Goal: Task Accomplishment & Management: Use online tool/utility

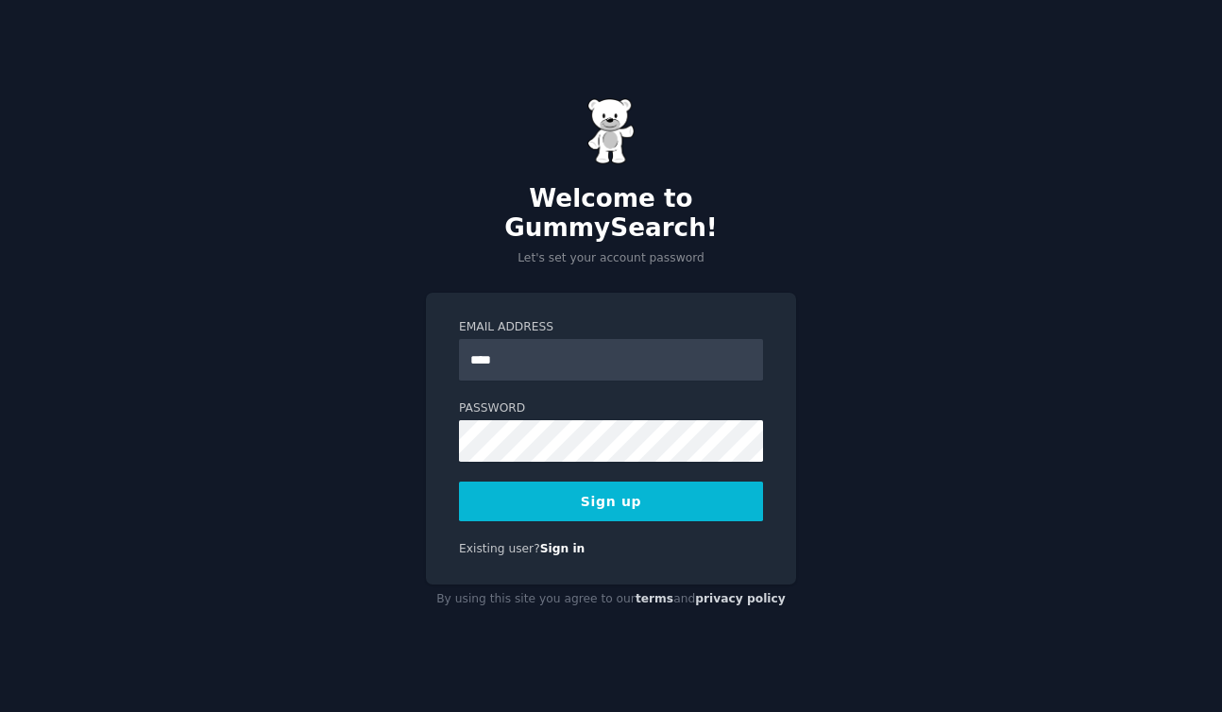
type input "**********"
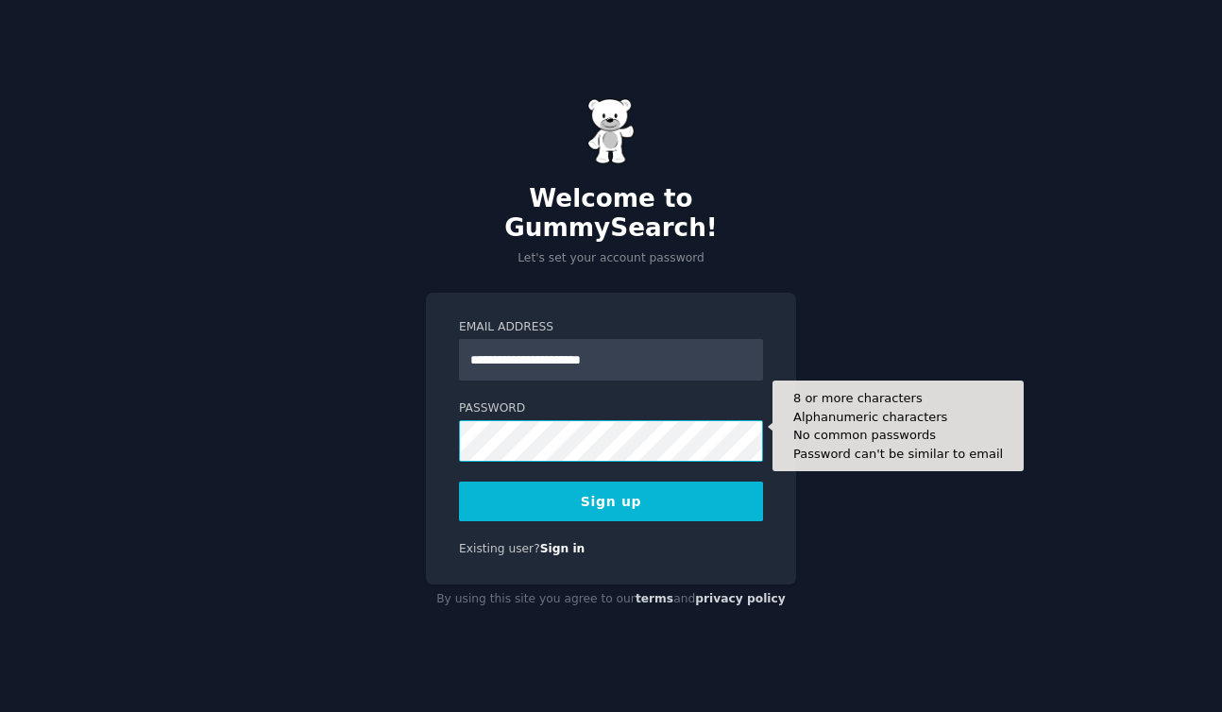
click at [459, 482] on button "Sign up" at bounding box center [611, 502] width 304 height 40
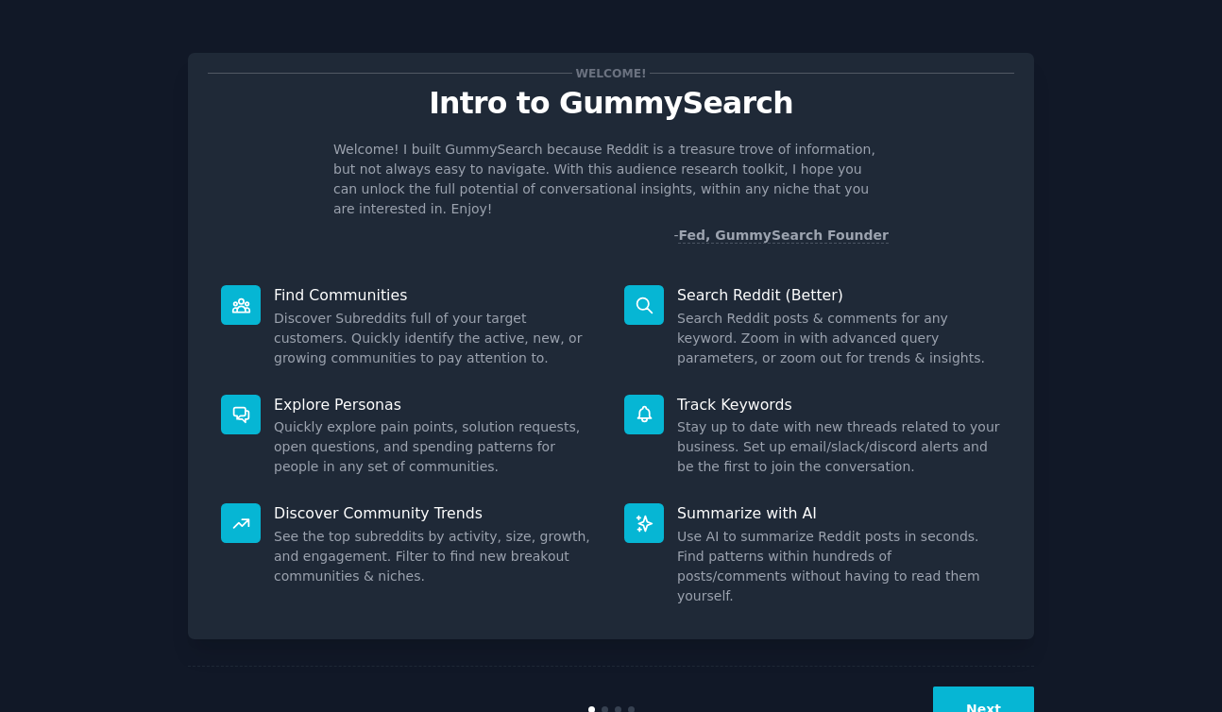
click at [1000, 686] on button "Next" at bounding box center [983, 709] width 101 height 46
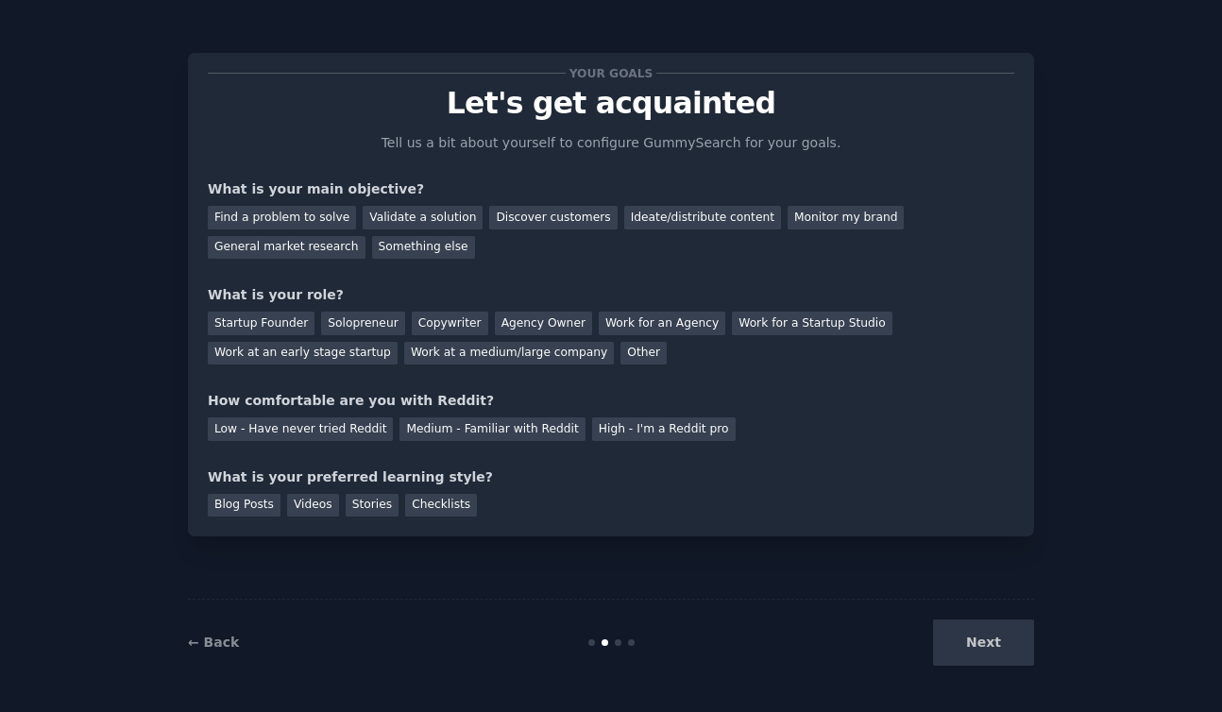
click at [968, 630] on div "Next" at bounding box center [893, 642] width 282 height 46
click at [989, 642] on div "Next" at bounding box center [893, 642] width 282 height 46
click at [567, 222] on div "Discover customers" at bounding box center [552, 218] width 127 height 24
click at [788, 217] on div "Monitor my brand" at bounding box center [846, 218] width 116 height 24
click at [506, 327] on div "Agency Owner" at bounding box center [543, 324] width 97 height 24
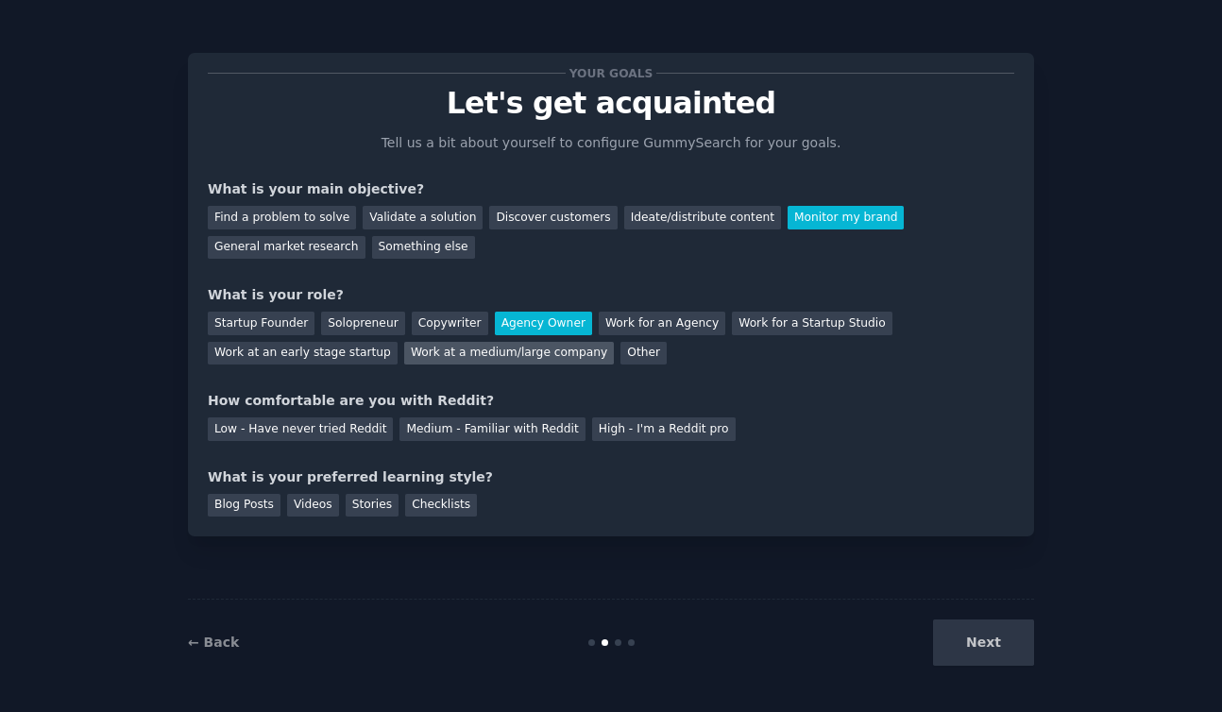
click at [416, 357] on div "Work at a medium/large company" at bounding box center [509, 354] width 210 height 24
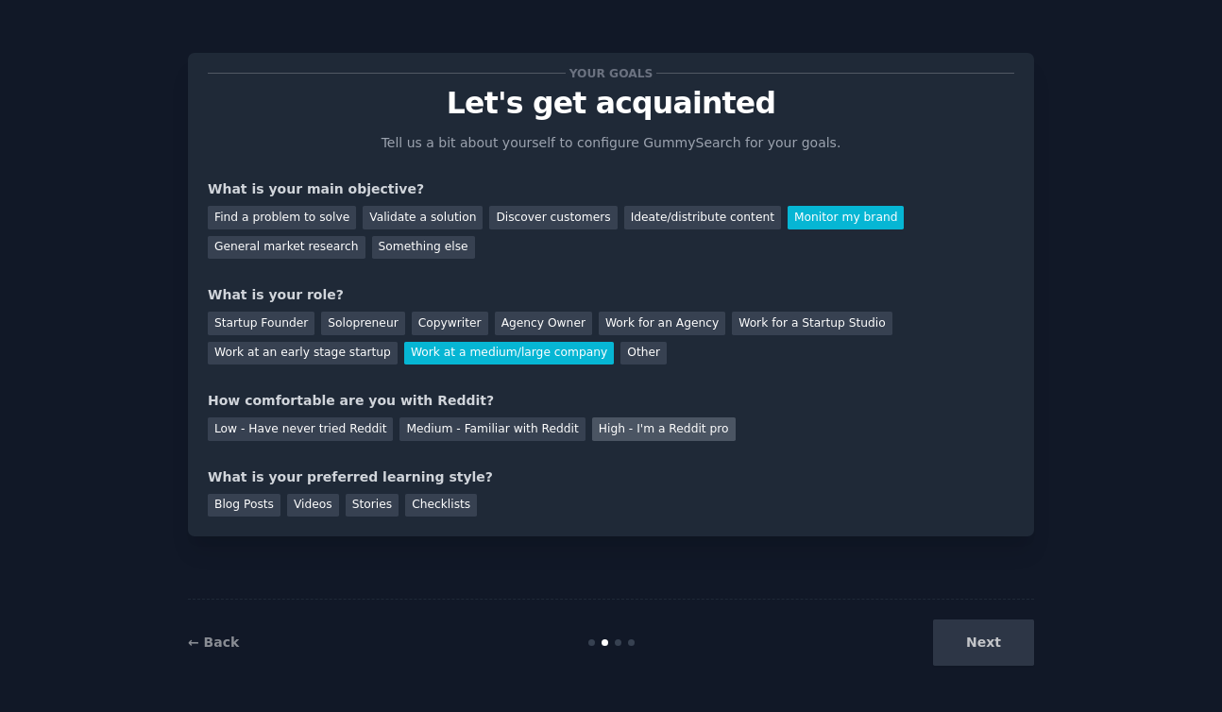
click at [605, 434] on div "High - I'm a Reddit pro" at bounding box center [664, 429] width 144 height 24
click at [558, 435] on div "Medium - Familiar with Reddit" at bounding box center [491, 429] width 185 height 24
click at [275, 504] on div "Blog Posts" at bounding box center [244, 506] width 73 height 24
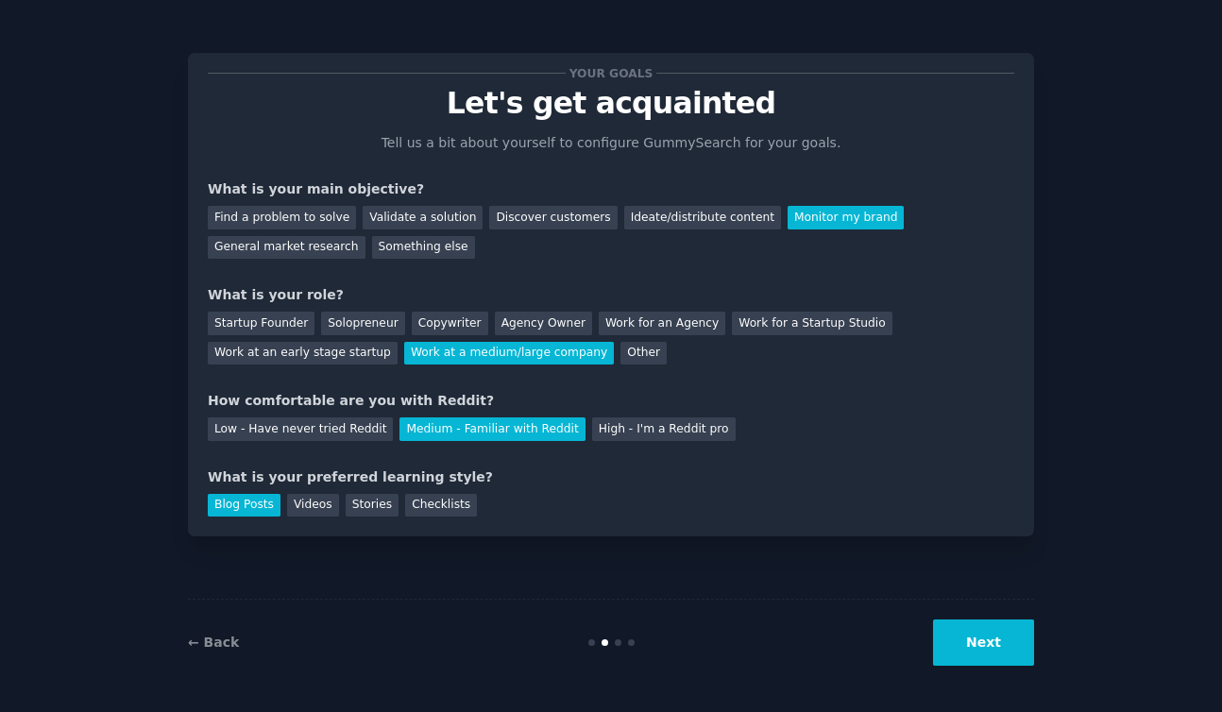
click at [961, 641] on button "Next" at bounding box center [983, 642] width 101 height 46
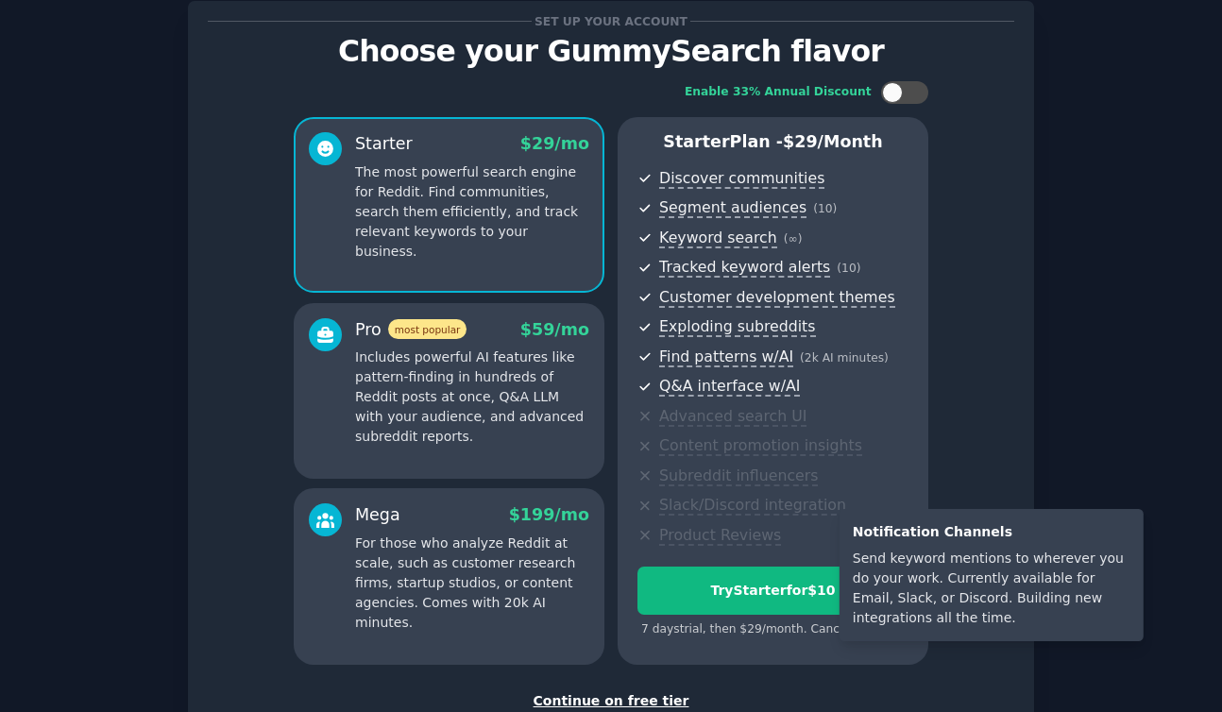
scroll to position [72, 0]
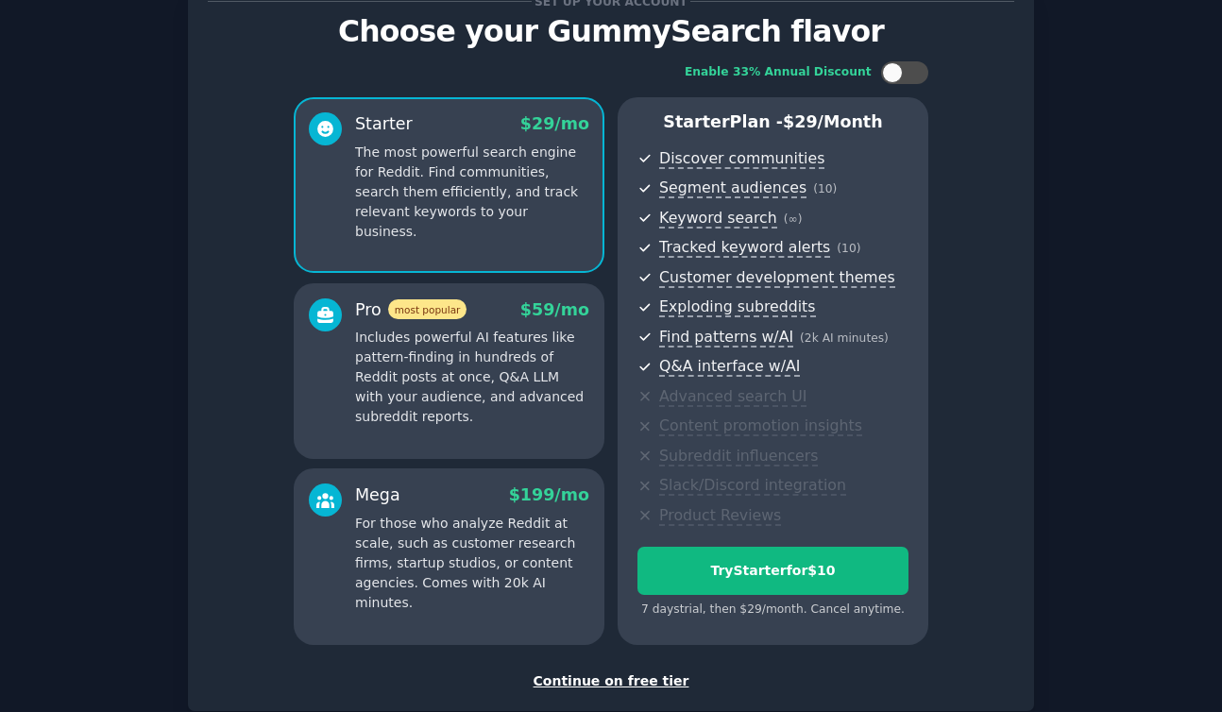
click at [545, 412] on p "Includes powerful AI features like pattern-finding in hundreds of Reddit posts …" at bounding box center [472, 377] width 234 height 99
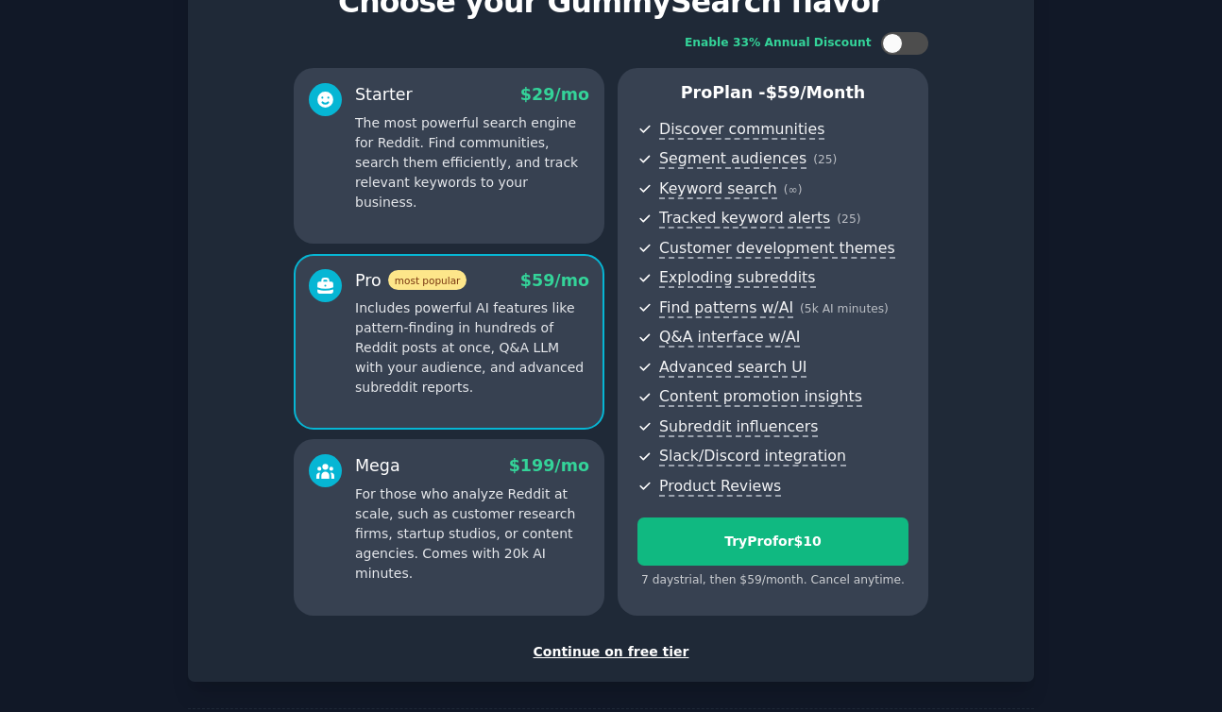
scroll to position [118, 0]
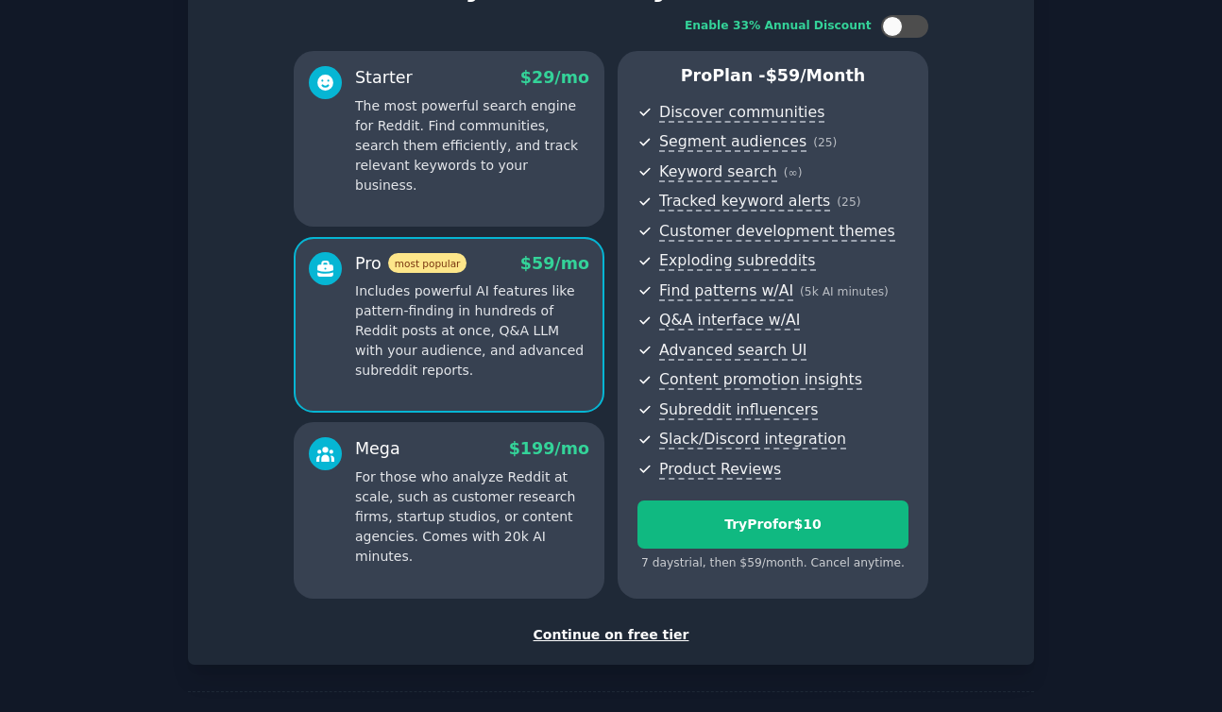
click at [587, 639] on div "Continue on free tier" at bounding box center [611, 635] width 806 height 20
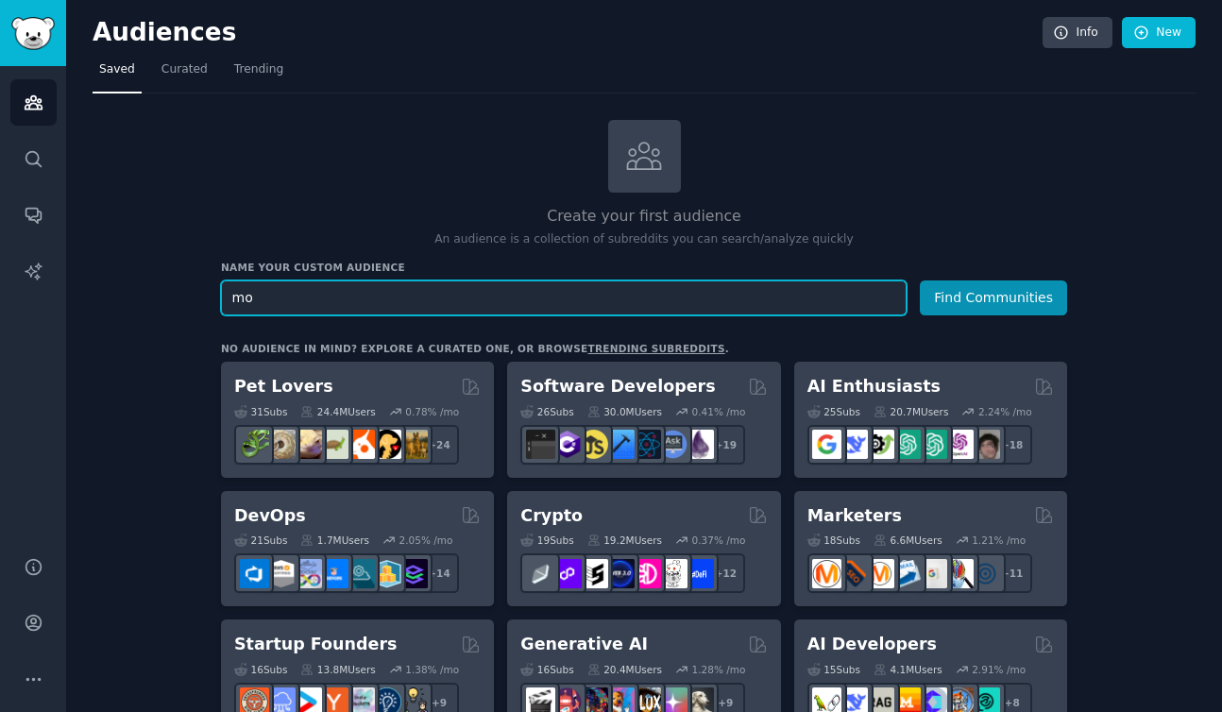
type input "m"
type input "k"
type input "lymow"
click at [920, 280] on button "Find Communities" at bounding box center [993, 297] width 147 height 35
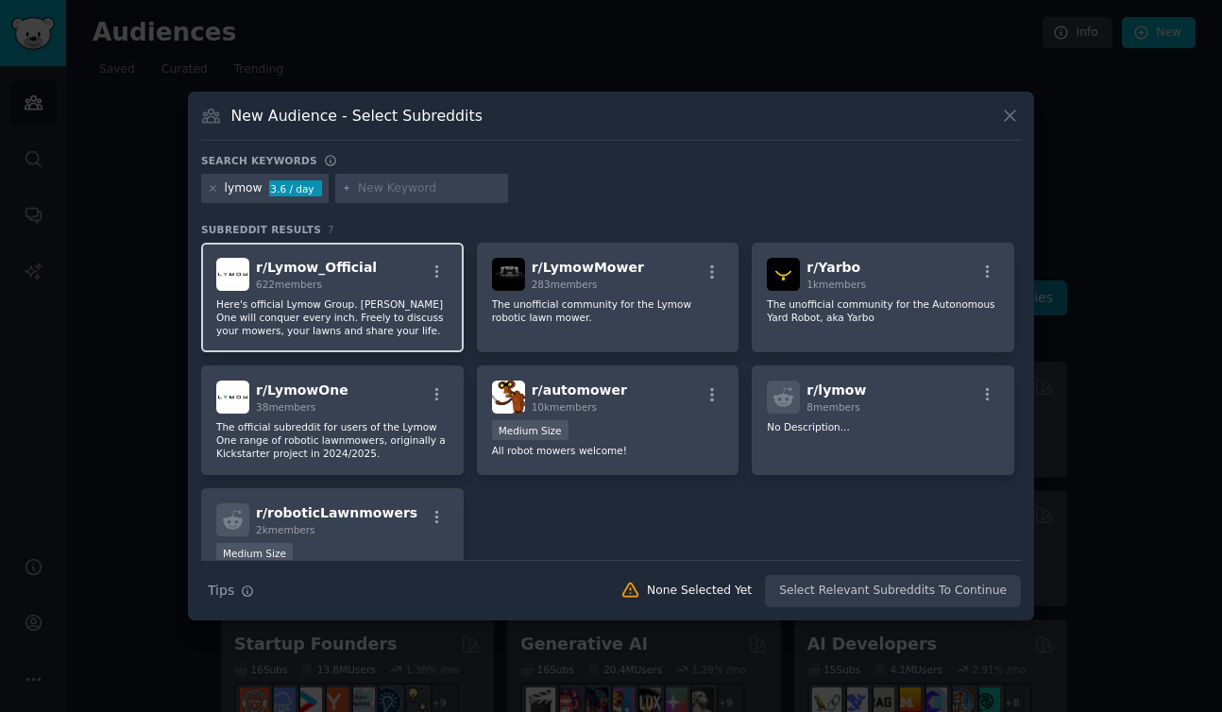
click at [367, 274] on div "r/ Lymow_Official 622 members" at bounding box center [332, 274] width 232 height 33
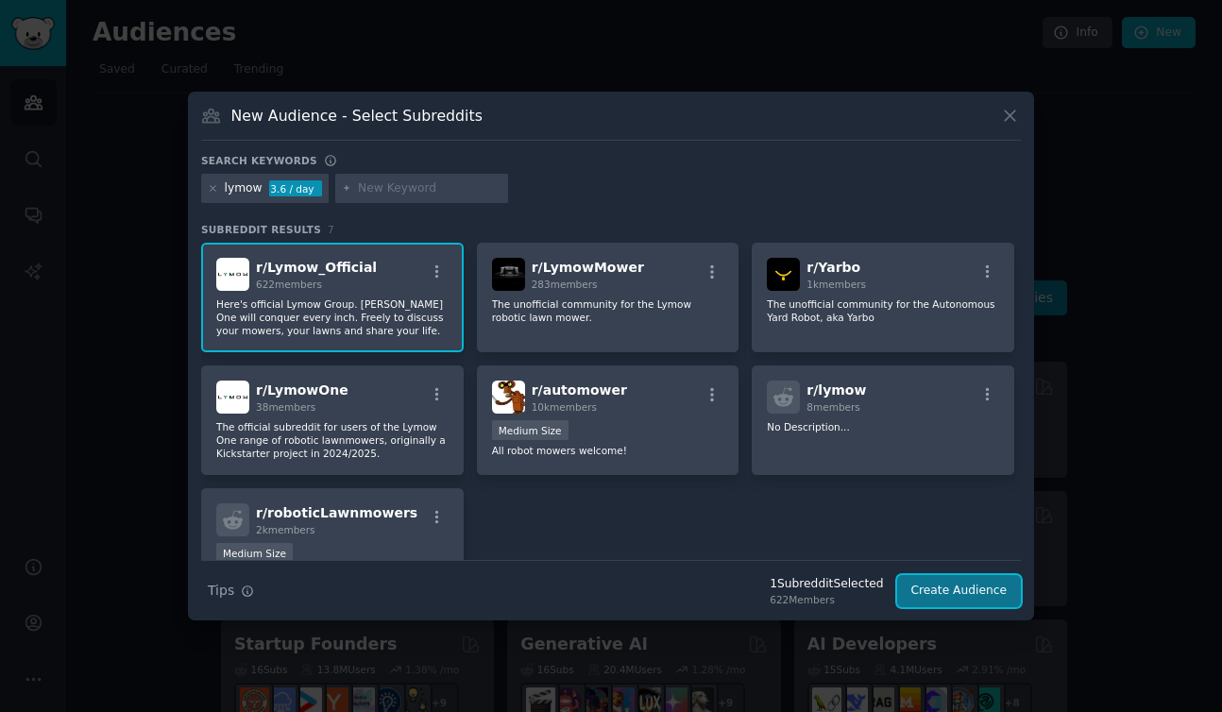
click at [977, 592] on button "Create Audience" at bounding box center [959, 591] width 125 height 32
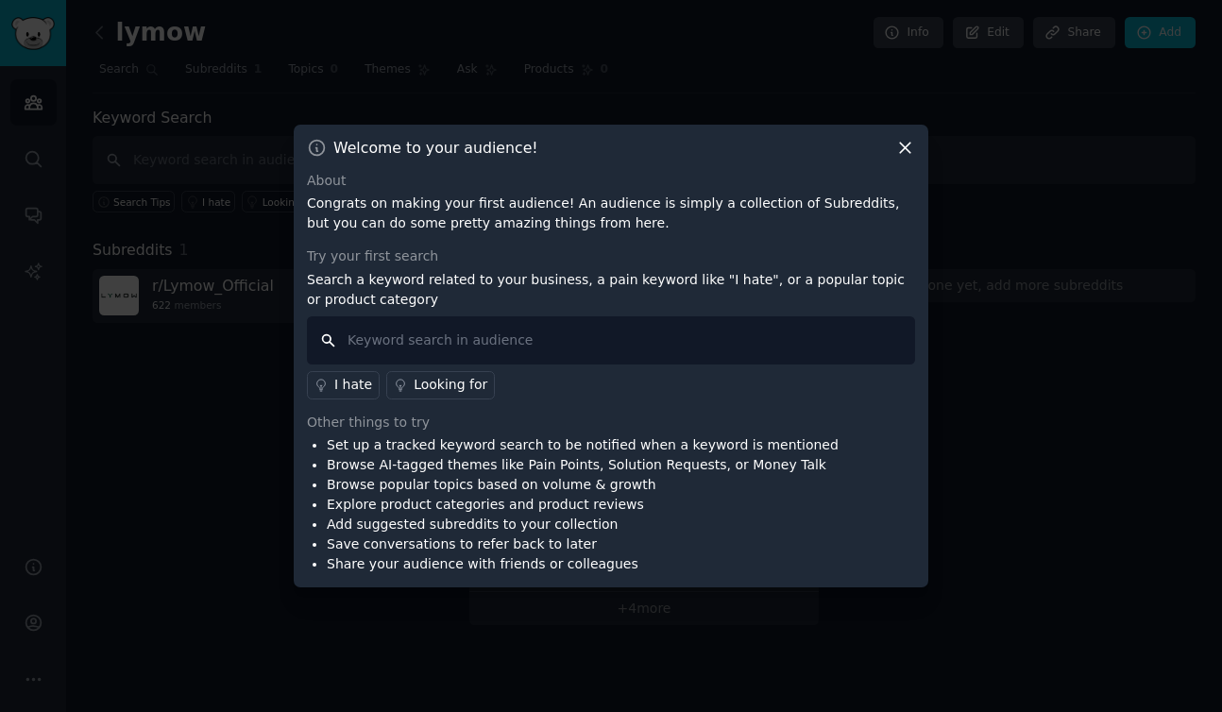
click at [508, 337] on input "text" at bounding box center [611, 340] width 608 height 48
click at [911, 141] on icon at bounding box center [905, 148] width 20 height 20
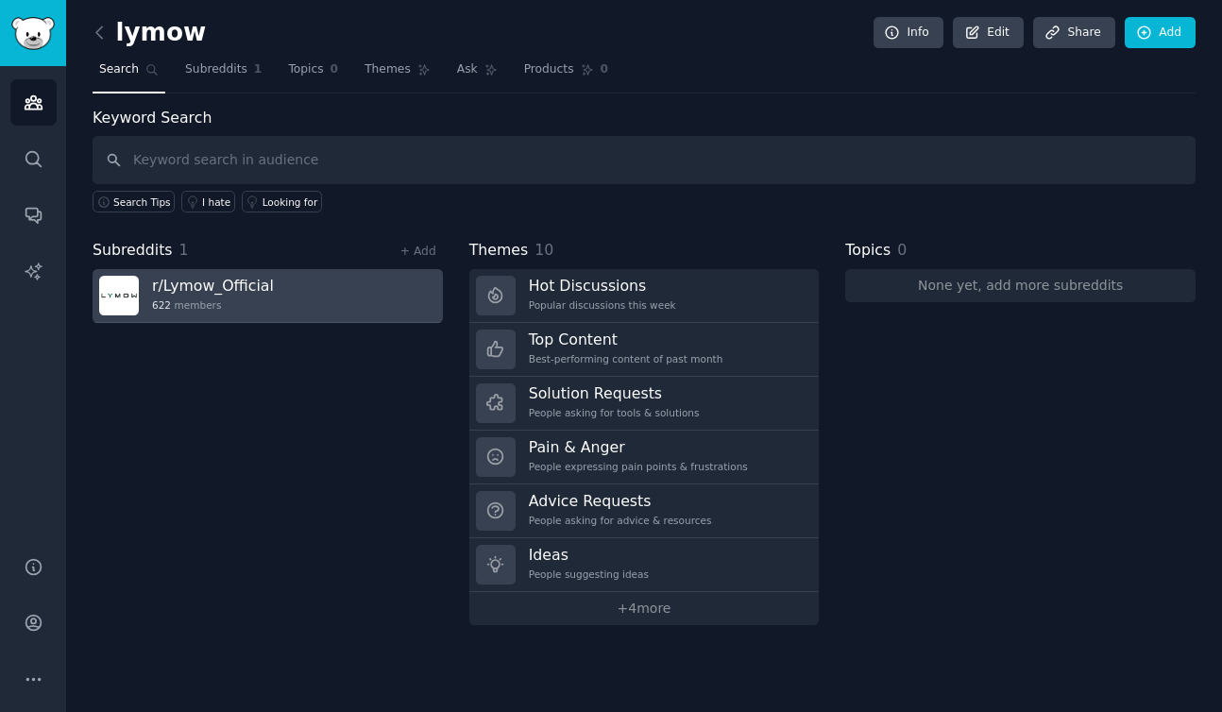
click at [364, 292] on link "r/ Lymow_Official 622 members" at bounding box center [268, 296] width 350 height 54
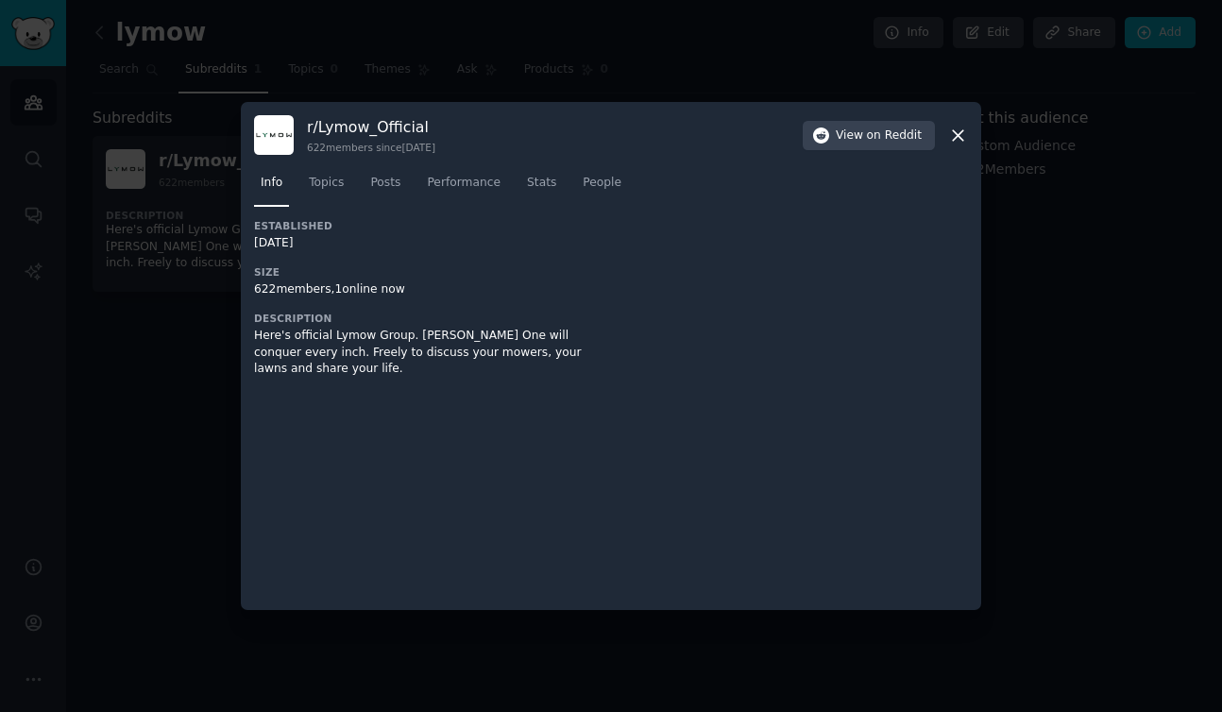
click at [958, 142] on icon at bounding box center [958, 136] width 20 height 20
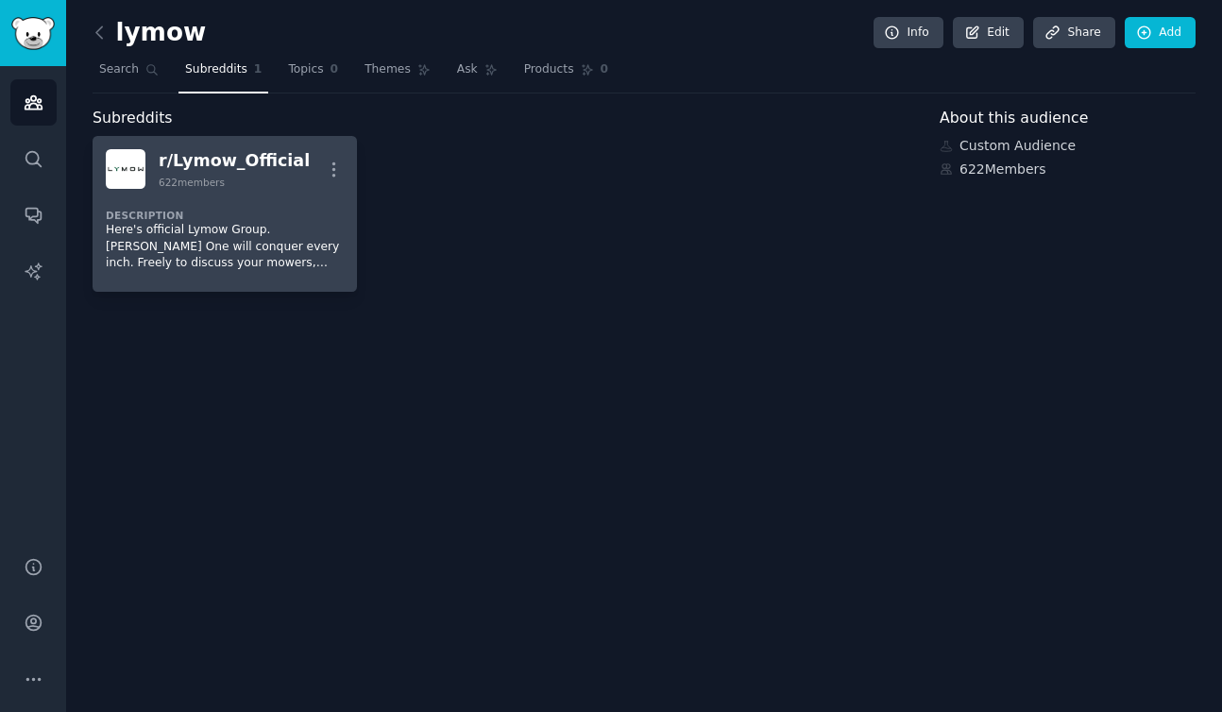
click at [296, 240] on p "Here's official Lymow Group. [PERSON_NAME] One will conquer every inch. Freely …" at bounding box center [225, 247] width 238 height 50
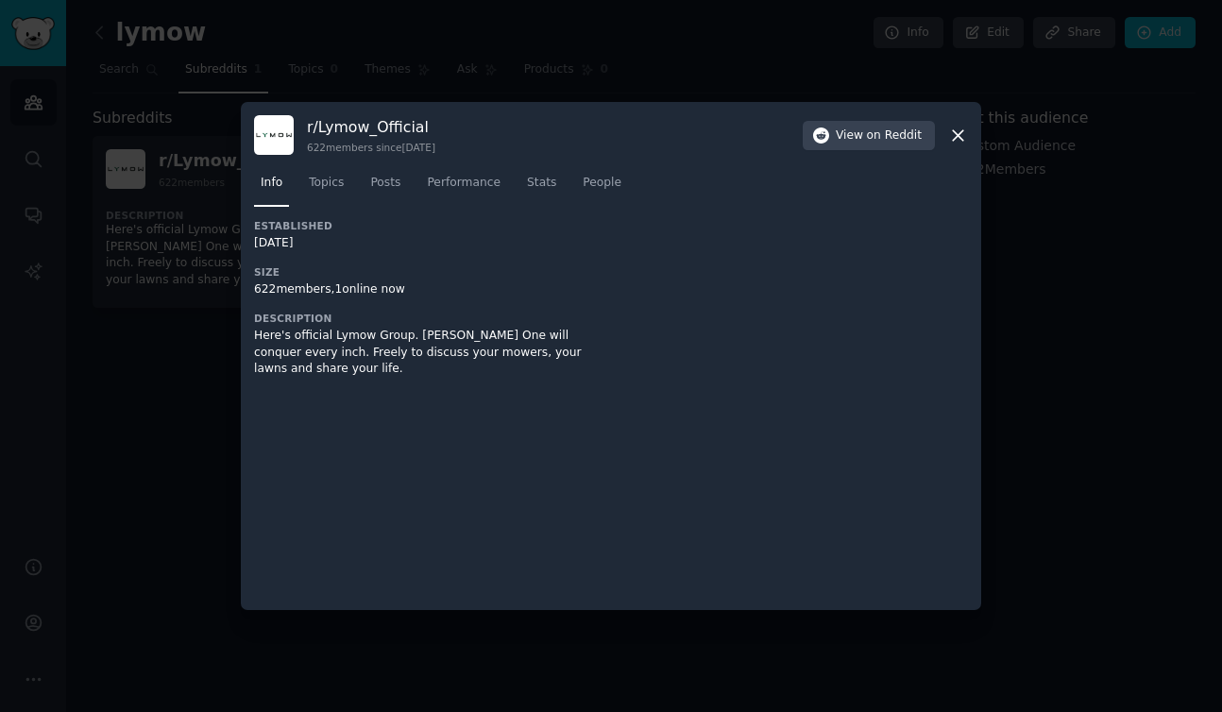
click at [965, 141] on icon at bounding box center [958, 136] width 20 height 20
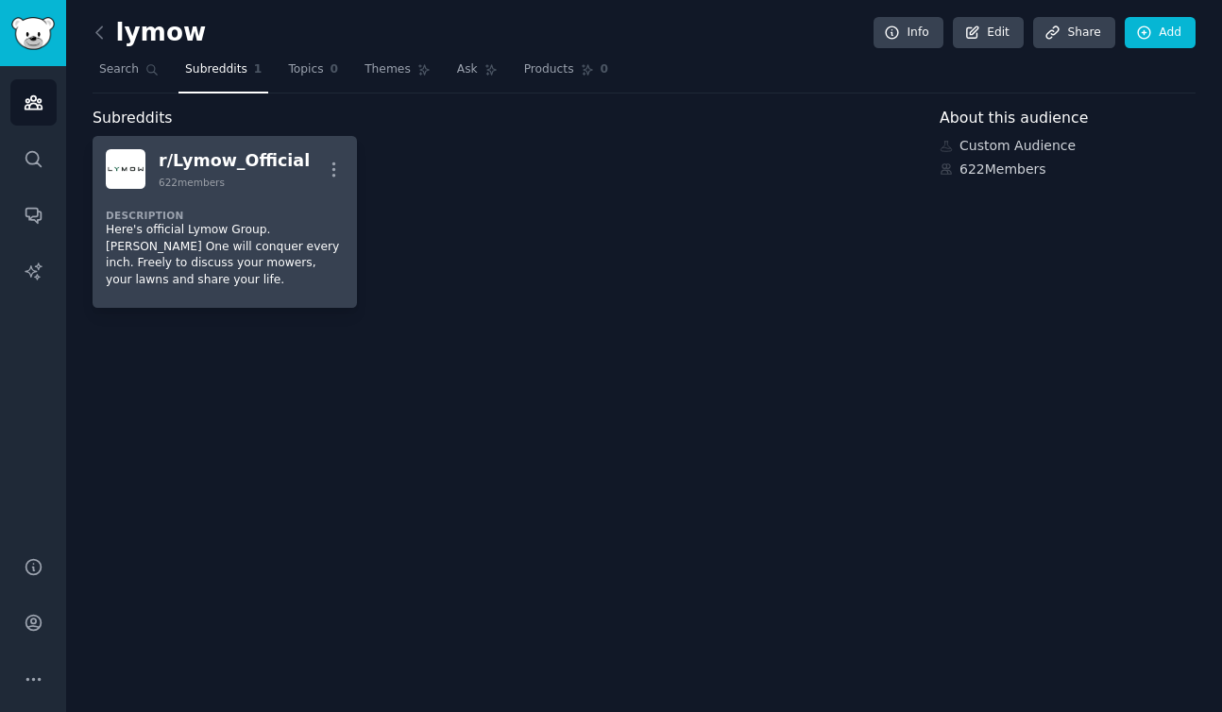
click at [251, 248] on p "Here's official Lymow Group. [PERSON_NAME] One will conquer every inch. Freely …" at bounding box center [225, 255] width 238 height 66
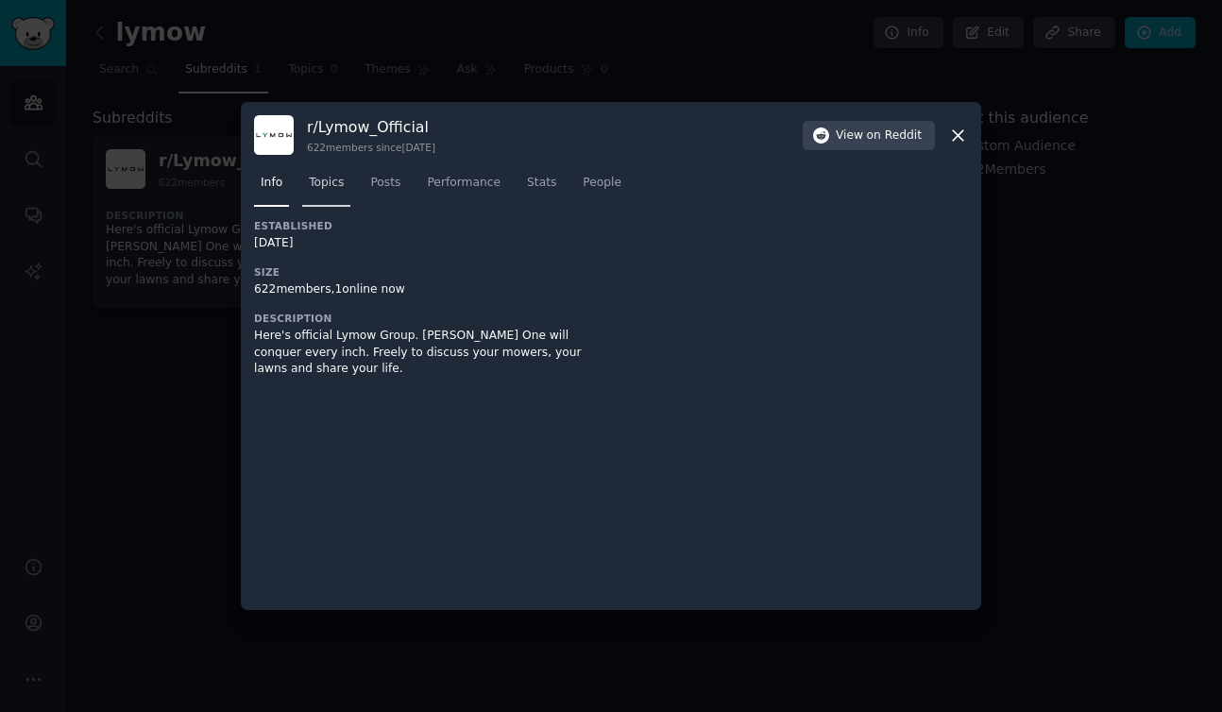
click at [340, 183] on span "Topics" at bounding box center [326, 183] width 35 height 17
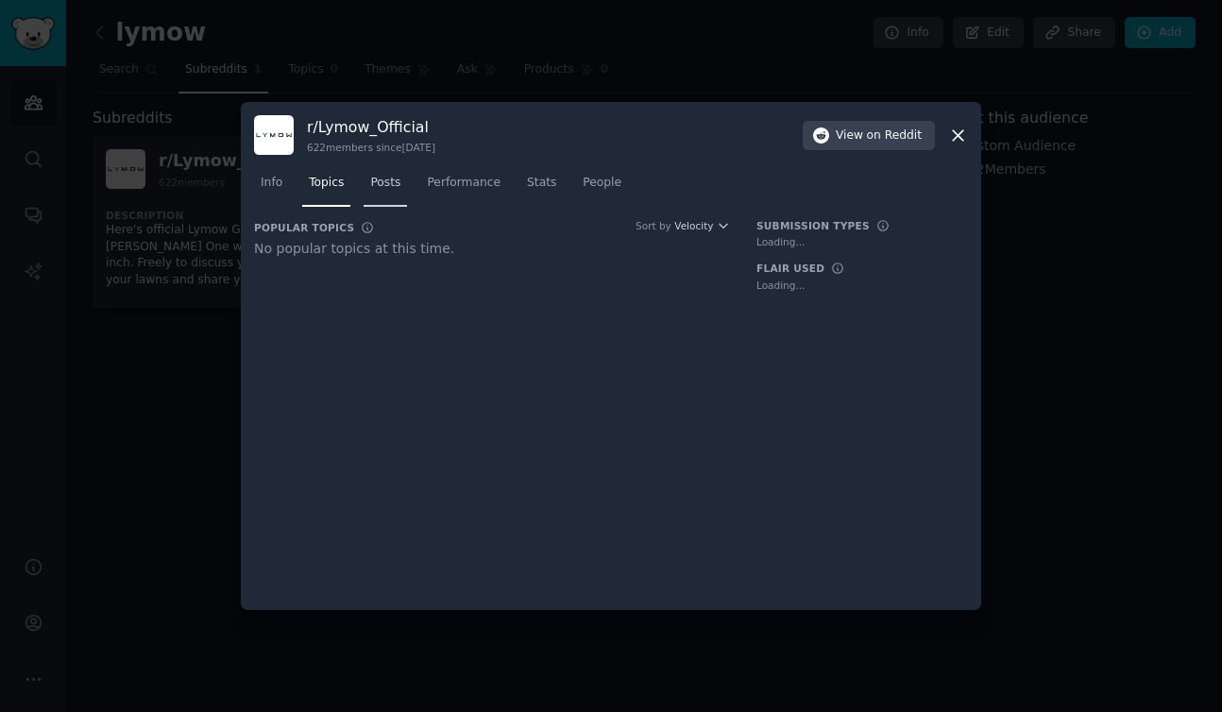
click at [390, 181] on span "Posts" at bounding box center [385, 183] width 30 height 17
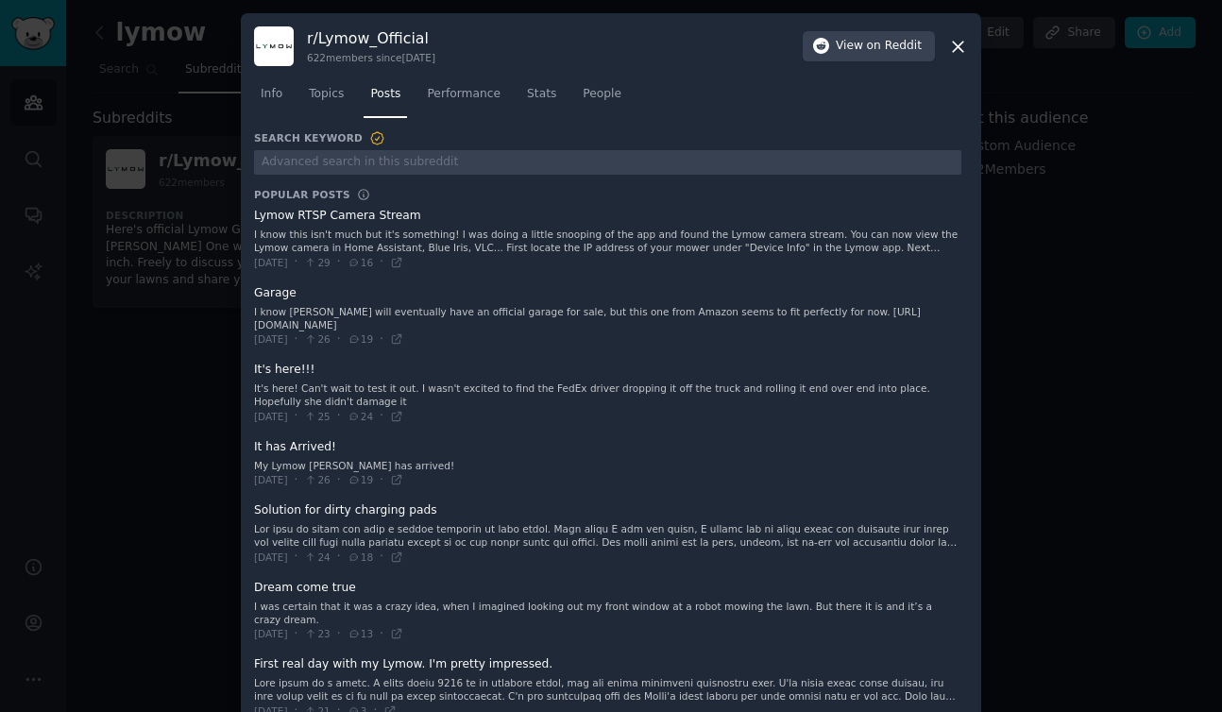
scroll to position [40, 0]
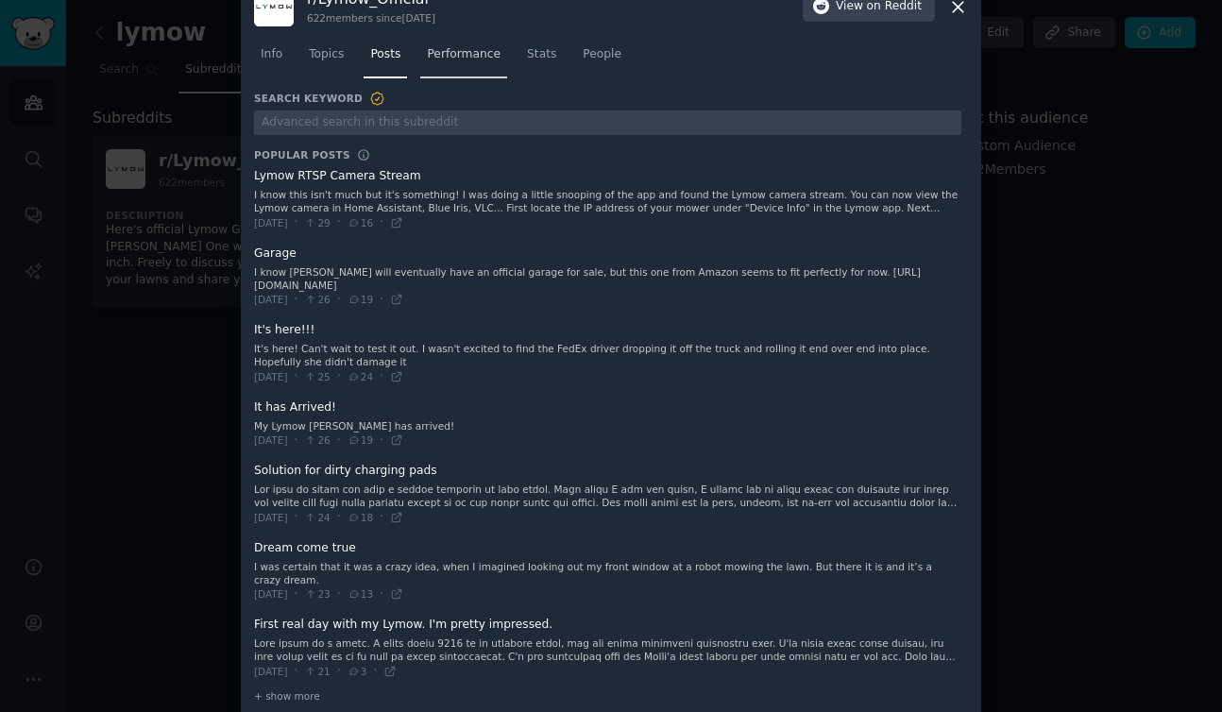
click at [463, 60] on span "Performance" at bounding box center [464, 54] width 74 height 17
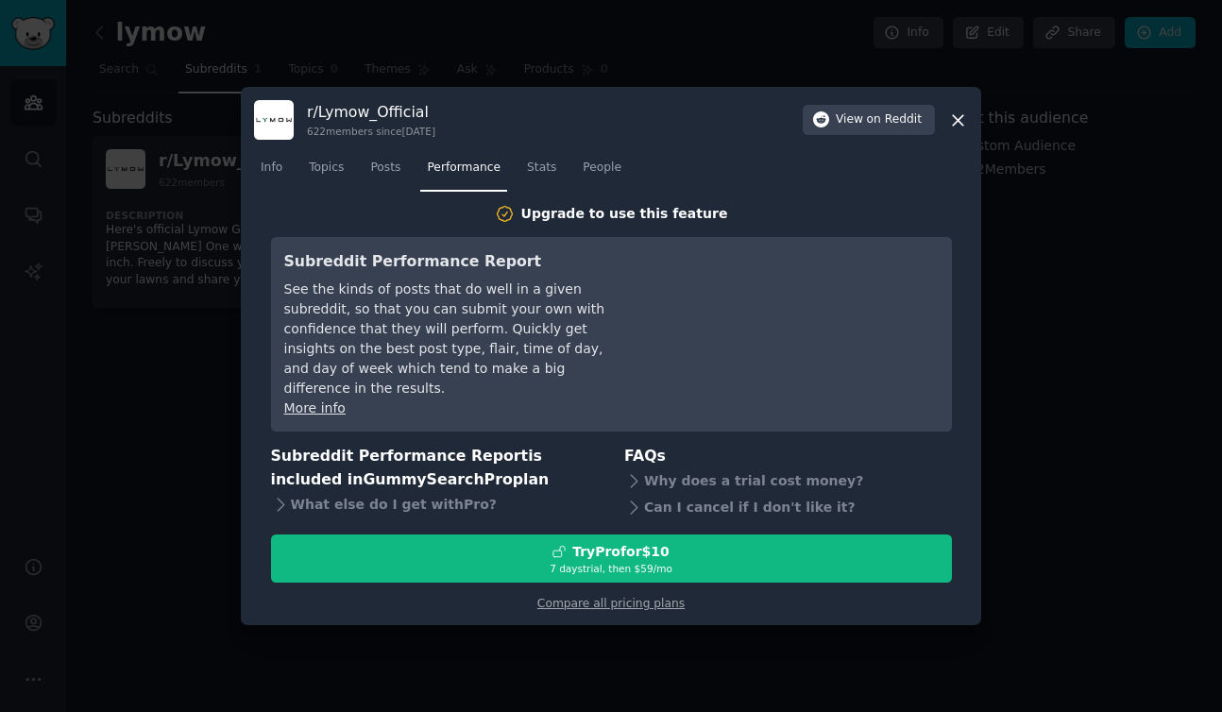
click at [967, 124] on icon at bounding box center [958, 120] width 20 height 20
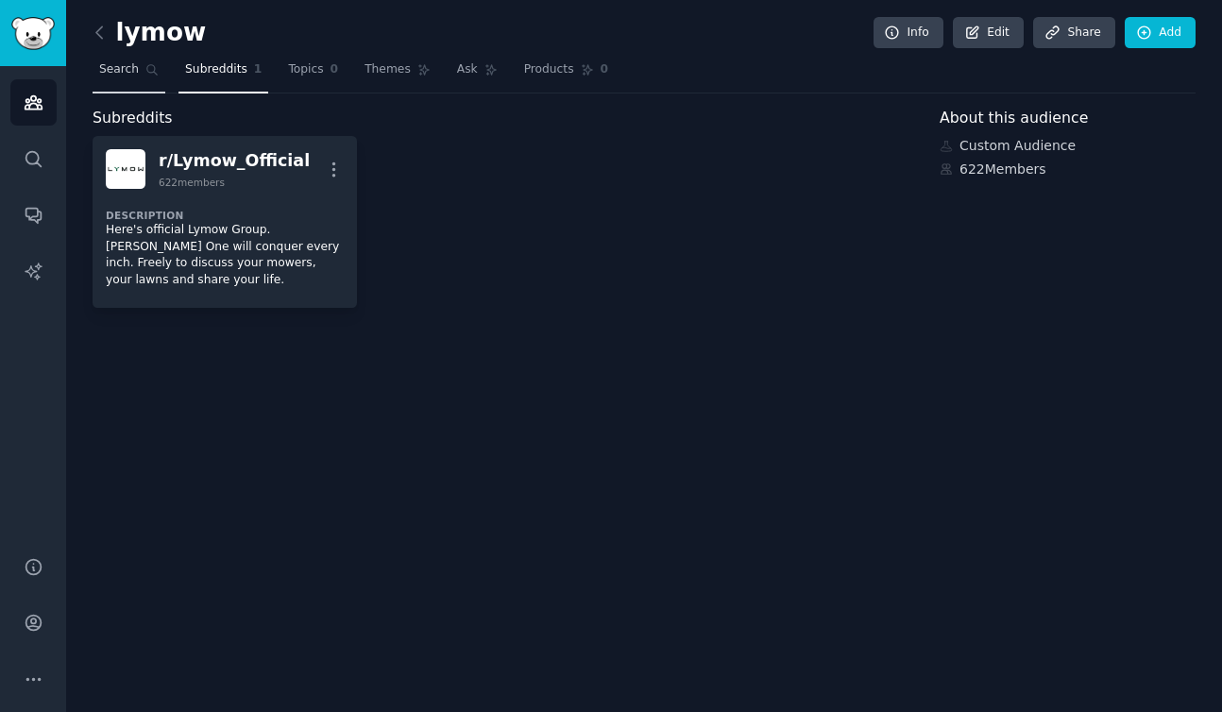
click at [120, 75] on span "Search" at bounding box center [119, 69] width 40 height 17
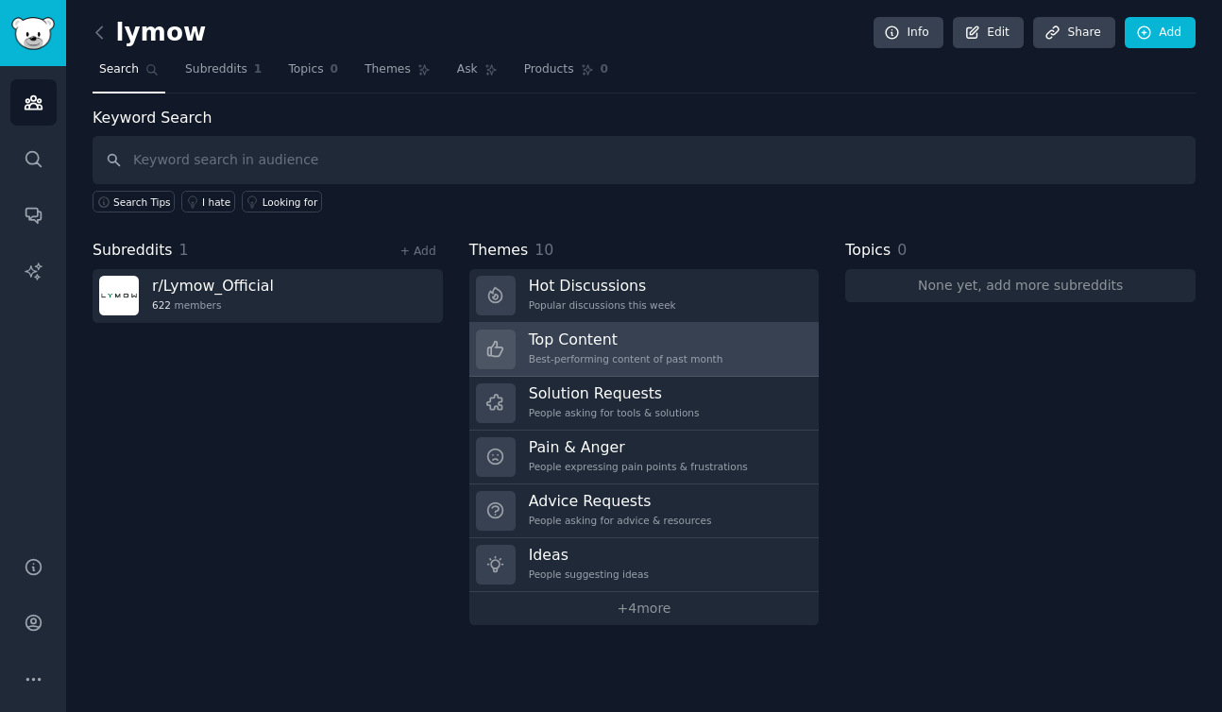
click at [600, 348] on h3 "Top Content" at bounding box center [626, 340] width 195 height 20
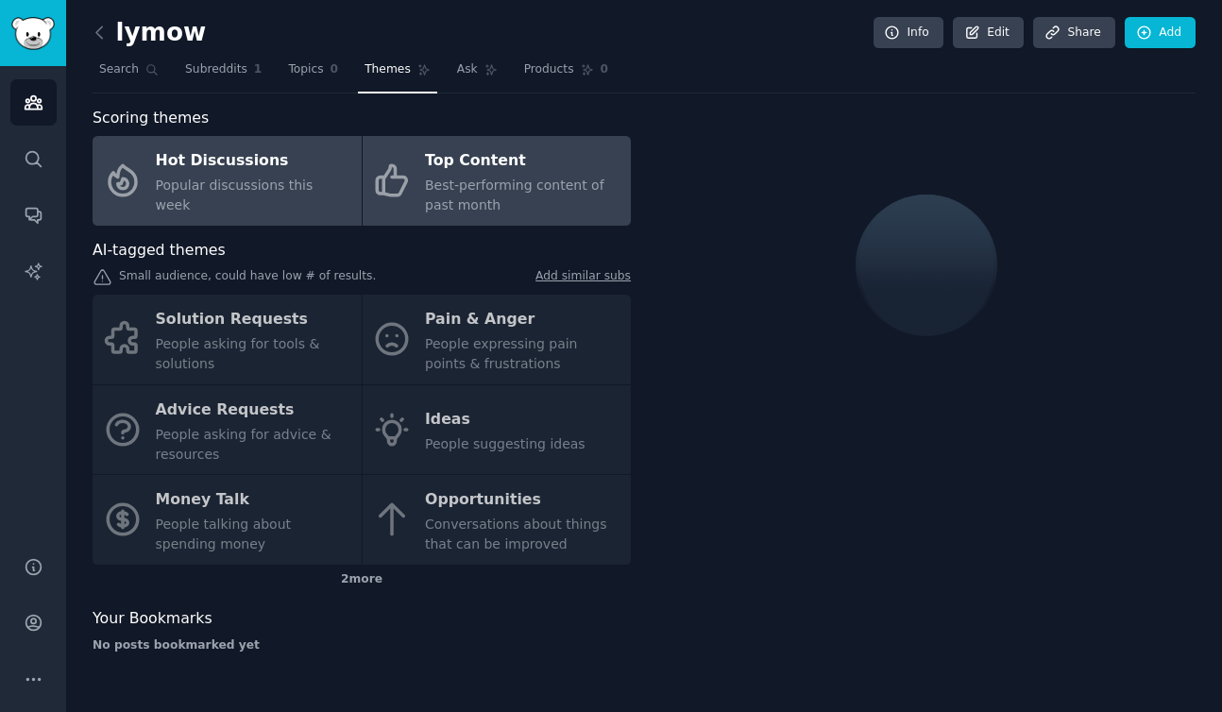
click at [260, 195] on span "Popular discussions this week" at bounding box center [235, 195] width 158 height 35
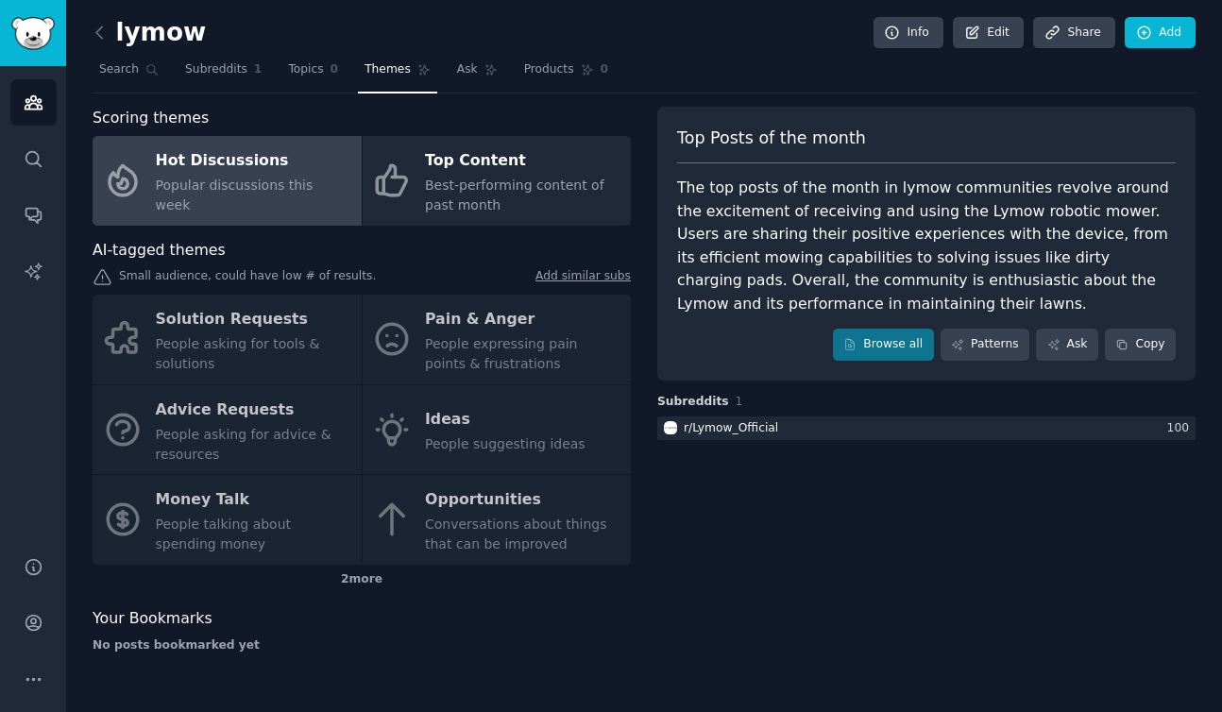
click at [508, 348] on div "Solution Requests People asking for tools & solutions Pain & Anger People expre…" at bounding box center [362, 430] width 538 height 270
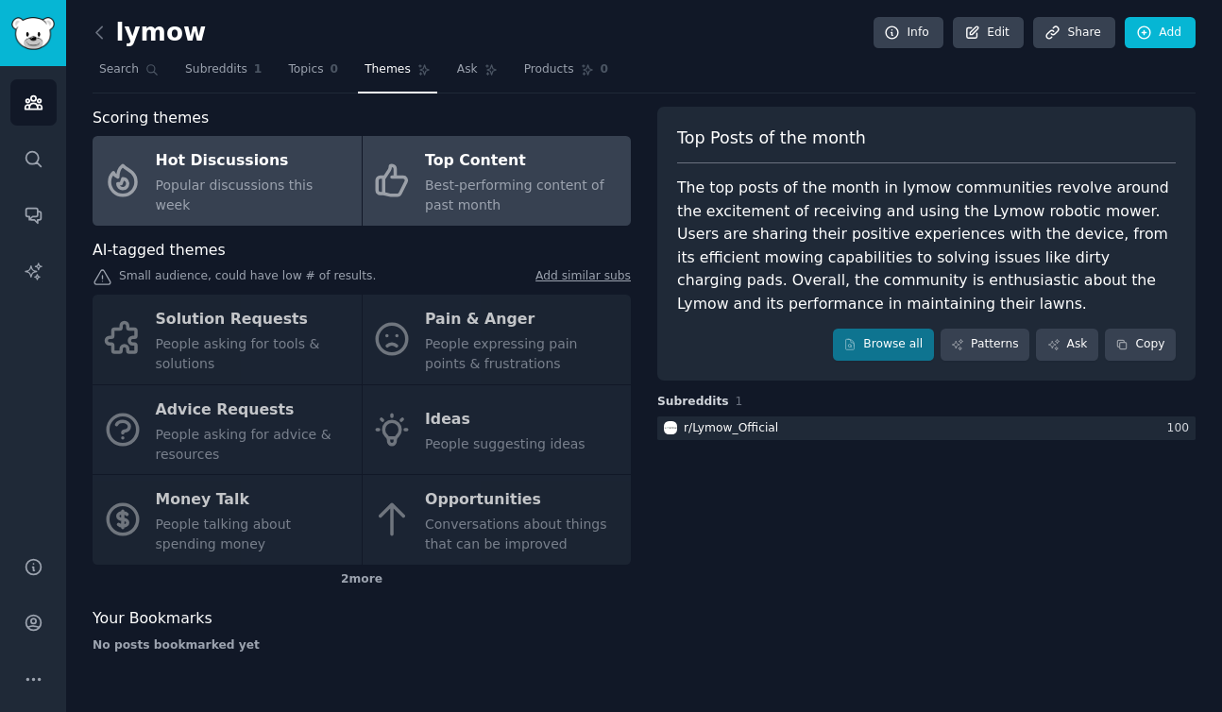
click at [413, 168] on link "Top Content Best-performing content of past month" at bounding box center [497, 181] width 269 height 90
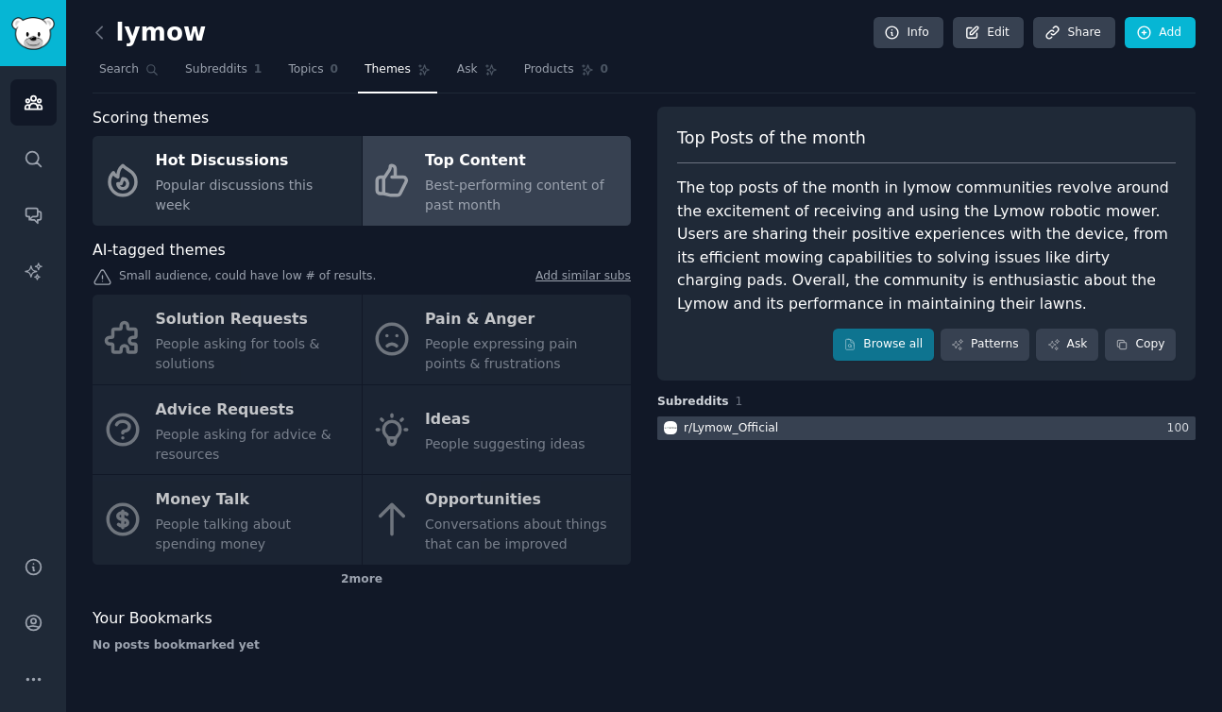
click at [734, 437] on div "r/ Lymow_Official" at bounding box center [719, 428] width 125 height 24
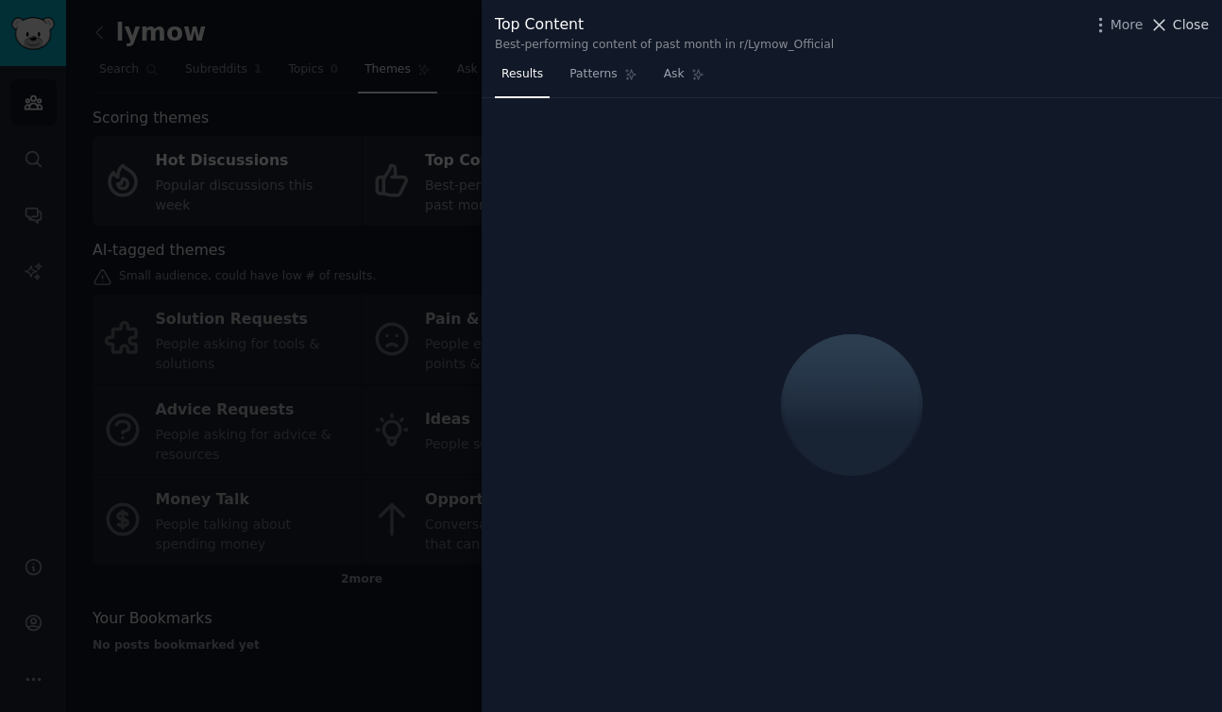
click at [1192, 25] on span "Close" at bounding box center [1191, 25] width 36 height 20
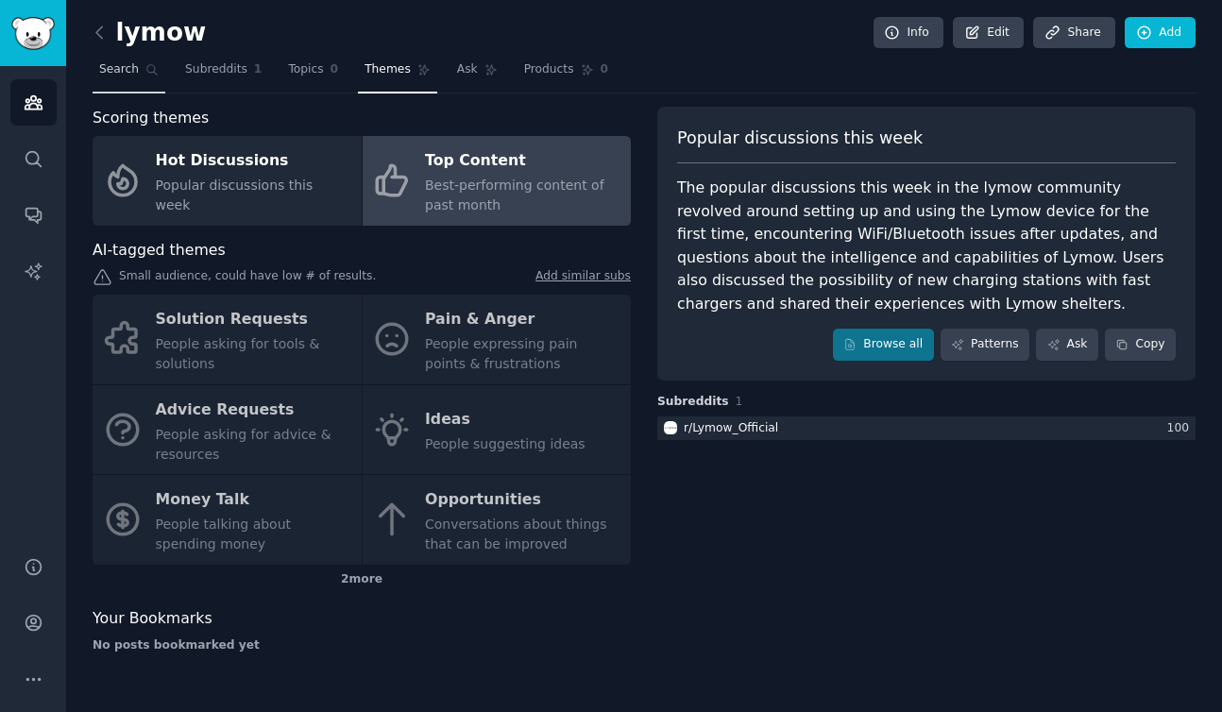
click at [114, 69] on span "Search" at bounding box center [119, 69] width 40 height 17
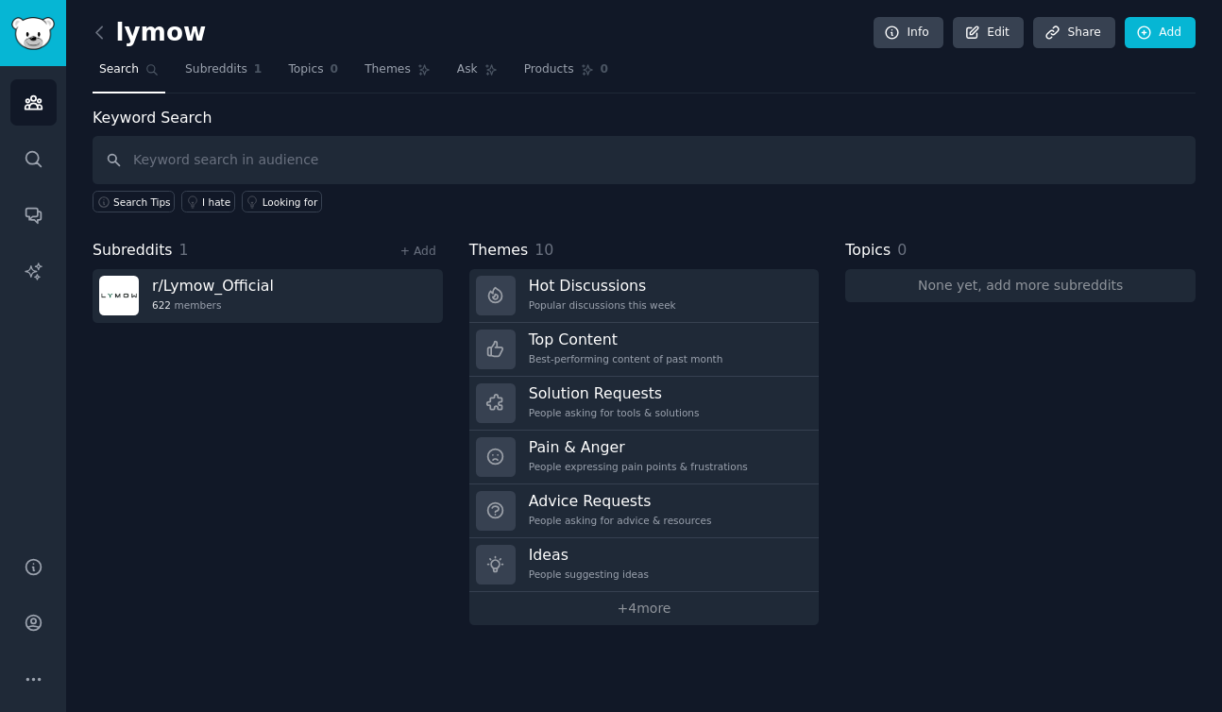
click at [408, 159] on input "text" at bounding box center [644, 160] width 1103 height 48
type input "lymow"
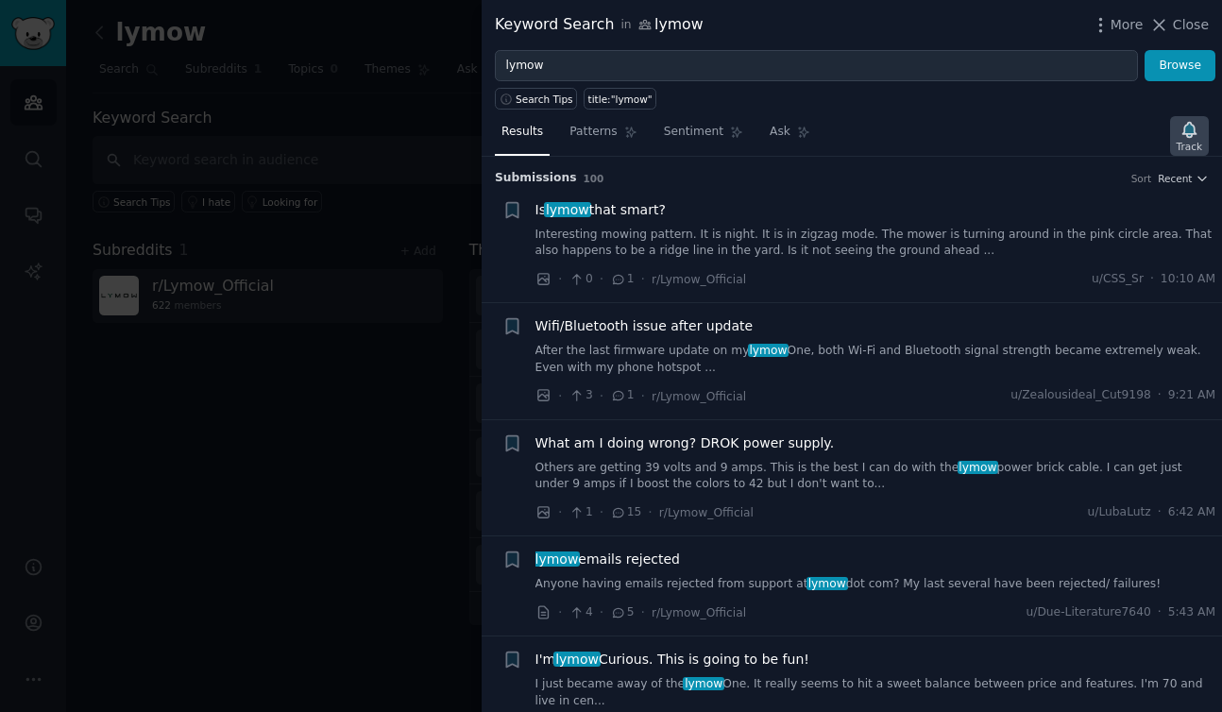
click at [1193, 127] on icon "button" at bounding box center [1188, 129] width 13 height 15
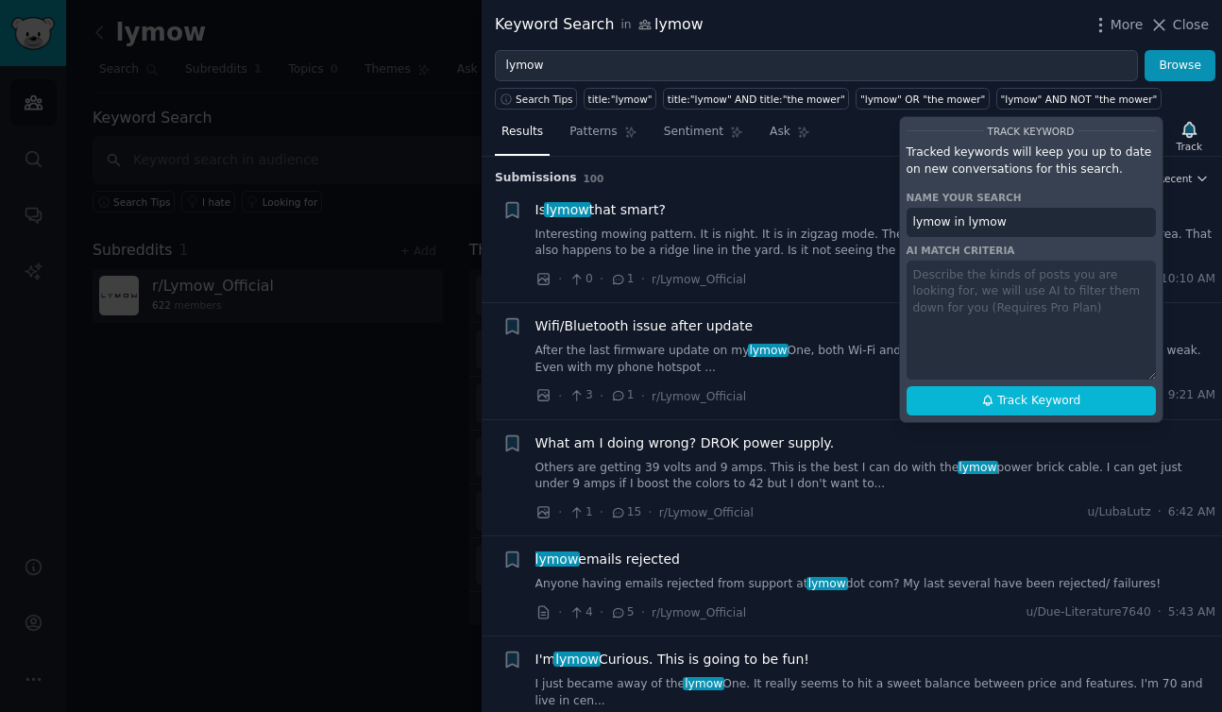
click at [857, 176] on h3 "Submission s 100 Sort Recent" at bounding box center [852, 178] width 714 height 17
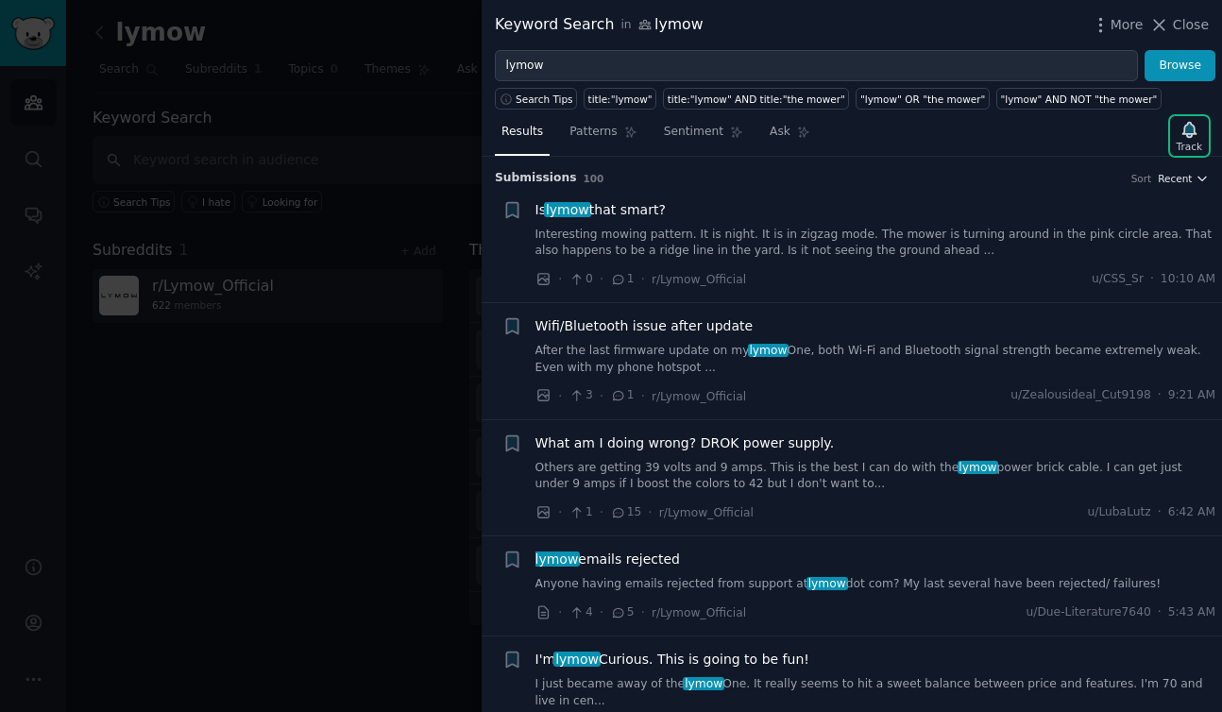
click at [1186, 180] on span "Recent" at bounding box center [1175, 178] width 34 height 13
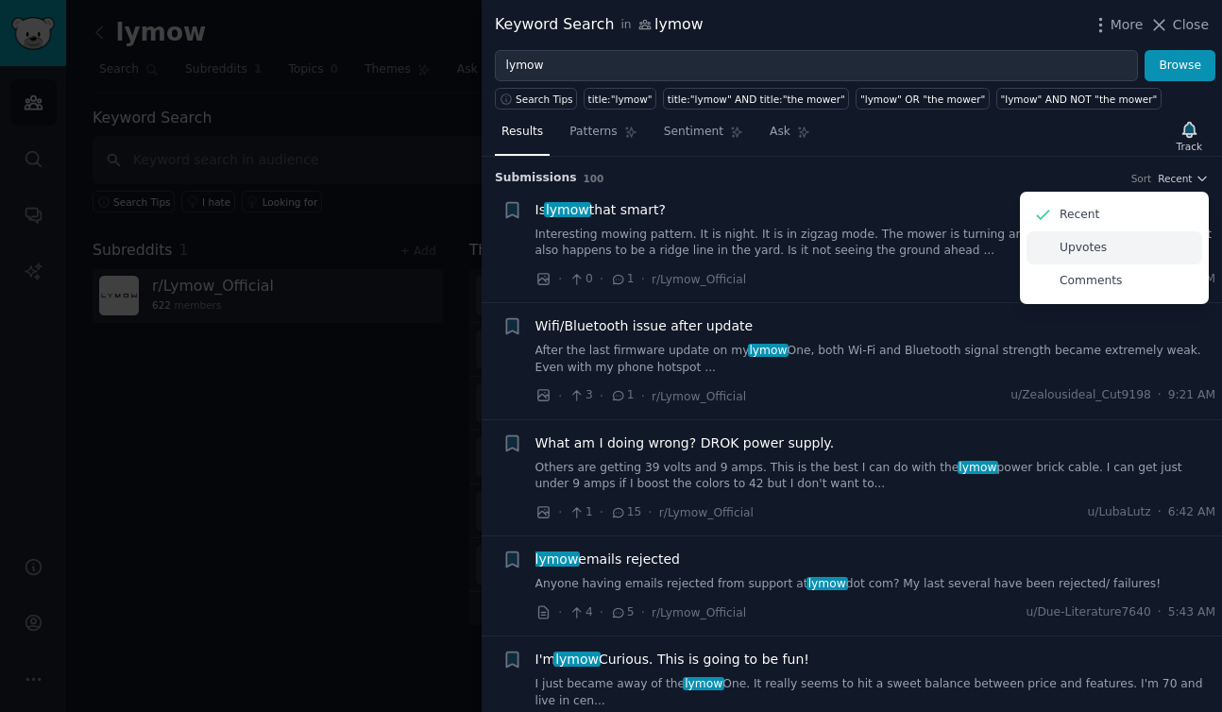
click at [1081, 247] on p "Upvotes" at bounding box center [1082, 248] width 47 height 17
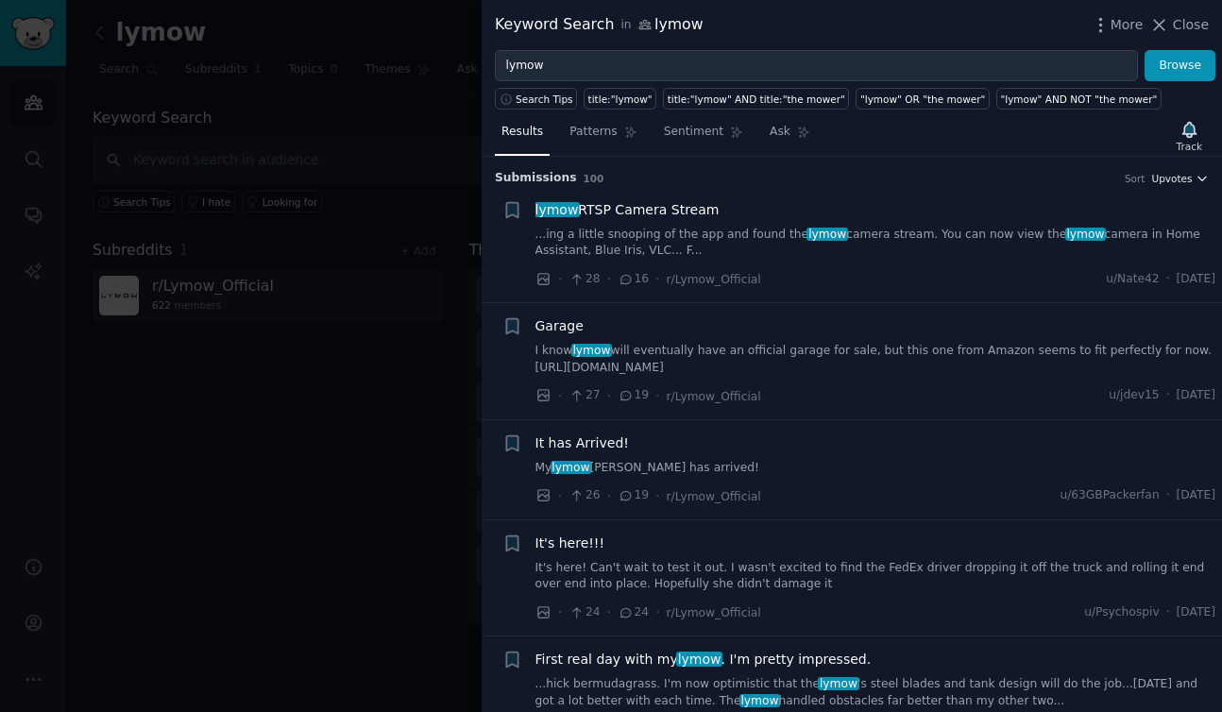
click at [1176, 179] on span "Upvotes" at bounding box center [1171, 178] width 41 height 13
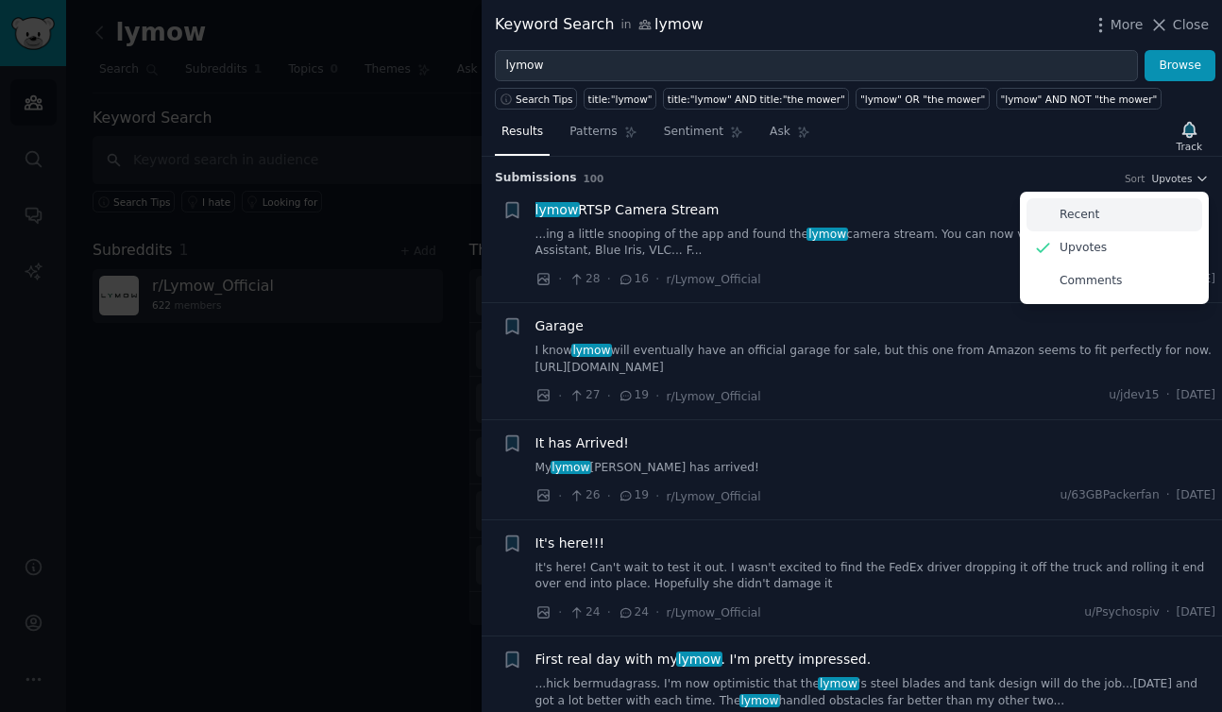
click at [1132, 215] on div "Recent" at bounding box center [1114, 214] width 176 height 33
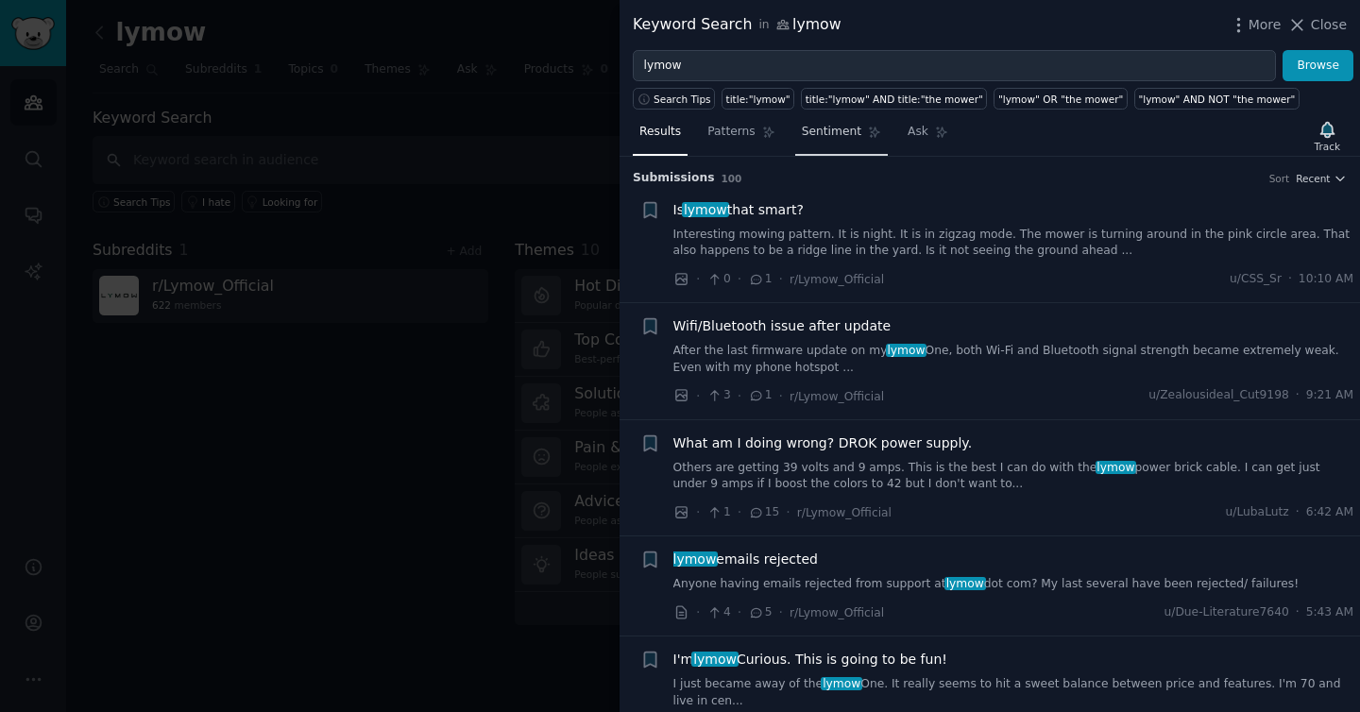
click at [858, 145] on link "Sentiment" at bounding box center [841, 136] width 93 height 39
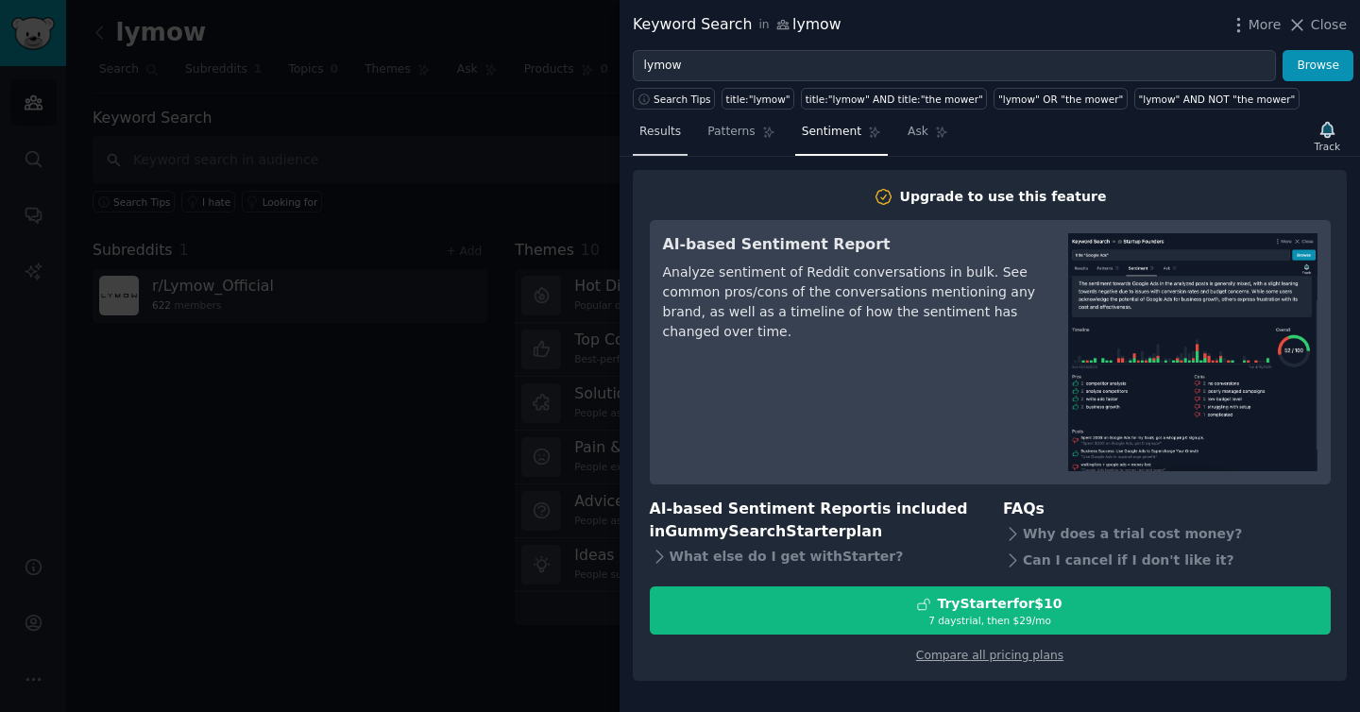
click at [675, 125] on span "Results" at bounding box center [660, 132] width 42 height 17
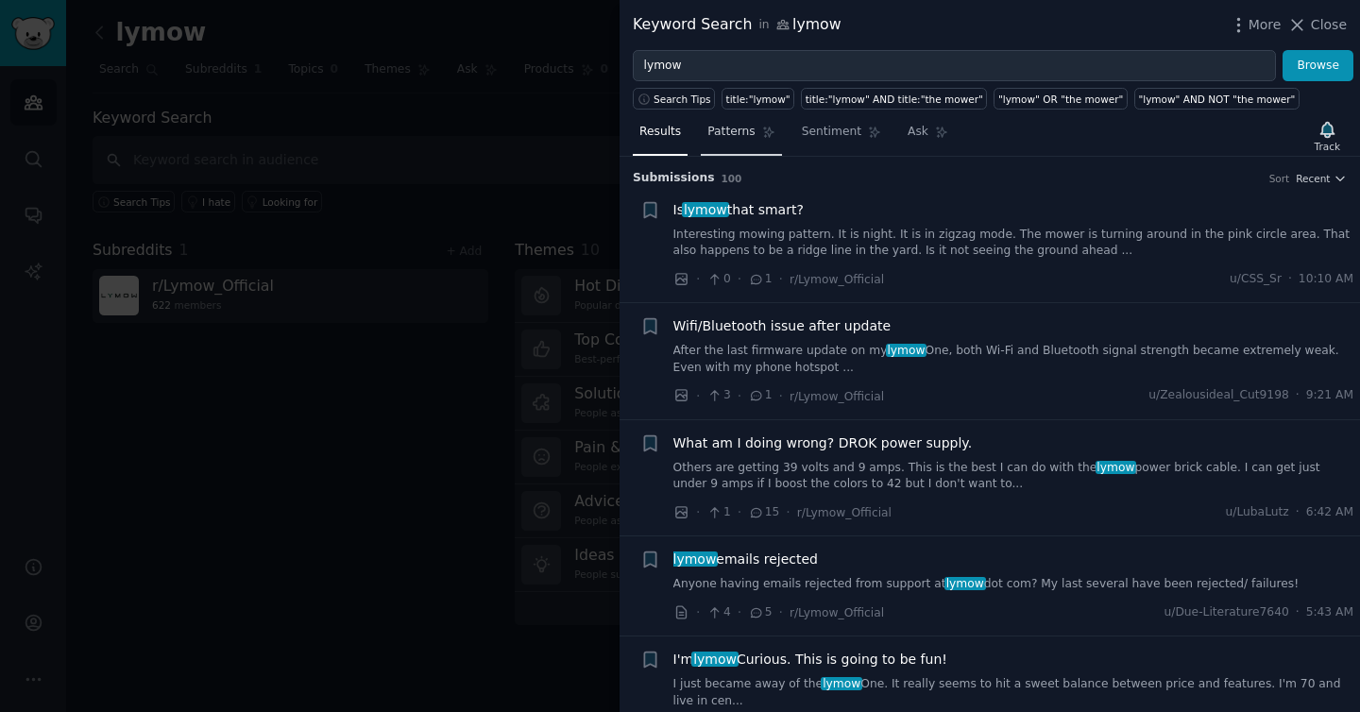
click at [756, 132] on link "Patterns" at bounding box center [741, 136] width 80 height 39
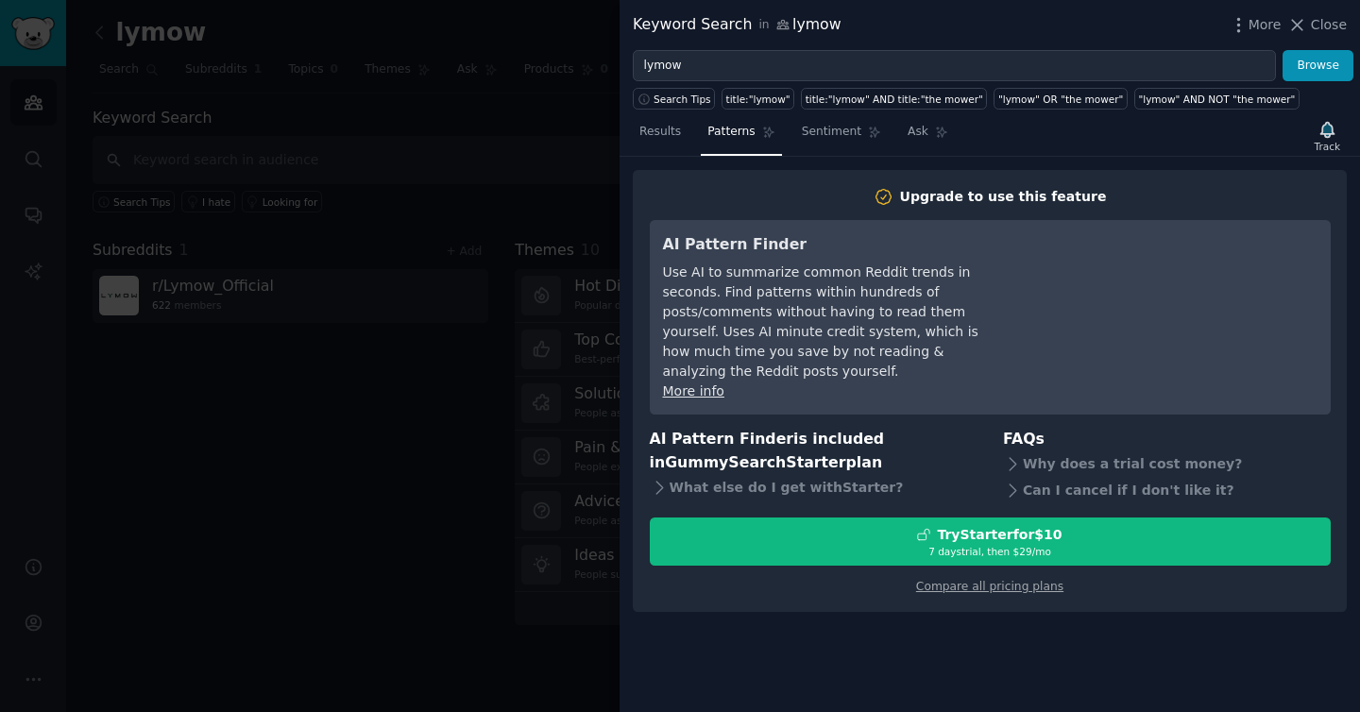
click at [660, 130] on span "Results" at bounding box center [660, 132] width 42 height 17
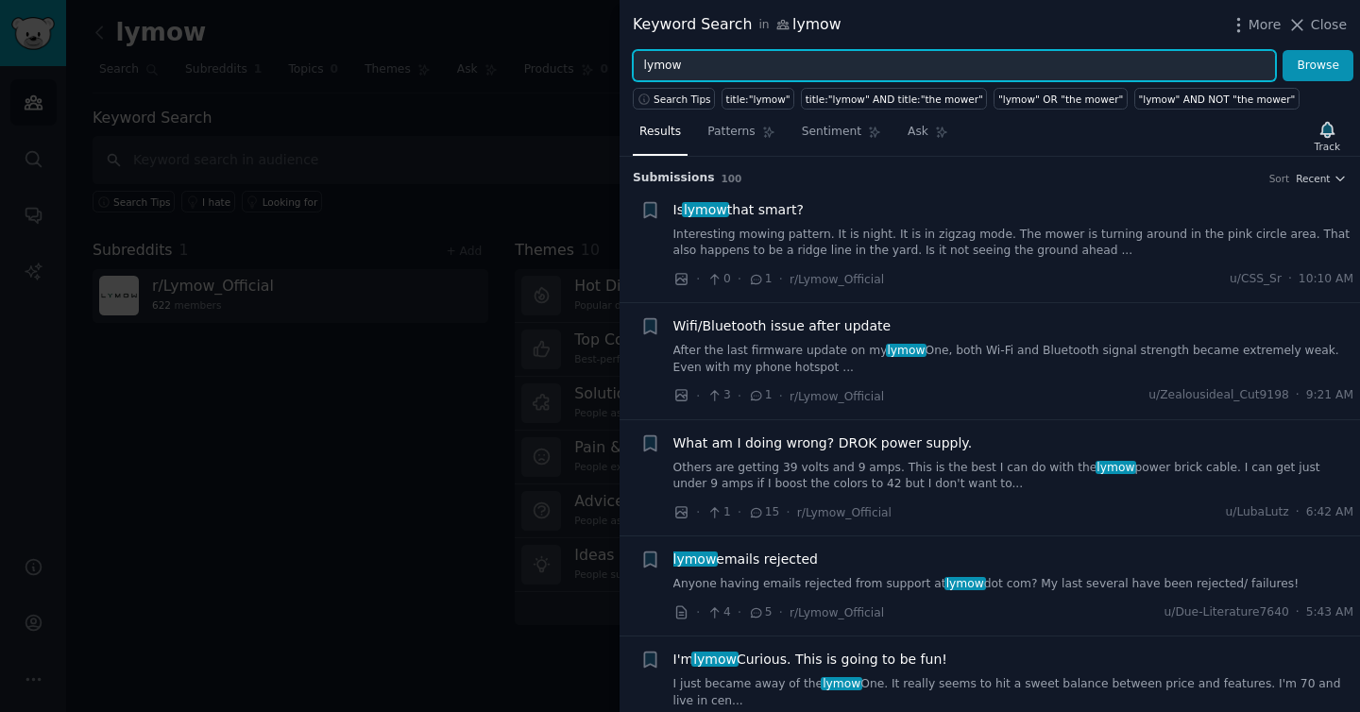
drag, startPoint x: 695, startPoint y: 69, endPoint x: 618, endPoint y: 56, distance: 77.6
click at [618, 56] on div "Keyword Search in lymow More Close lymow Browse Search Tips title:"lymow" title…" at bounding box center [680, 356] width 1360 height 712
type input "mower"
click at [1221, 50] on button "Browse" at bounding box center [1317, 66] width 71 height 32
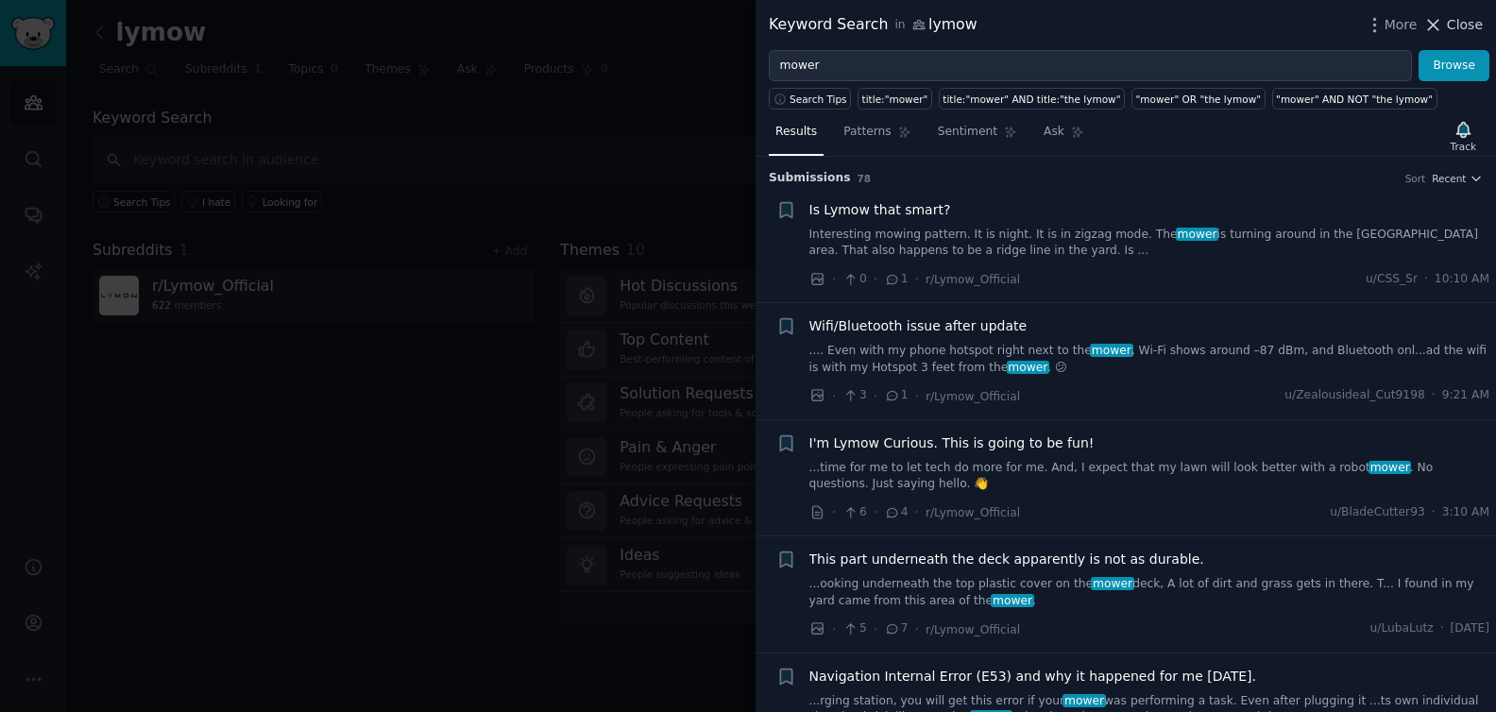
click at [1221, 24] on span "Close" at bounding box center [1465, 25] width 36 height 20
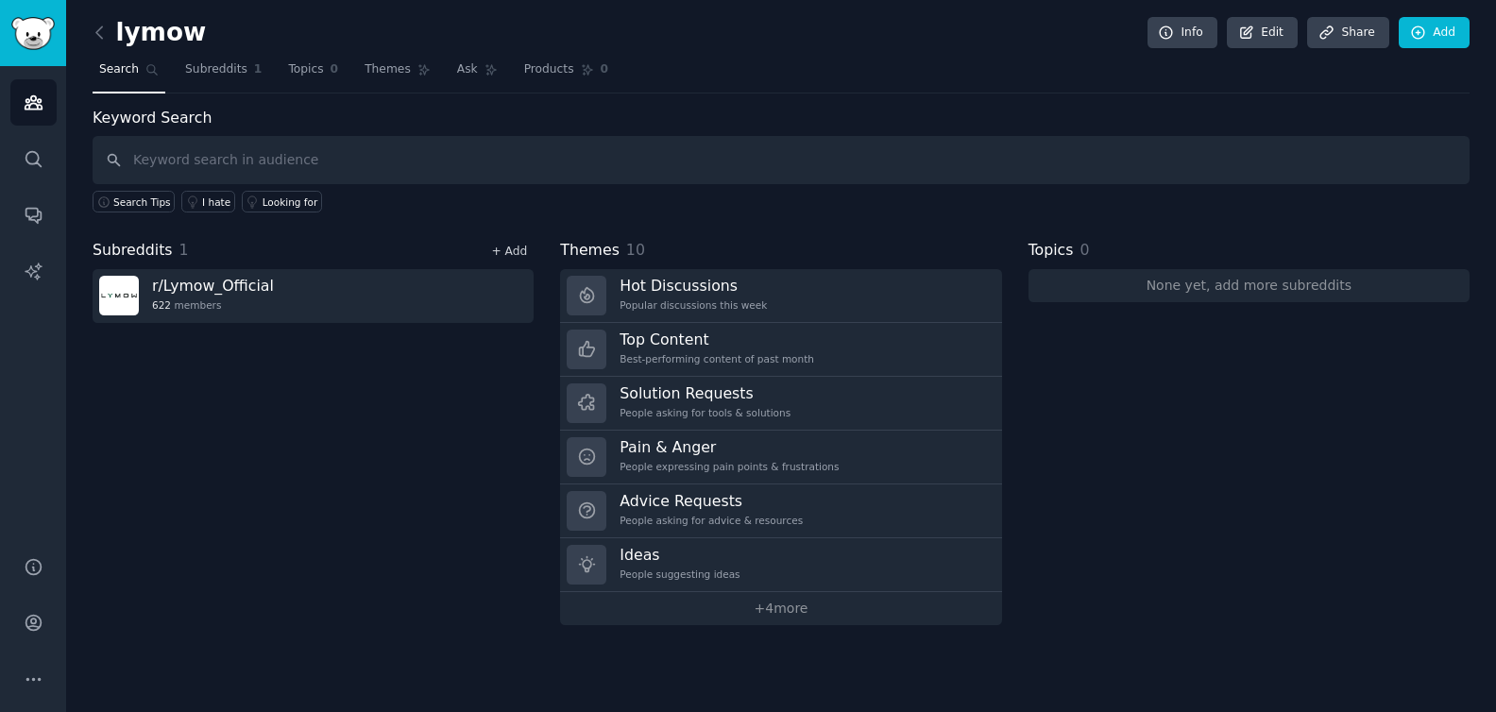
click at [516, 251] on link "+ Add" at bounding box center [509, 251] width 36 height 13
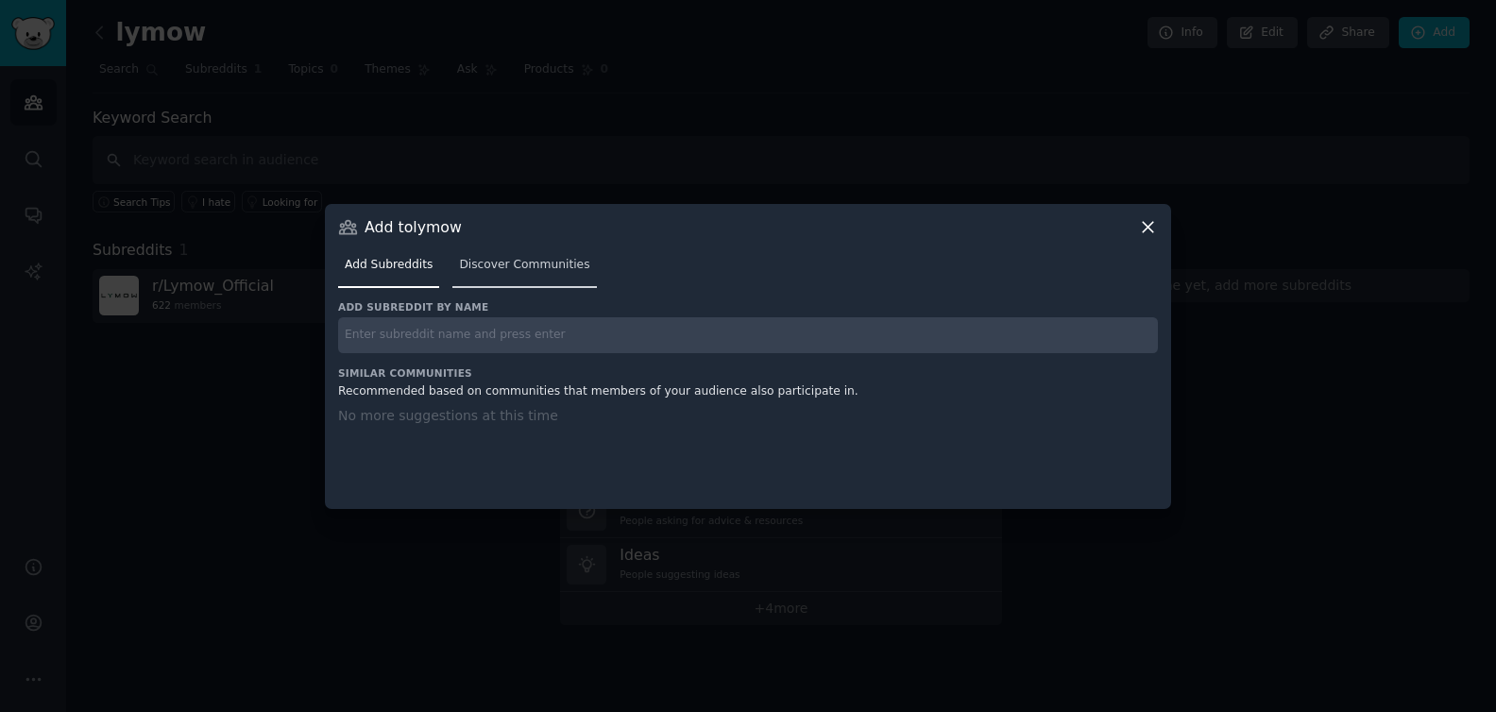
click at [527, 280] on link "Discover Communities" at bounding box center [524, 269] width 144 height 39
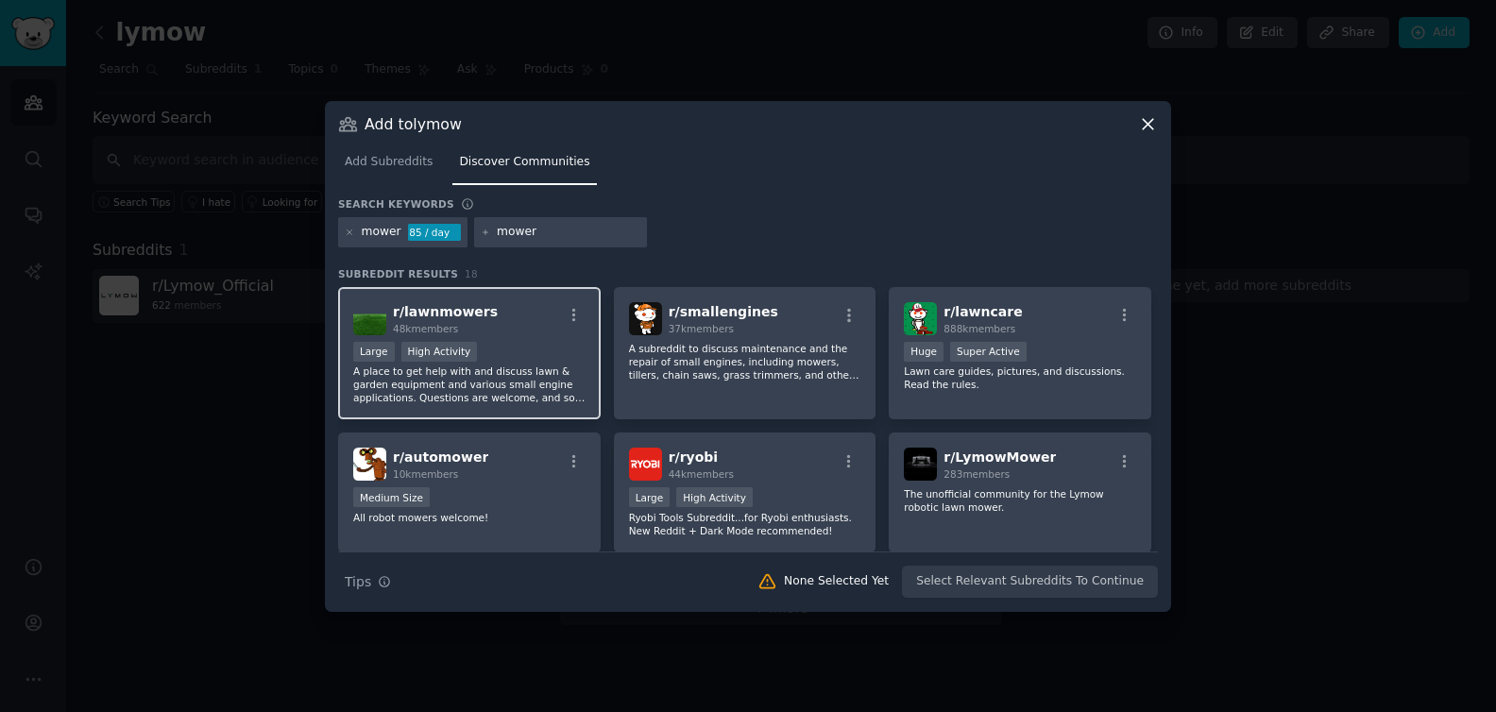
type input "mower"
click at [558, 321] on div "r/ lawnmowers 48k members" at bounding box center [469, 318] width 232 height 33
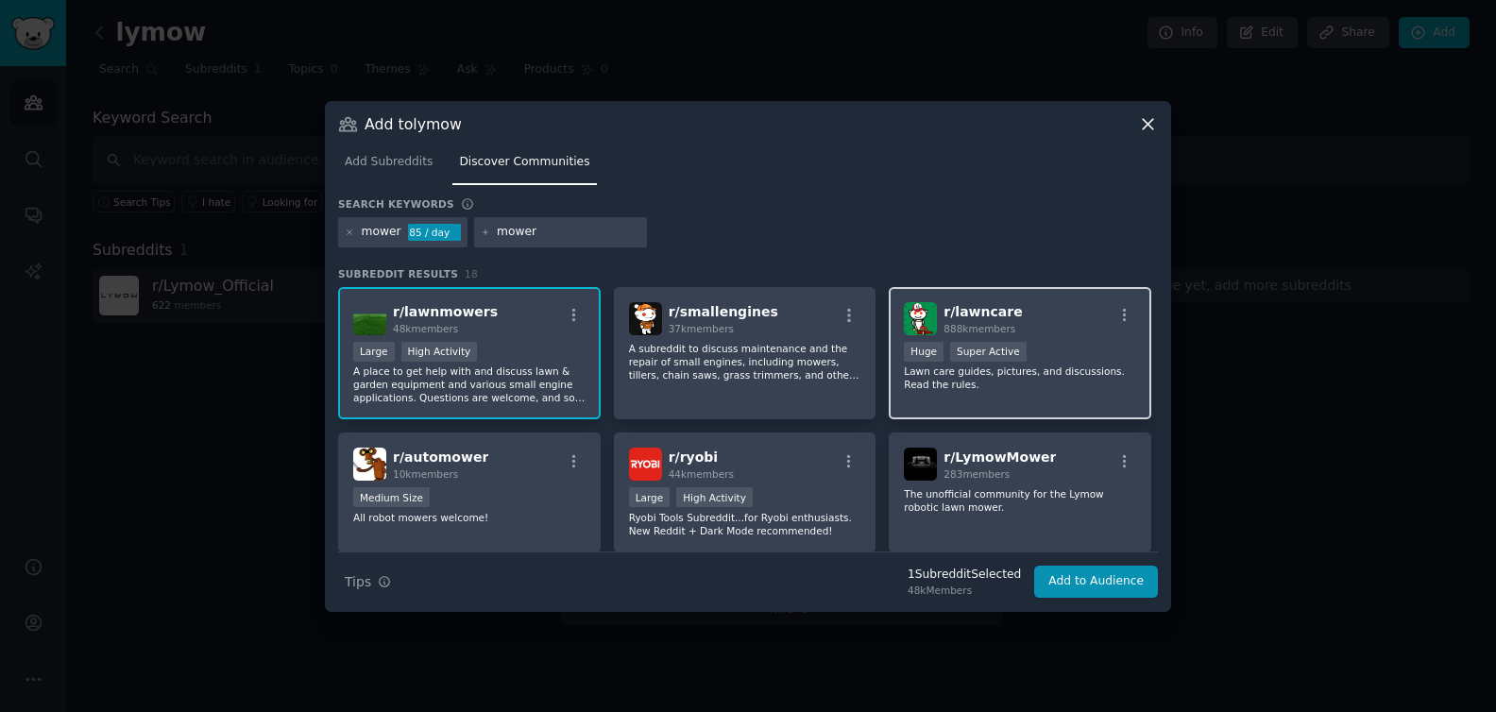
click at [1036, 333] on div "r/ lawncare 888k members" at bounding box center [1020, 318] width 232 height 33
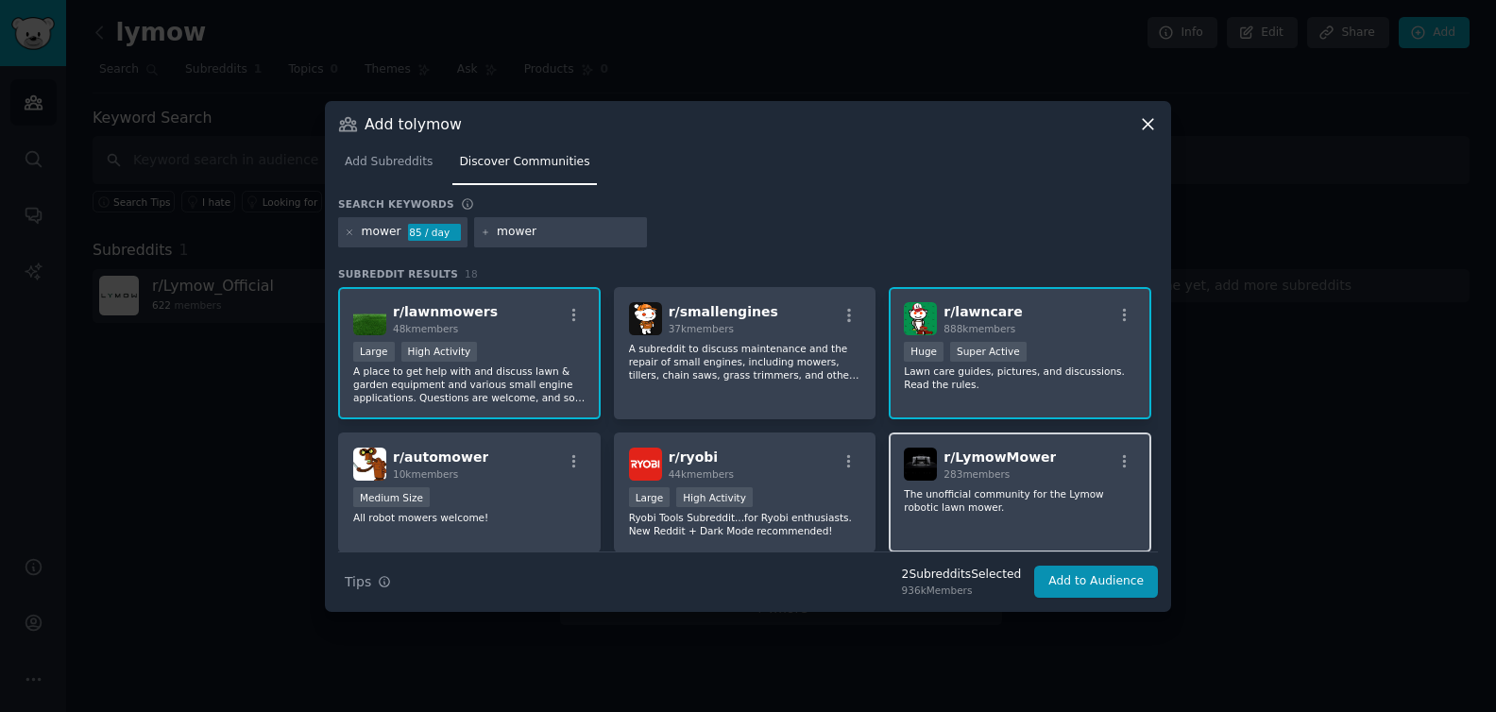
click at [1003, 459] on span "r/ LymowMower" at bounding box center [999, 456] width 112 height 15
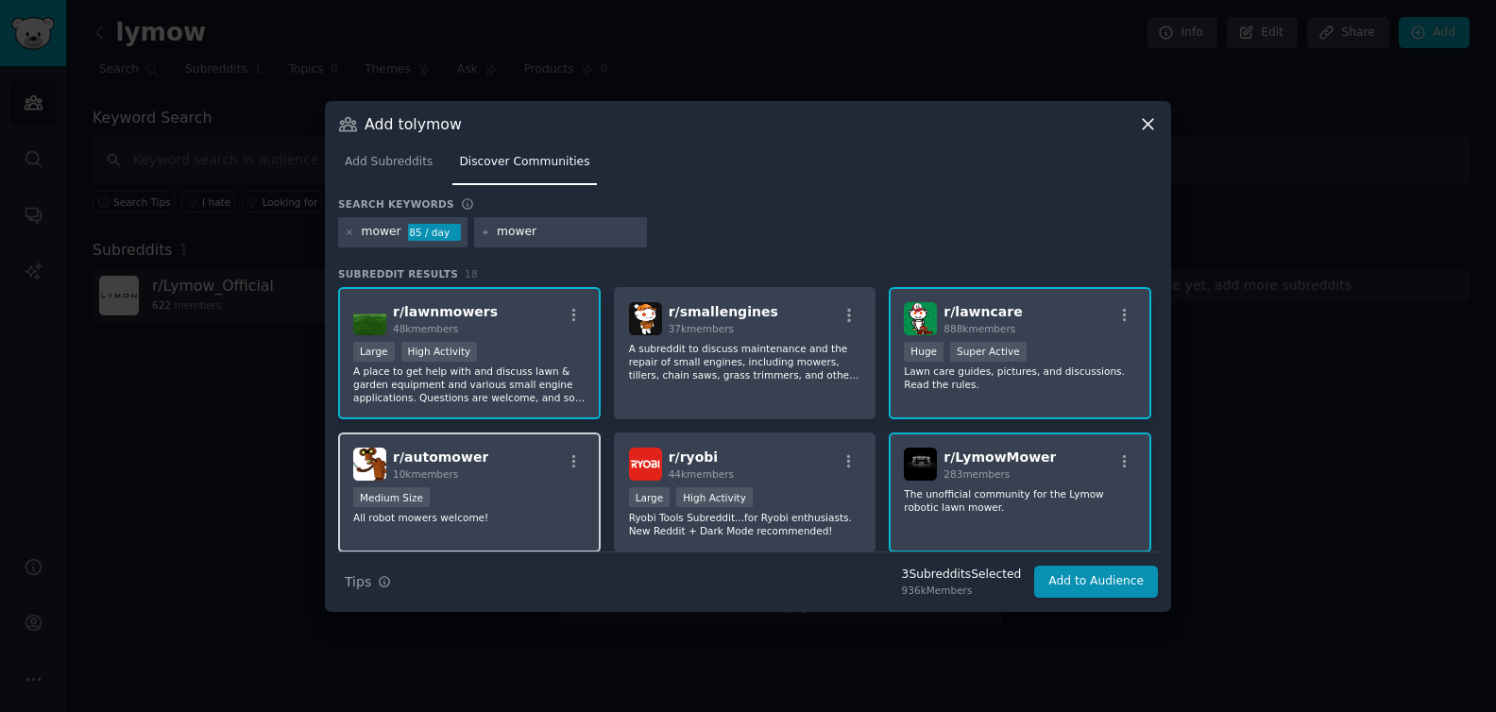
click at [581, 471] on div at bounding box center [574, 464] width 24 height 23
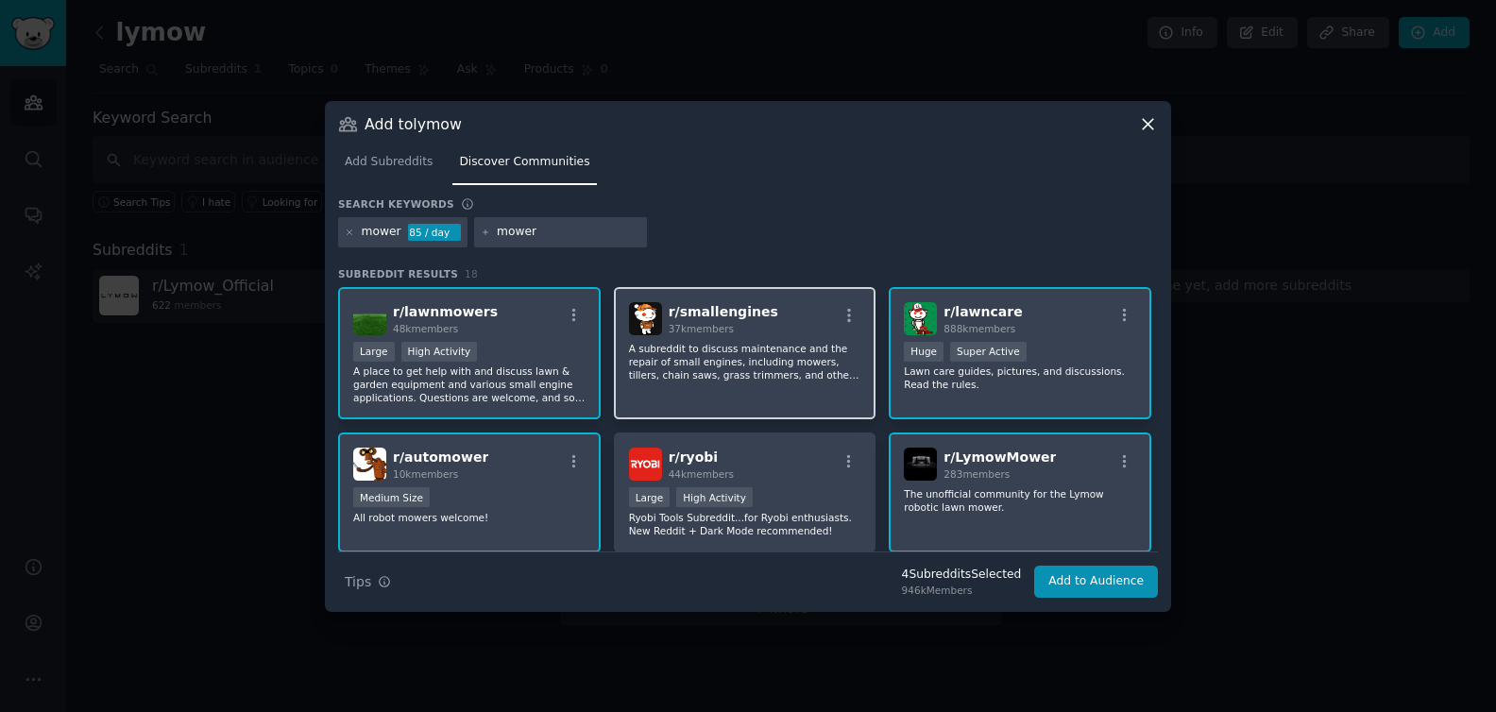
click at [847, 371] on p "A subreddit to discuss maintenance and the repair of small engines, including m…" at bounding box center [745, 362] width 232 height 40
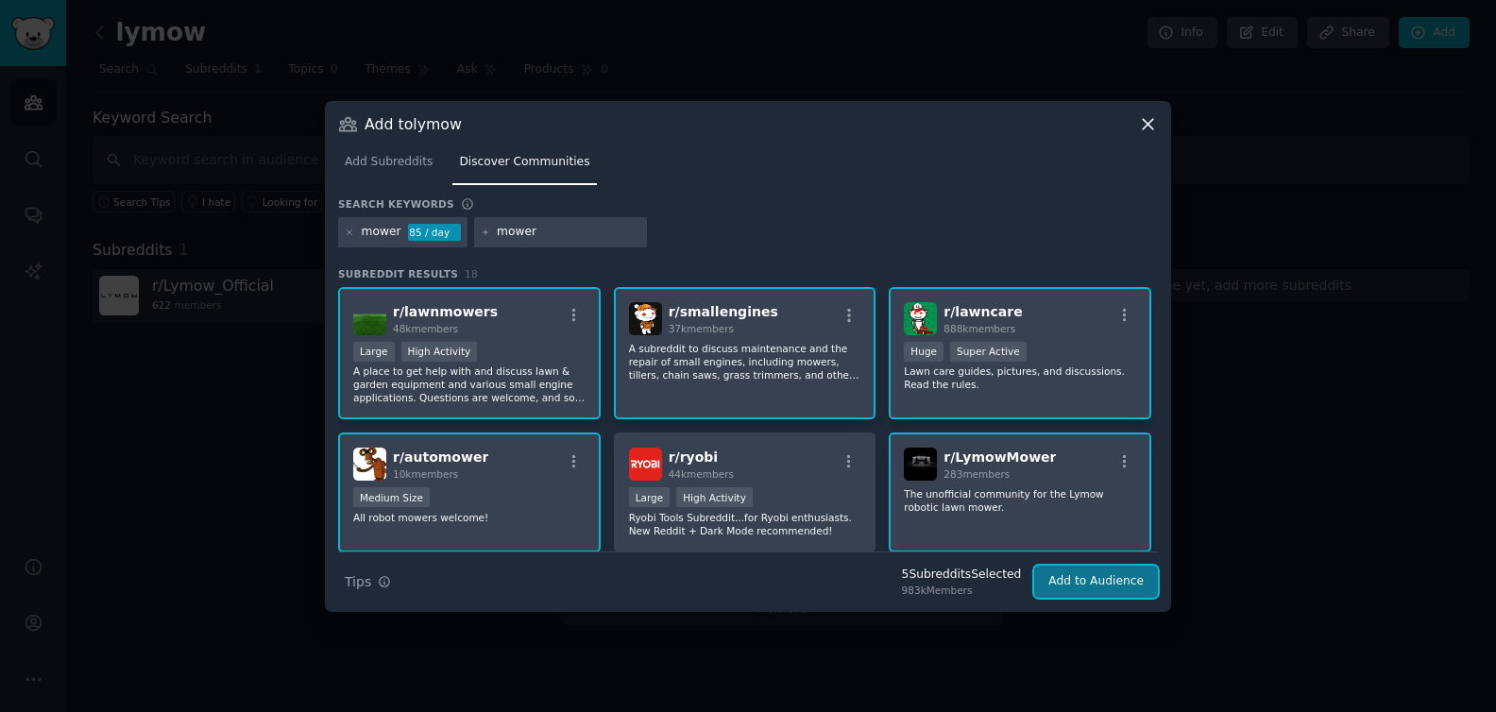
click at [1119, 578] on button "Add to Audience" at bounding box center [1096, 582] width 124 height 32
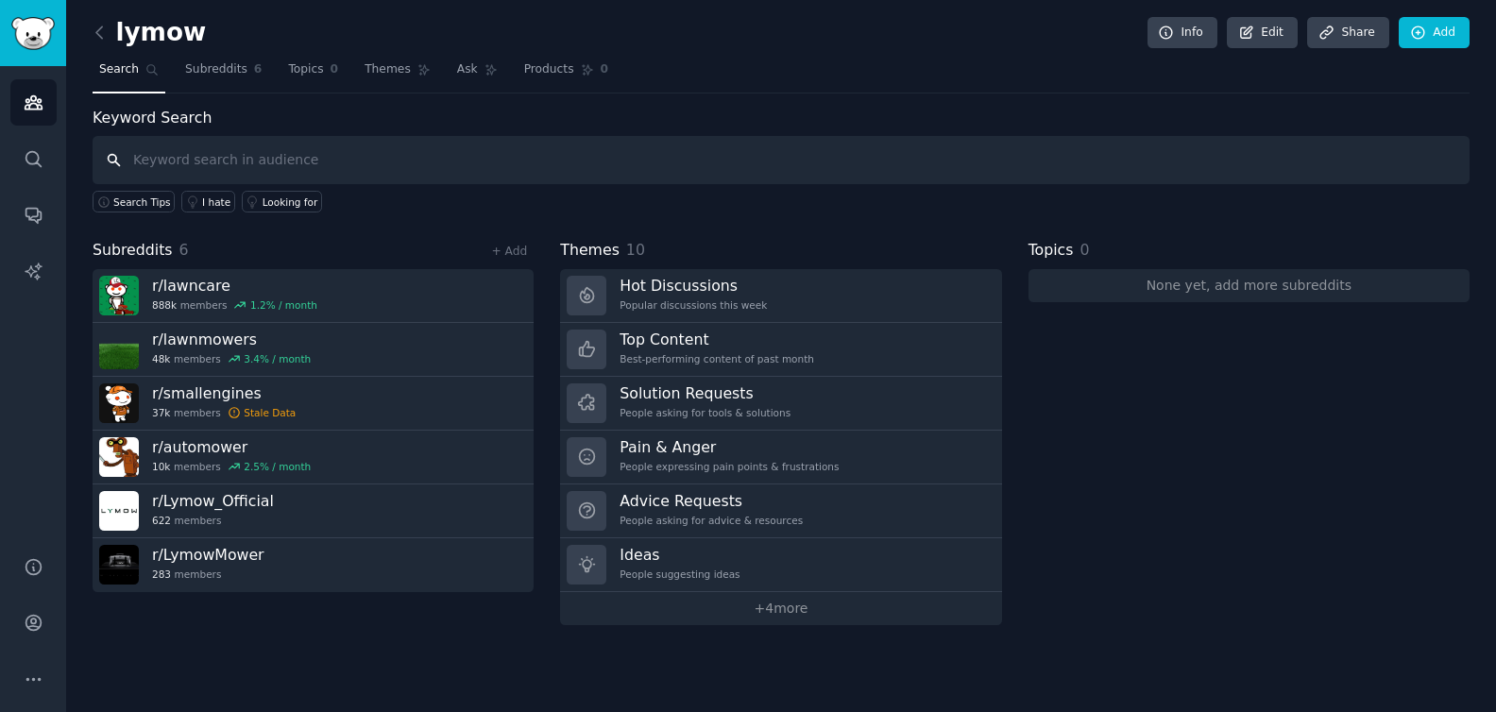
click at [230, 172] on input "text" at bounding box center [781, 160] width 1377 height 48
type input "lymow"
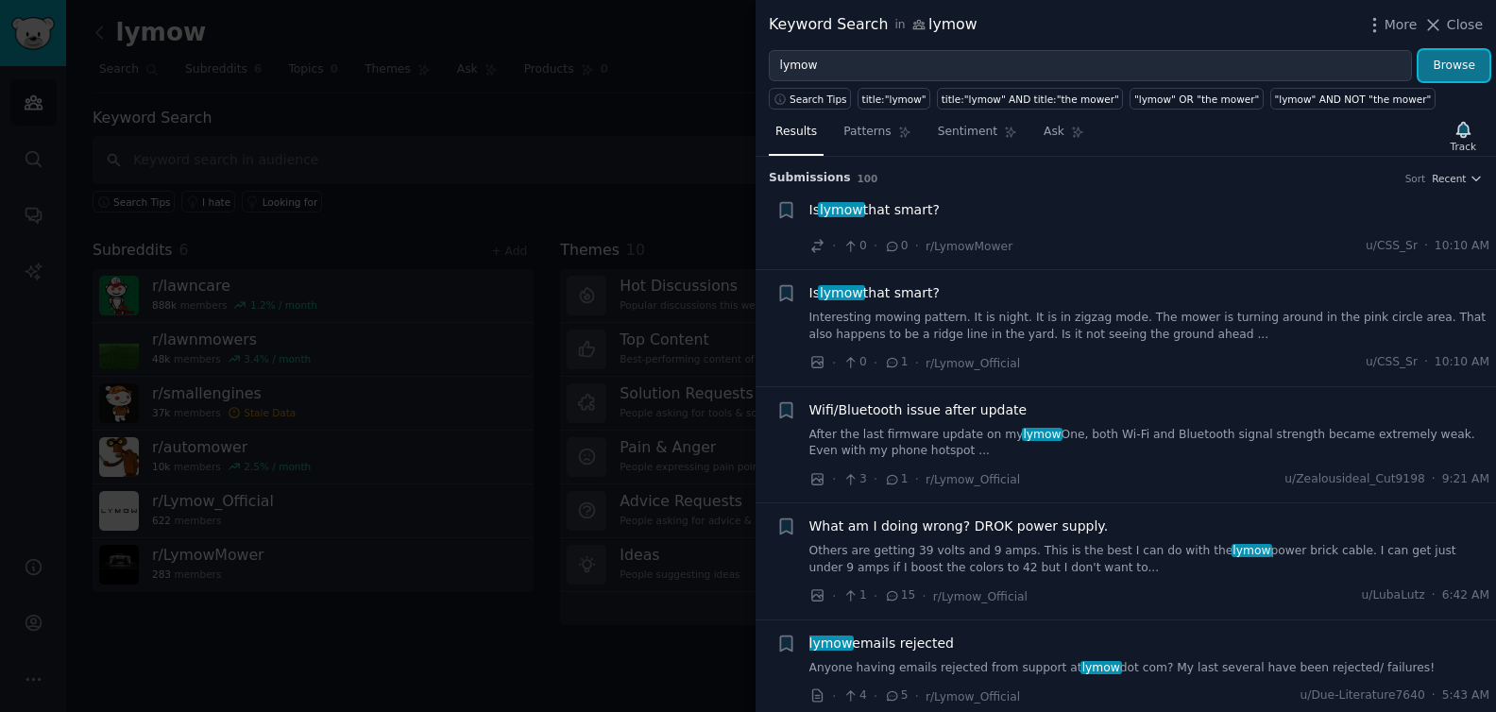
click at [1221, 66] on button "Browse" at bounding box center [1453, 66] width 71 height 32
click at [1221, 172] on icon "button" at bounding box center [1475, 178] width 13 height 13
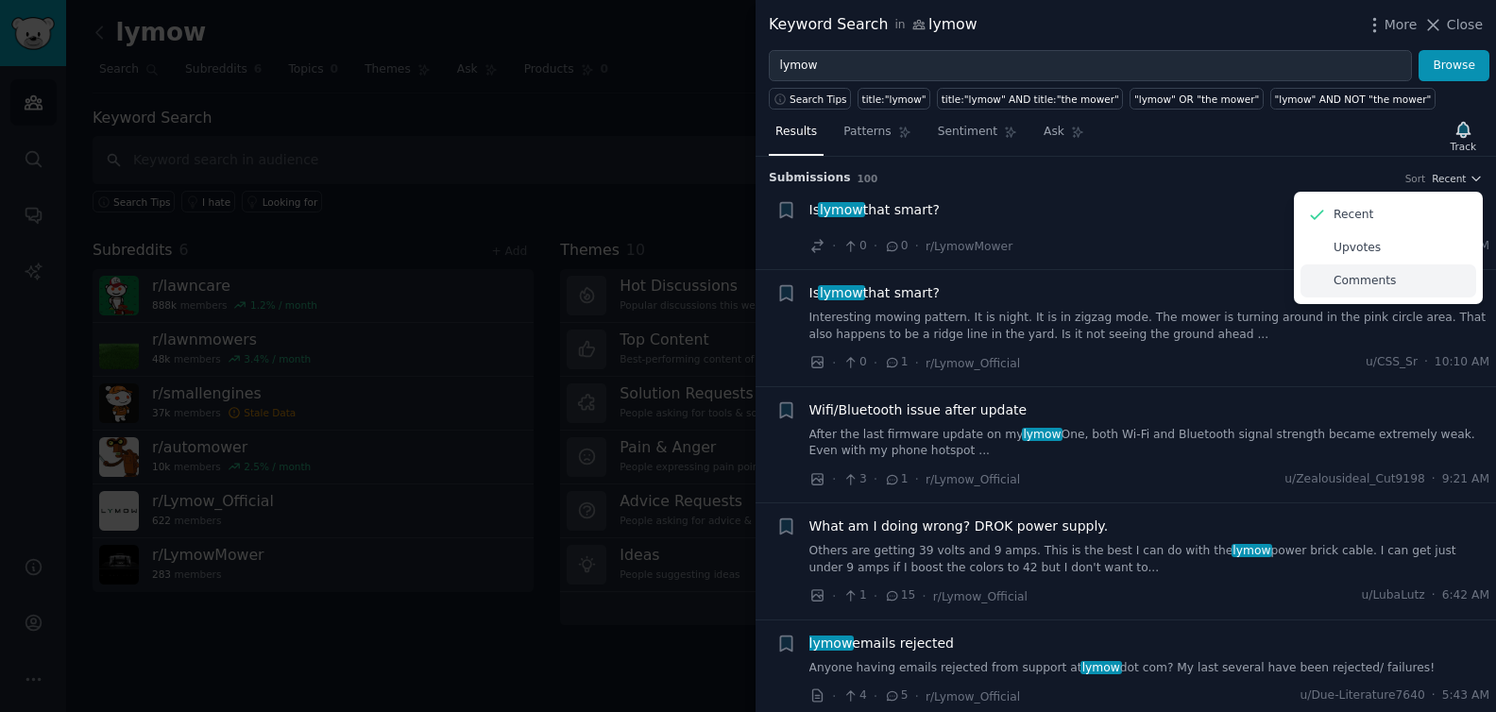
click at [1221, 269] on div "Comments" at bounding box center [1388, 280] width 176 height 33
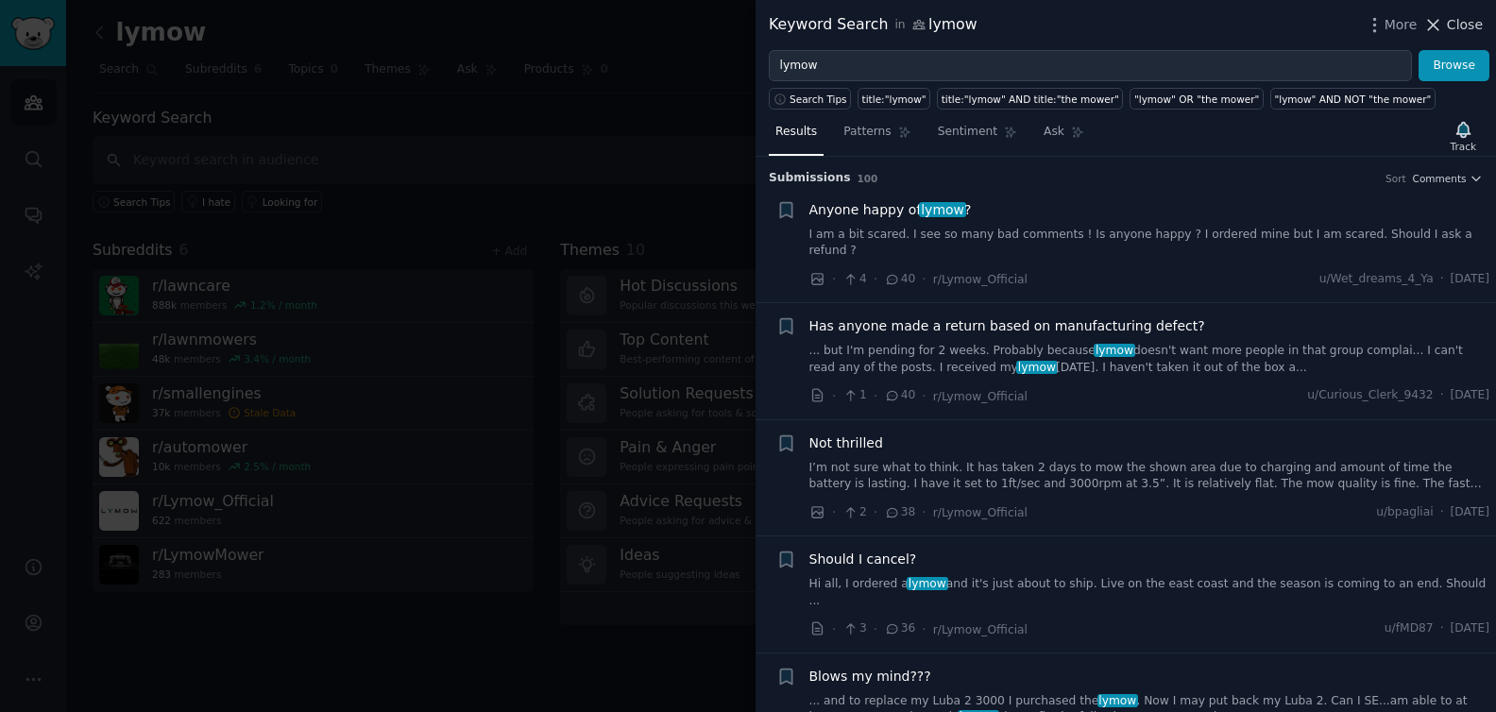
click at [1221, 31] on button "Close" at bounding box center [1452, 25] width 59 height 20
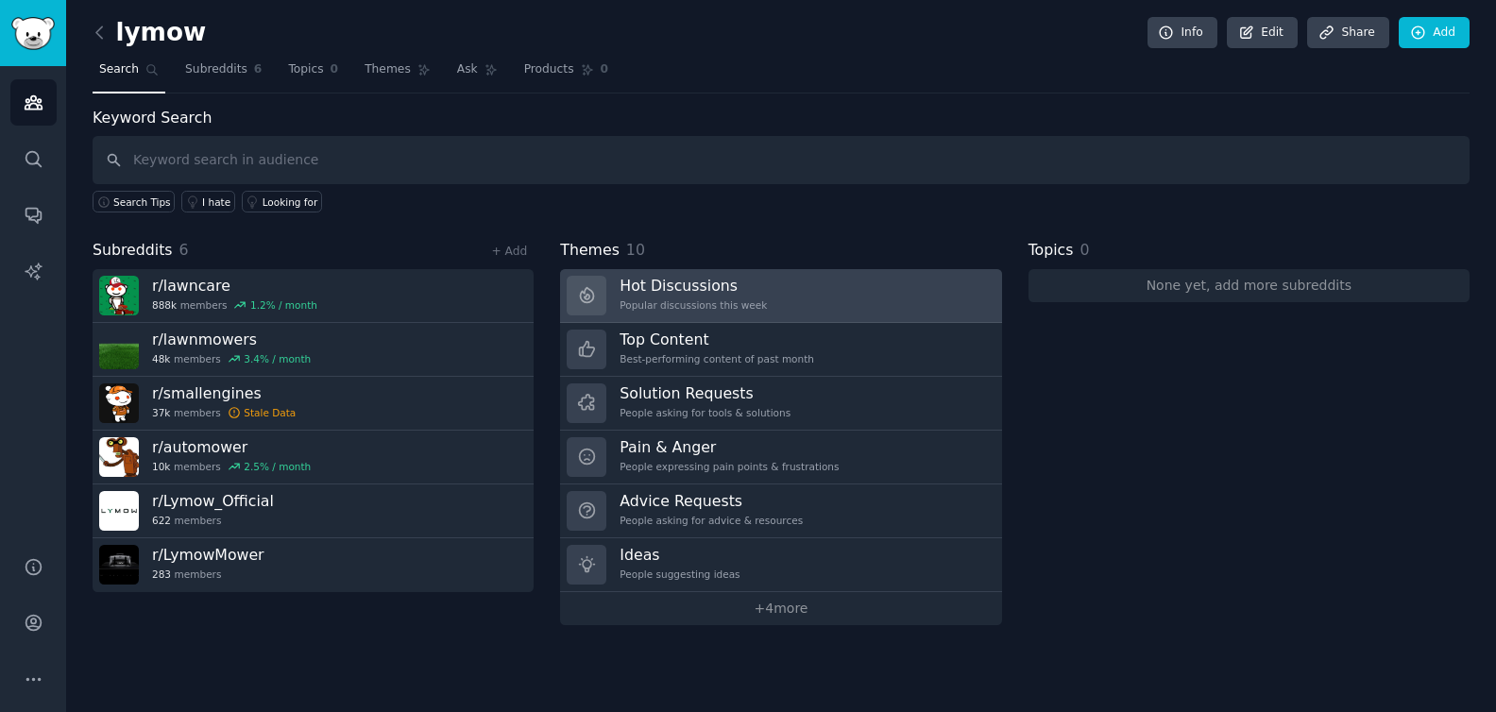
click at [659, 298] on div "Popular discussions this week" at bounding box center [692, 304] width 147 height 13
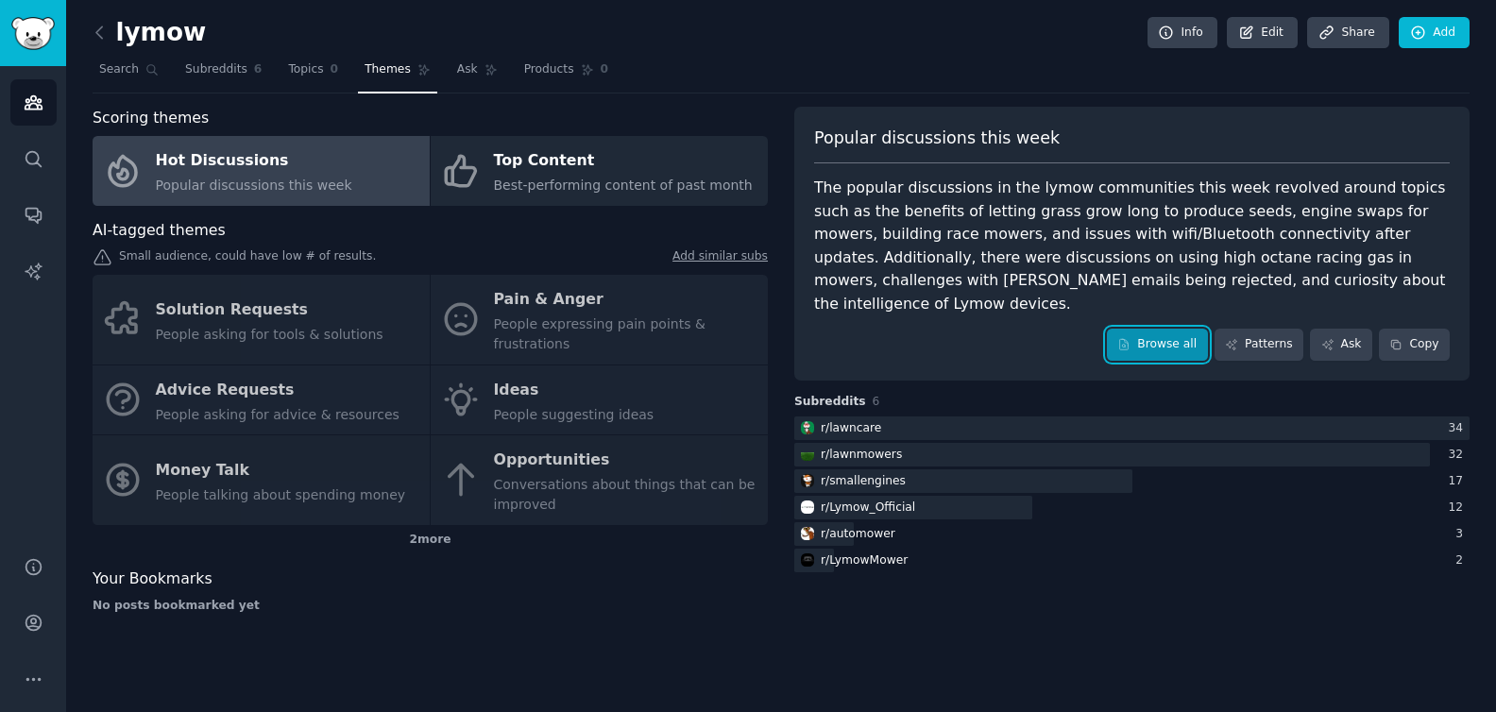
click at [1171, 332] on link "Browse all" at bounding box center [1157, 345] width 101 height 32
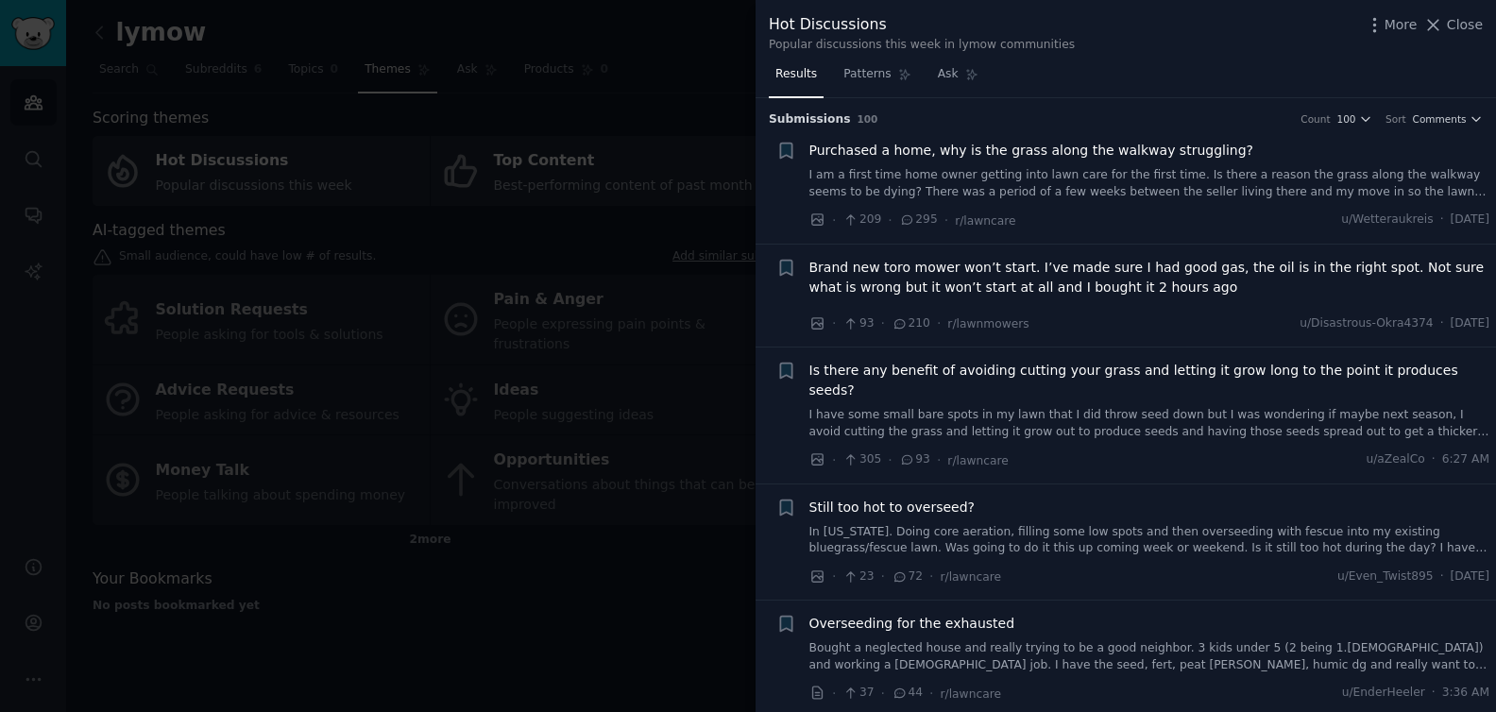
click at [1221, 111] on h3 "Submission s 100 Count 100 Sort Comments" at bounding box center [1126, 119] width 714 height 17
click at [1221, 122] on span "Comments" at bounding box center [1440, 118] width 54 height 13
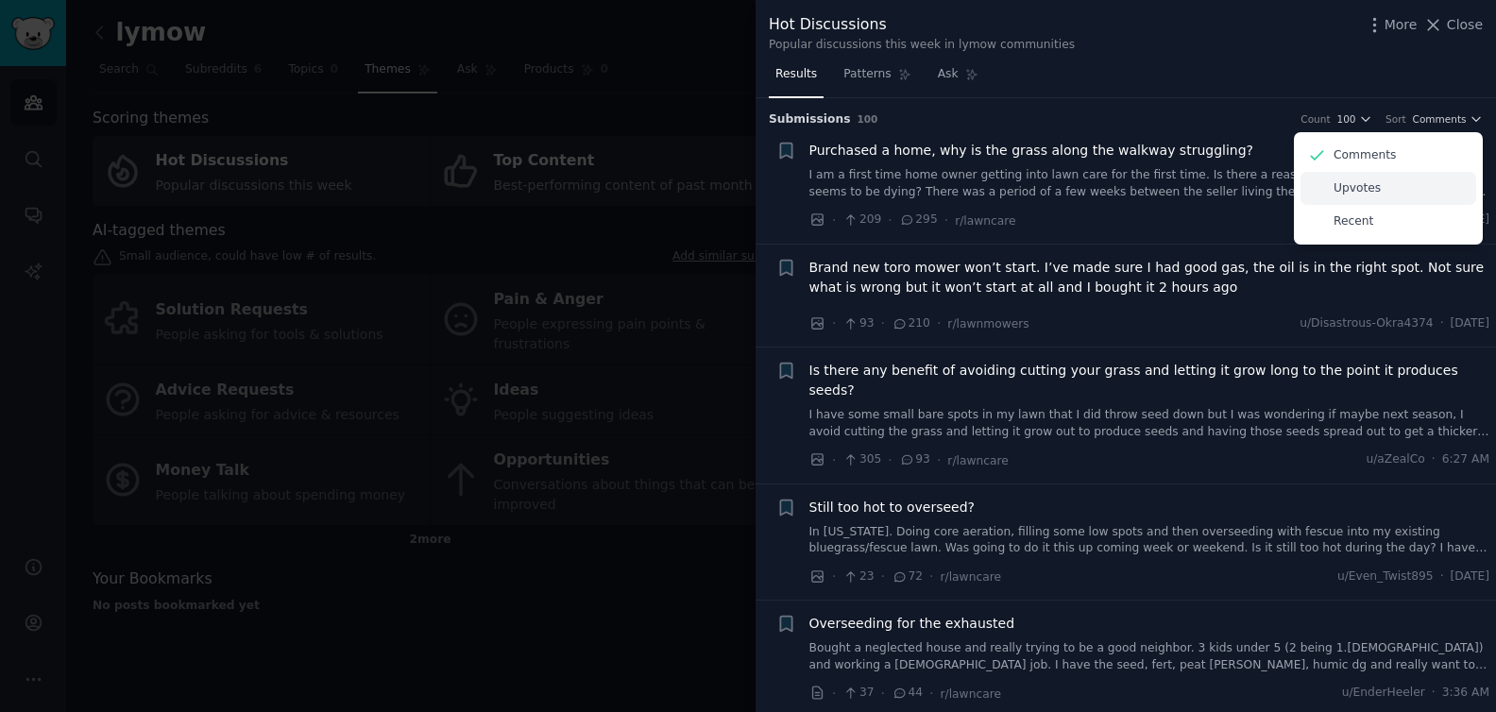
click at [1221, 189] on p "Upvotes" at bounding box center [1356, 188] width 47 height 17
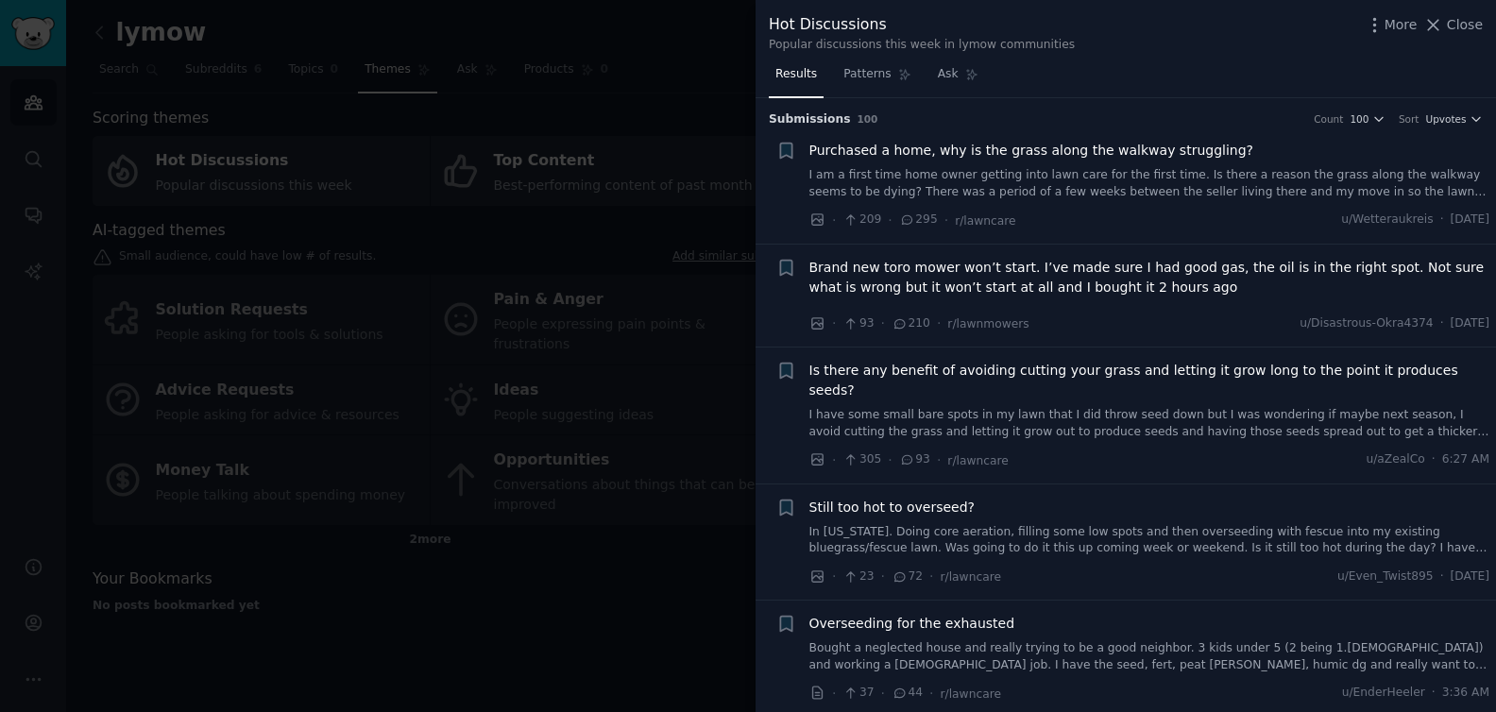
click at [1221, 127] on li "Reddit image submission + Purchased a home, why is the grass along the walkway …" at bounding box center [1125, 185] width 740 height 116
click at [1221, 121] on span "Upvotes" at bounding box center [1445, 118] width 41 height 13
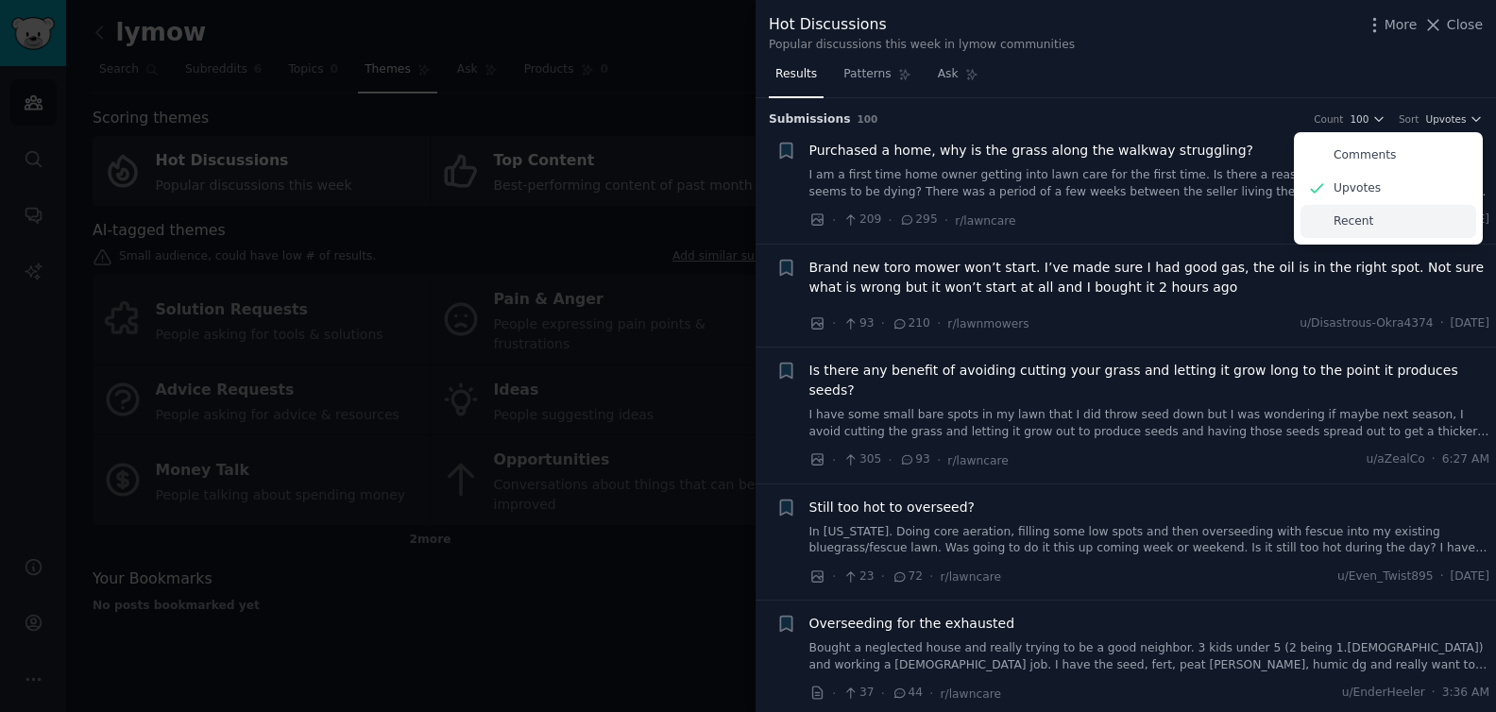
click at [1221, 219] on div "Recent" at bounding box center [1388, 221] width 176 height 33
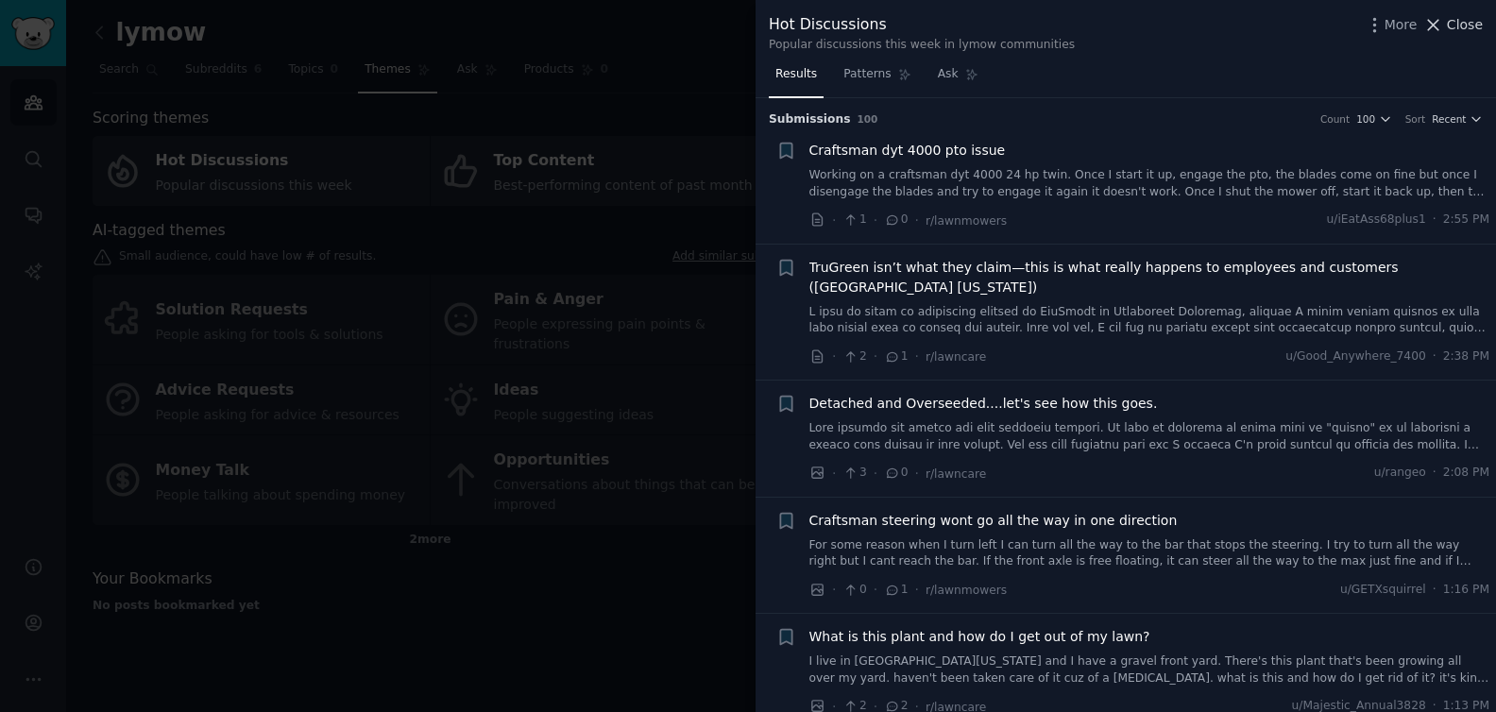
click at [1221, 30] on span "Close" at bounding box center [1465, 25] width 36 height 20
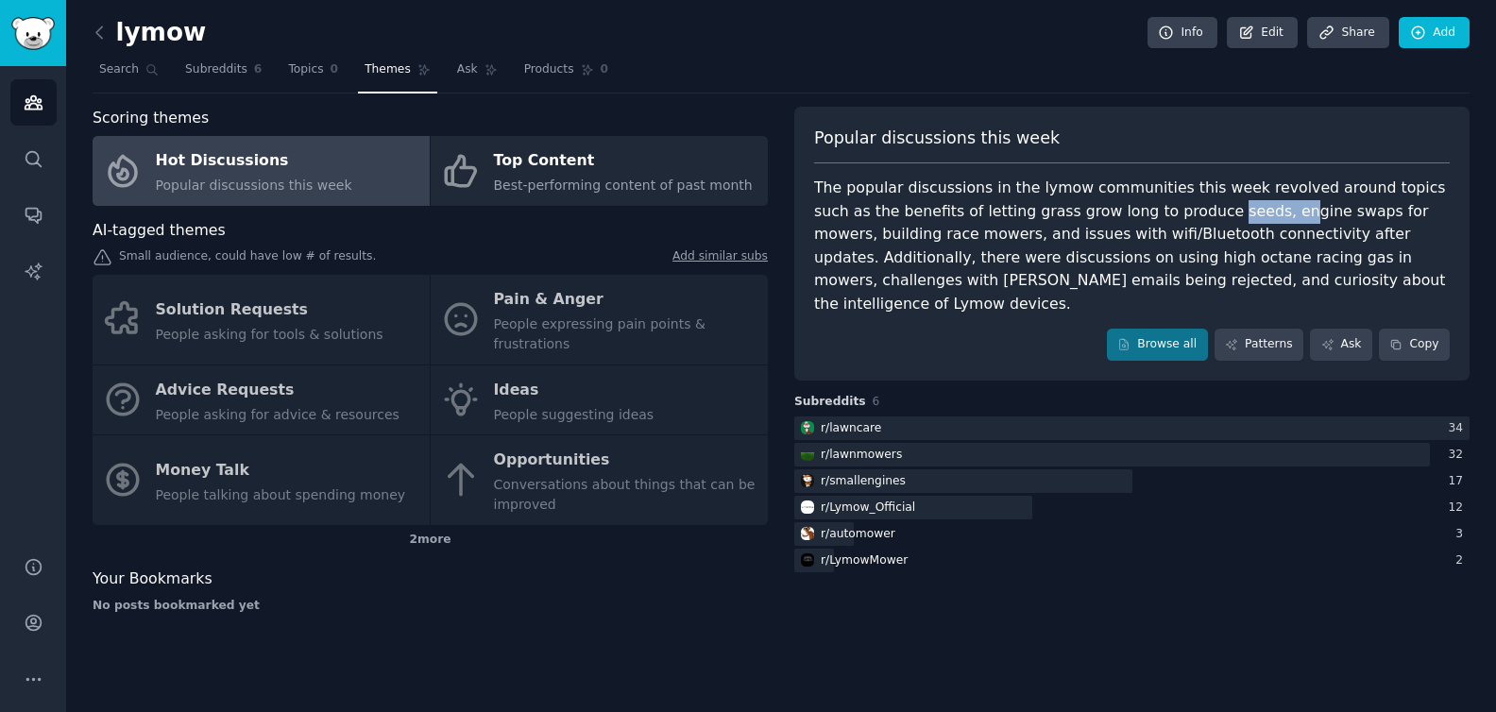
drag, startPoint x: 1154, startPoint y: 212, endPoint x: 1217, endPoint y: 217, distance: 63.4
click at [1217, 217] on div "The popular discussions in the lymow communities this week revolved around topi…" at bounding box center [1131, 246] width 635 height 139
click at [1019, 212] on div "The popular discussions in the lymow communities this week revolved around topi…" at bounding box center [1131, 246] width 635 height 139
click at [225, 74] on span "Subreddits" at bounding box center [216, 69] width 62 height 17
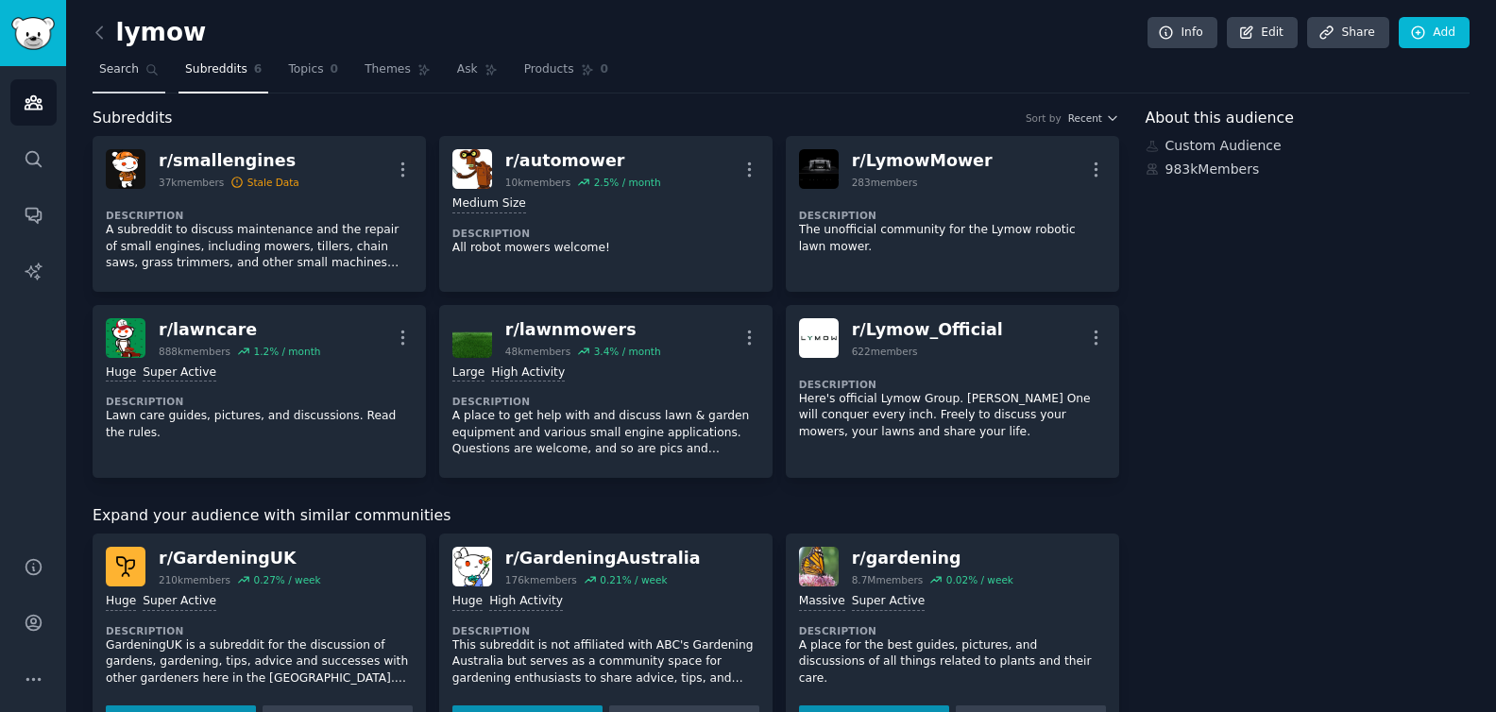
click at [126, 72] on span "Search" at bounding box center [119, 69] width 40 height 17
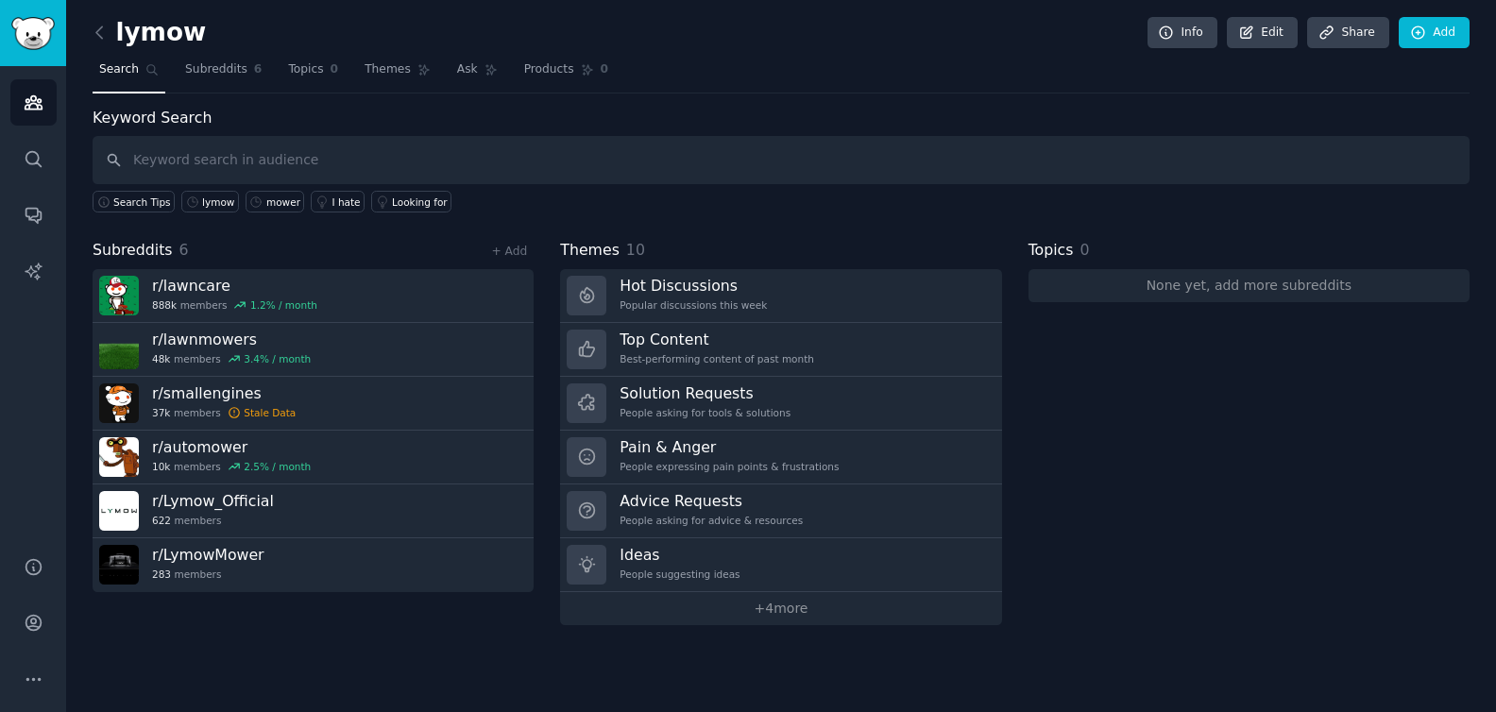
click at [863, 189] on div "Search Tips lymow mower I hate Looking for" at bounding box center [781, 198] width 1377 height 28
drag, startPoint x: 767, startPoint y: 187, endPoint x: 513, endPoint y: 187, distance: 254.0
click at [759, 187] on div "Search Tips lymow mower I hate Looking for" at bounding box center [781, 198] width 1377 height 28
click at [239, 164] on input "text" at bounding box center [781, 160] width 1377 height 48
click at [224, 195] on link "lymow" at bounding box center [210, 202] width 58 height 22
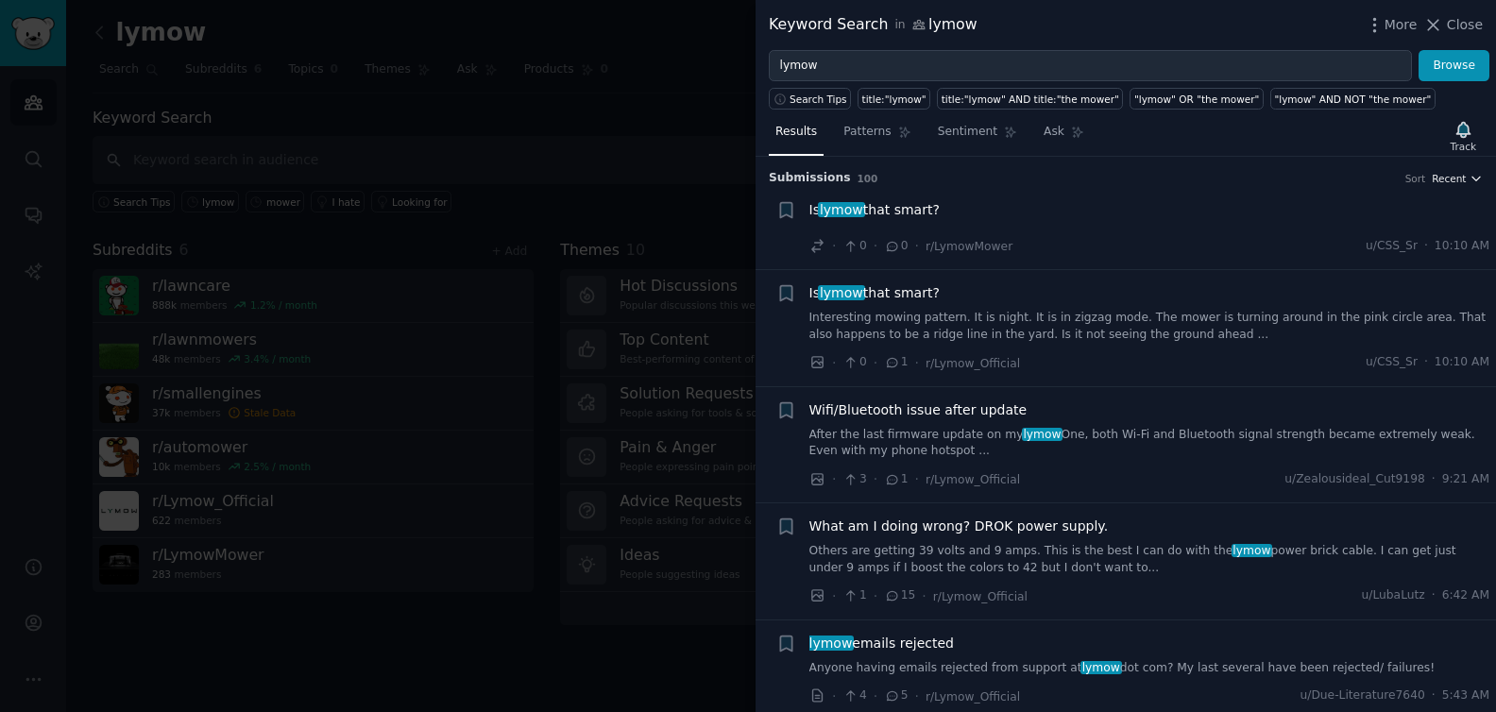
click at [1221, 179] on span "Recent" at bounding box center [1449, 178] width 34 height 13
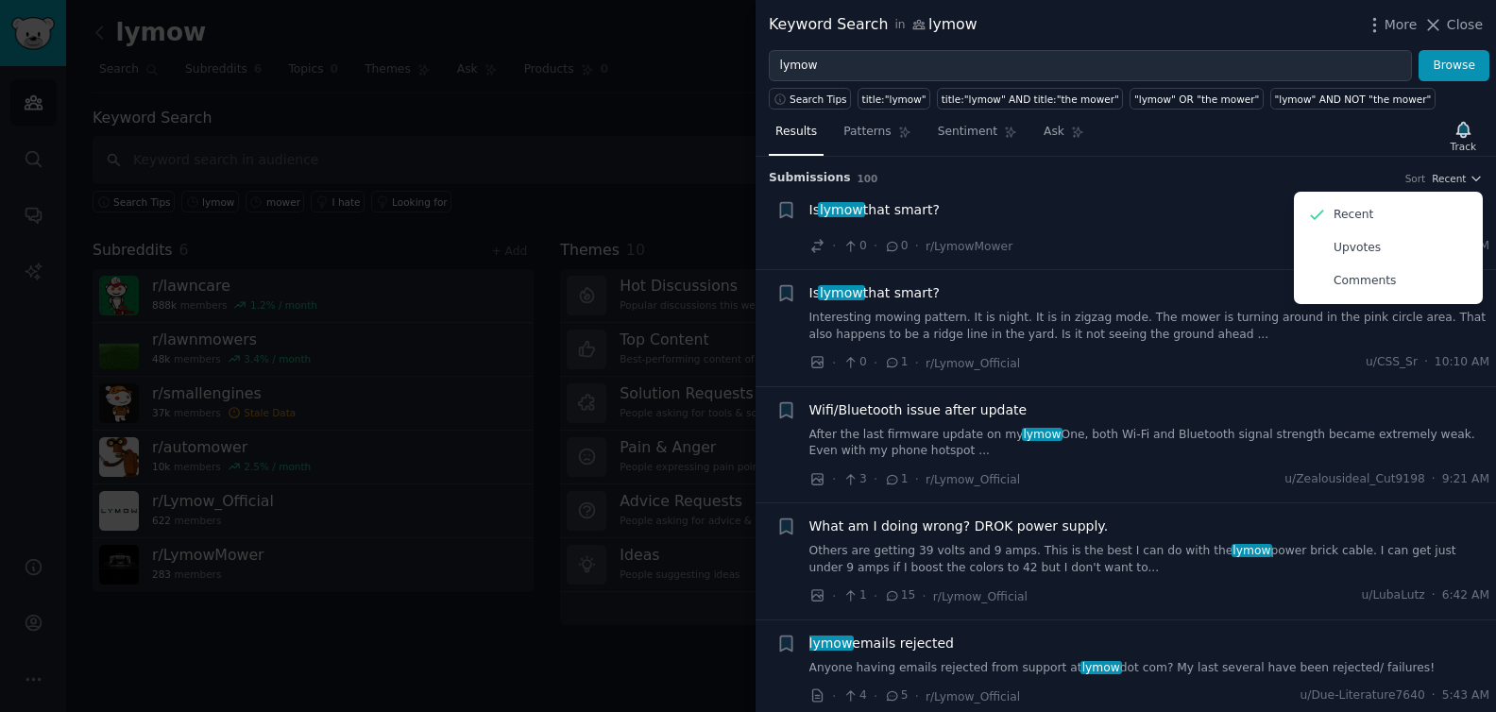
click at [1180, 184] on h3 "Submission s 100 Sort Recent Recent Upvotes Comments" at bounding box center [1126, 178] width 714 height 17
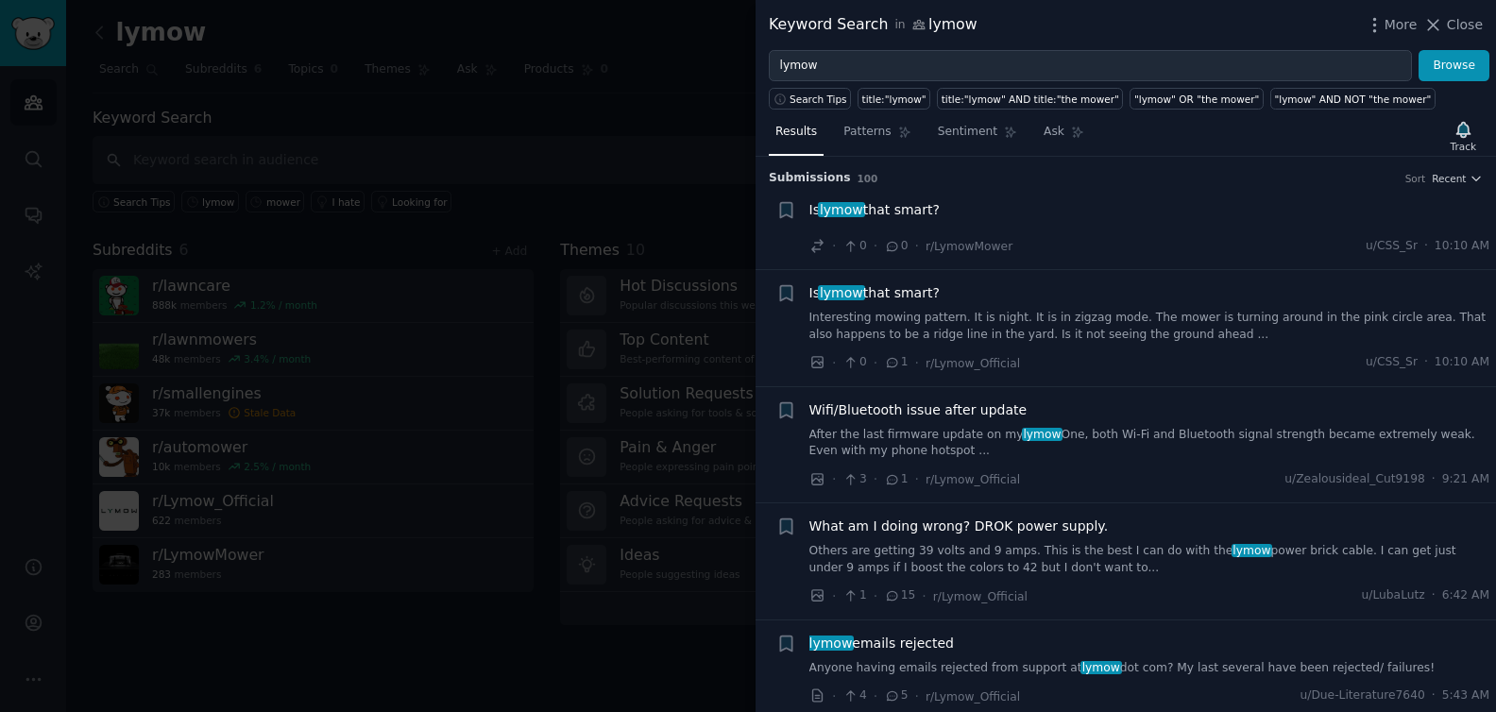
click at [928, 25] on div "Keyword Search in lymow" at bounding box center [873, 25] width 209 height 24
drag, startPoint x: 841, startPoint y: 23, endPoint x: 1053, endPoint y: 36, distance: 211.9
click at [1053, 36] on div "Keyword Search in lymow More Close" at bounding box center [1125, 25] width 740 height 50
click at [1217, 33] on div "Keyword Search in lymow More Close" at bounding box center [1126, 25] width 714 height 24
click at [1221, 30] on div "Keyword Search in lymow More Close" at bounding box center [1126, 25] width 714 height 24
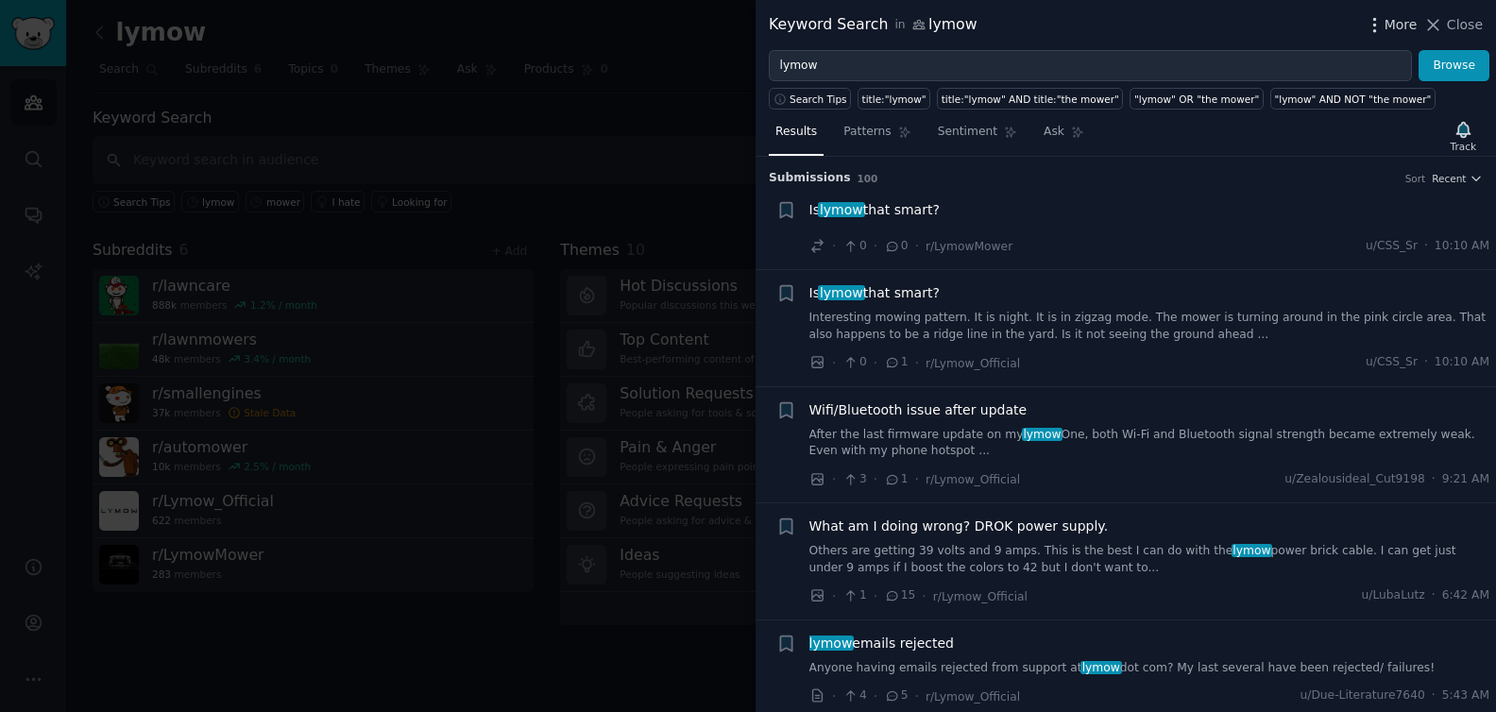
click at [1221, 30] on icon "button" at bounding box center [1374, 25] width 20 height 20
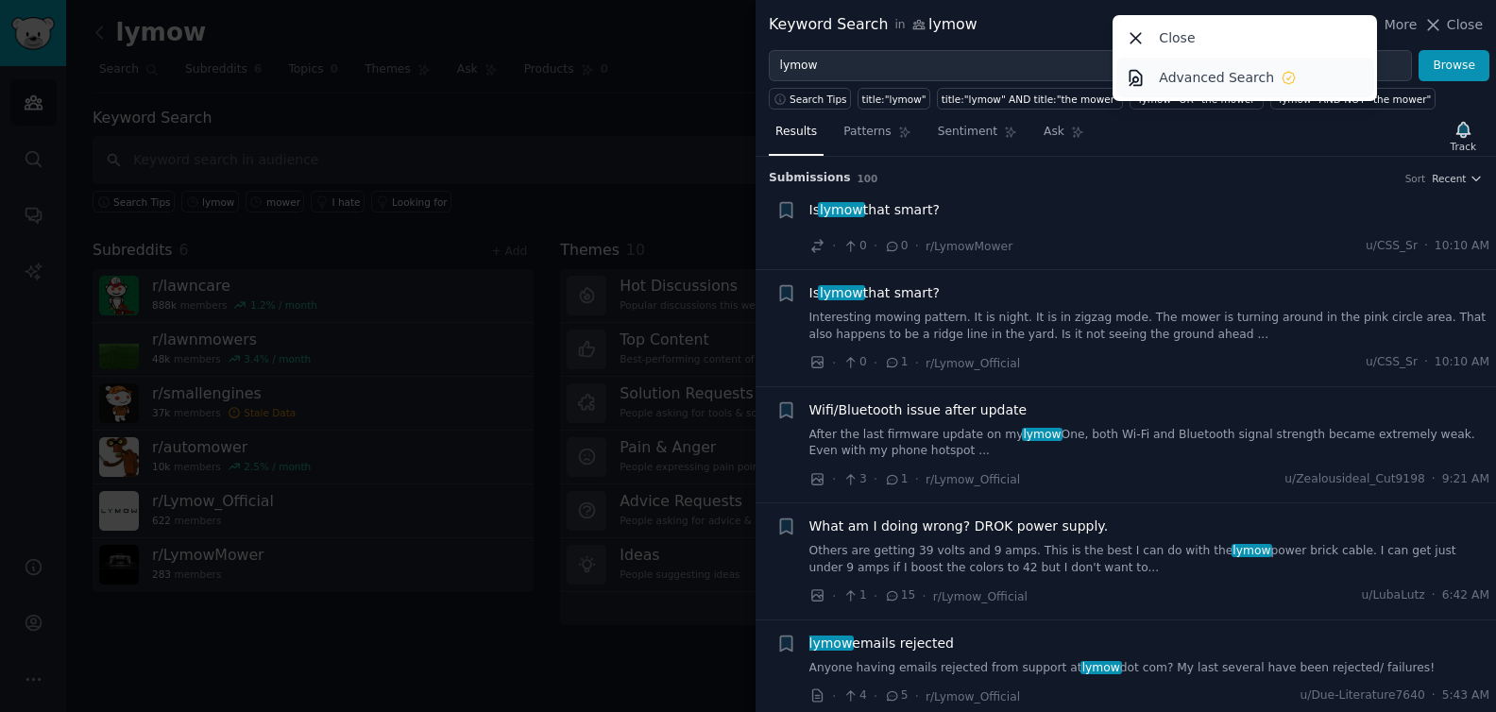
click at [1190, 63] on link "Advanced Search" at bounding box center [1245, 78] width 258 height 40
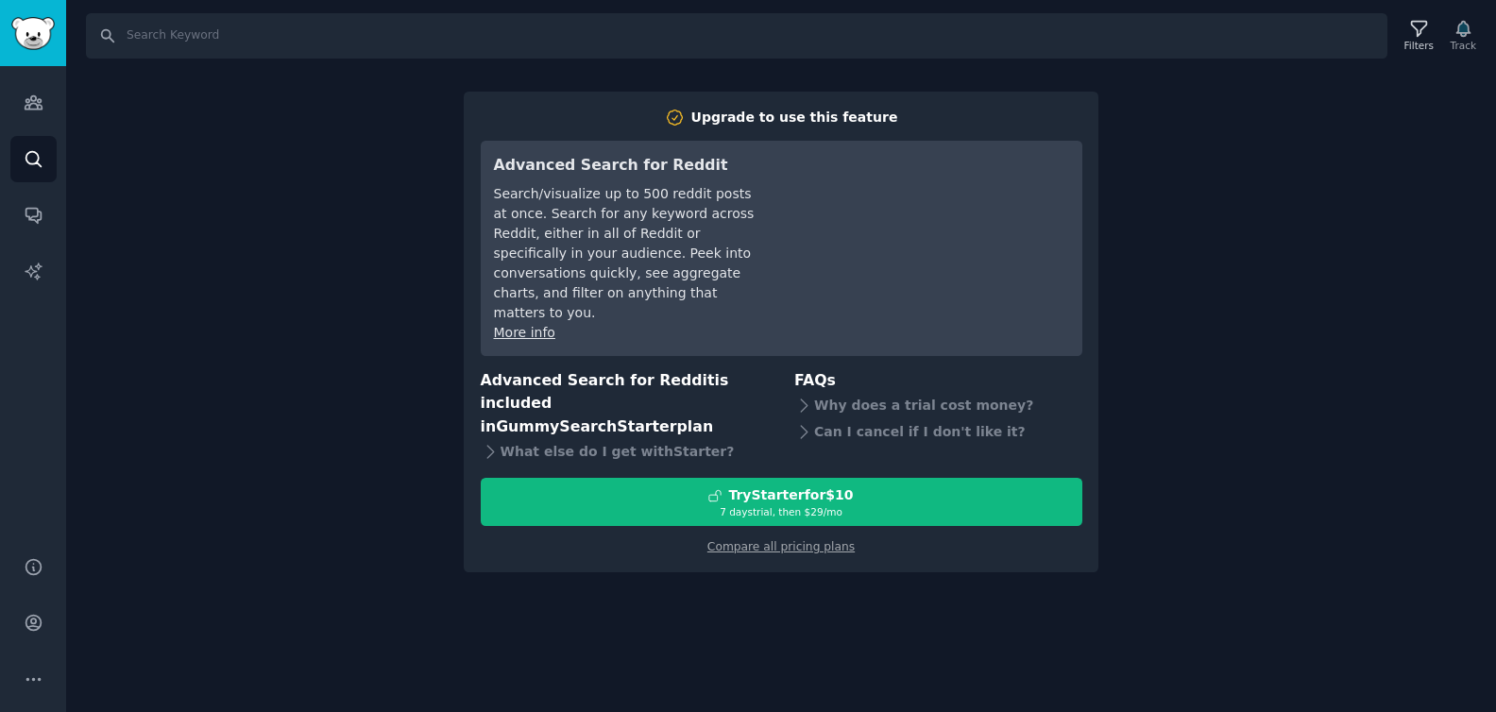
drag, startPoint x: 625, startPoint y: 212, endPoint x: 645, endPoint y: 282, distance: 73.5
click at [645, 282] on div "Search/visualize up to 500 reddit posts at once. Search for any keyword across …" at bounding box center [626, 253] width 265 height 139
drag, startPoint x: 1089, startPoint y: 205, endPoint x: 1066, endPoint y: 192, distance: 26.2
click at [1088, 204] on div "Upgrade to use this feature Advanced Search for Reddit Search/visualize up to 5…" at bounding box center [781, 333] width 635 height 482
click at [40, 35] on img "Sidebar" at bounding box center [32, 33] width 43 height 33
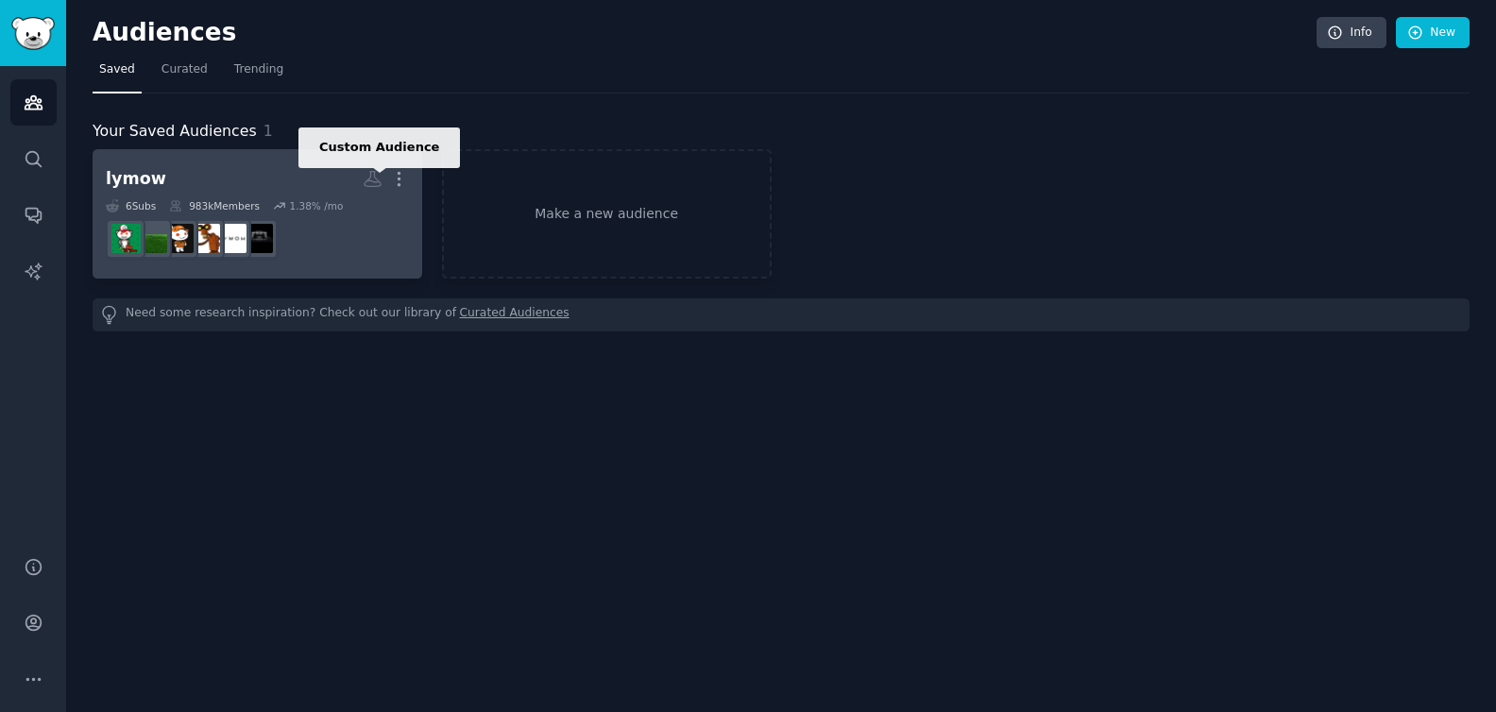
click at [372, 177] on icon at bounding box center [373, 179] width 20 height 20
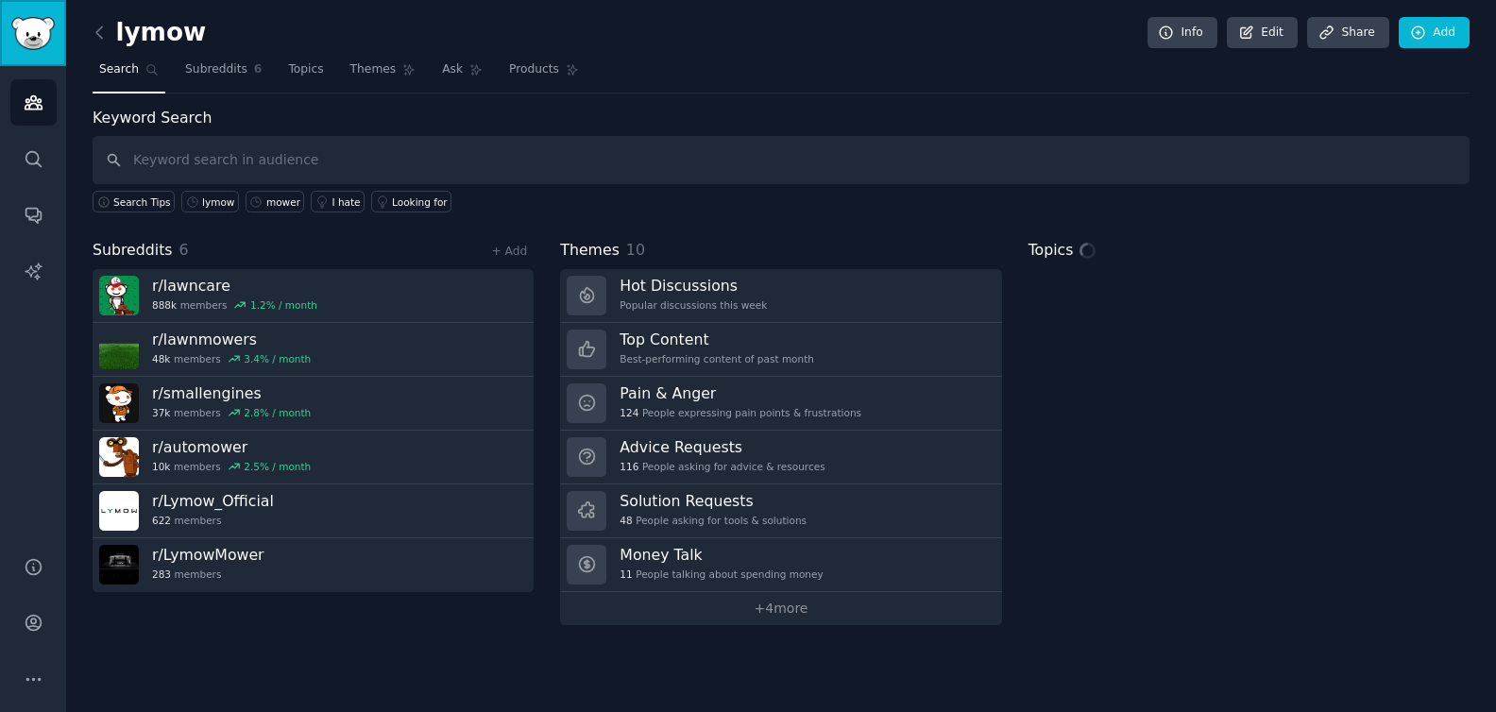
click at [36, 36] on img "Sidebar" at bounding box center [32, 33] width 43 height 33
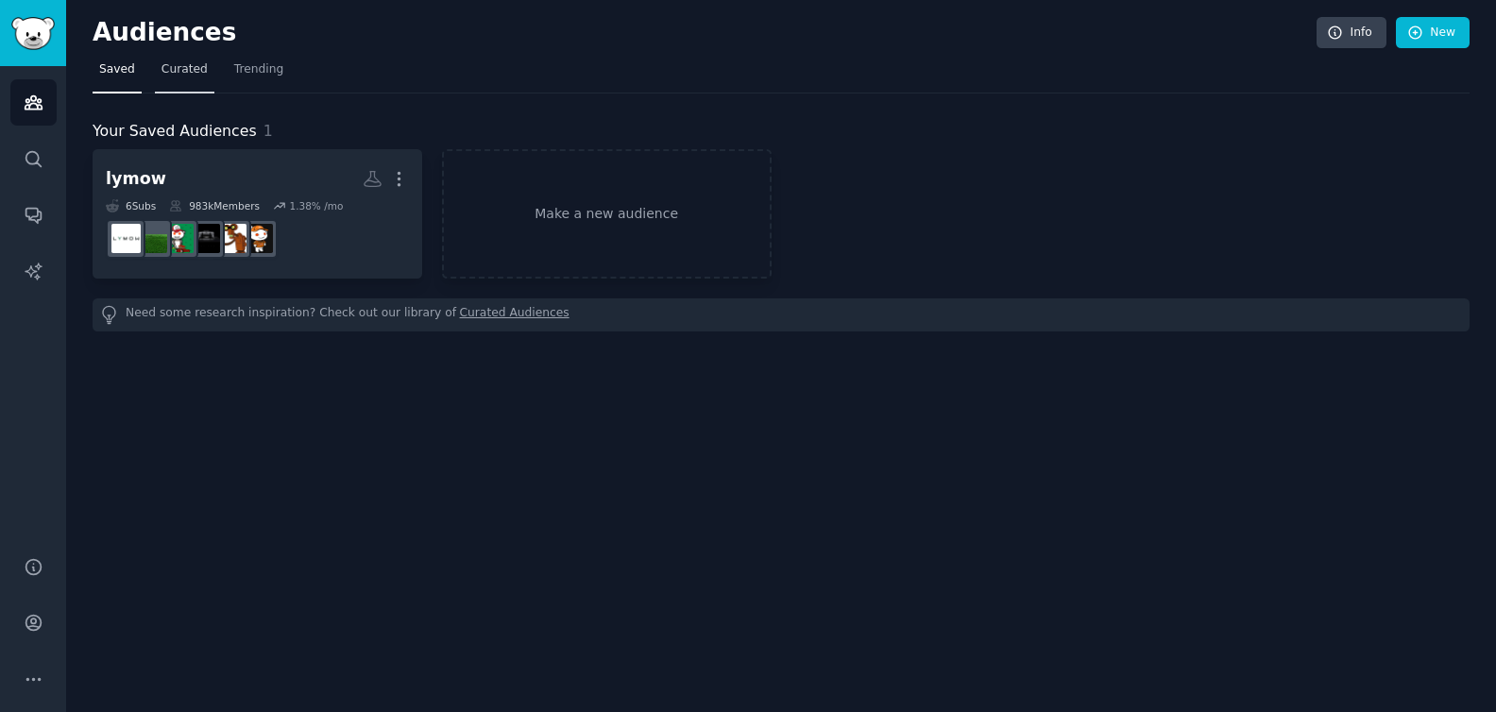
click at [170, 72] on span "Curated" at bounding box center [184, 69] width 46 height 17
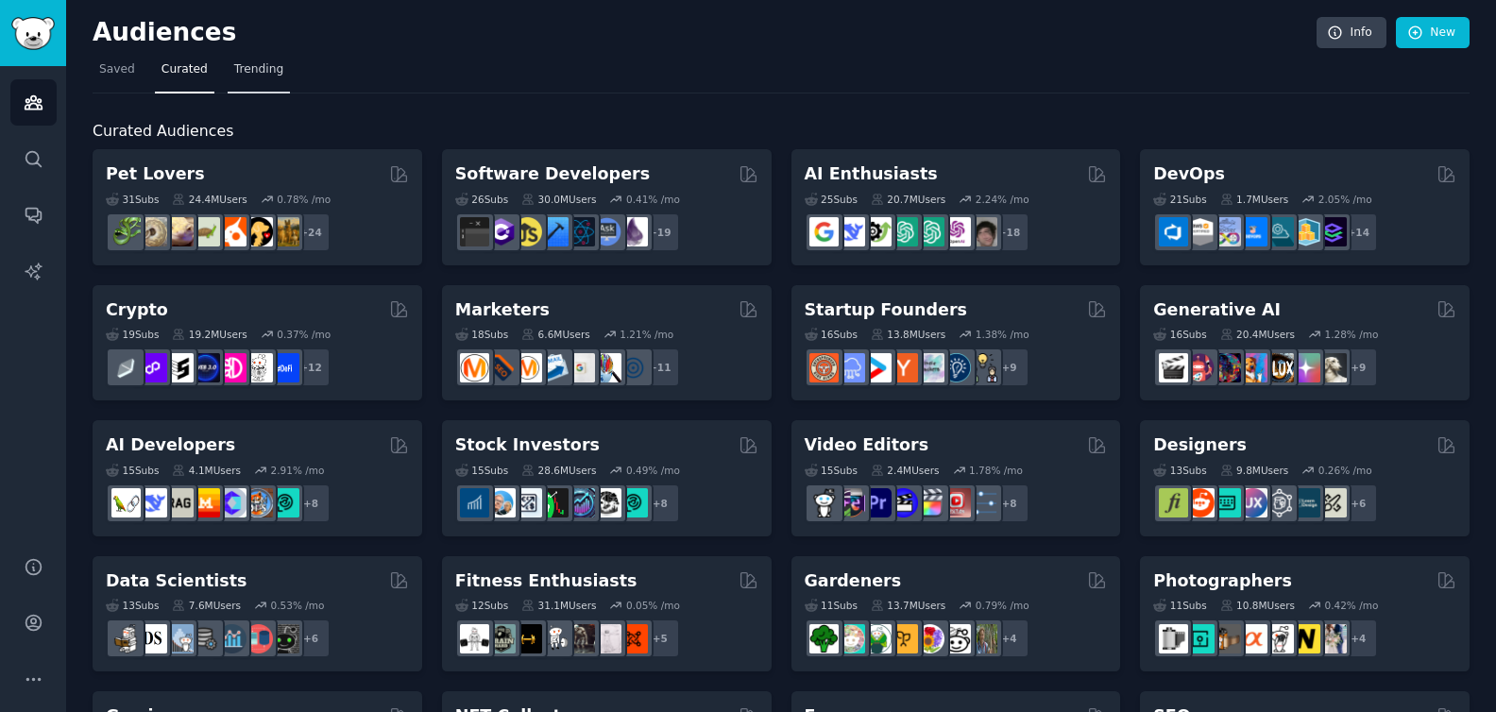
click at [244, 76] on span "Trending" at bounding box center [258, 69] width 49 height 17
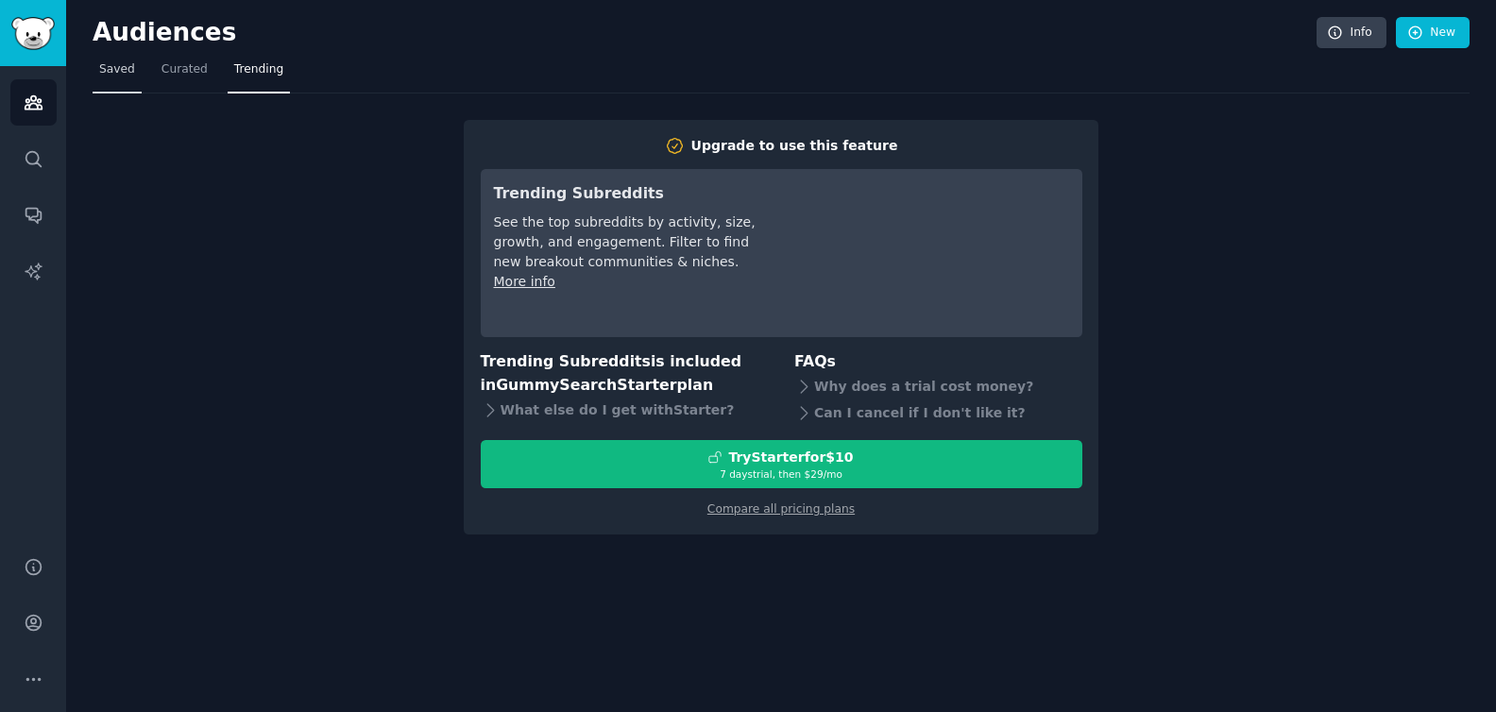
click at [131, 66] on span "Saved" at bounding box center [117, 69] width 36 height 17
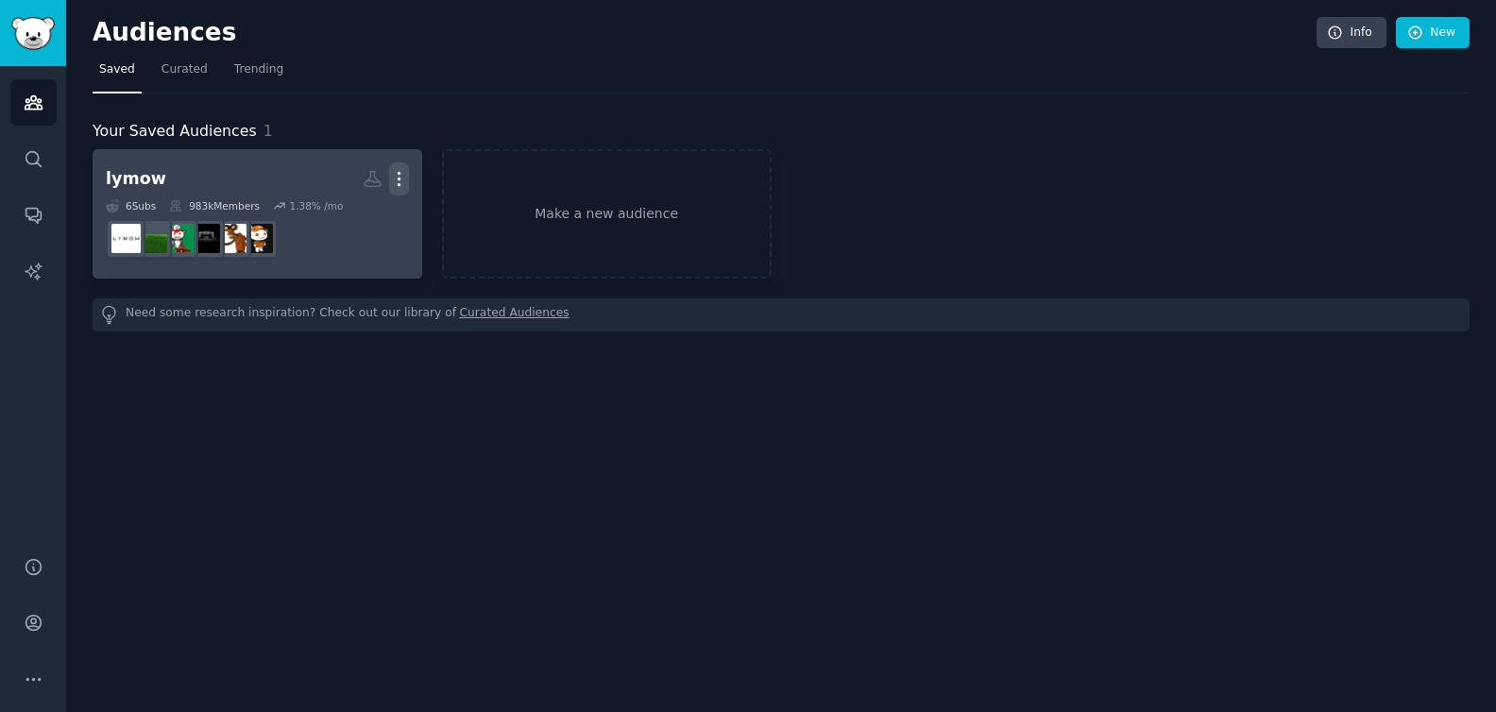
click at [393, 177] on icon "button" at bounding box center [399, 179] width 20 height 20
click at [346, 177] on p "View" at bounding box center [341, 186] width 31 height 20
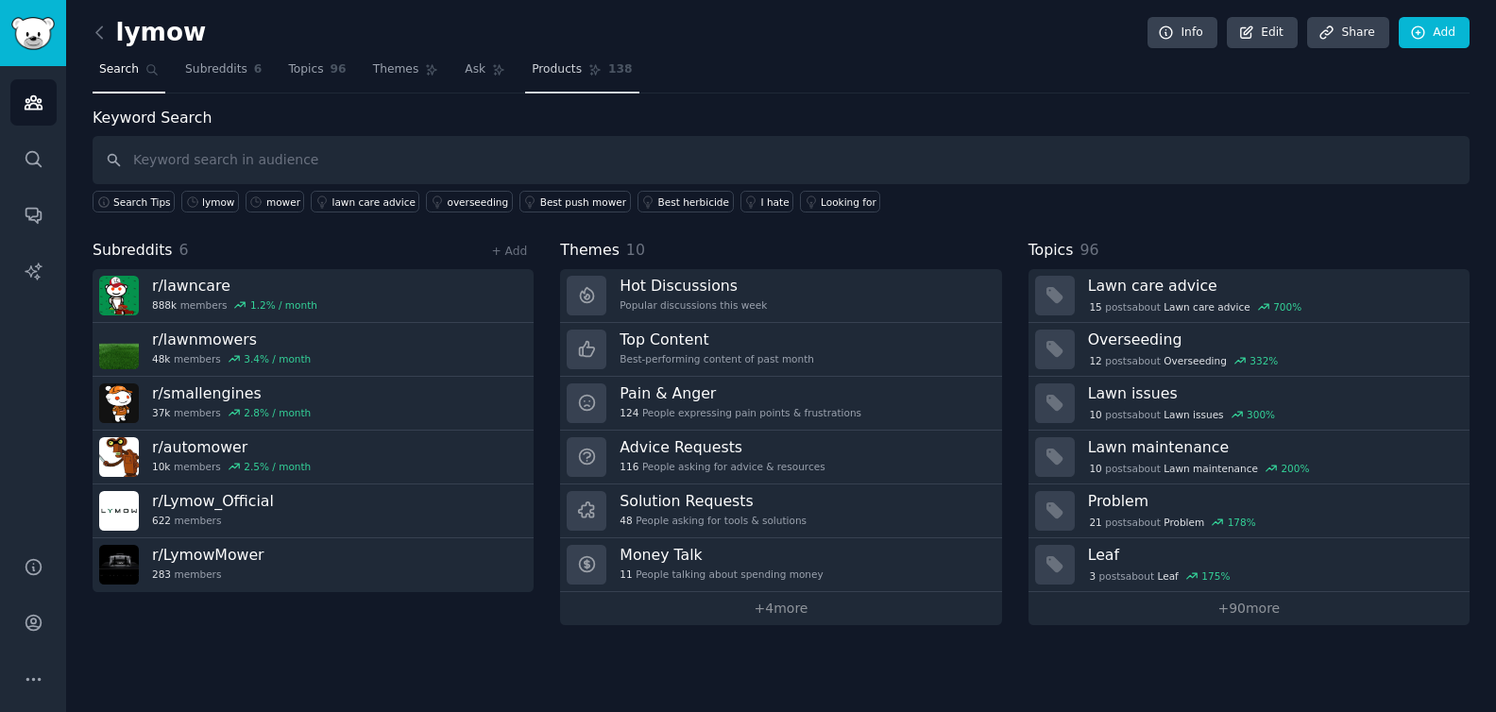
click at [553, 81] on link "Products 138" at bounding box center [581, 74] width 113 height 39
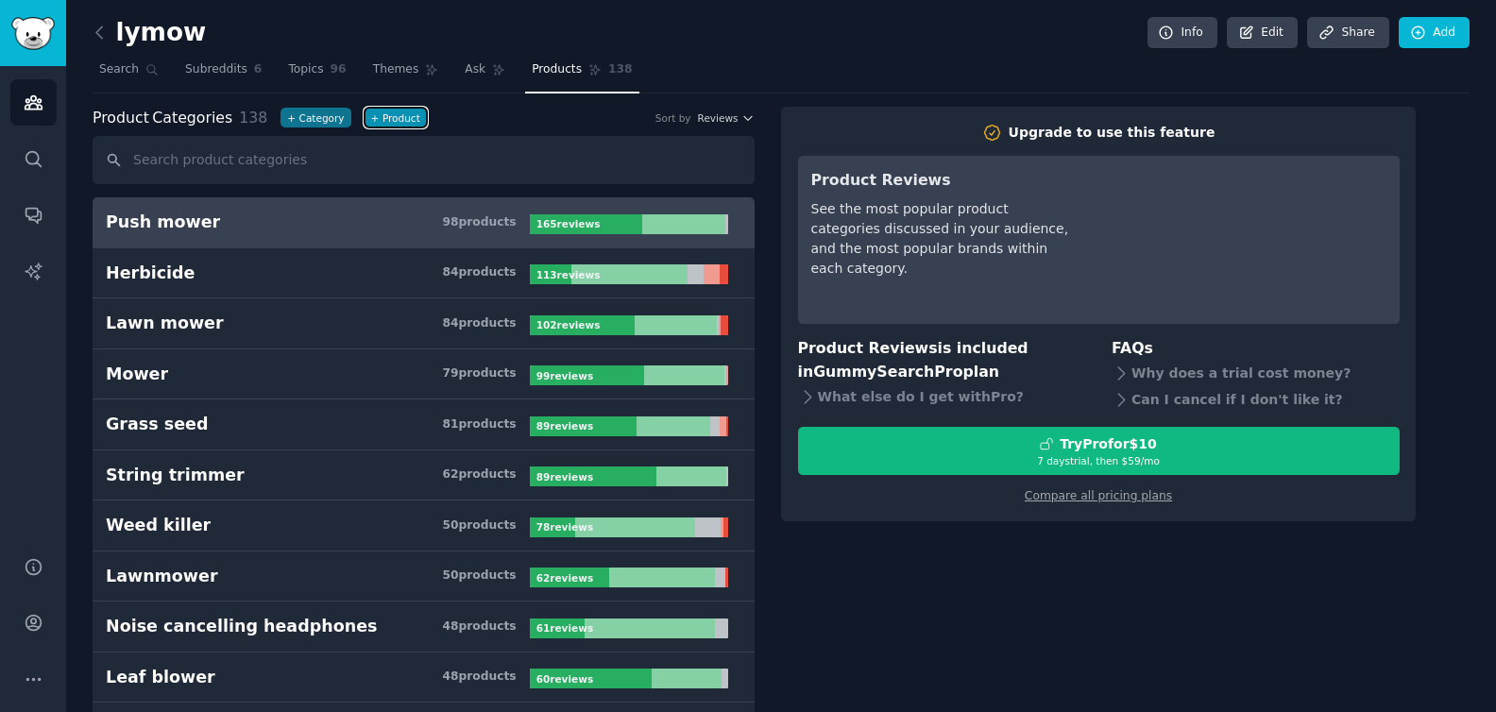
click at [365, 124] on button "+ Product" at bounding box center [395, 118] width 62 height 20
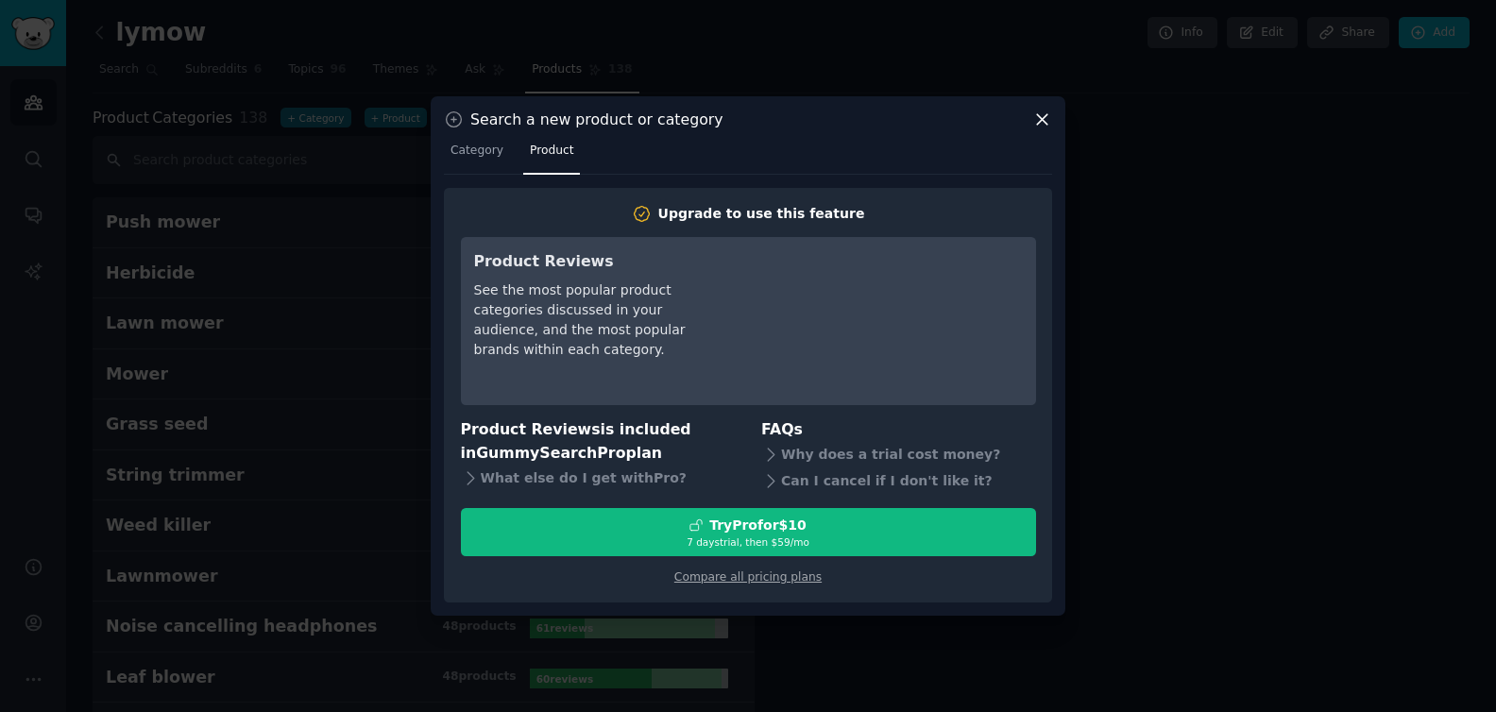
click at [1035, 128] on icon at bounding box center [1042, 120] width 20 height 20
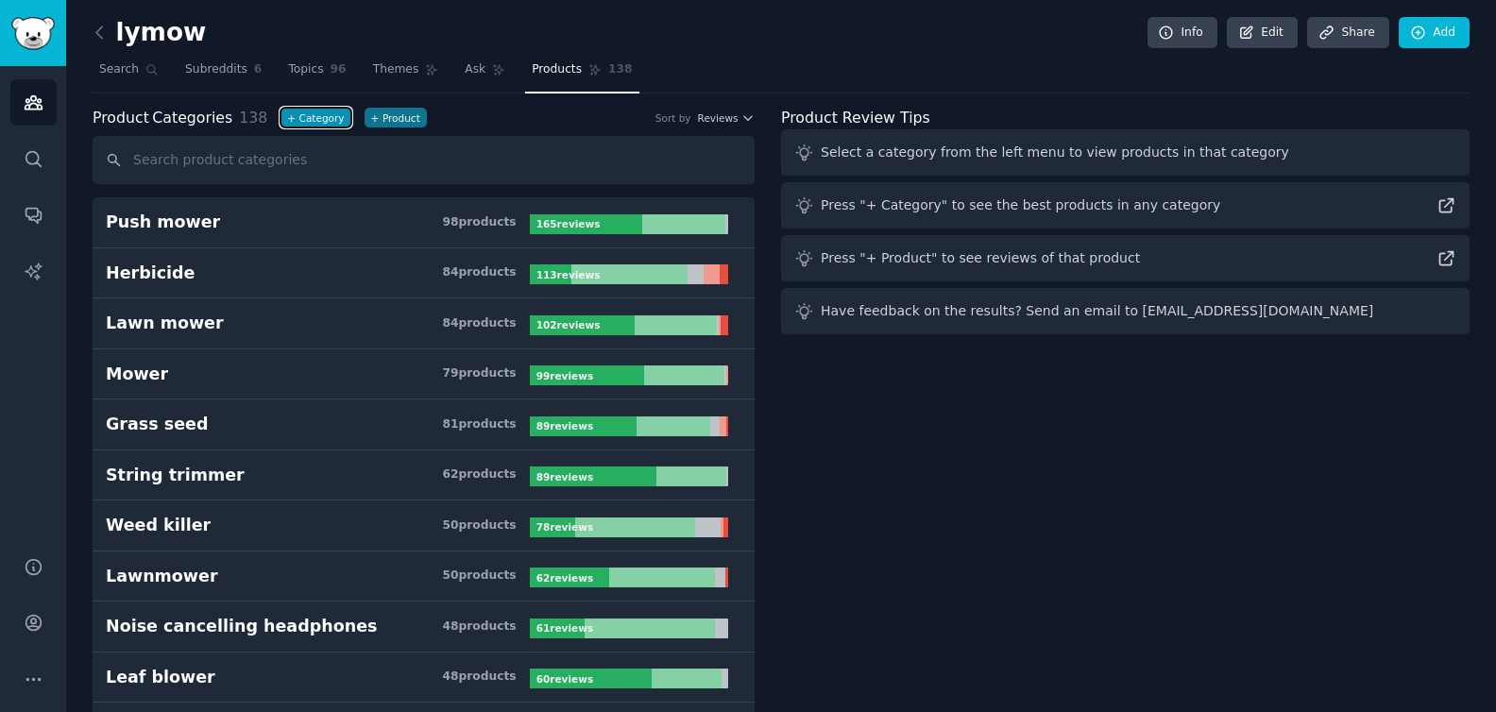
click at [311, 119] on button "+ Category" at bounding box center [315, 118] width 70 height 20
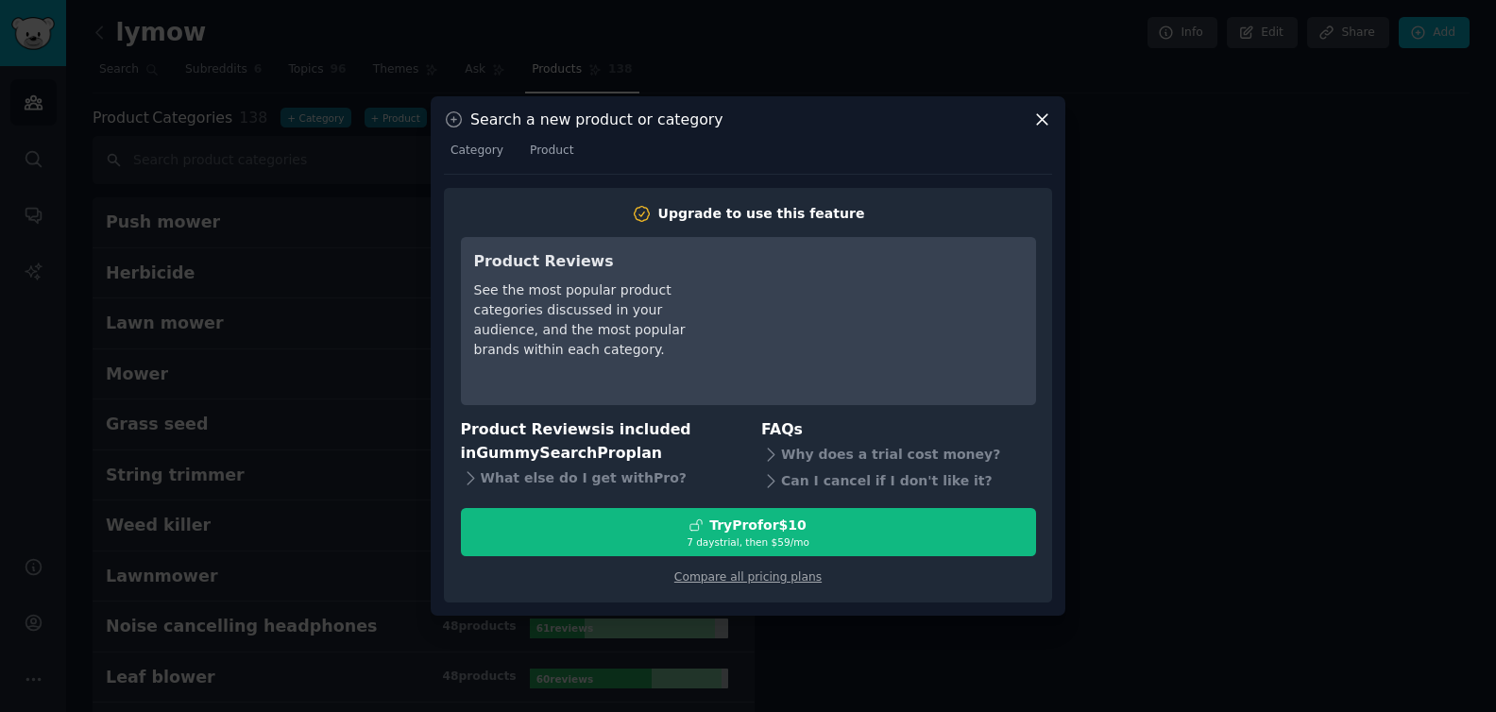
click at [1039, 124] on icon at bounding box center [1042, 120] width 20 height 20
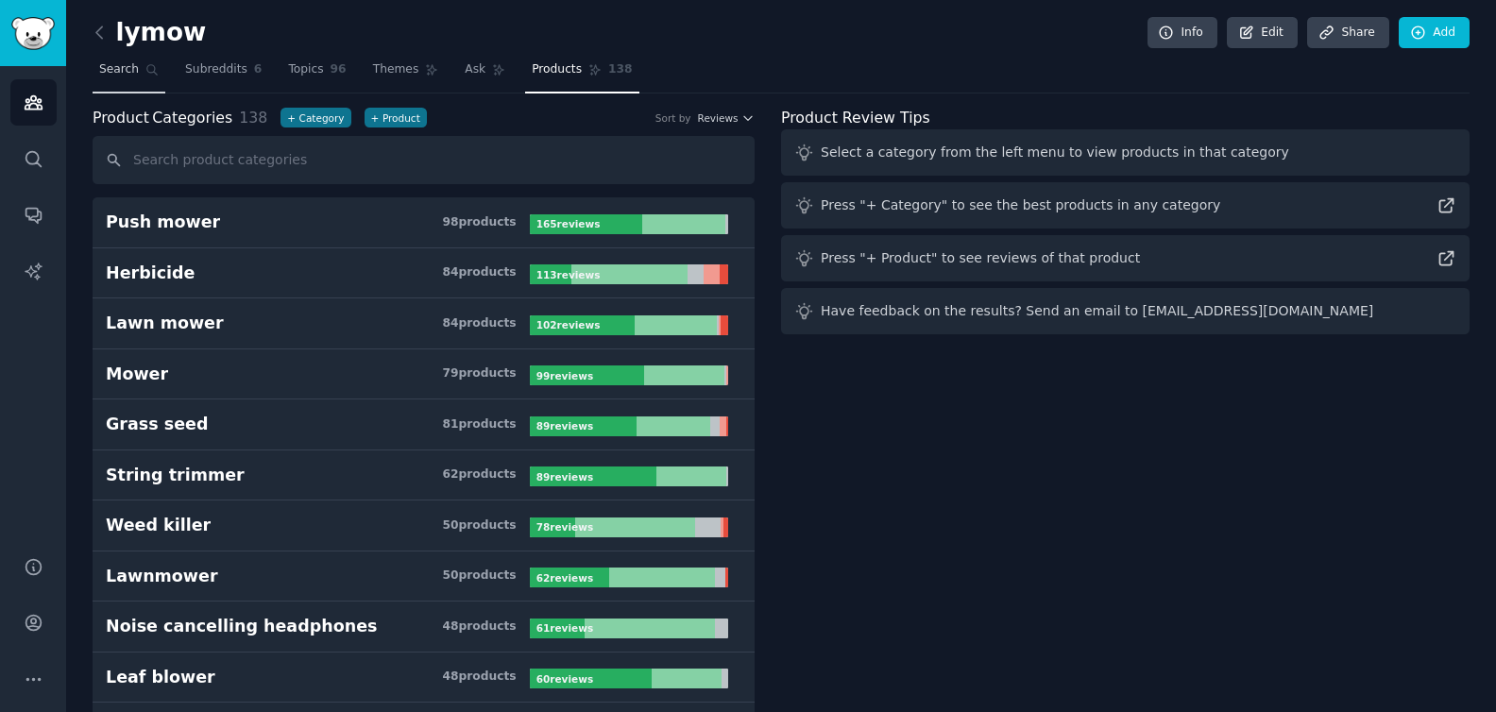
click at [145, 75] on icon at bounding box center [151, 69] width 13 height 13
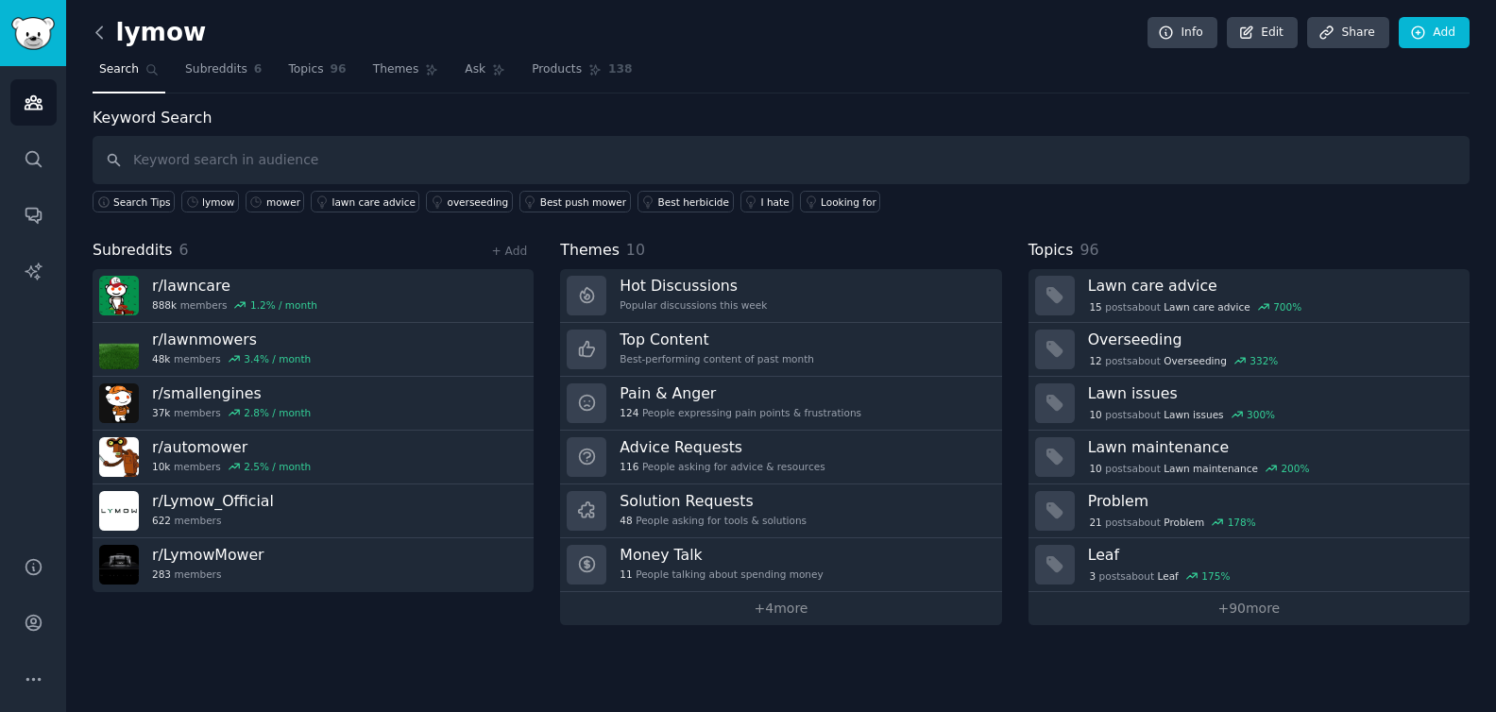
click at [102, 41] on icon at bounding box center [100, 33] width 20 height 20
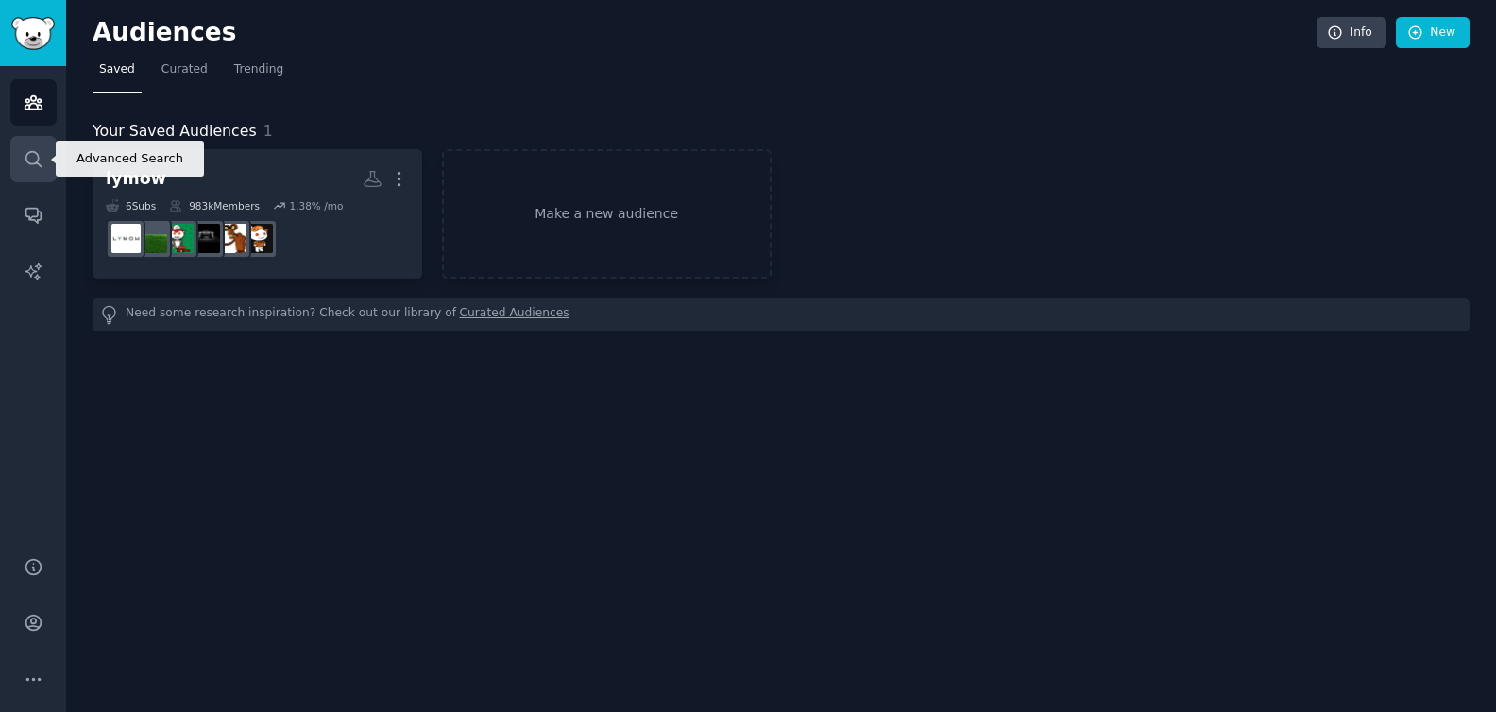
click at [43, 144] on link "Search" at bounding box center [33, 159] width 46 height 46
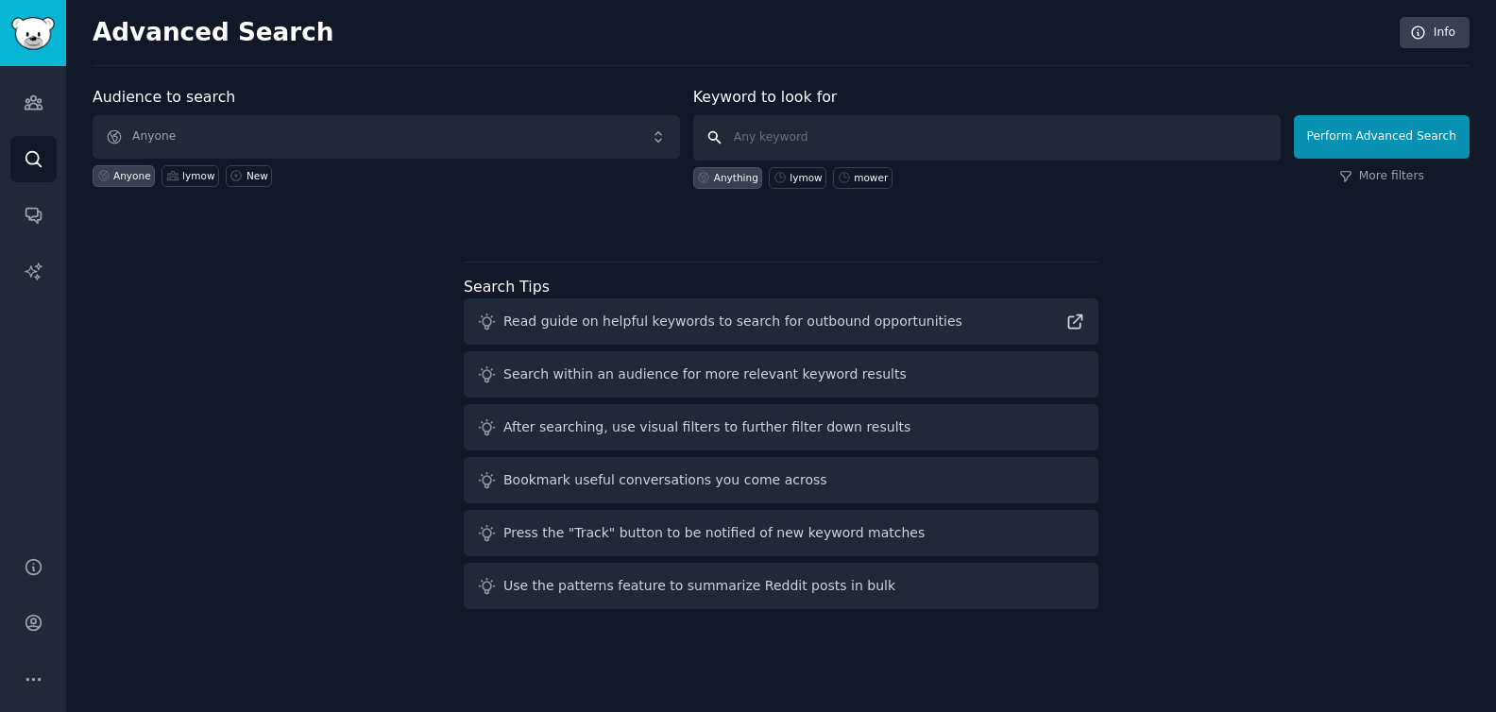
click at [769, 139] on input "text" at bounding box center [986, 137] width 587 height 45
type input "lymow"
click at [1221, 139] on button "Perform Advanced Search" at bounding box center [1382, 136] width 176 height 43
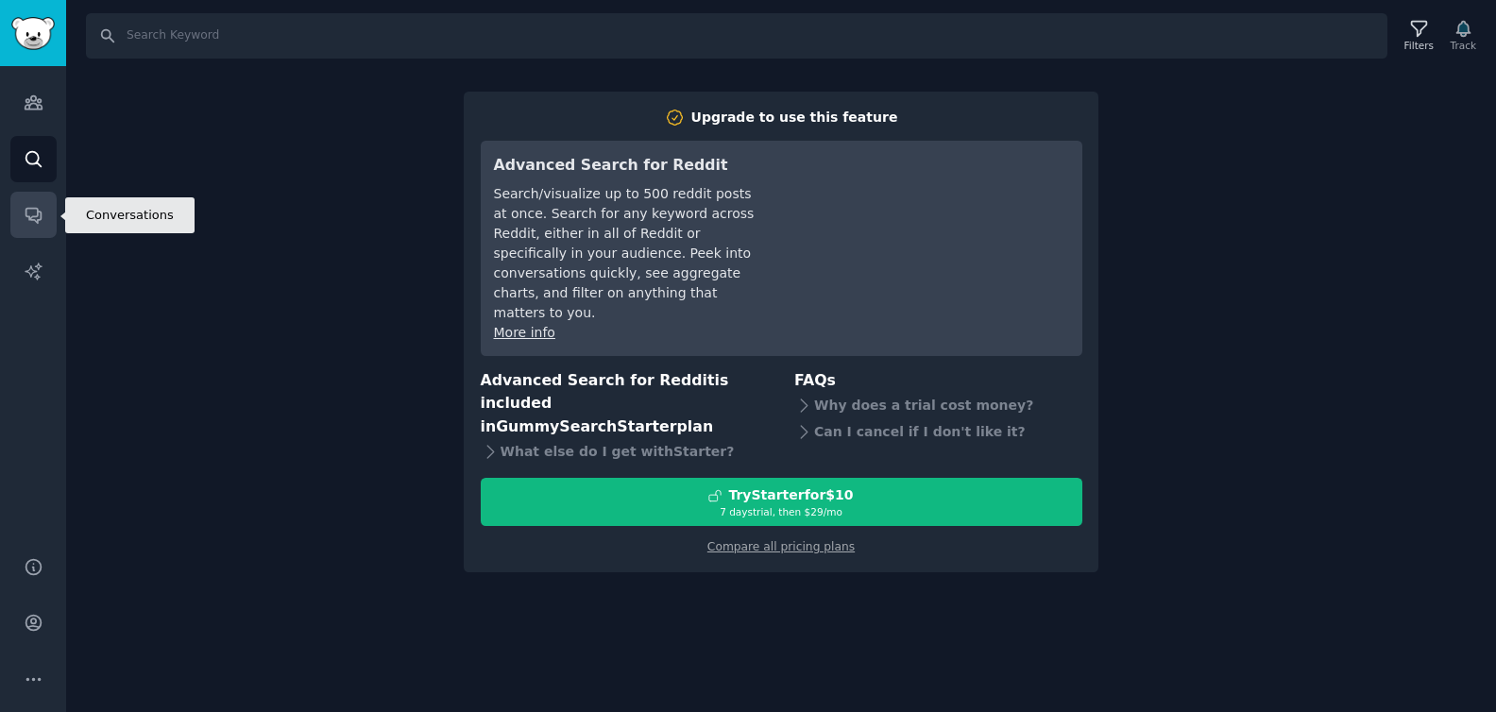
click at [12, 195] on link "Conversations" at bounding box center [33, 215] width 46 height 46
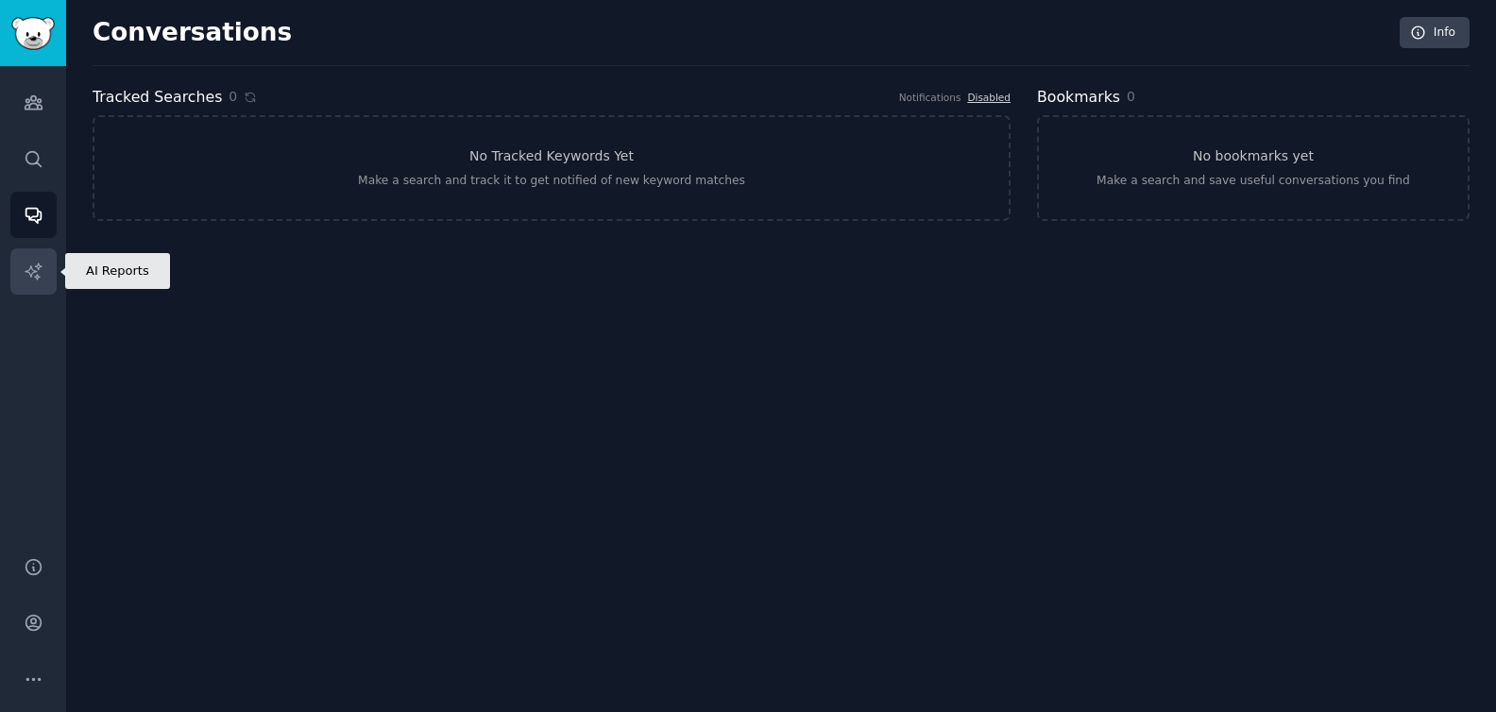
click at [34, 255] on link "AI Reports" at bounding box center [33, 271] width 46 height 46
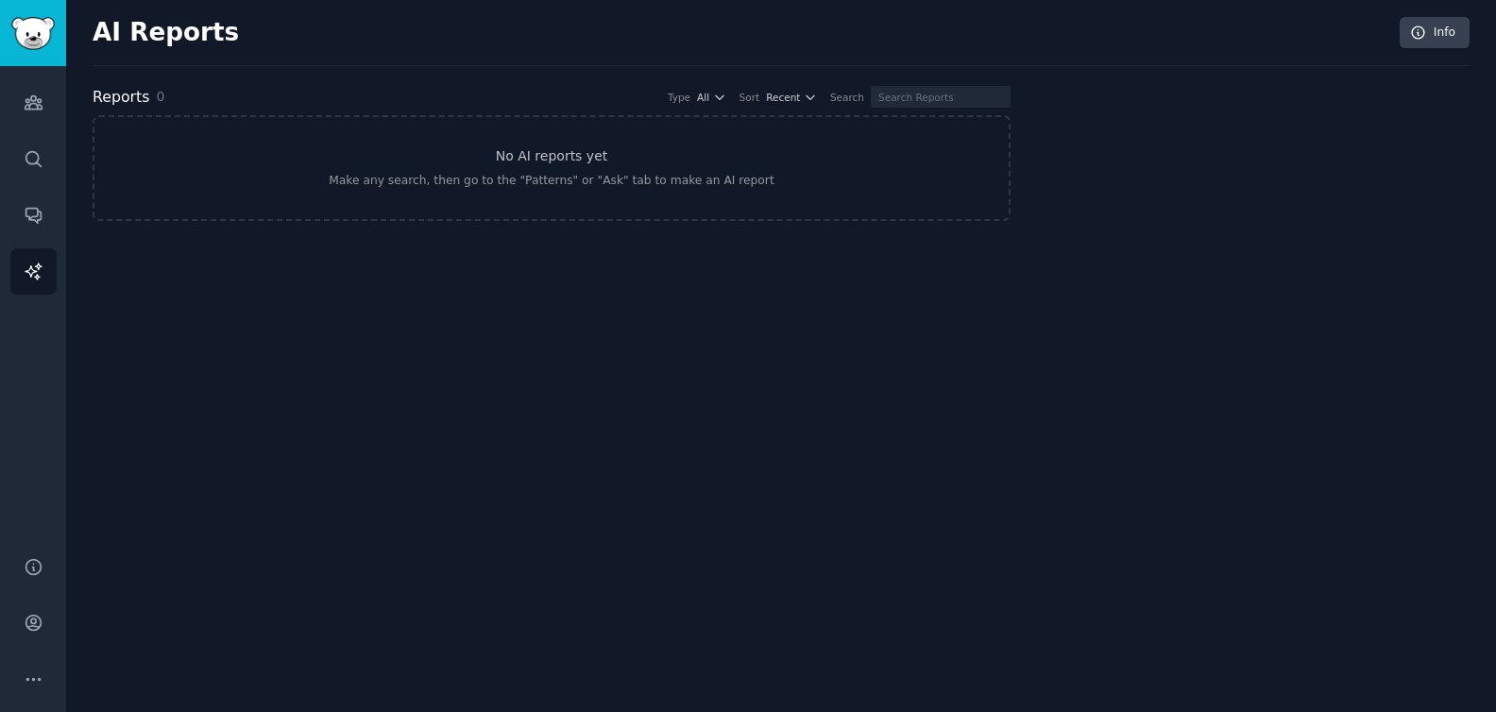
click at [74, 88] on div "AI Reports Info Reports 0 Type All Sort Recent Search No AI reports yet Make an…" at bounding box center [781, 356] width 1430 height 712
click at [41, 98] on icon "Sidebar" at bounding box center [34, 103] width 20 height 20
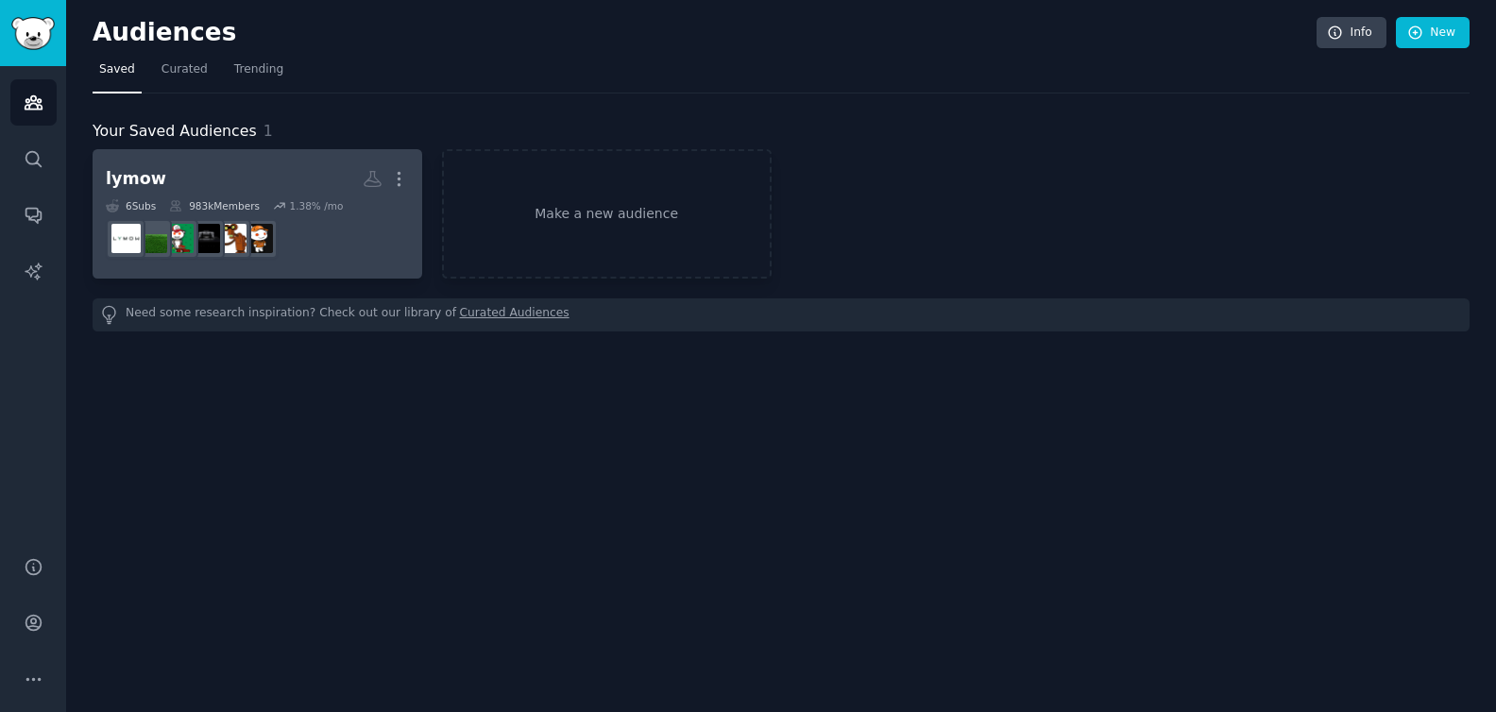
click at [284, 212] on icon at bounding box center [279, 205] width 13 height 13
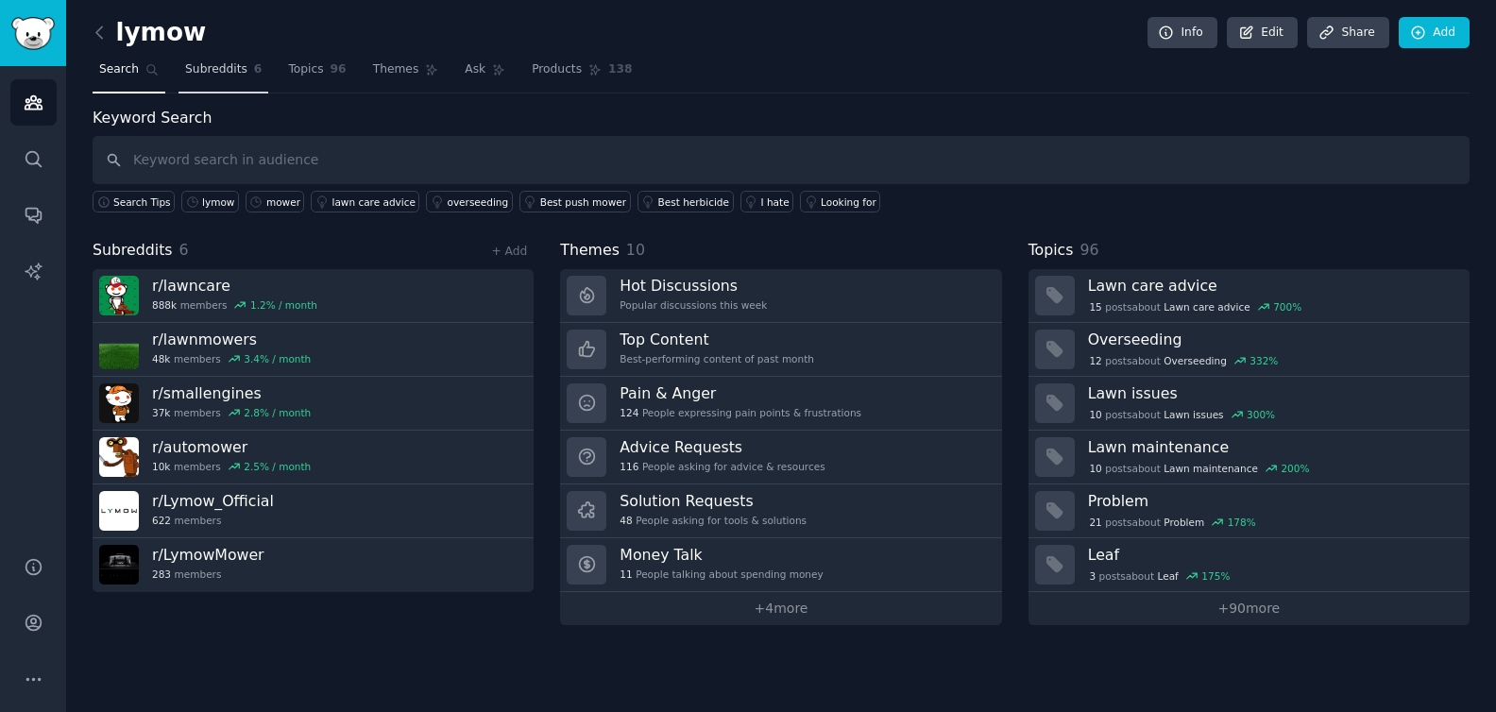
click at [231, 59] on link "Subreddits 6" at bounding box center [223, 74] width 90 height 39
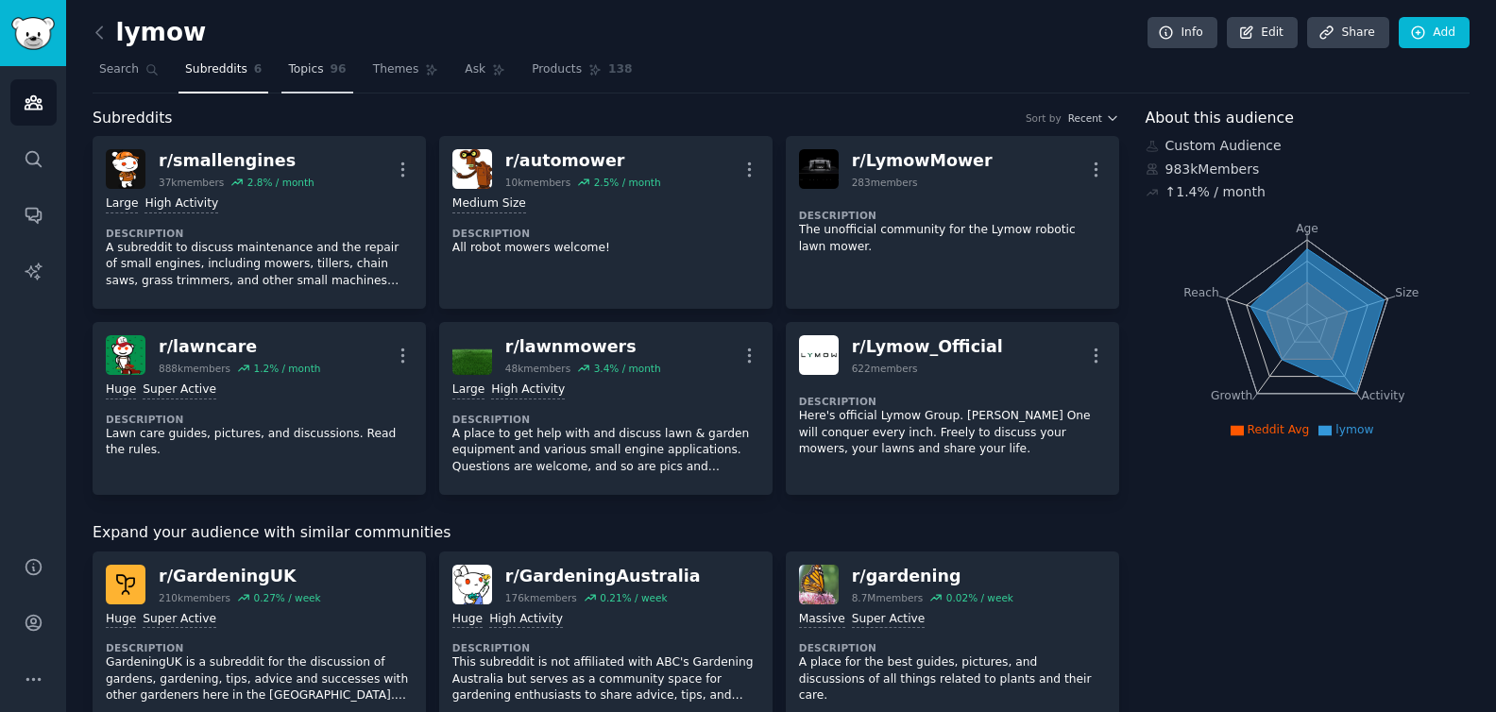
click at [329, 85] on link "Topics 96" at bounding box center [316, 74] width 71 height 39
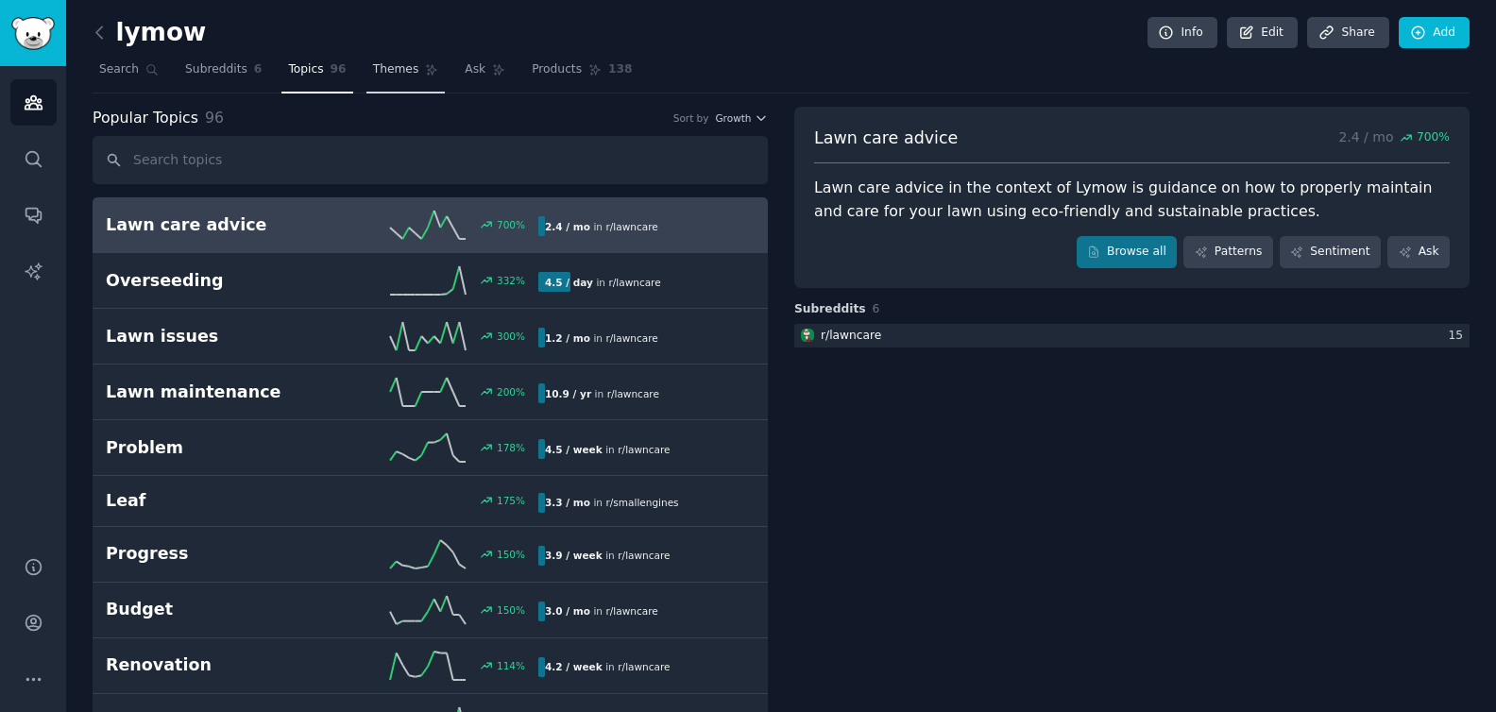
click at [407, 88] on link "Themes" at bounding box center [405, 74] width 79 height 39
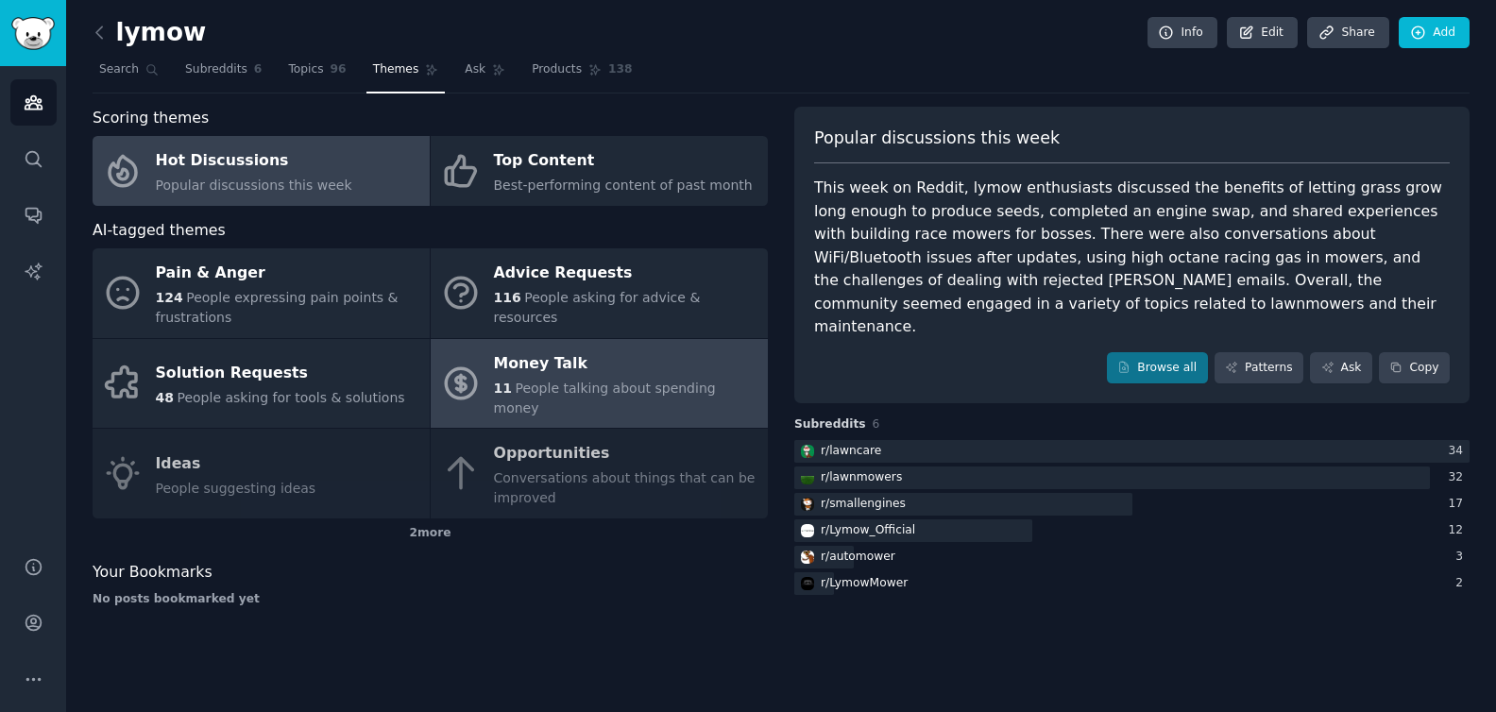
click at [562, 399] on link "Money Talk 11 People talking about spending money" at bounding box center [599, 384] width 337 height 90
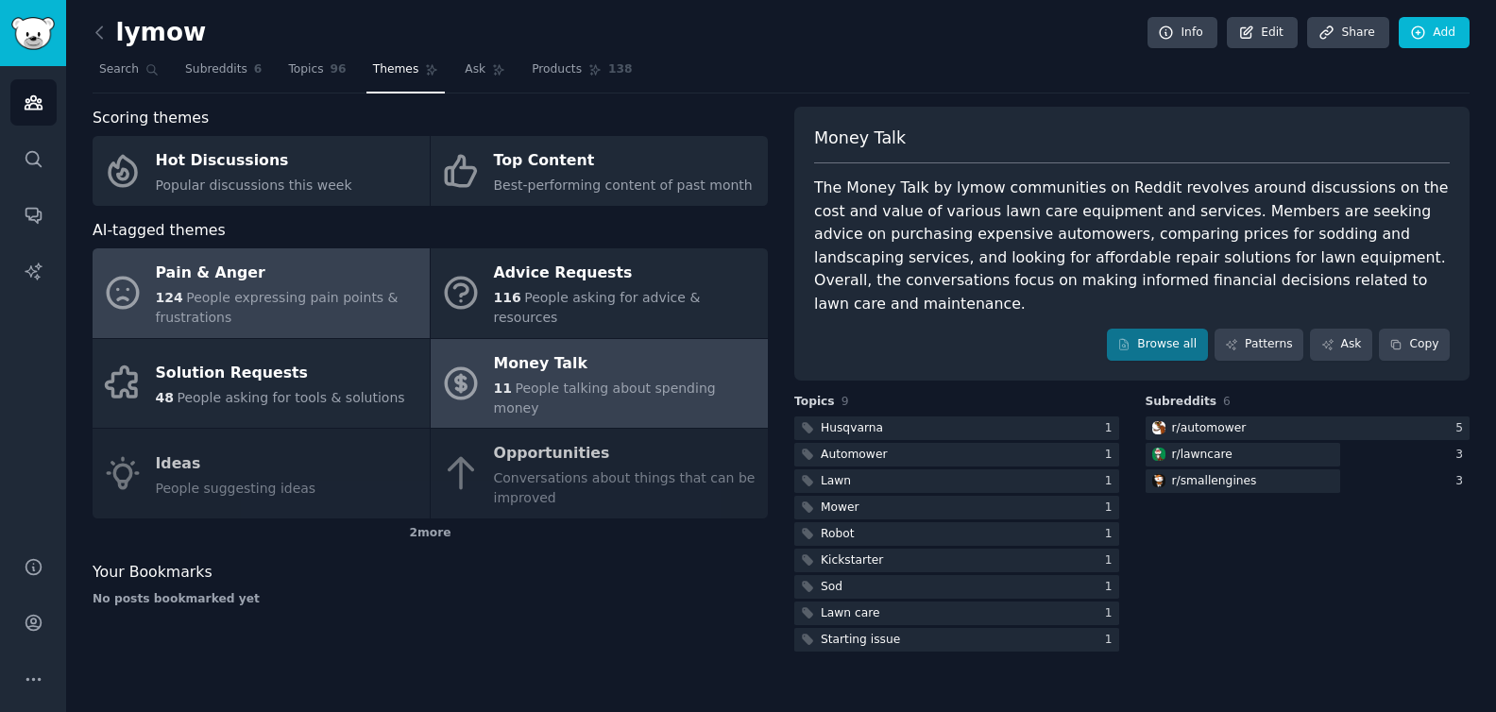
click at [356, 291] on span "People expressing pain points & frustrations" at bounding box center [277, 307] width 243 height 35
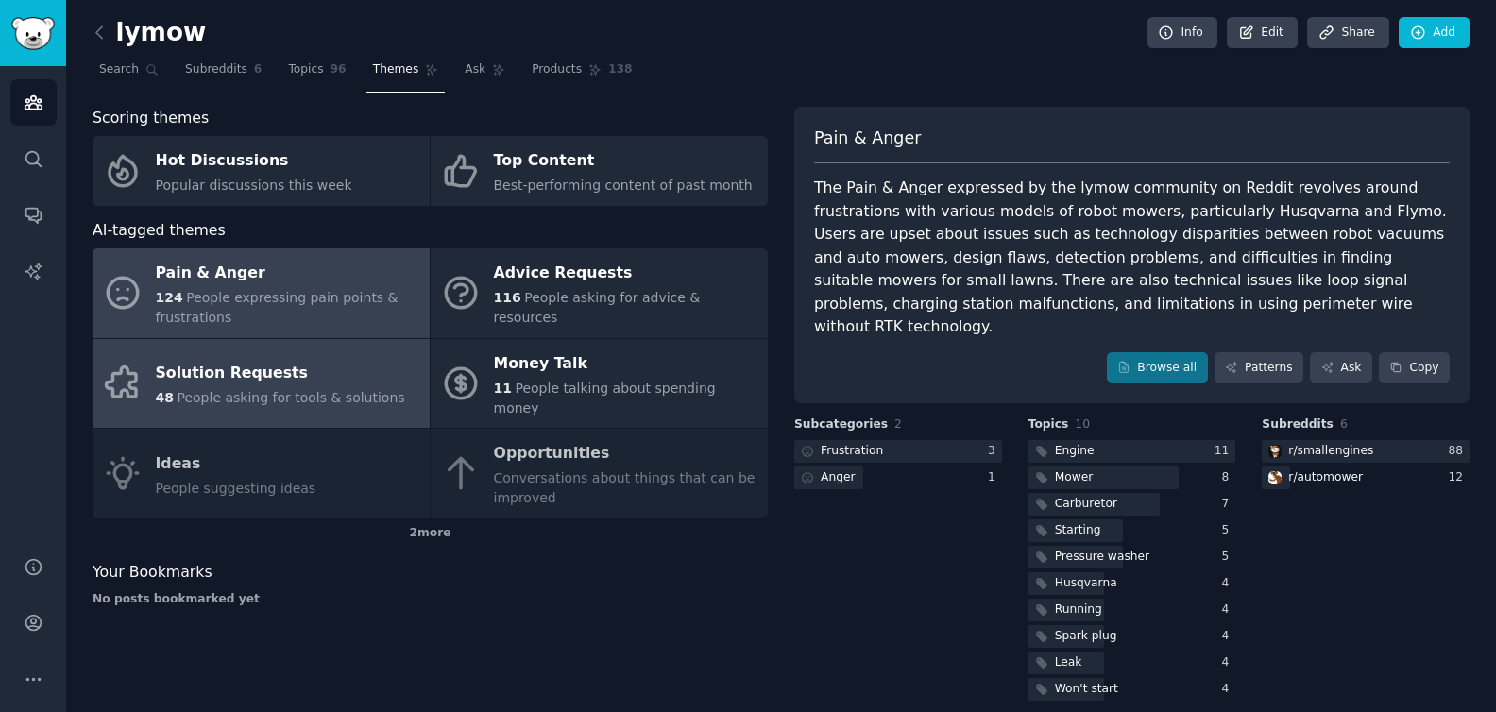
click at [350, 359] on div "Solution Requests" at bounding box center [280, 374] width 249 height 30
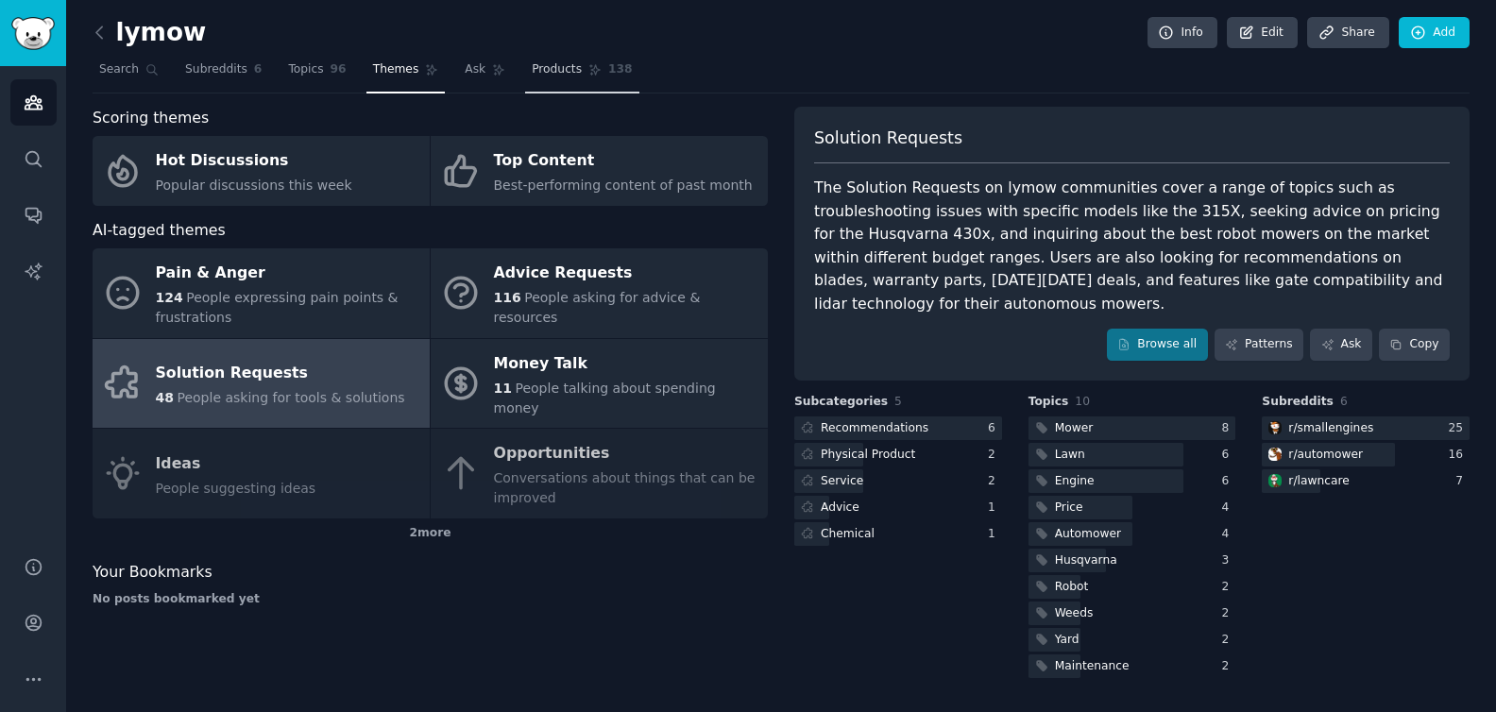
click at [543, 77] on span "Products" at bounding box center [557, 69] width 50 height 17
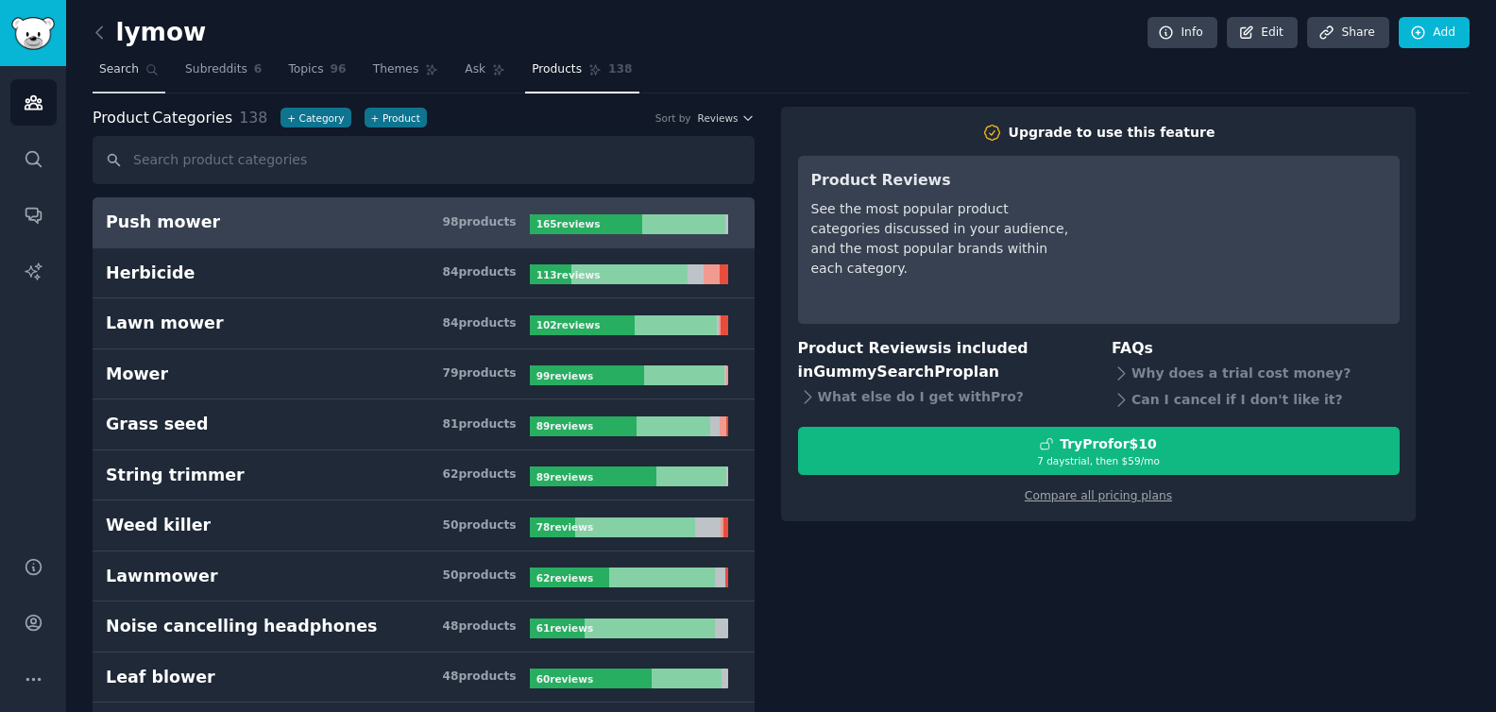
click at [133, 78] on link "Search" at bounding box center [129, 74] width 73 height 39
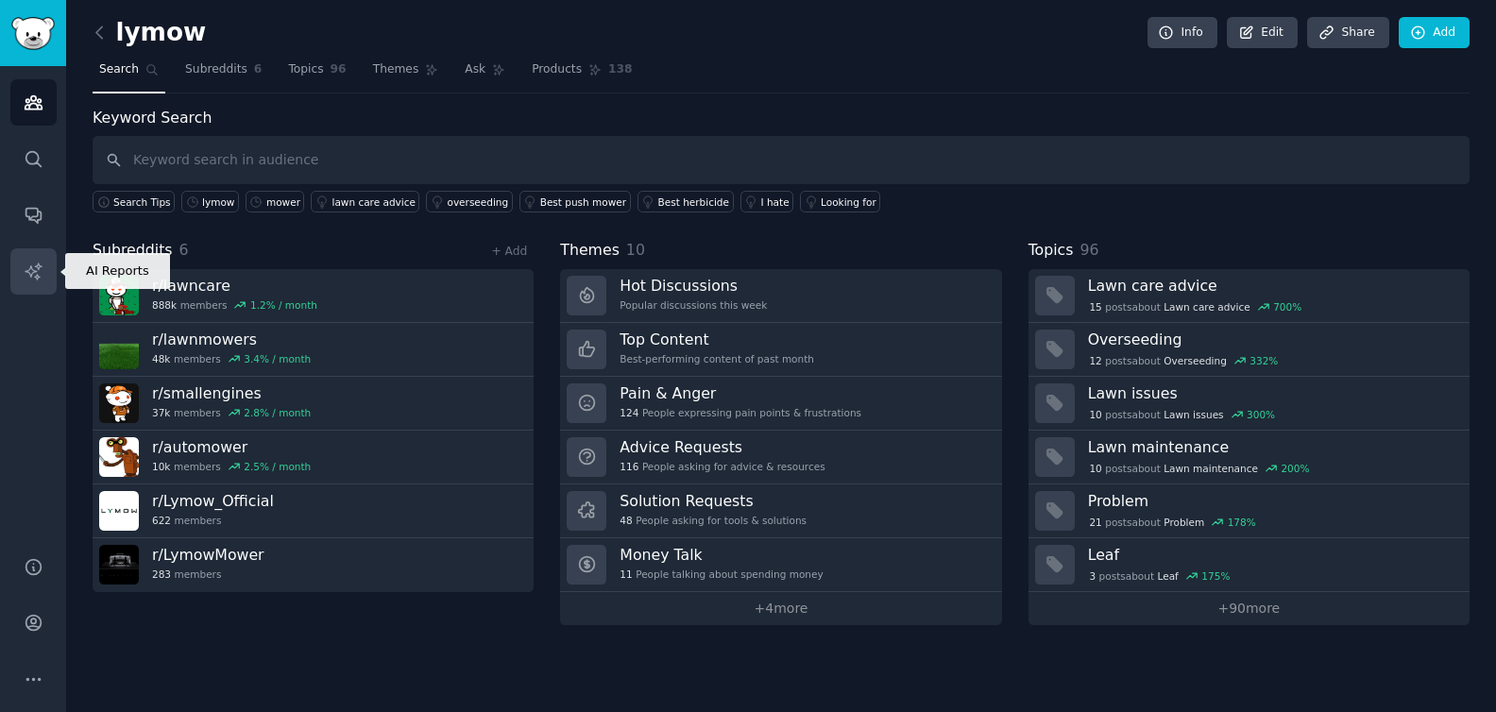
click at [36, 287] on link "AI Reports" at bounding box center [33, 271] width 46 height 46
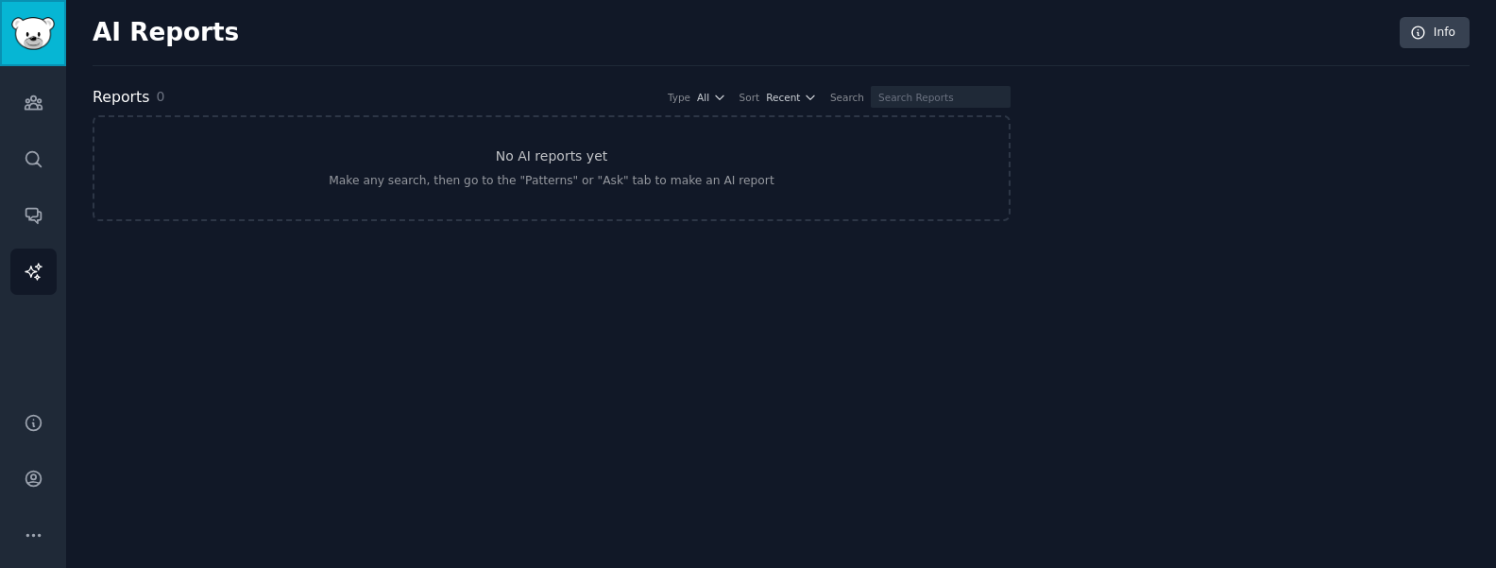
click at [27, 25] on img "Sidebar" at bounding box center [32, 33] width 43 height 33
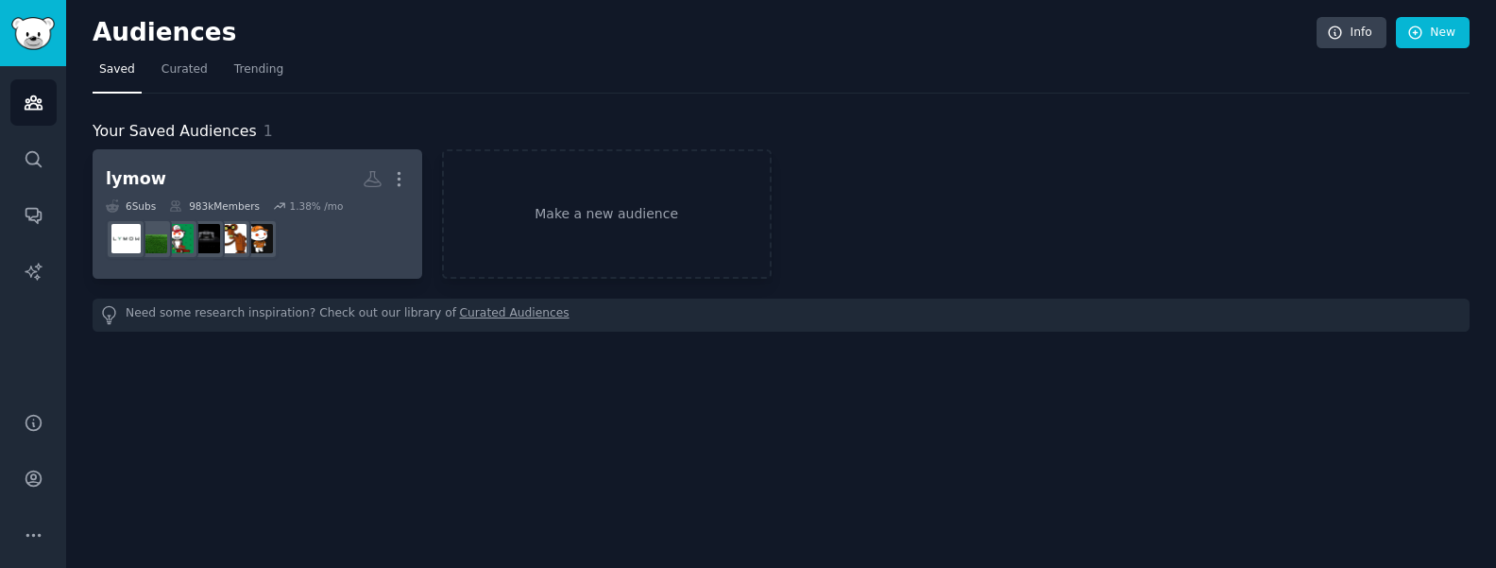
click at [337, 236] on dd "r/automower" at bounding box center [257, 238] width 303 height 53
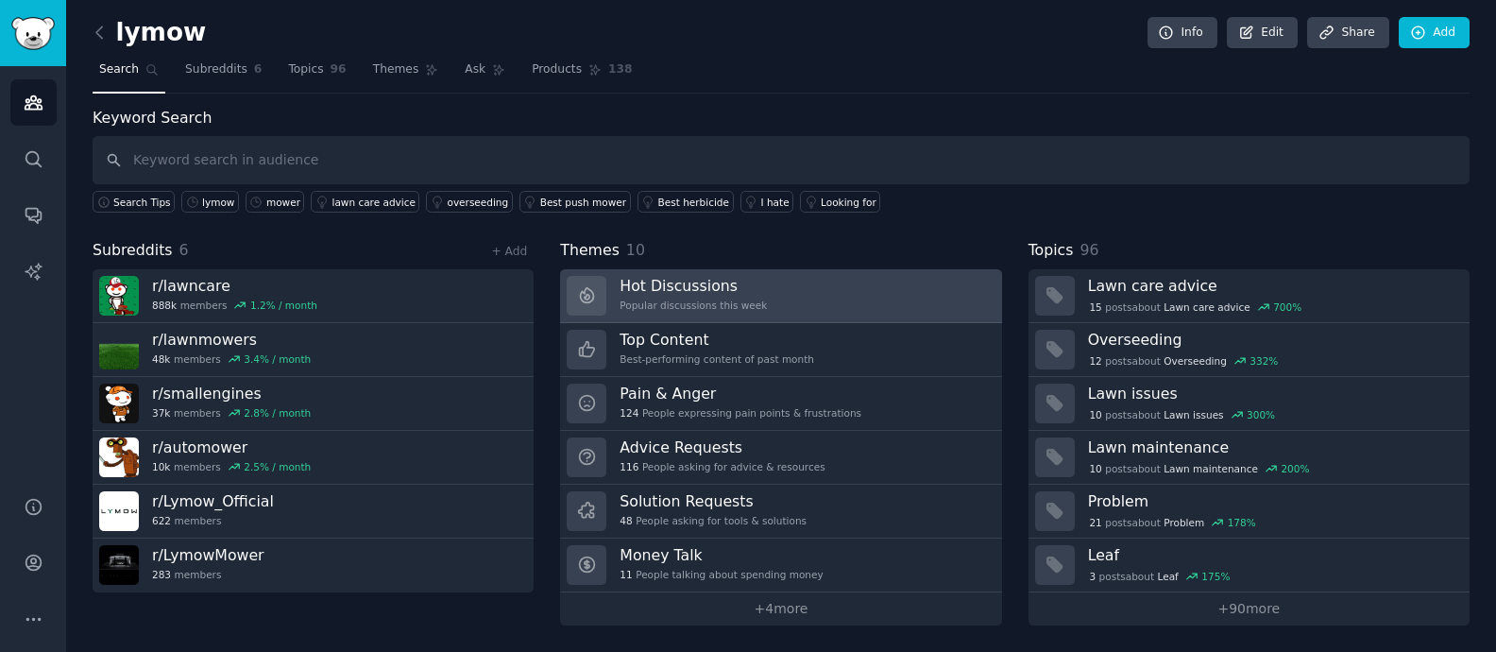
click at [913, 298] on link "Hot Discussions Popular discussions this week" at bounding box center [780, 296] width 441 height 54
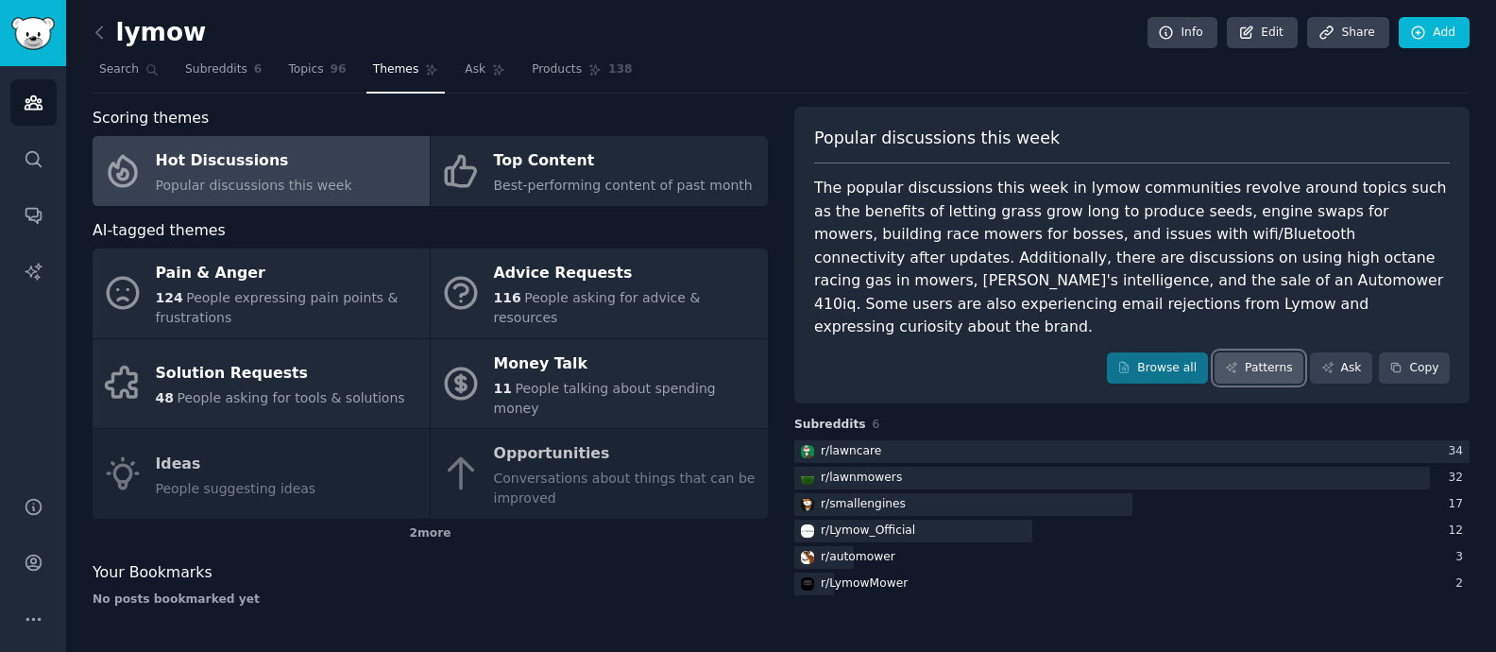
click at [1221, 352] on link "Patterns" at bounding box center [1258, 368] width 89 height 32
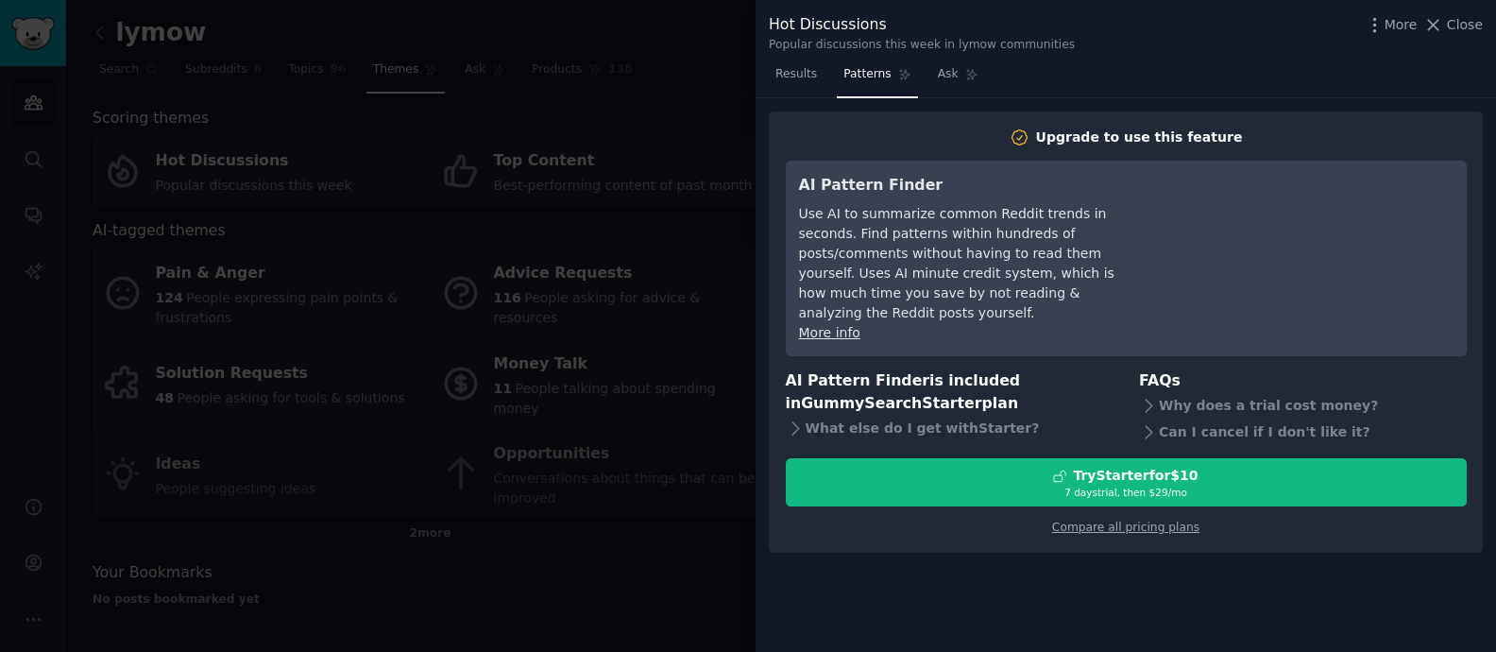
click at [485, 81] on div at bounding box center [748, 326] width 1496 height 652
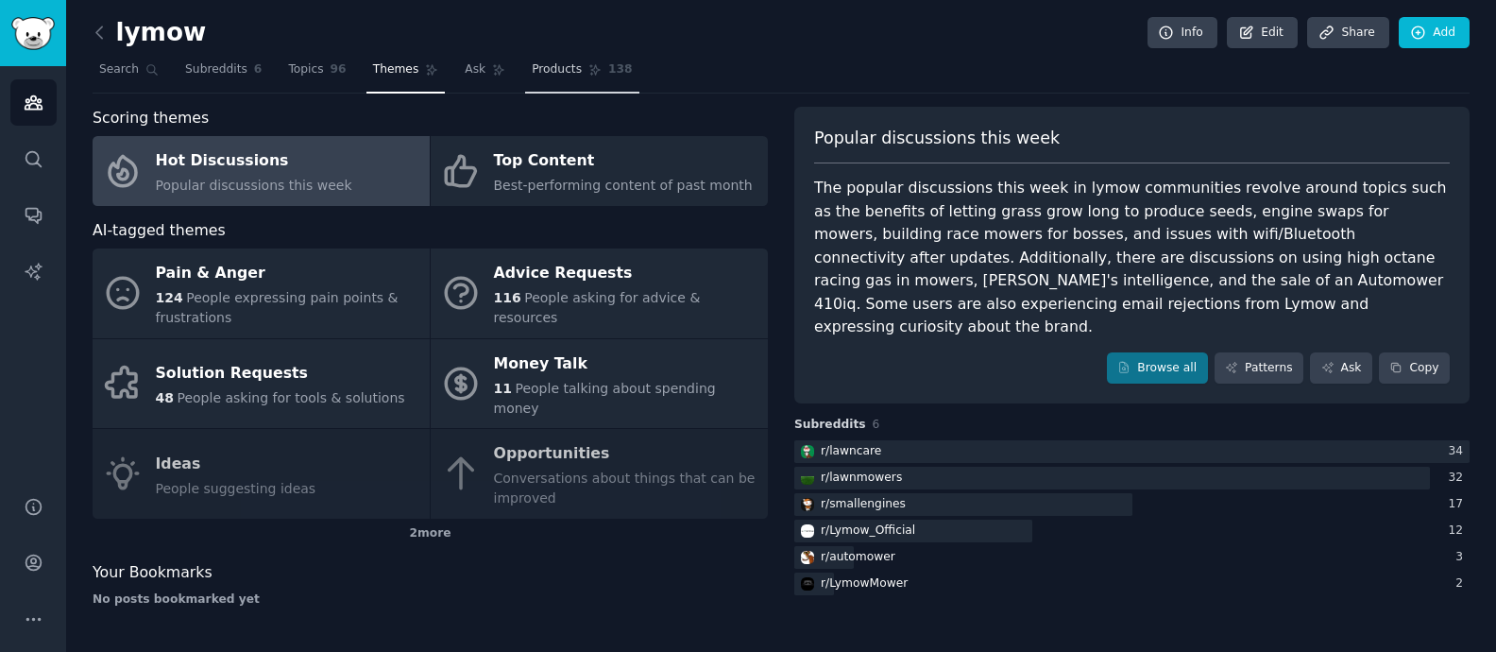
click at [582, 82] on link "Products 138" at bounding box center [581, 74] width 113 height 39
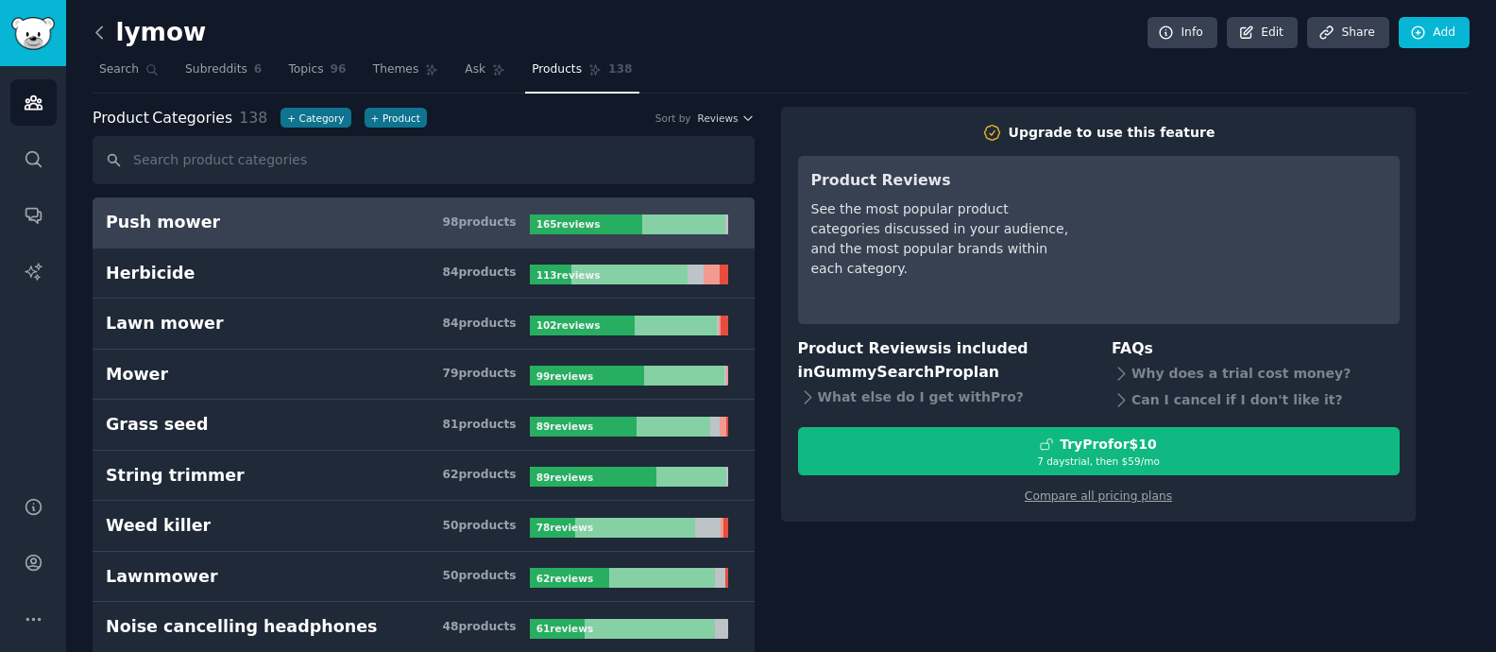
click at [96, 29] on icon at bounding box center [100, 33] width 20 height 20
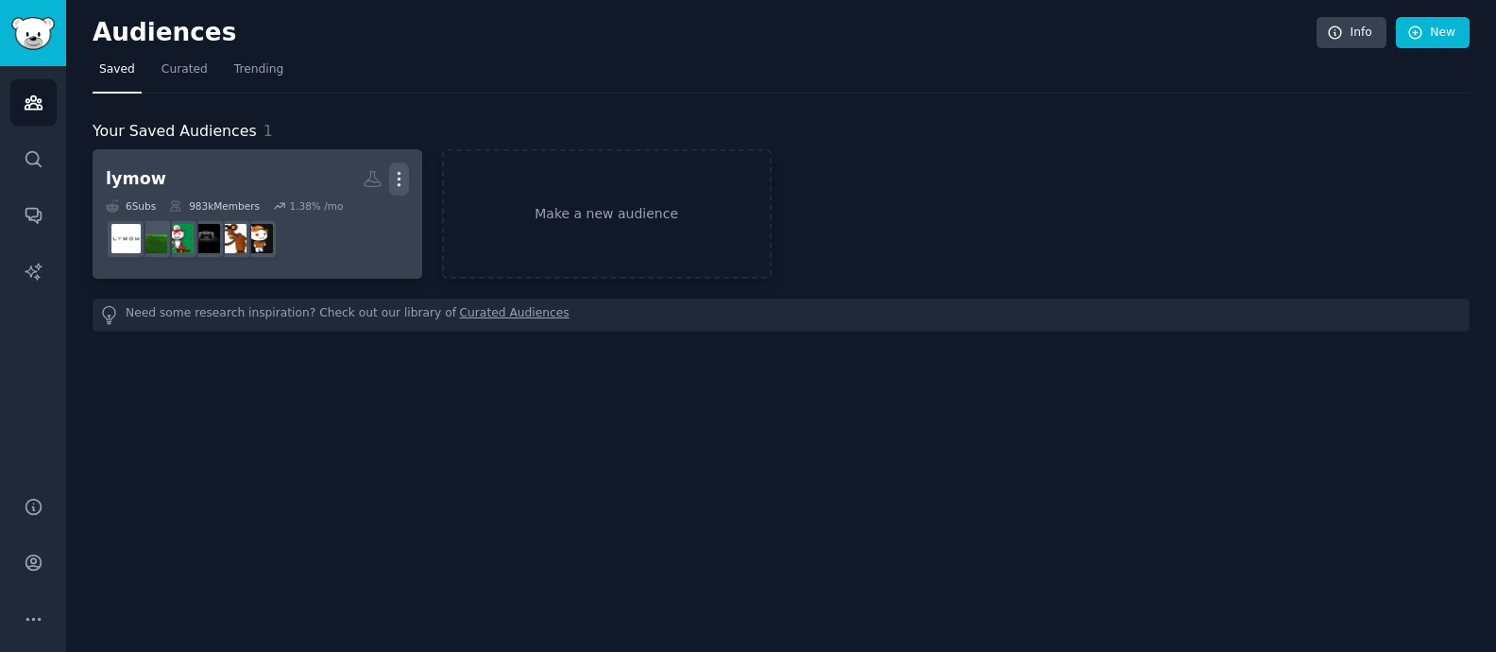
click at [402, 178] on icon "button" at bounding box center [399, 179] width 20 height 20
click at [224, 182] on h2 "lymow Custom Audience More View Delete" at bounding box center [257, 178] width 303 height 33
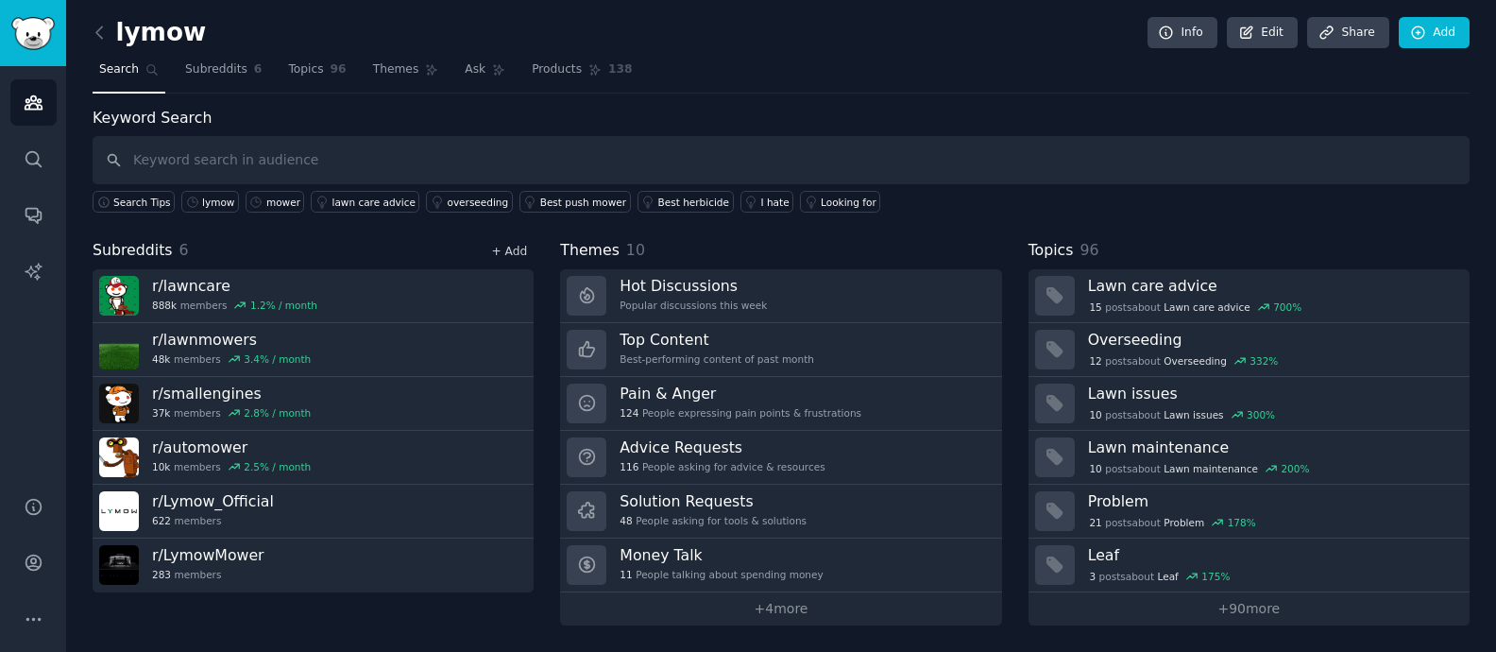
click at [510, 249] on link "+ Add" at bounding box center [509, 251] width 36 height 13
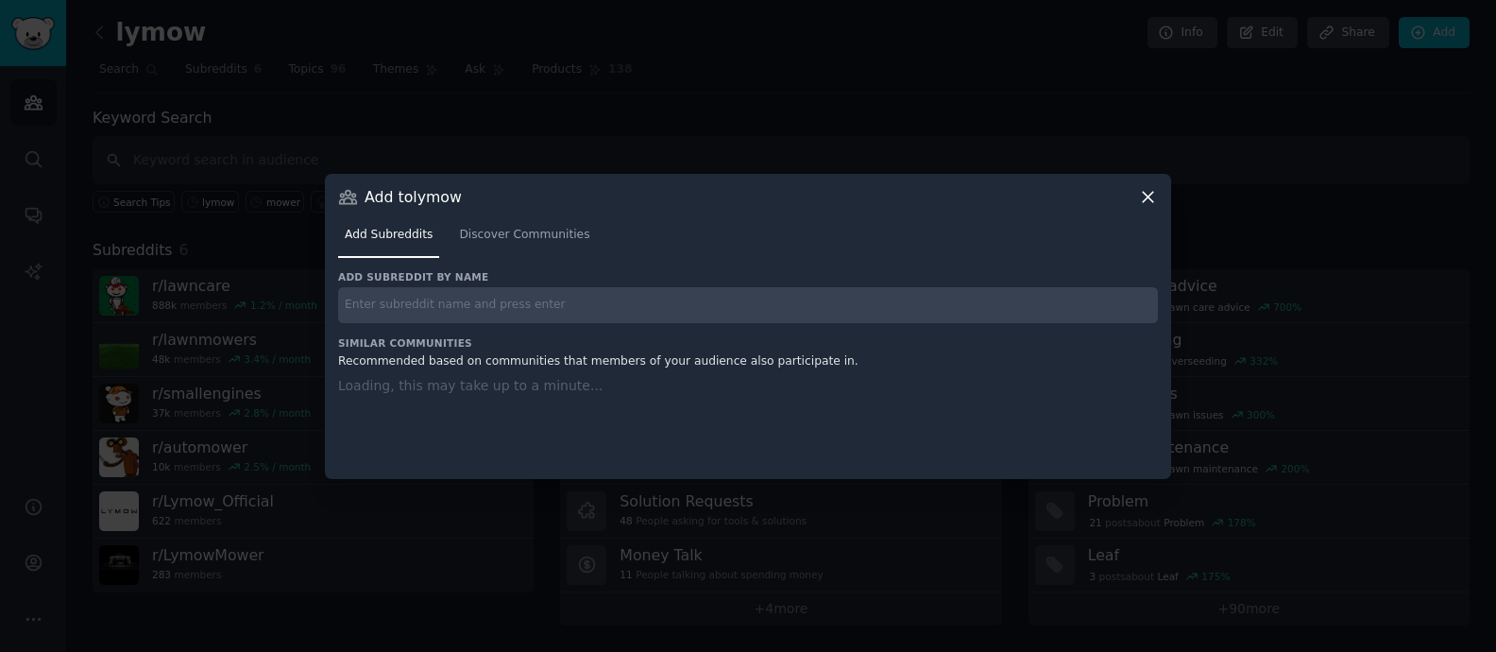
click at [1155, 197] on div "Add to lymow Add Subreddits Discover Communities Add subreddit by name Similar …" at bounding box center [748, 326] width 846 height 305
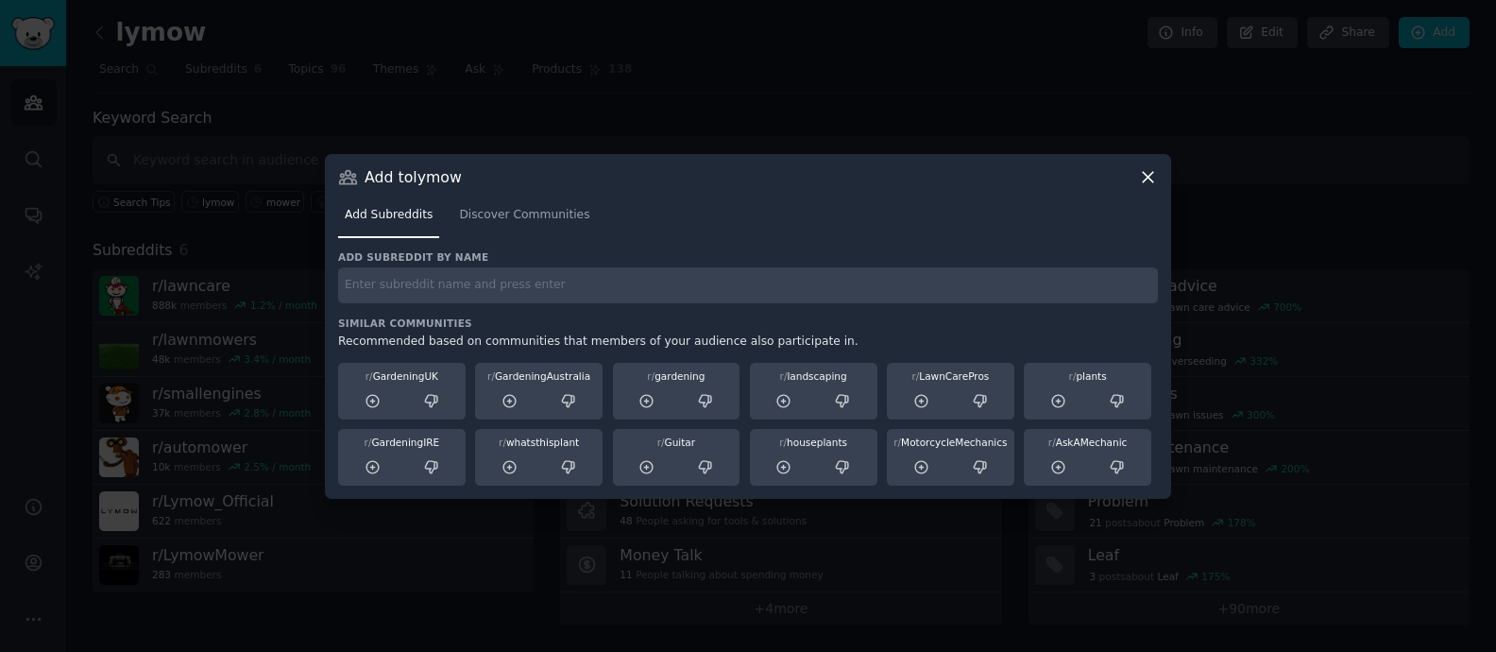
click at [1155, 180] on icon at bounding box center [1148, 177] width 20 height 20
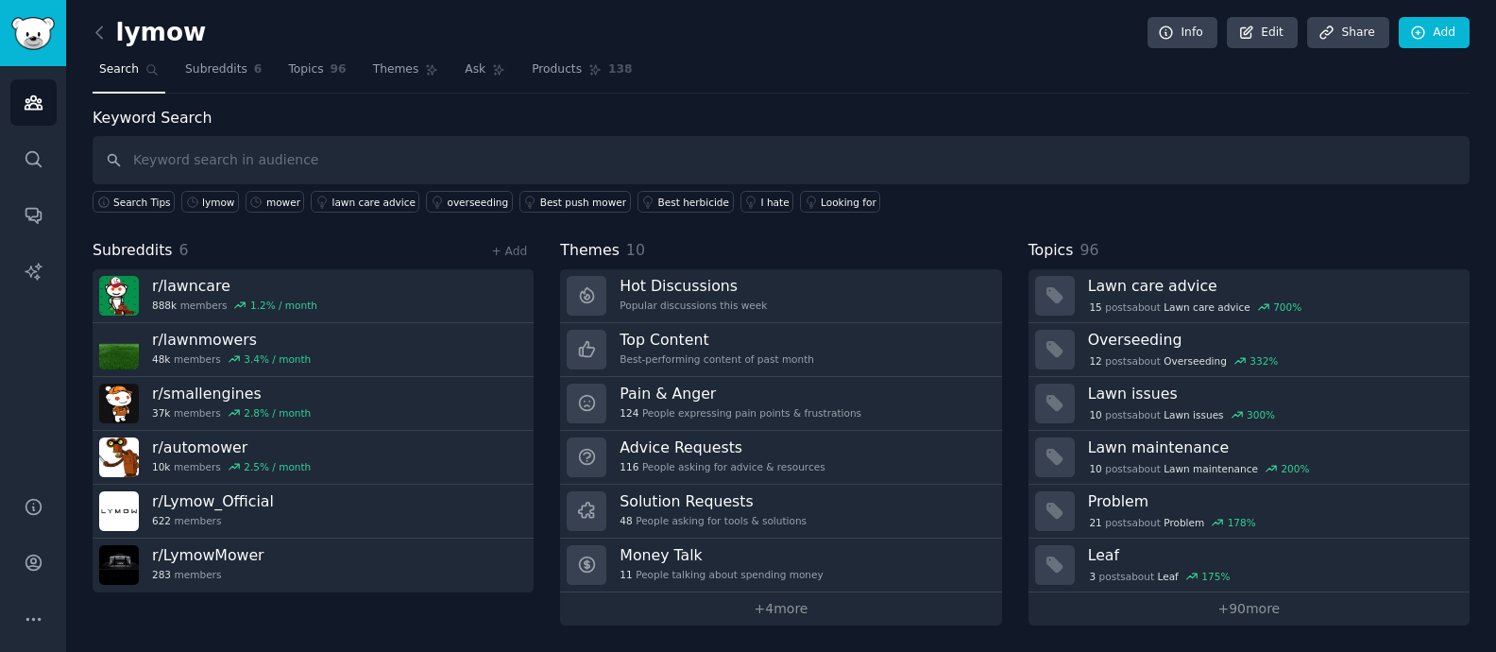
click at [1221, 51] on div "lymow Info Edit Share Add" at bounding box center [781, 36] width 1377 height 39
click at [1221, 38] on link "Edit" at bounding box center [1262, 33] width 71 height 32
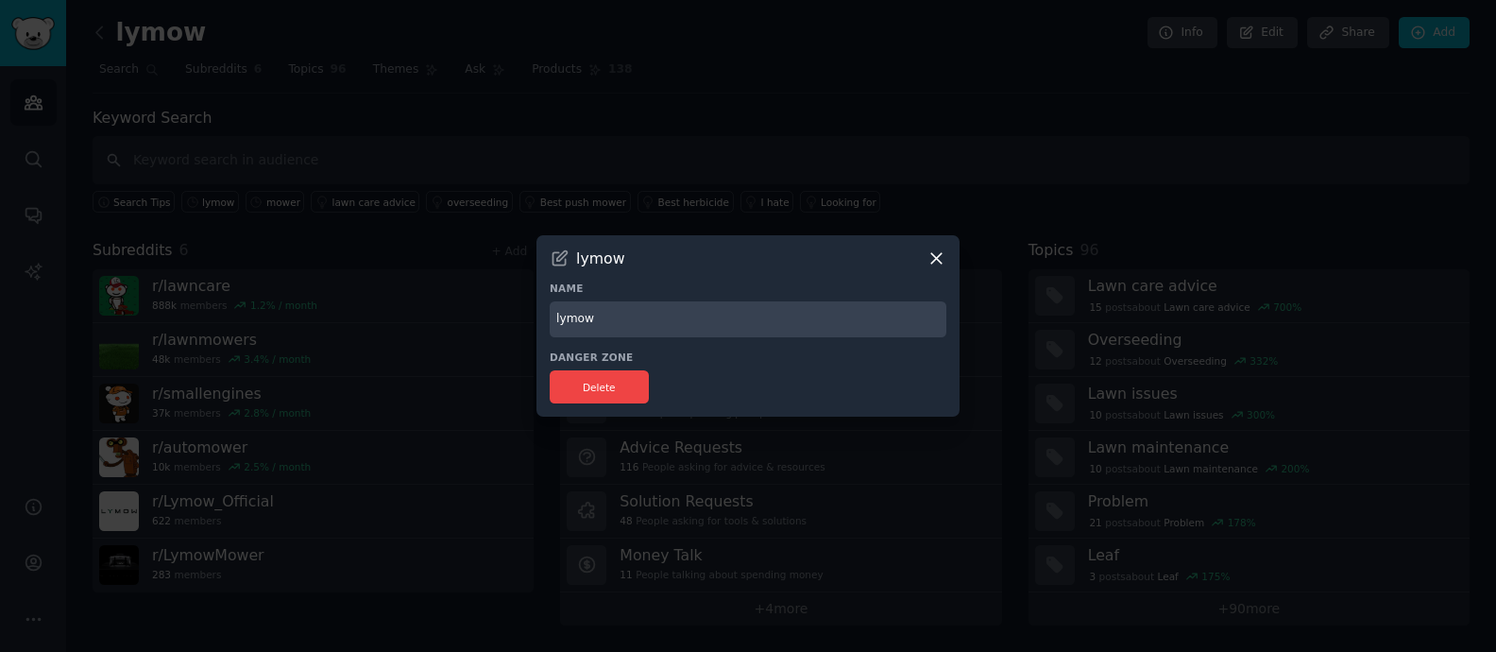
click at [939, 252] on icon at bounding box center [936, 258] width 20 height 20
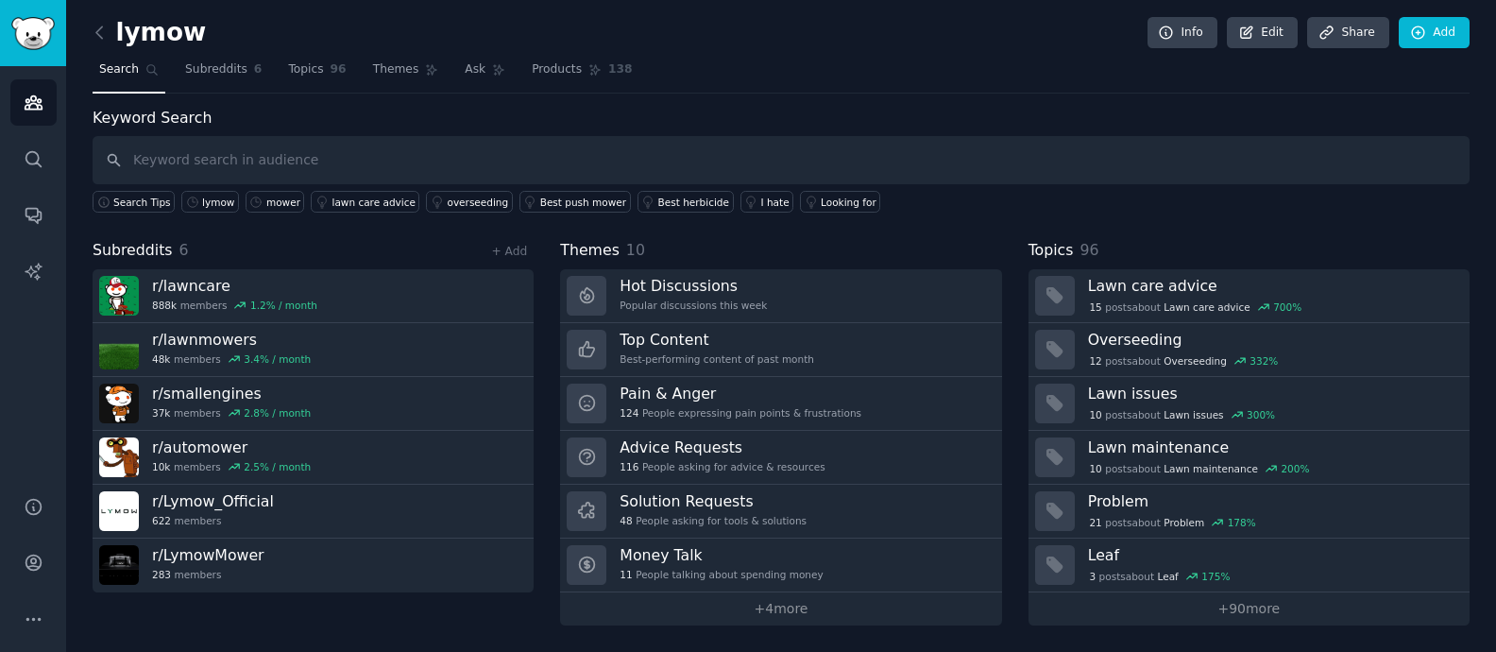
click at [194, 248] on div "Subreddits 6 + Add" at bounding box center [313, 251] width 441 height 24
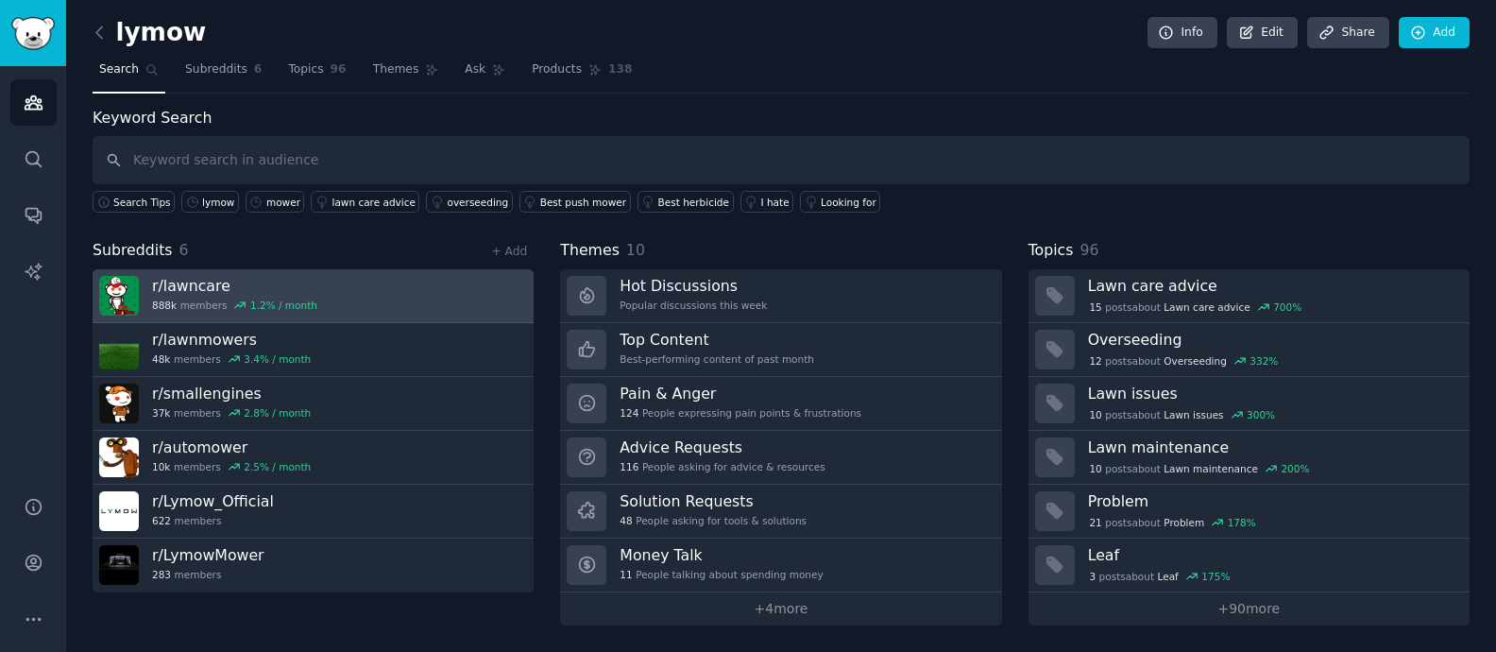
click at [367, 313] on link "r/ lawncare 888k members 1.2 % / month" at bounding box center [313, 296] width 441 height 54
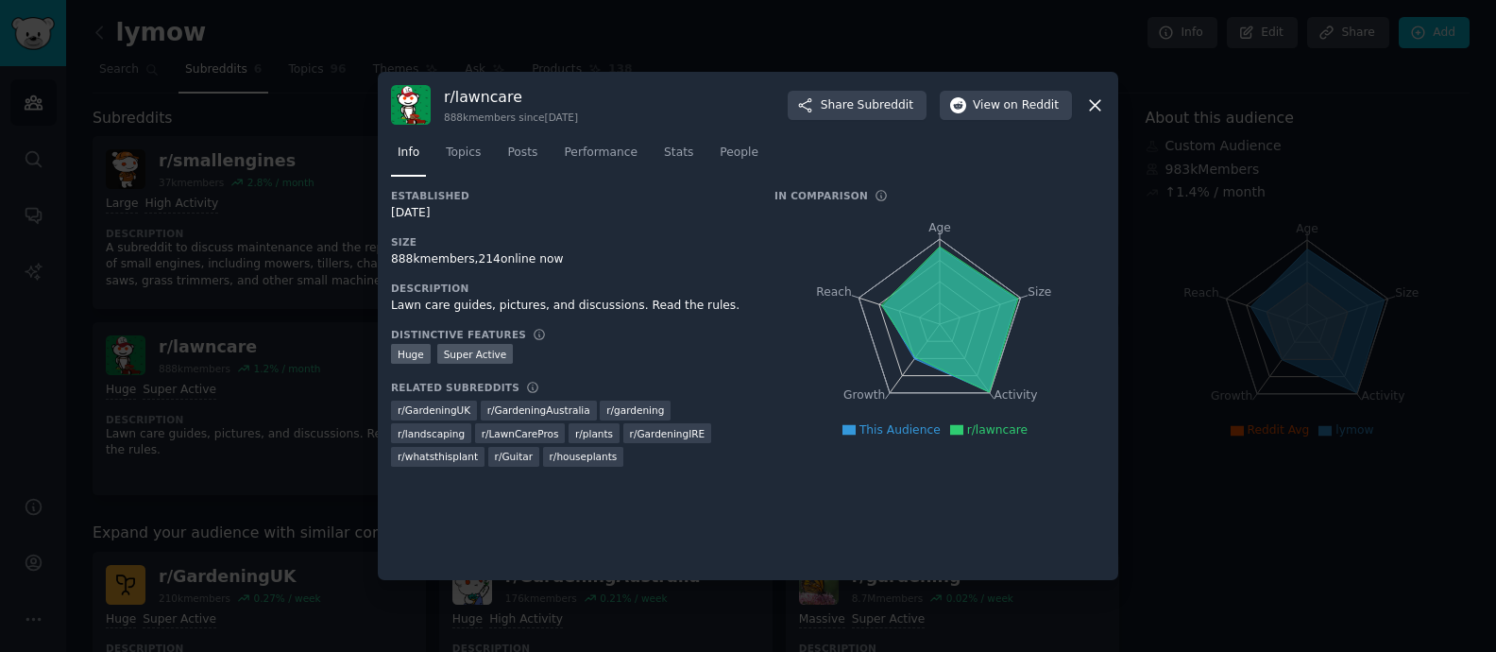
click at [1102, 105] on icon at bounding box center [1095, 105] width 20 height 20
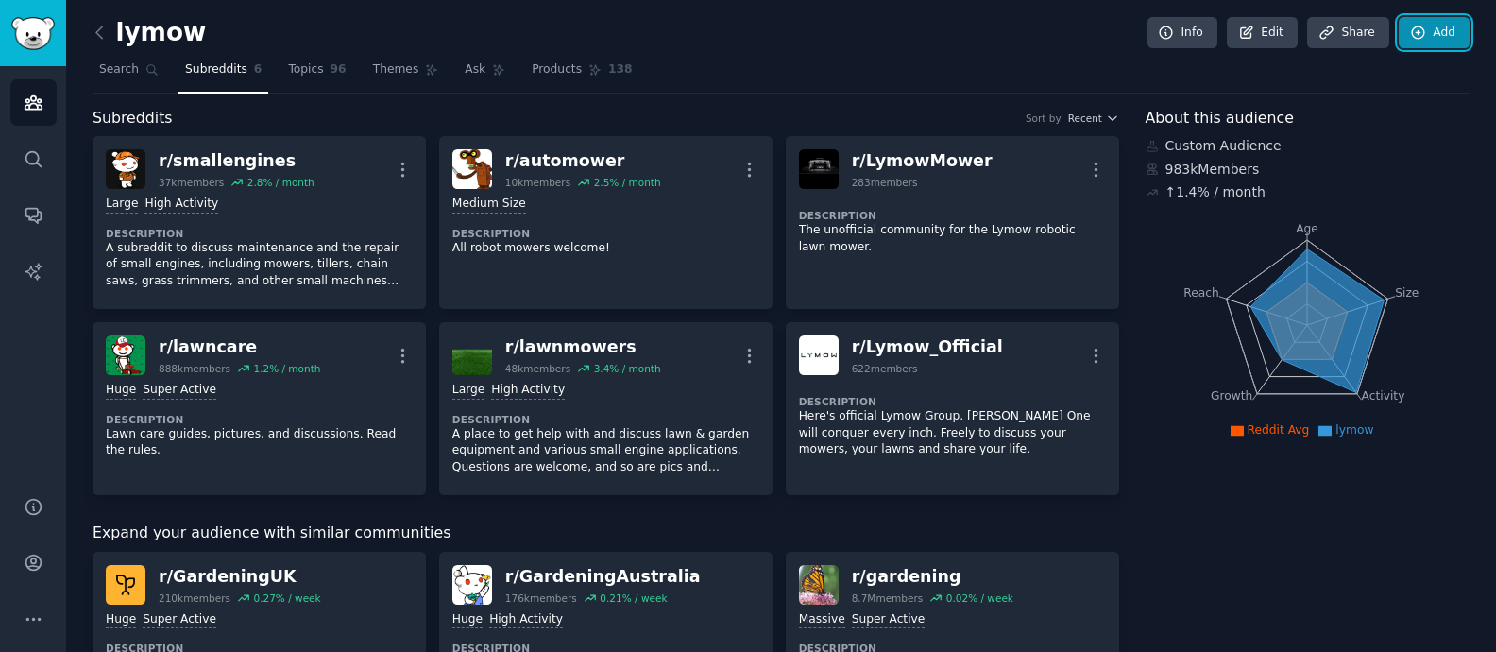
click at [1221, 31] on link "Add" at bounding box center [1433, 33] width 71 height 32
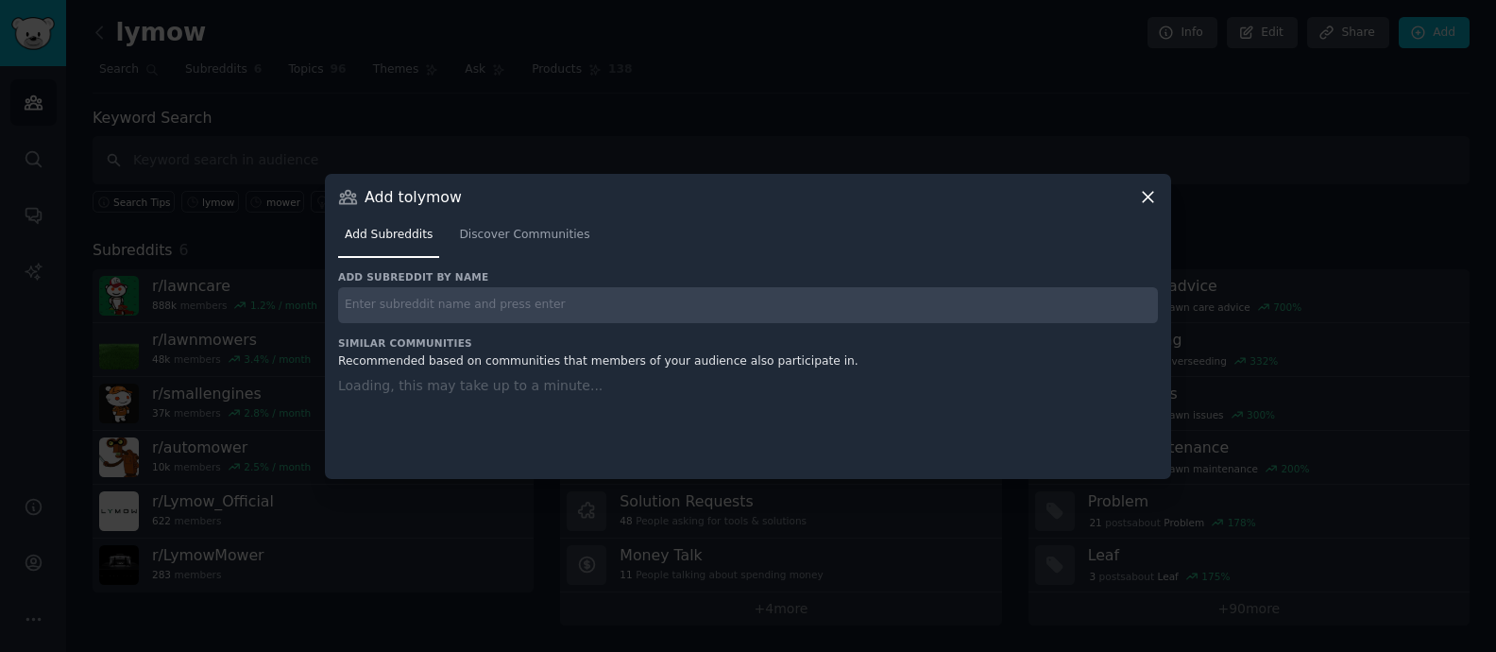
click at [1136, 194] on div "Add to lymow Add Subreddits Discover Communities Add subreddit by name Similar …" at bounding box center [748, 326] width 846 height 305
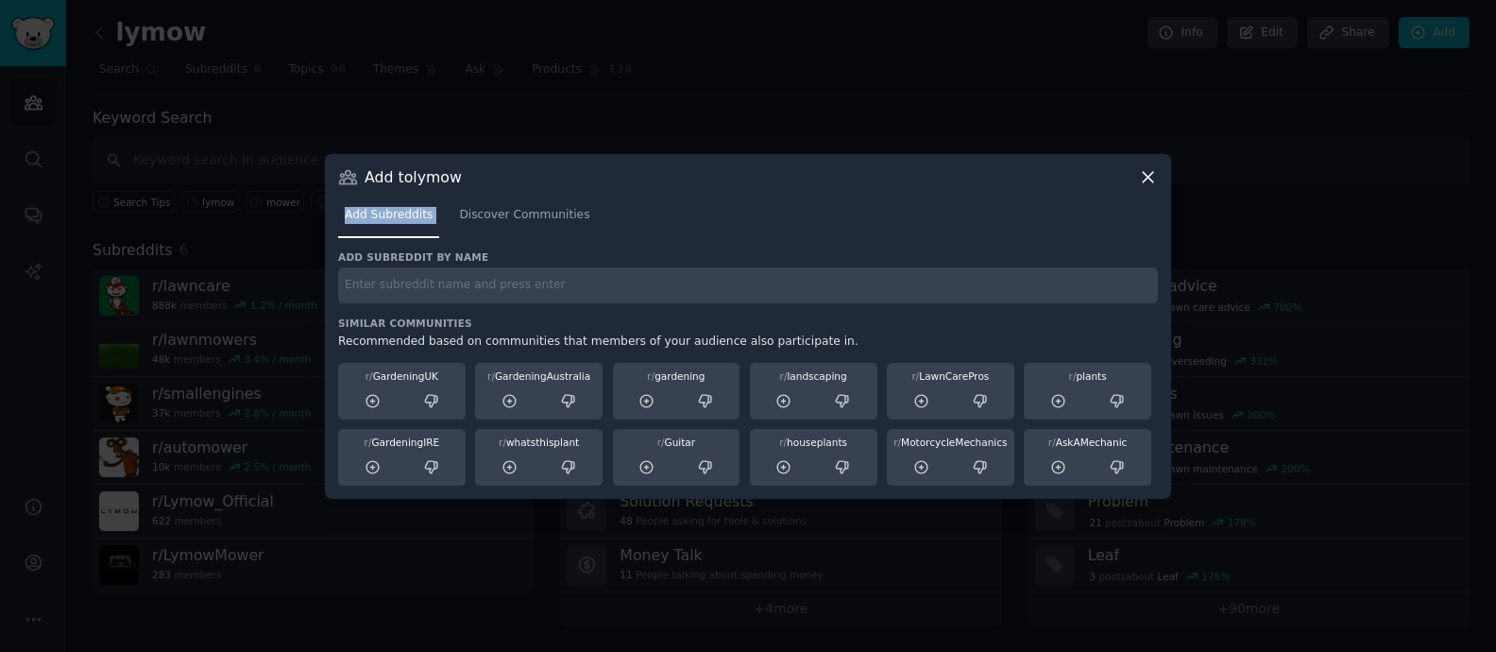
click at [1147, 176] on icon at bounding box center [1148, 177] width 10 height 10
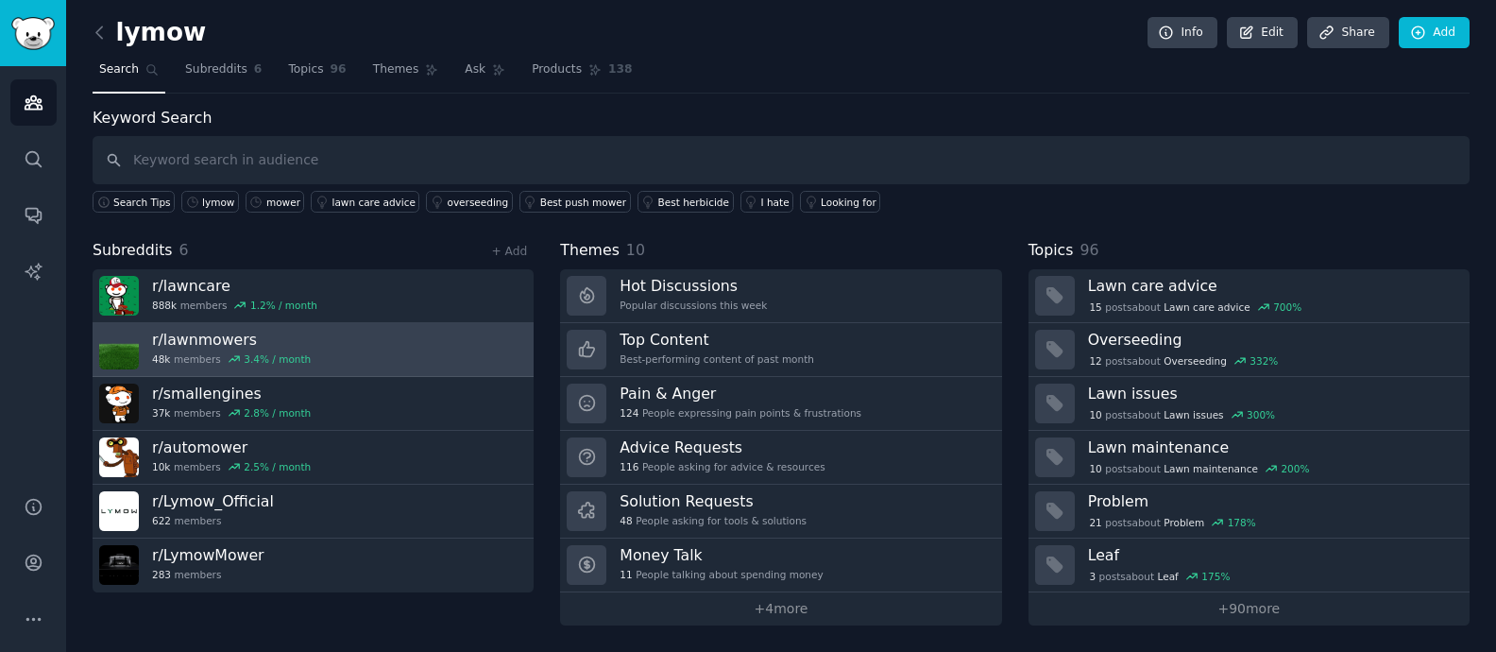
click at [377, 335] on link "r/ lawnmowers 48k members 3.4 % / month" at bounding box center [313, 350] width 441 height 54
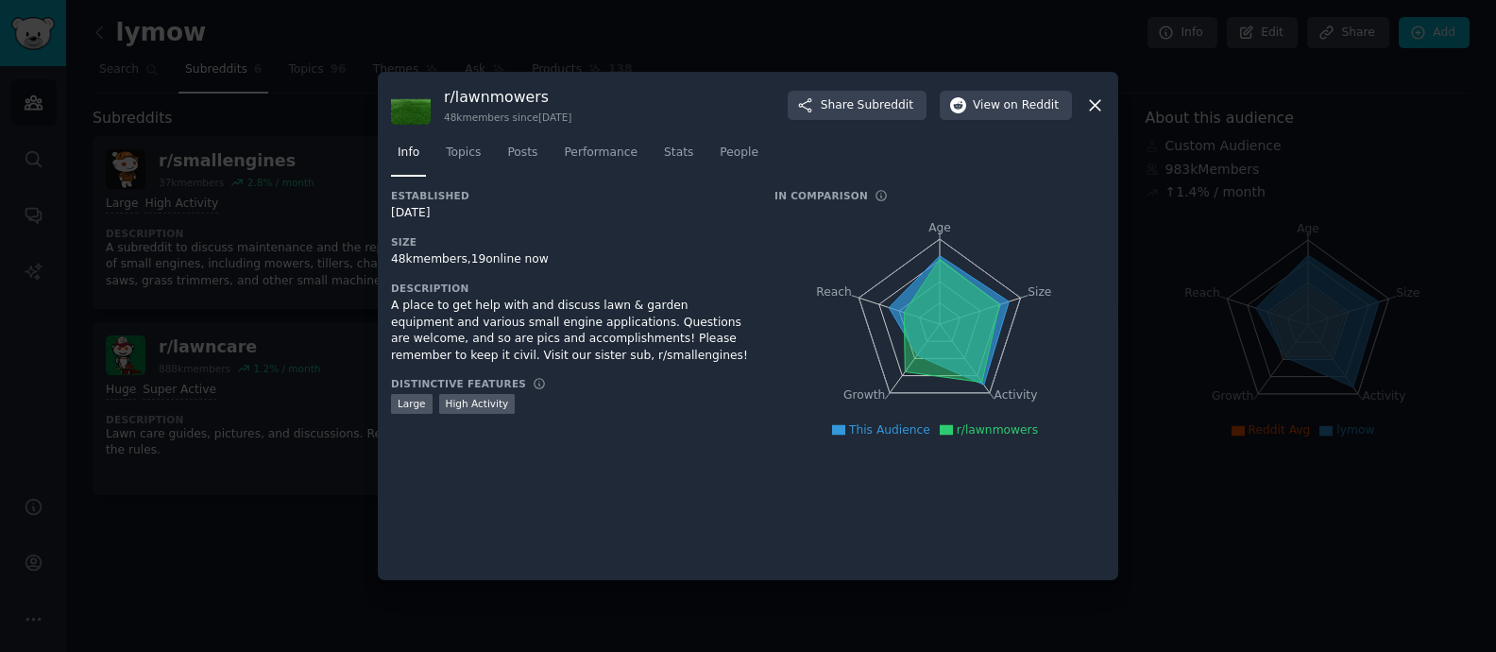
click at [1098, 105] on icon at bounding box center [1095, 105] width 20 height 20
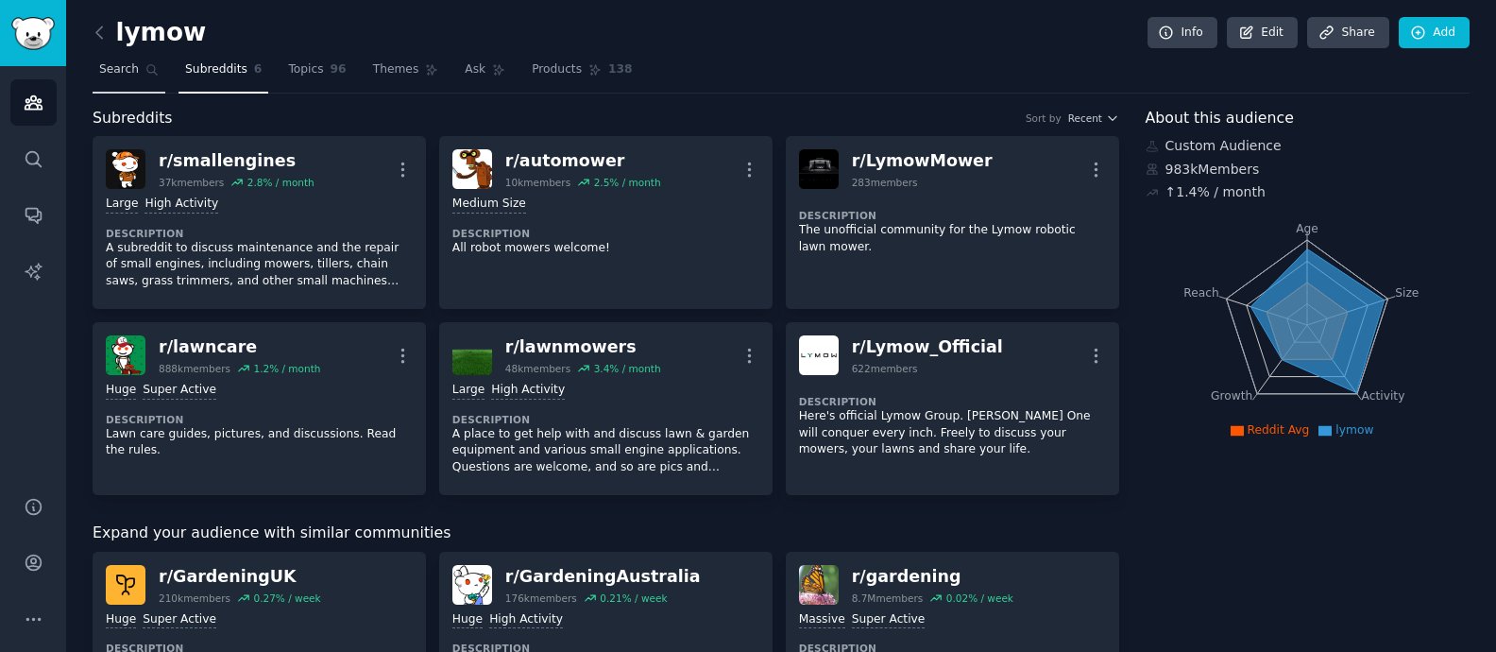
click at [107, 61] on span "Search" at bounding box center [119, 69] width 40 height 17
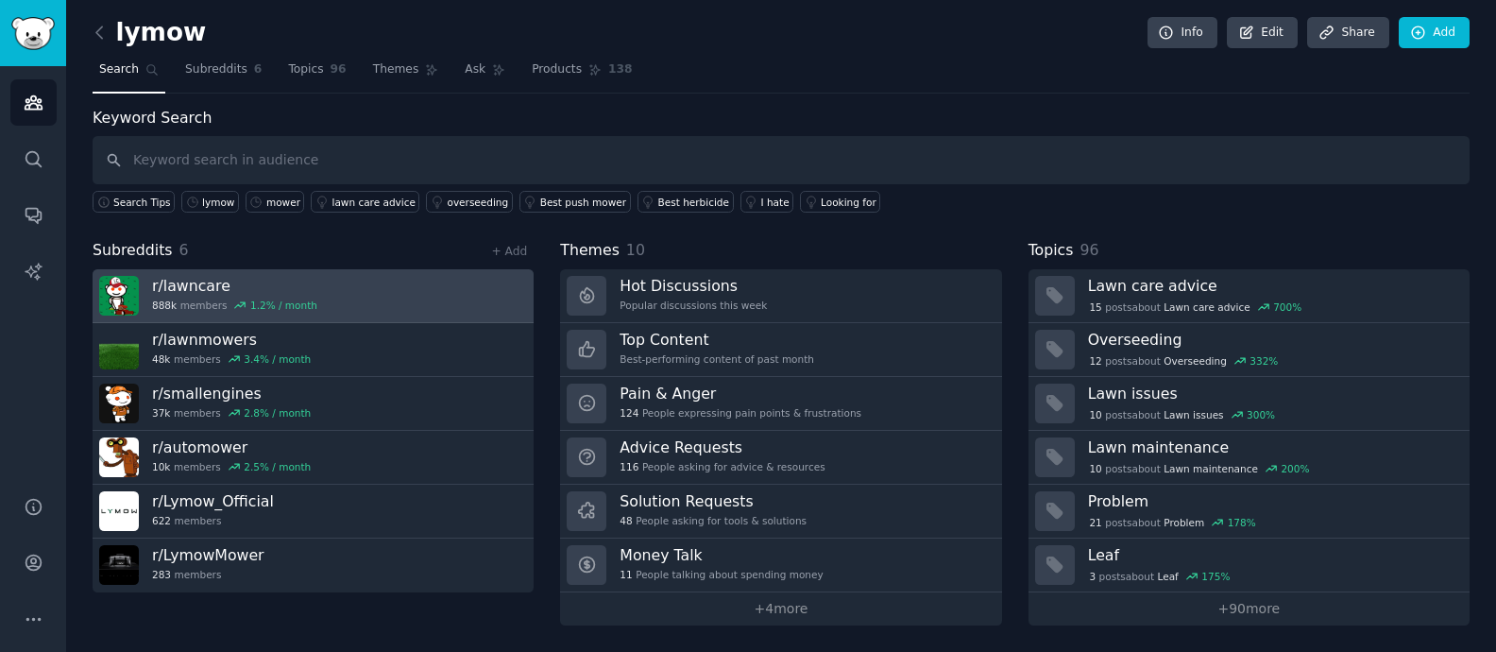
click at [209, 313] on div "r/ lawncare 888k members 1.2 % / month" at bounding box center [234, 296] width 165 height 40
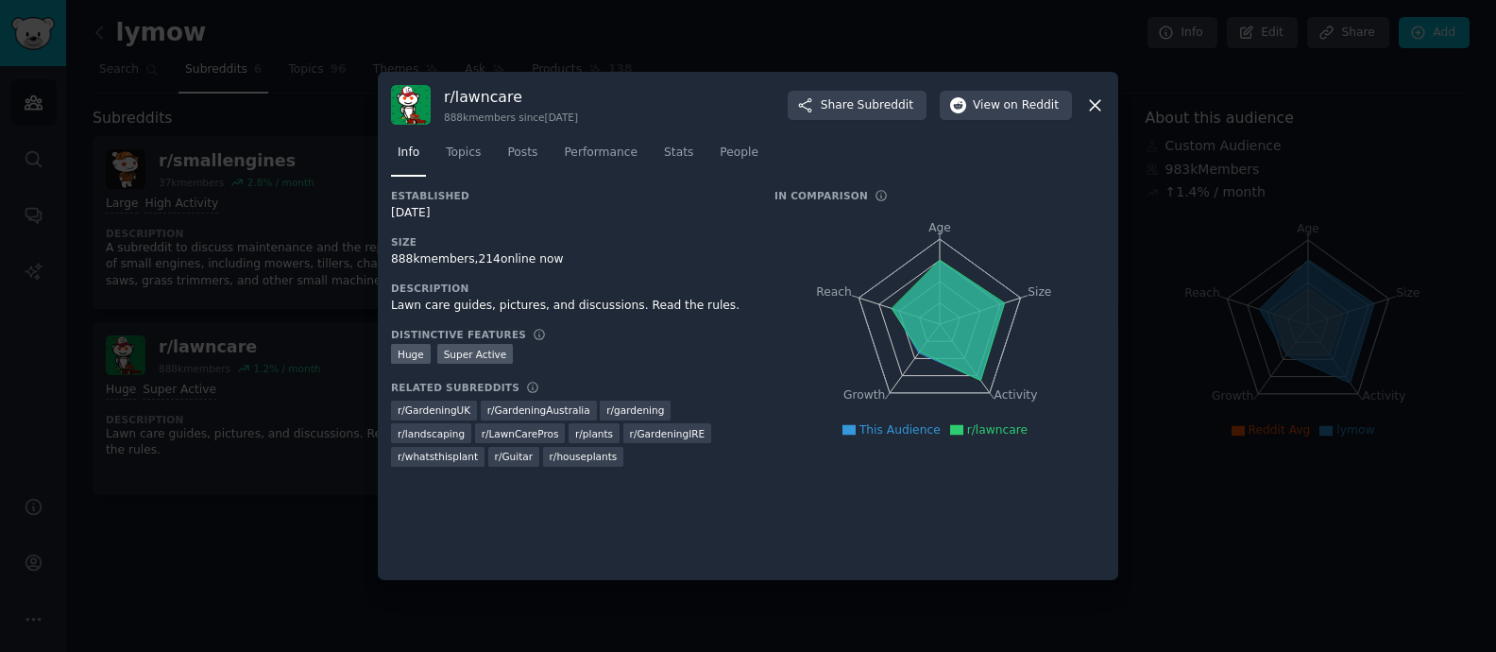
click at [1100, 97] on icon at bounding box center [1095, 105] width 20 height 20
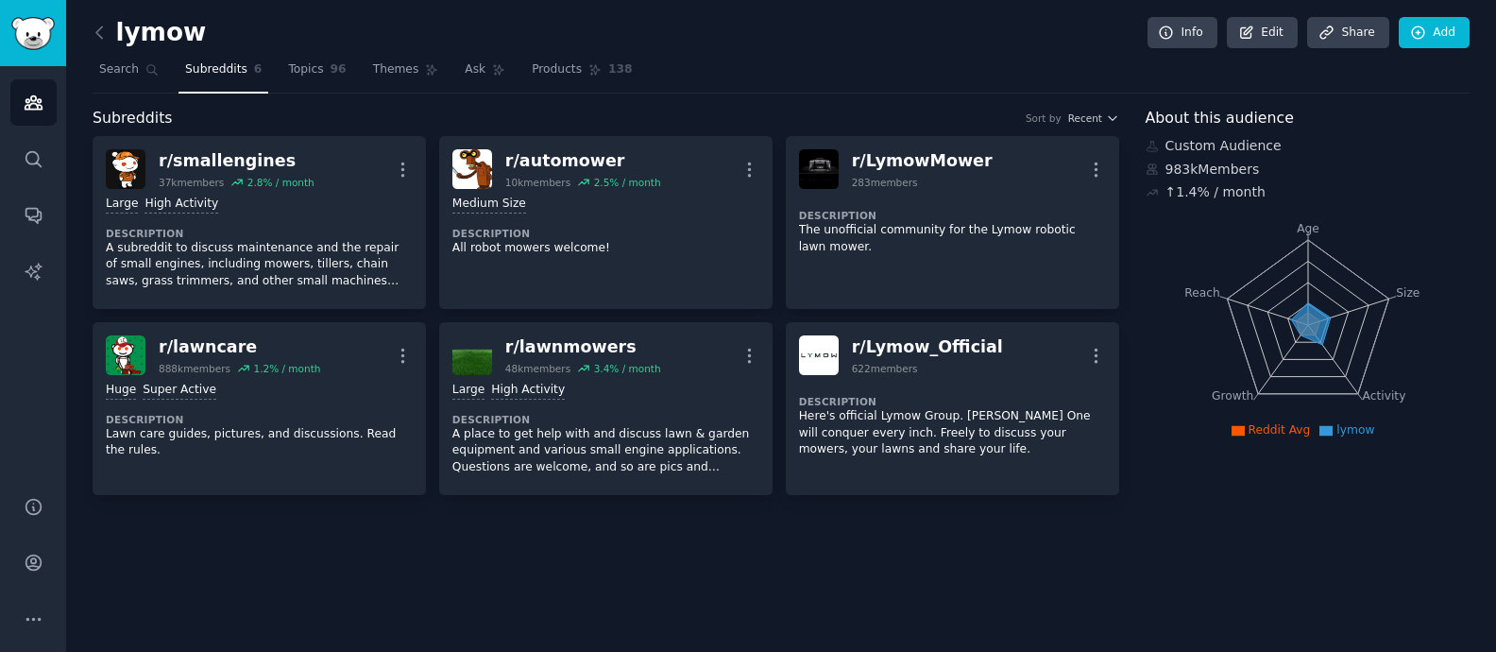
click at [1221, 49] on div "lymow Info Edit Share Add" at bounding box center [781, 36] width 1377 height 39
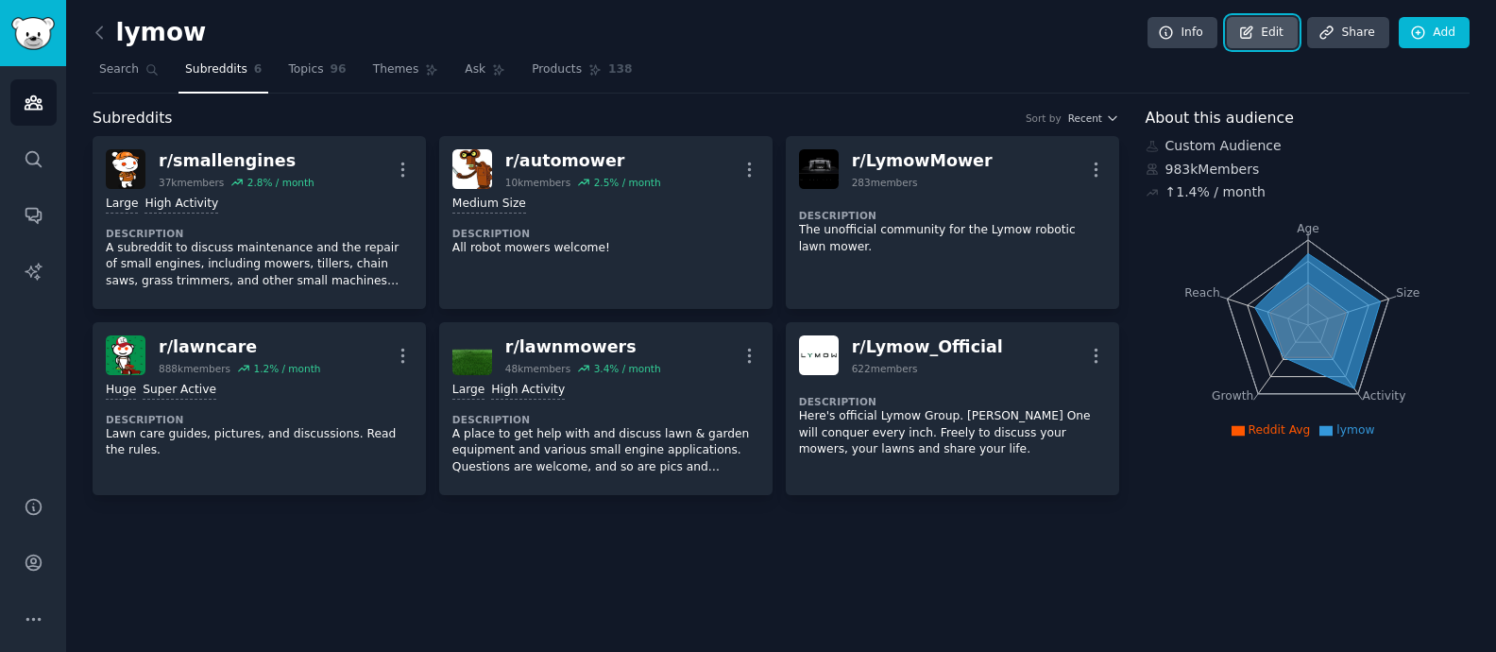
click at [1221, 45] on link "Edit" at bounding box center [1262, 33] width 71 height 32
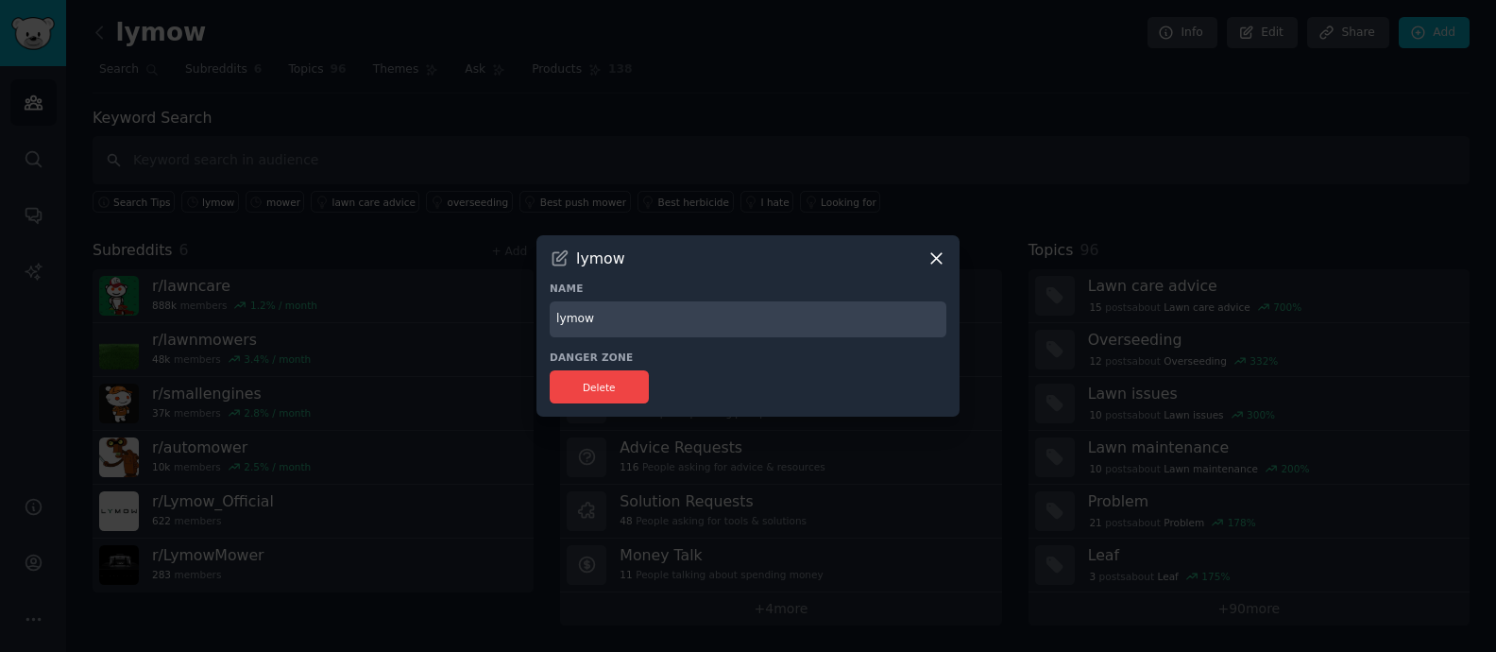
click at [940, 252] on icon at bounding box center [936, 258] width 20 height 20
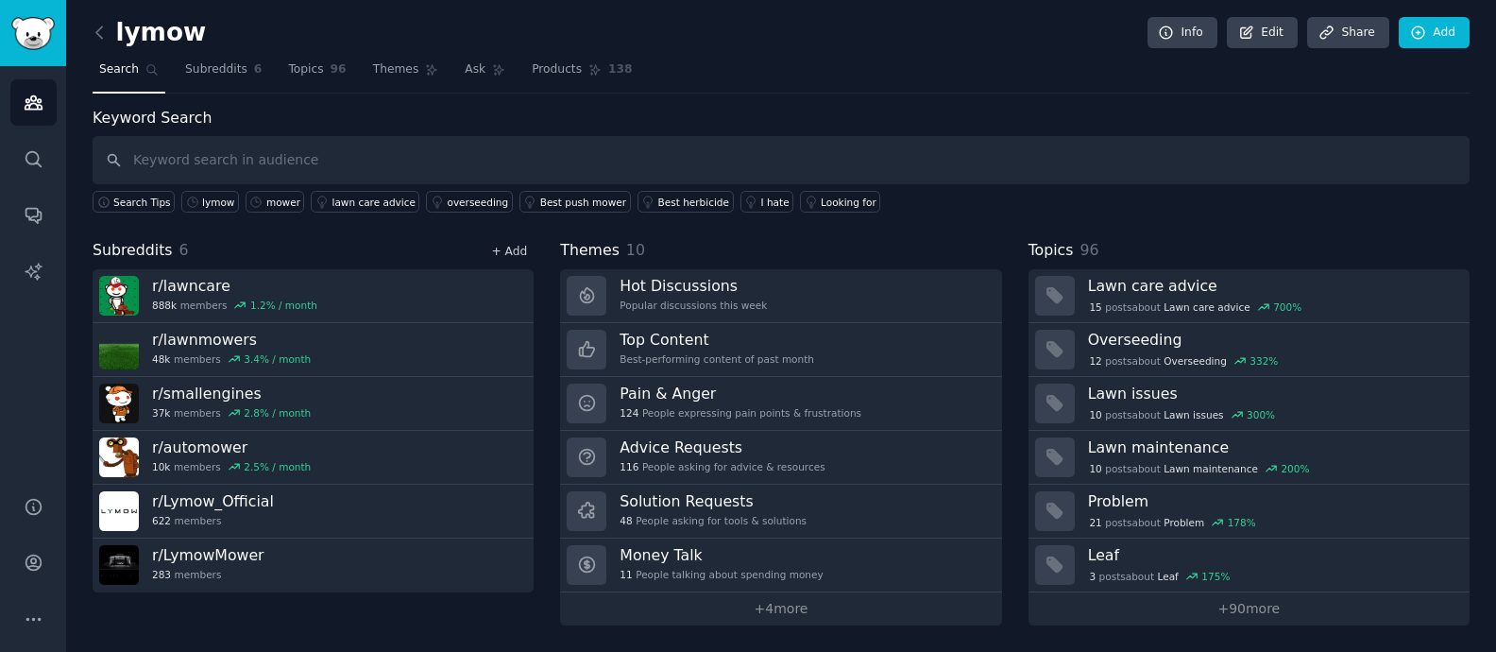
click at [510, 254] on link "+ Add" at bounding box center [509, 251] width 36 height 13
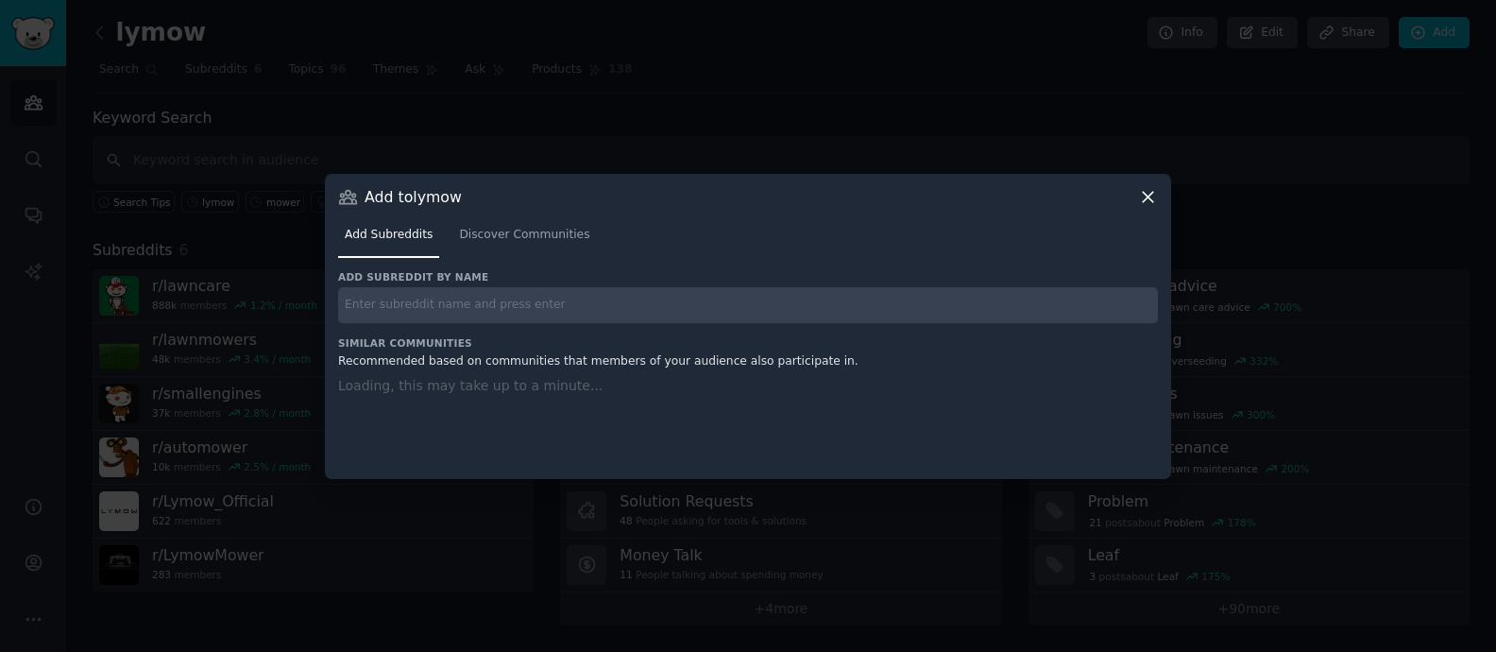
click at [1142, 190] on icon at bounding box center [1148, 197] width 20 height 20
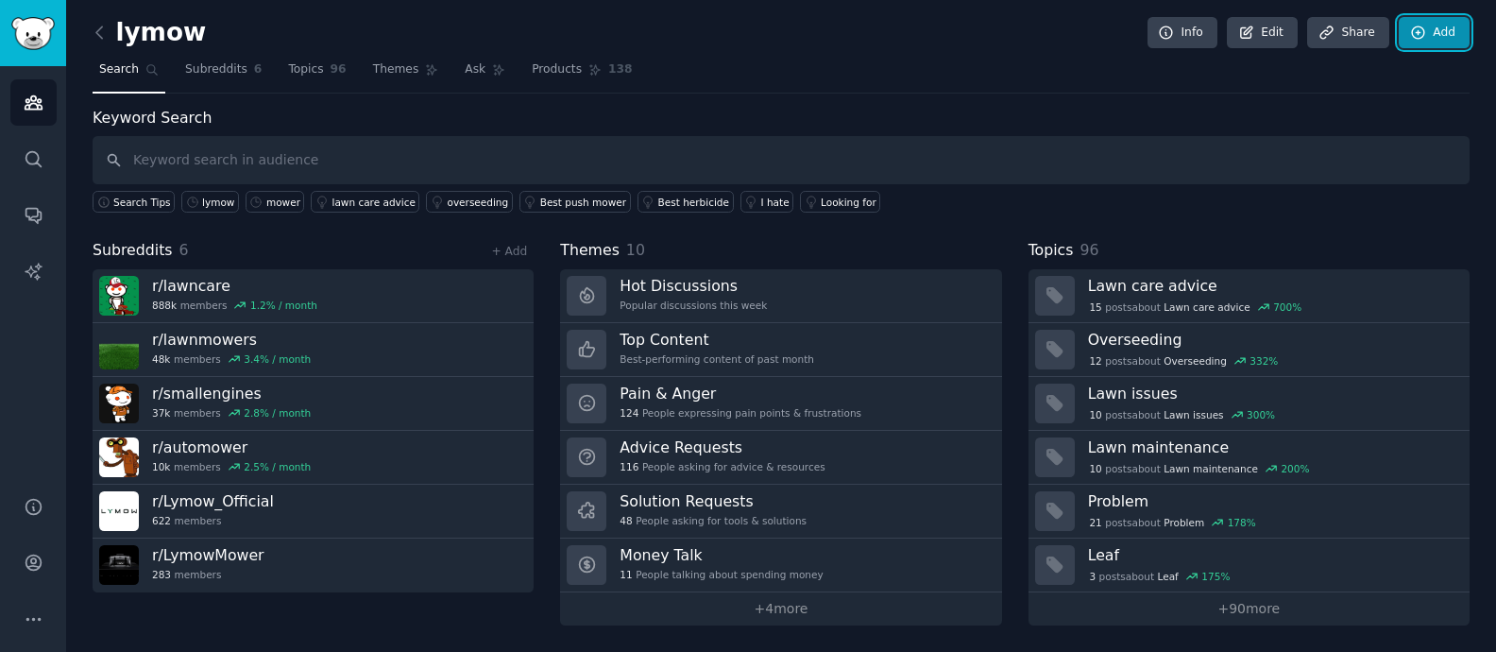
click at [1221, 45] on link "Add" at bounding box center [1433, 33] width 71 height 32
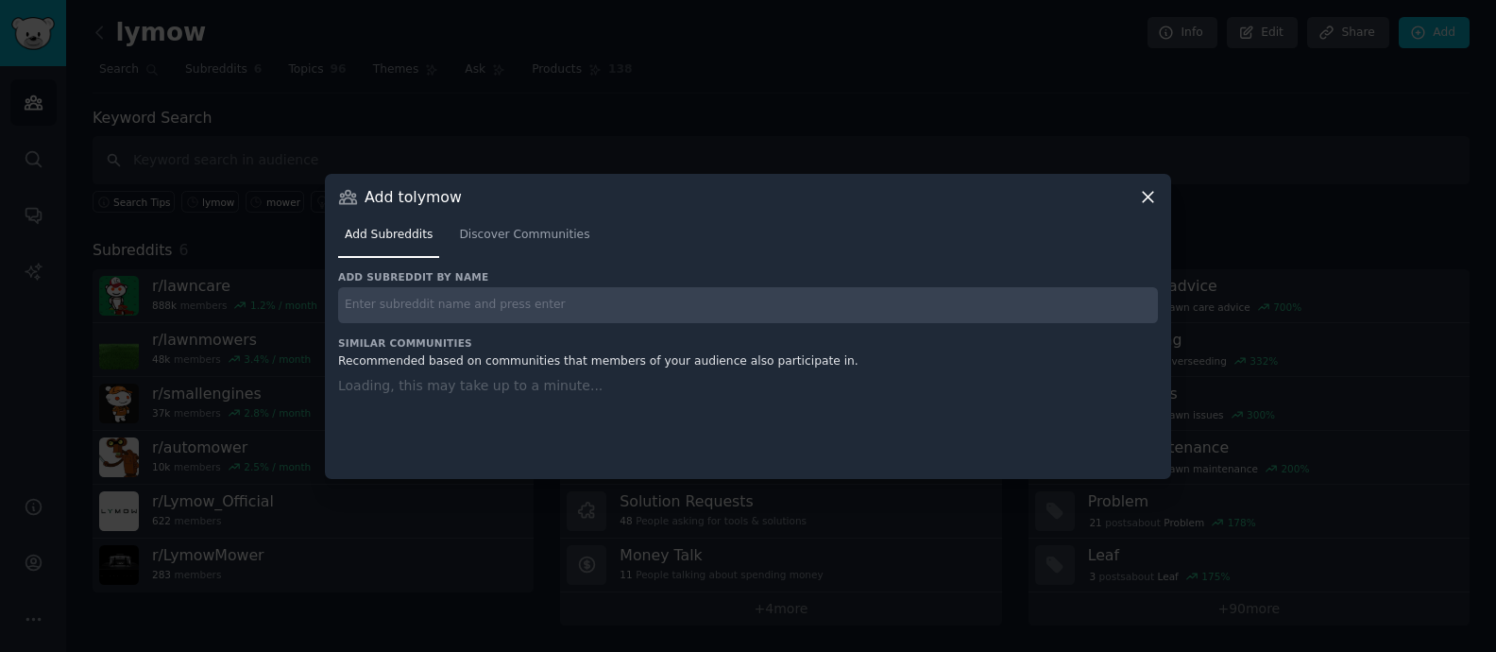
click at [1152, 190] on icon at bounding box center [1148, 197] width 20 height 20
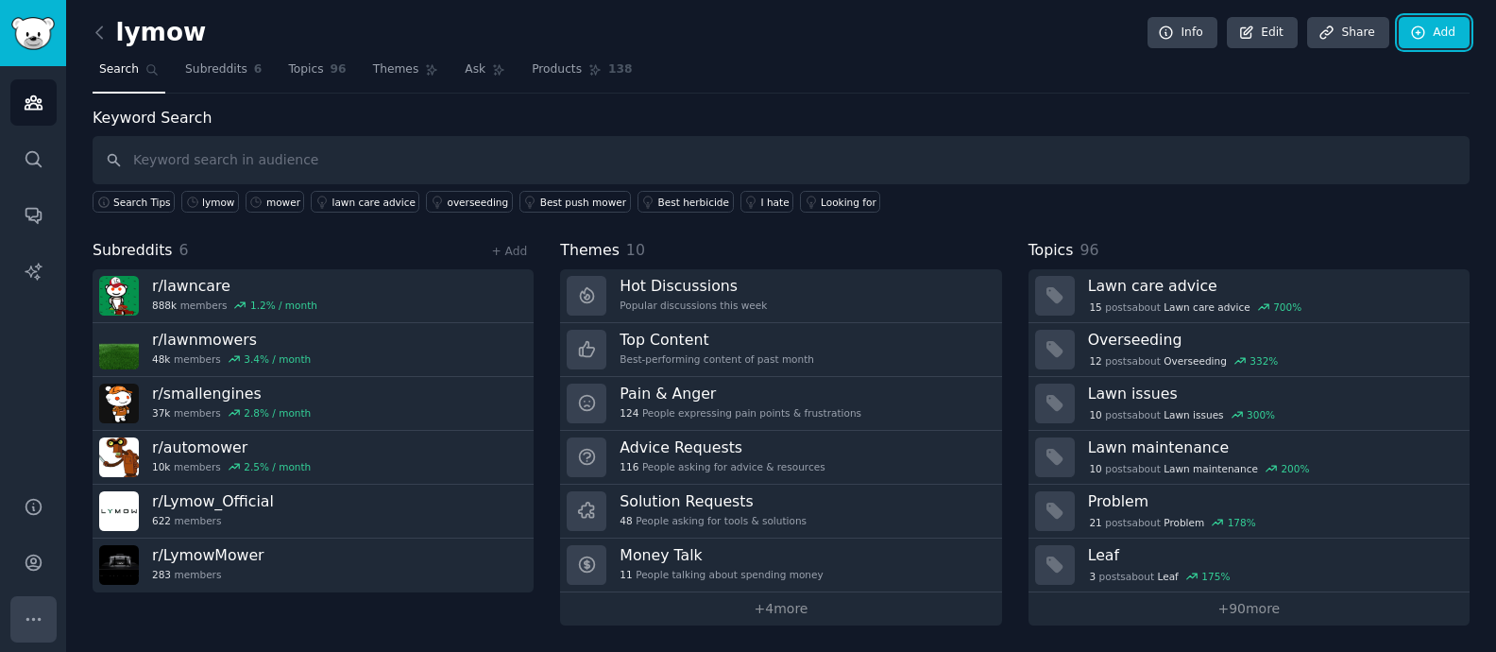
click at [30, 626] on icon "Sidebar" at bounding box center [34, 619] width 20 height 20
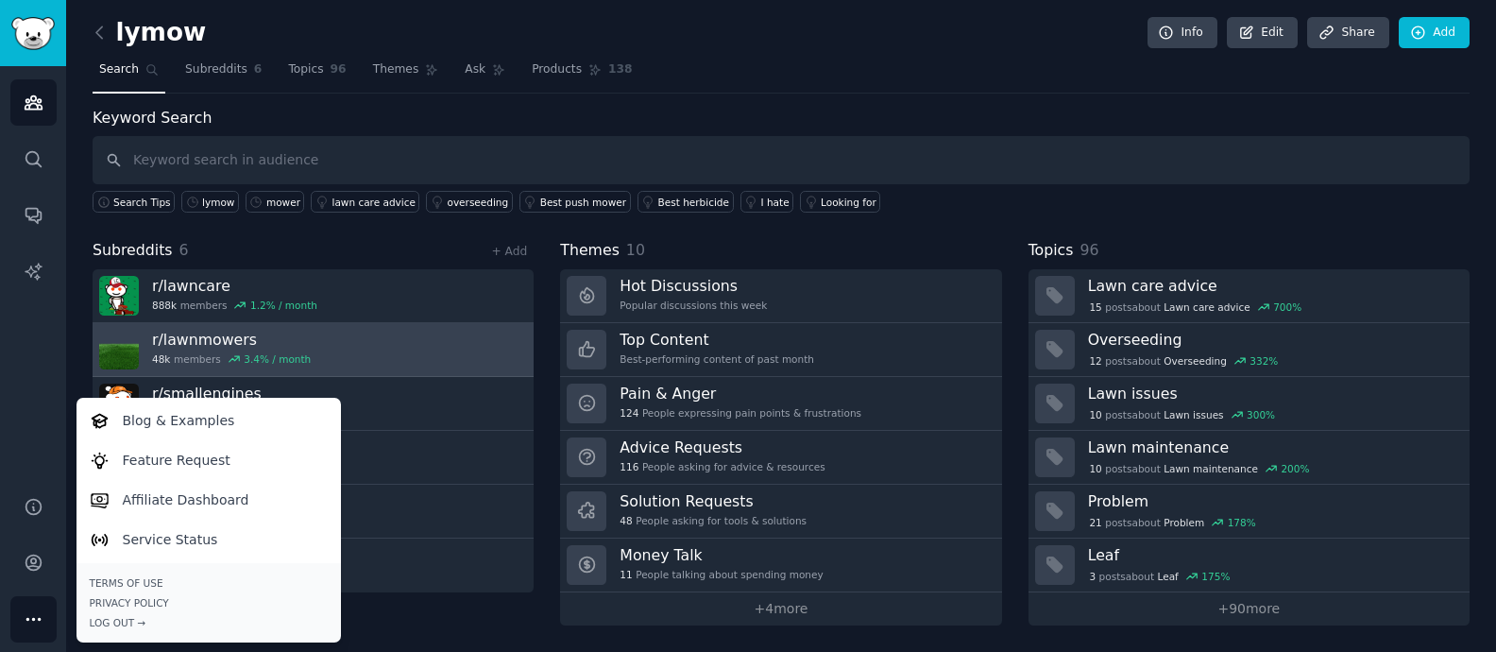
click at [118, 334] on img at bounding box center [119, 350] width 40 height 40
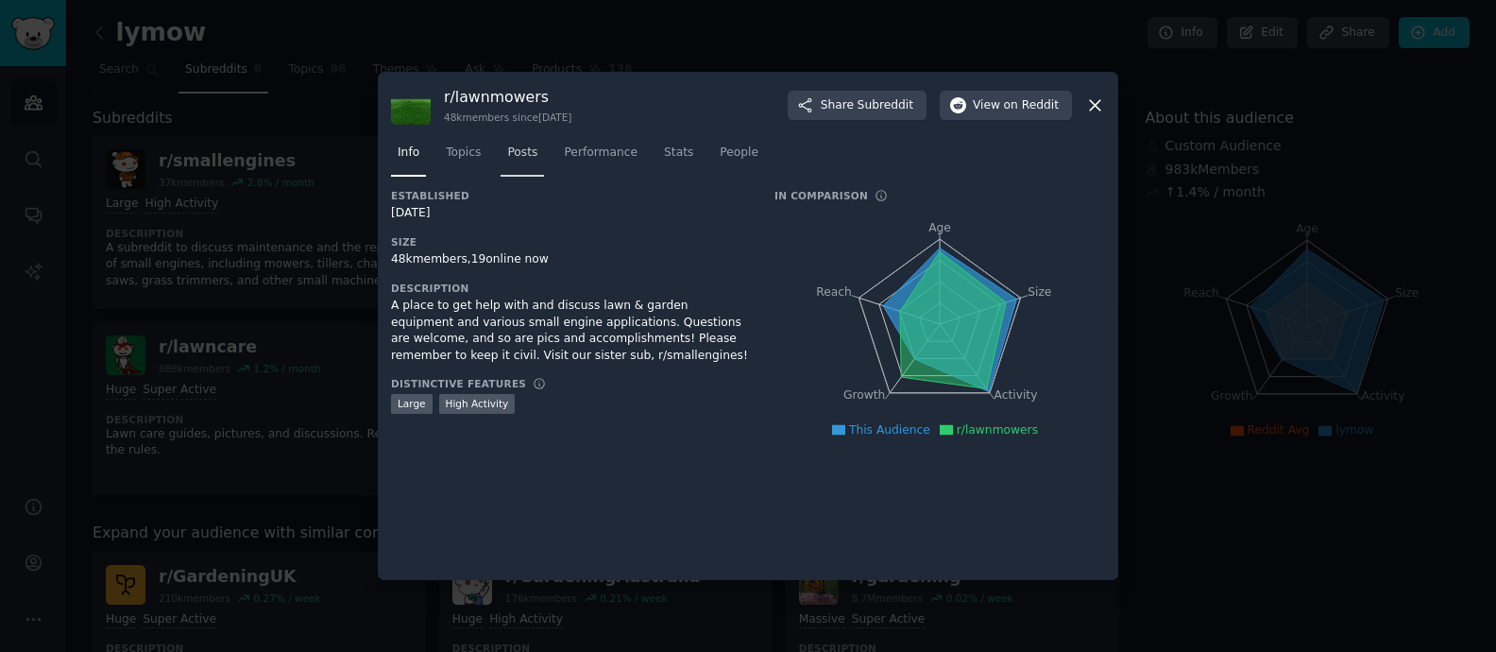
click at [487, 157] on link "Topics" at bounding box center [463, 157] width 48 height 39
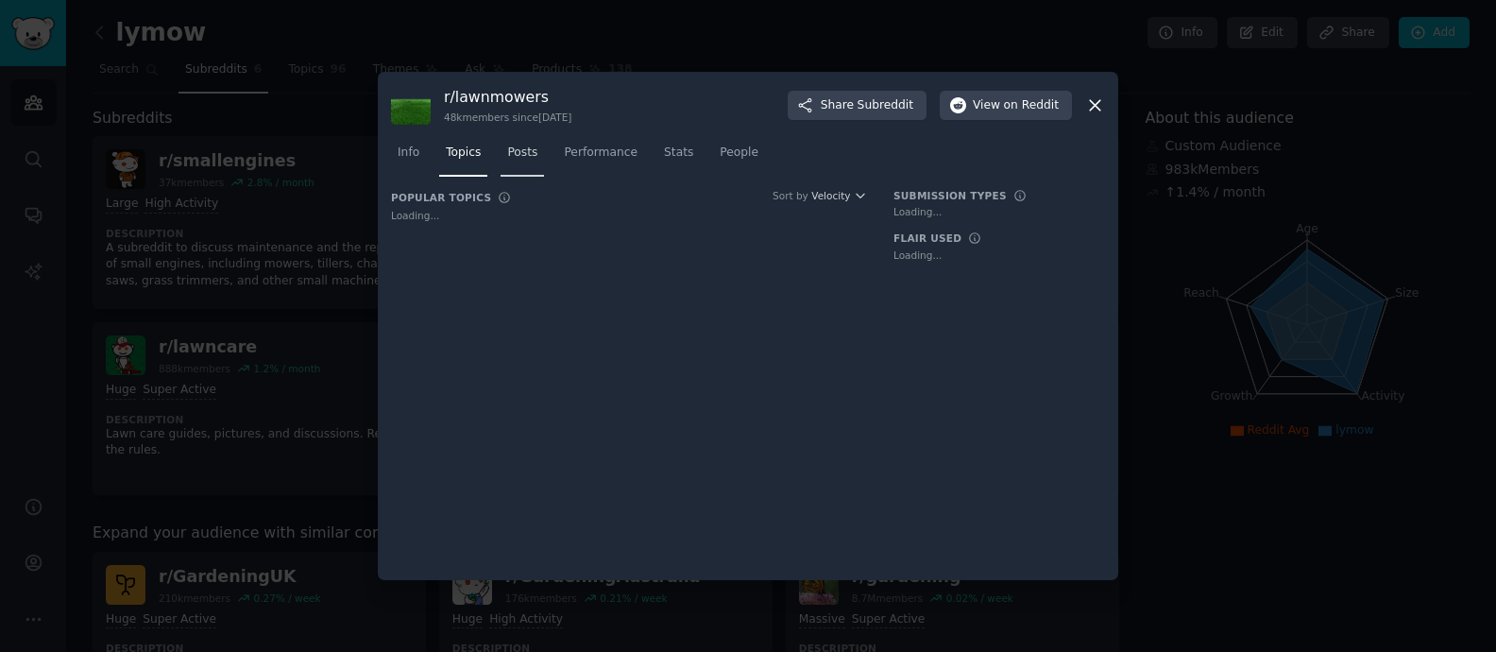
drag, startPoint x: 509, startPoint y: 158, endPoint x: 520, endPoint y: 153, distance: 12.3
click at [509, 158] on span "Posts" at bounding box center [522, 152] width 30 height 17
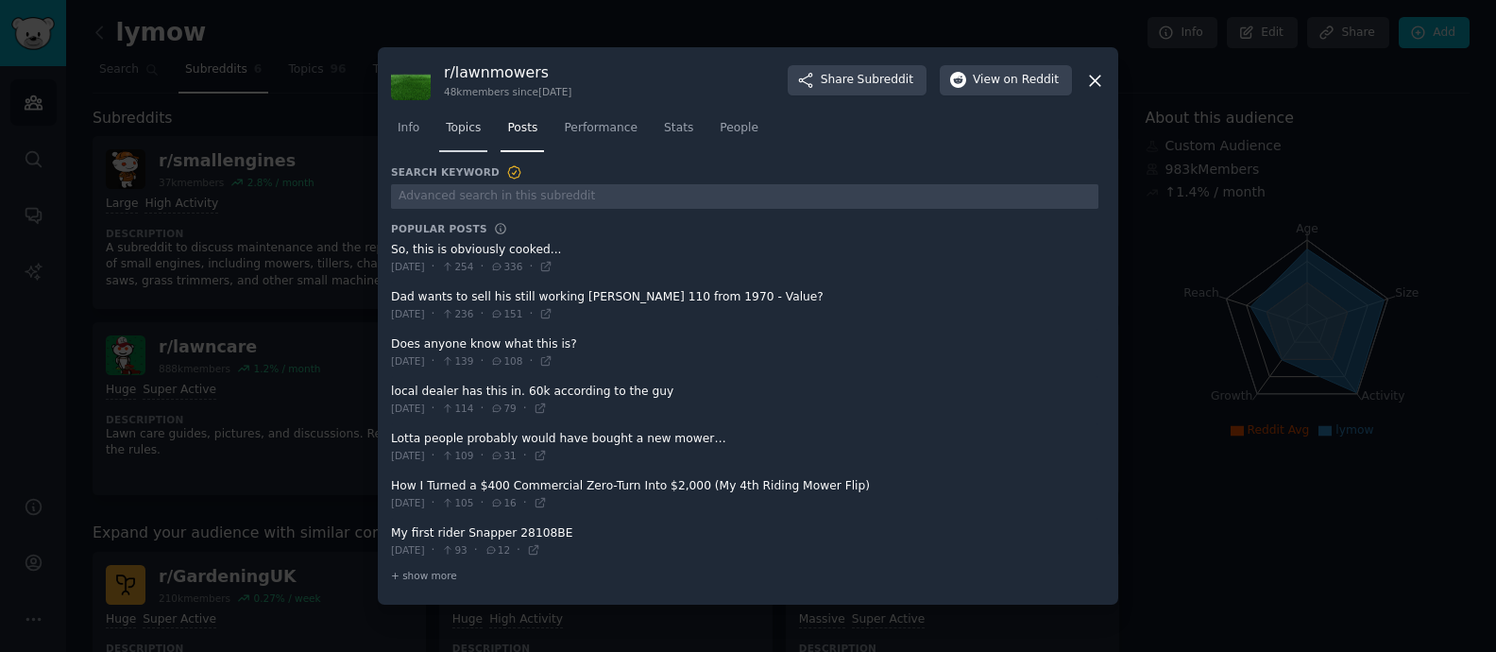
click at [449, 149] on link "Topics" at bounding box center [463, 132] width 48 height 39
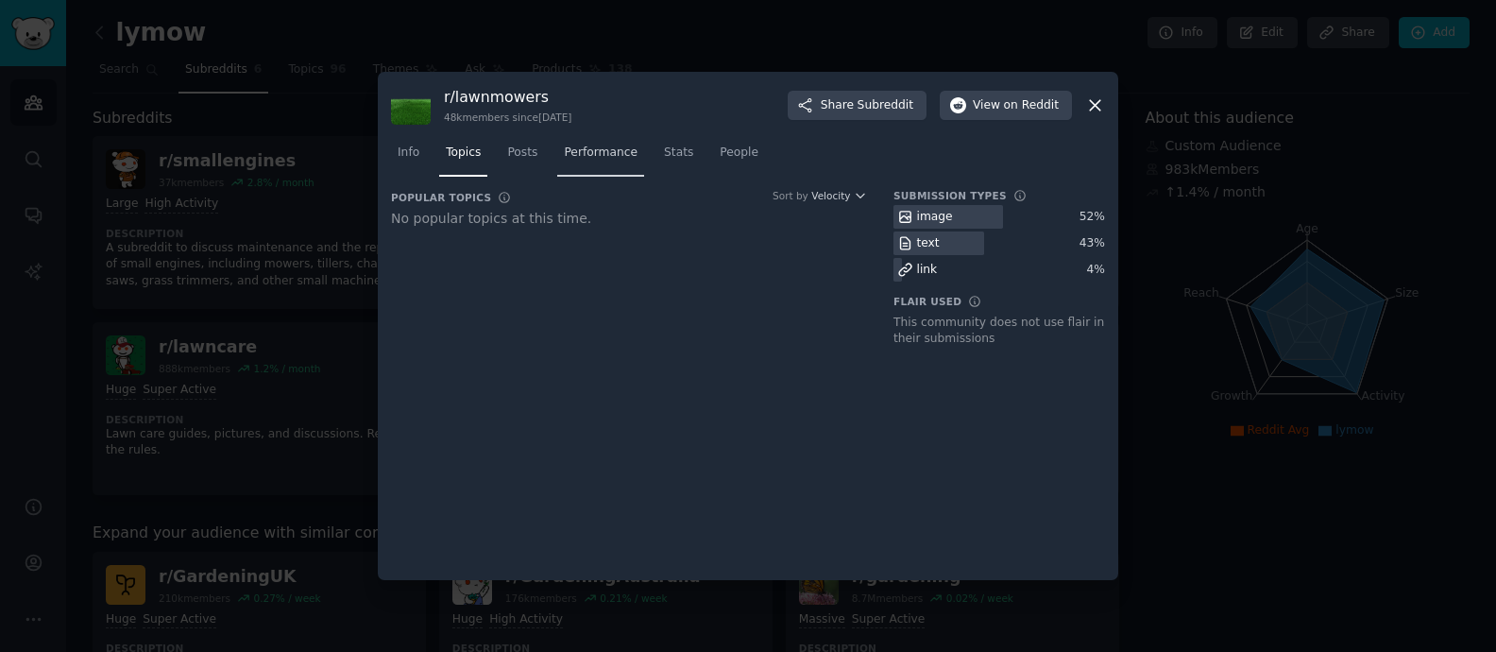
click at [601, 146] on span "Performance" at bounding box center [601, 152] width 74 height 17
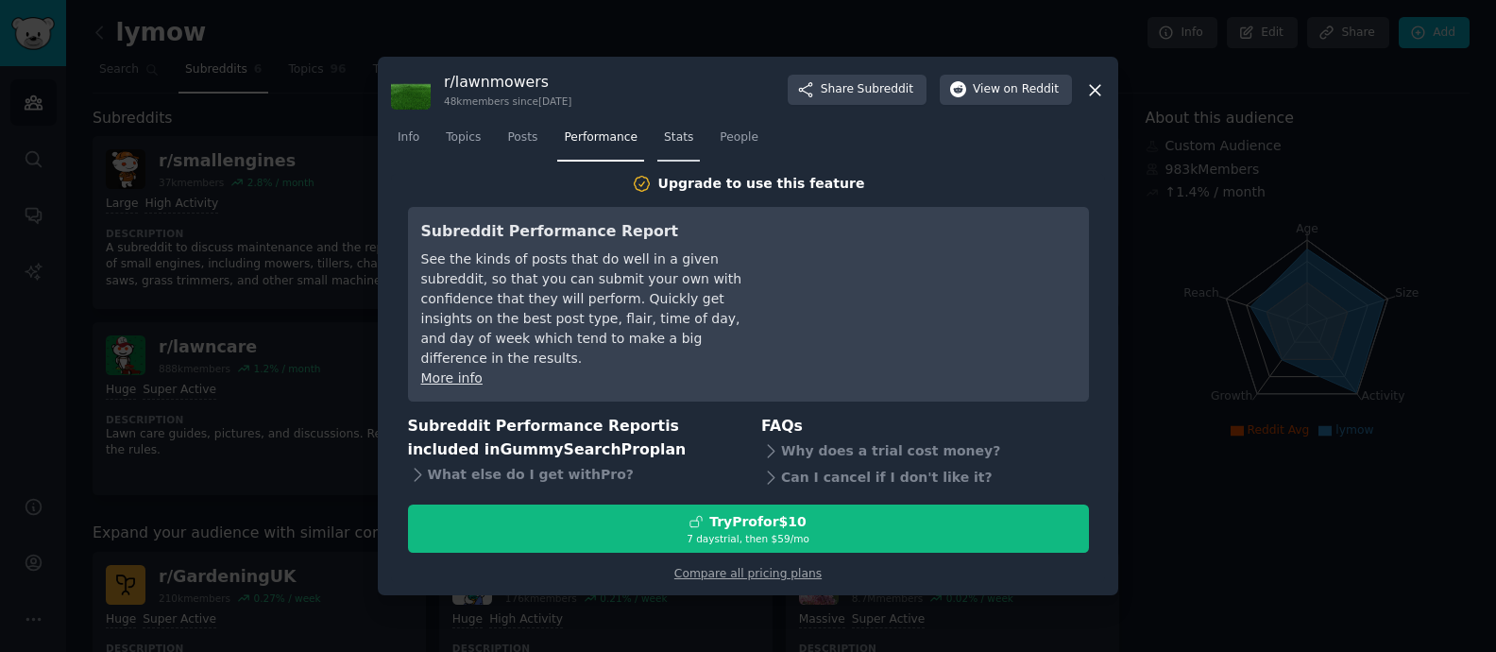
click at [672, 144] on span "Stats" at bounding box center [678, 137] width 29 height 17
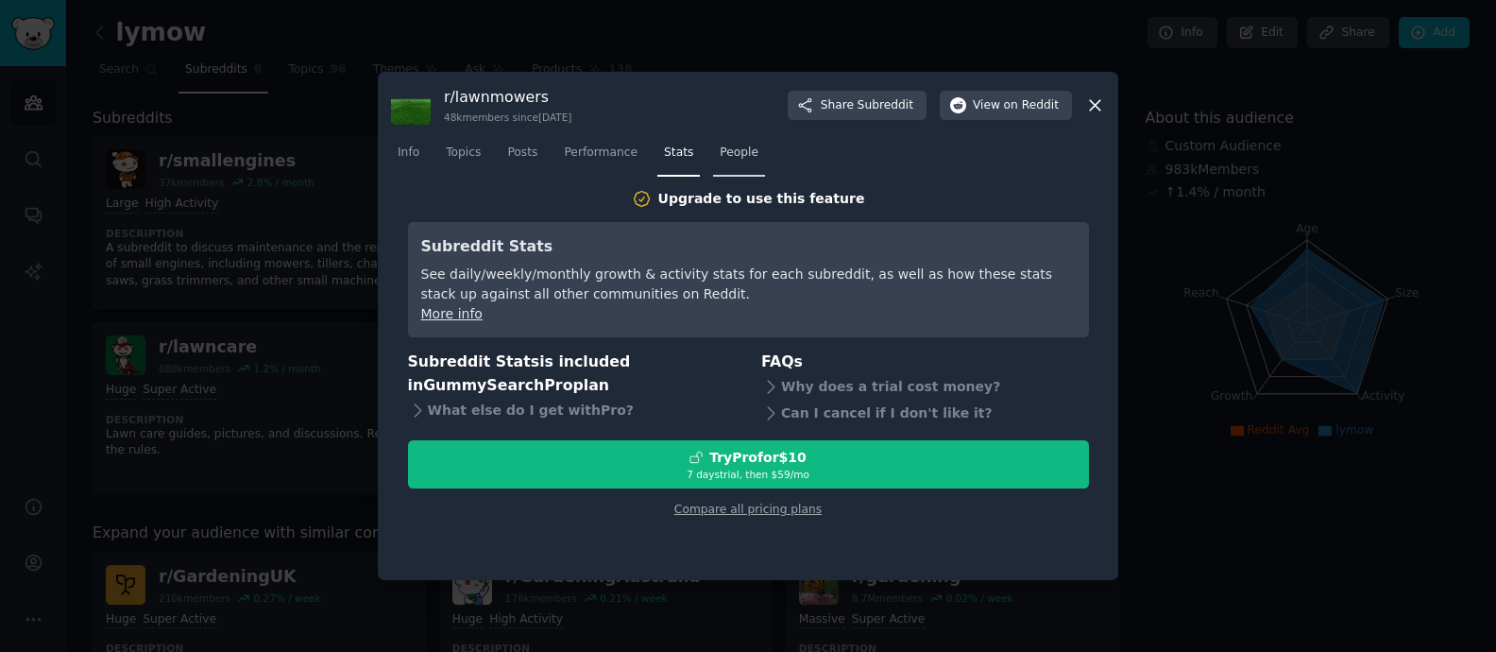
click at [759, 162] on link "People" at bounding box center [739, 157] width 52 height 39
click at [1098, 113] on icon at bounding box center [1095, 105] width 20 height 20
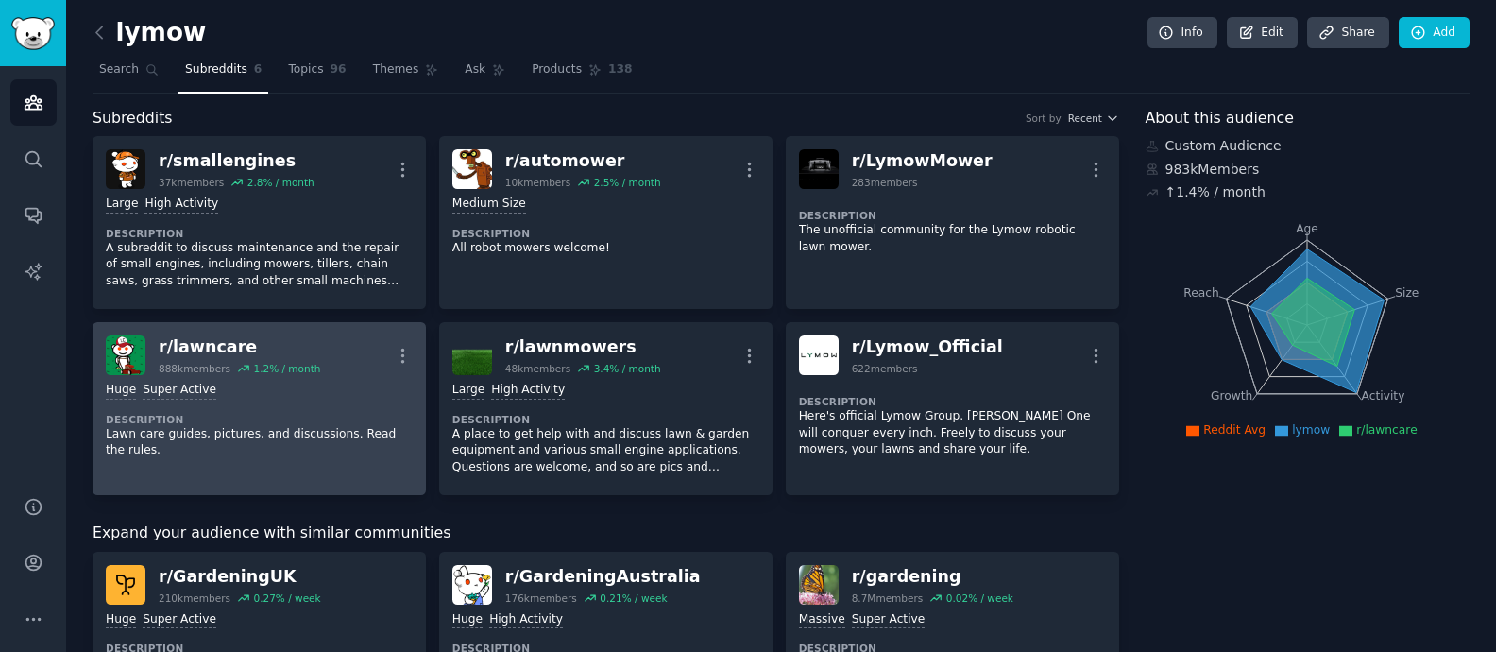
click at [298, 364] on div "1.2 % / month" at bounding box center [286, 368] width 67 height 13
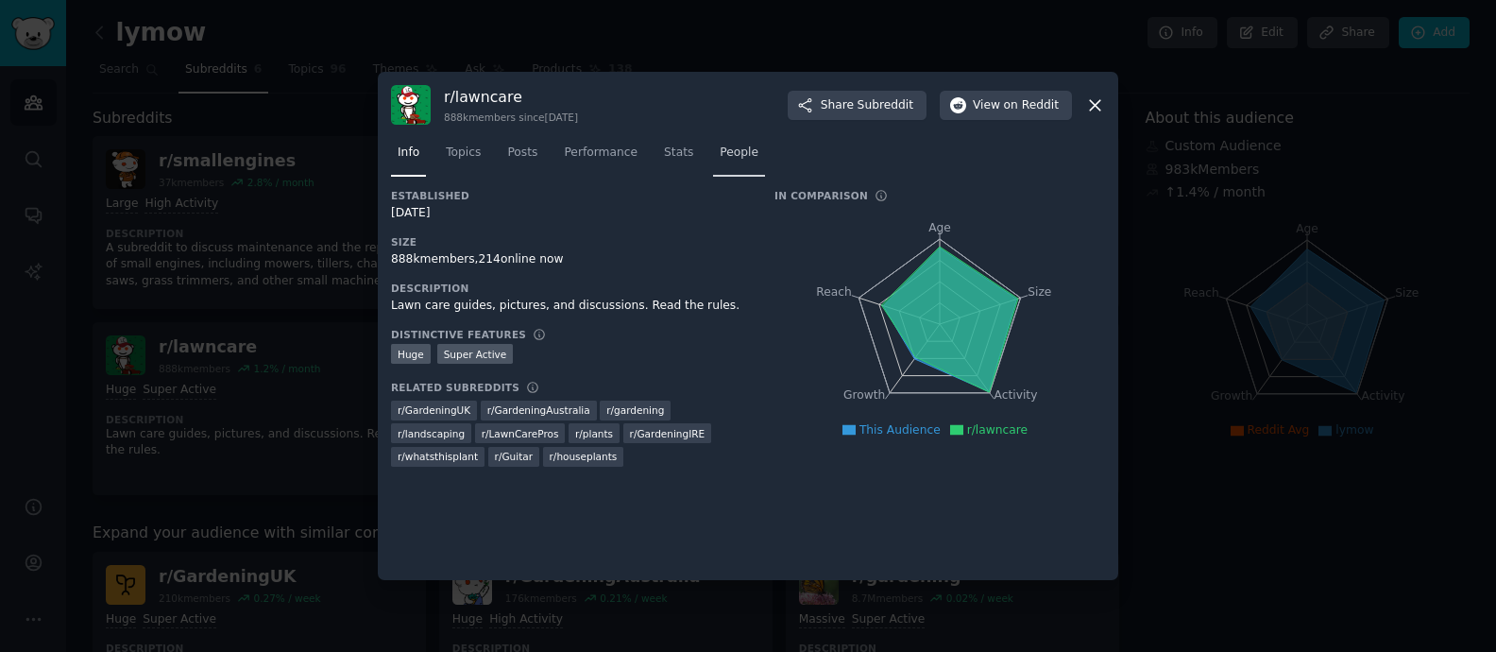
click at [717, 161] on link "People" at bounding box center [739, 157] width 52 height 39
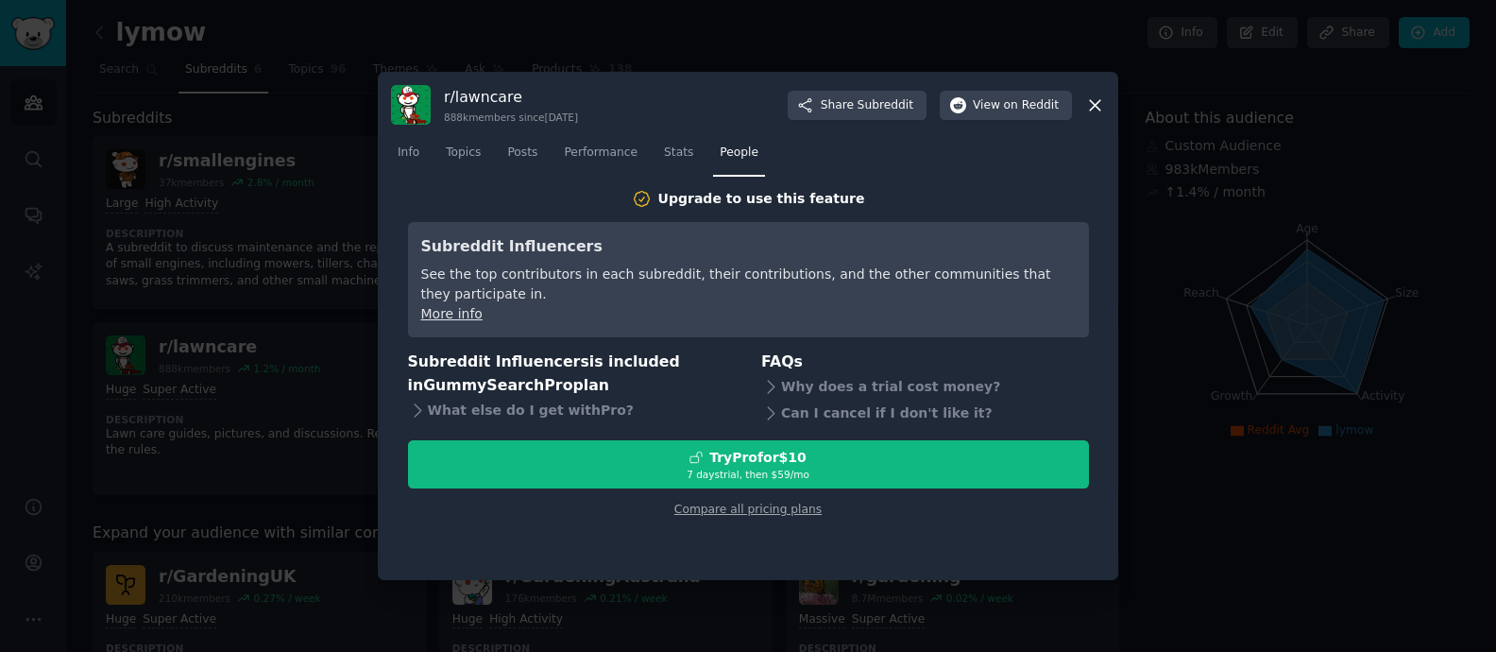
click at [1101, 107] on icon at bounding box center [1095, 105] width 20 height 20
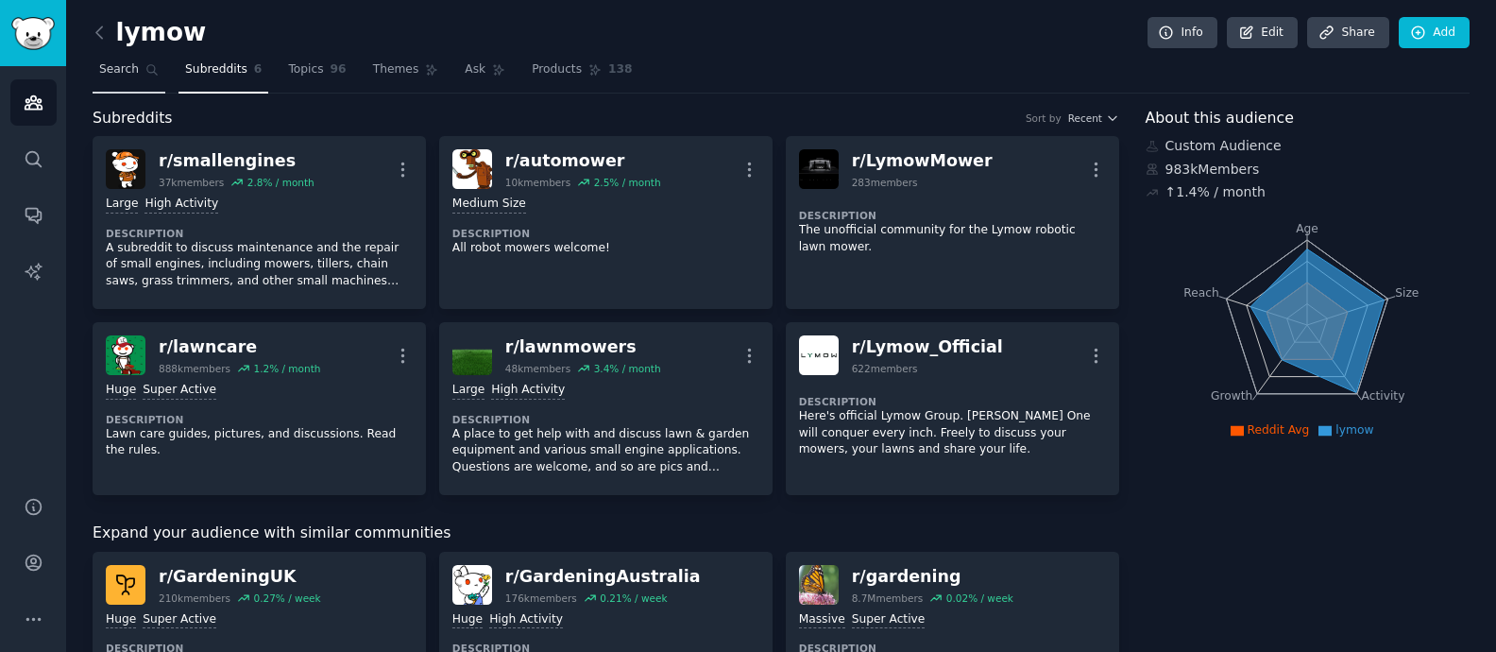
click at [122, 82] on link "Search" at bounding box center [129, 74] width 73 height 39
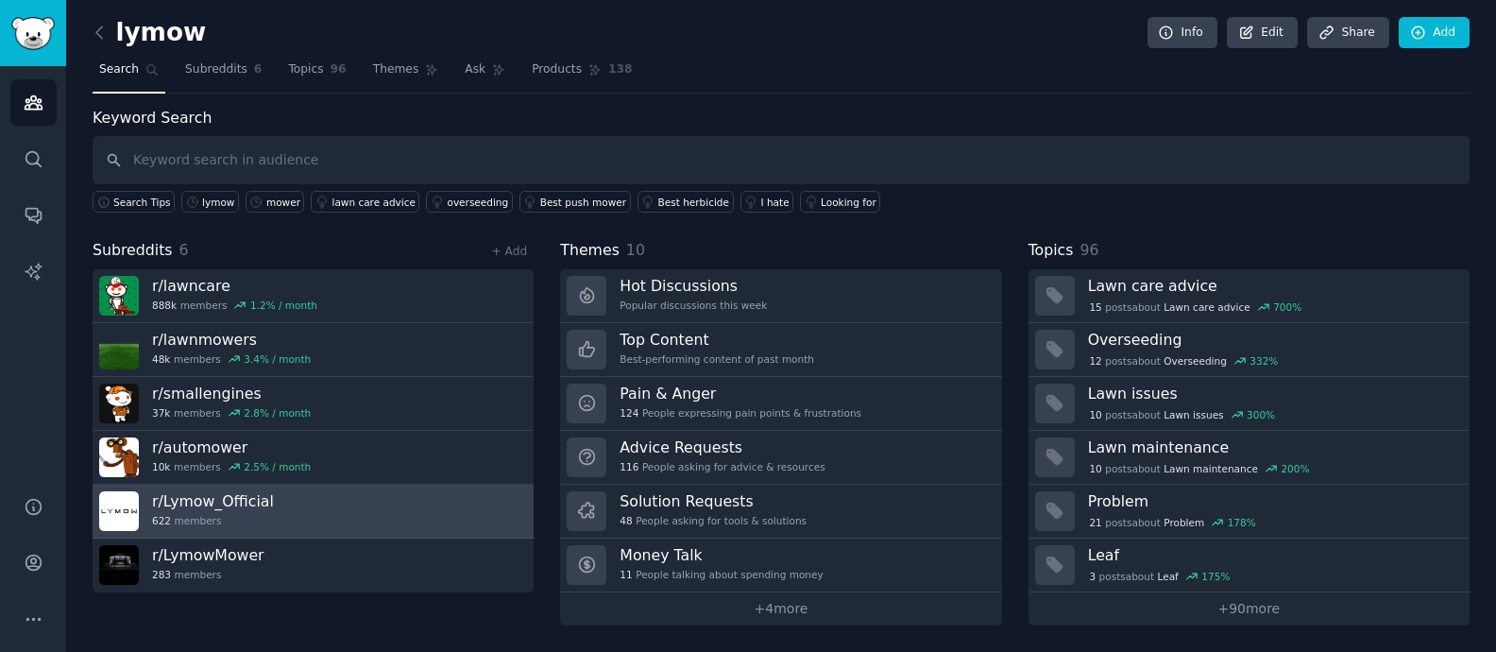
click at [381, 501] on link "r/ Lymow_Official 622 members" at bounding box center [313, 511] width 441 height 54
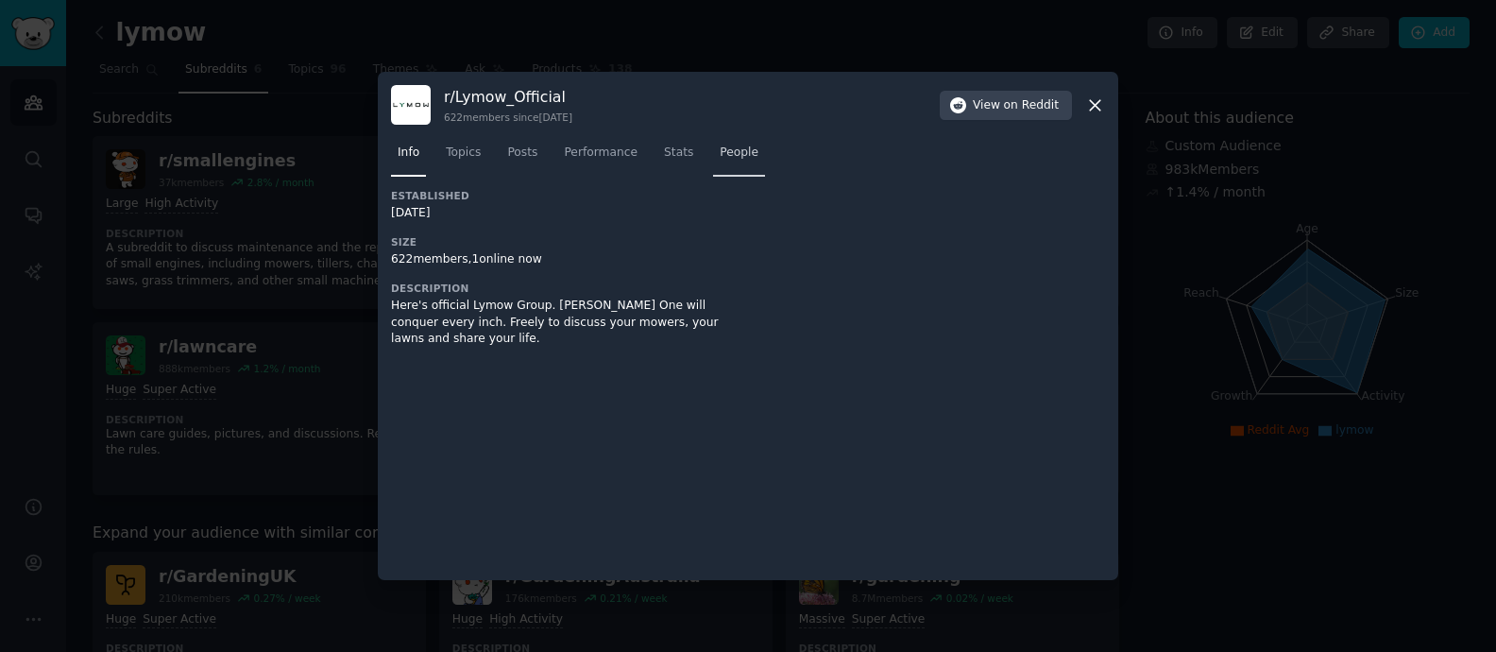
click at [732, 150] on span "People" at bounding box center [739, 152] width 39 height 17
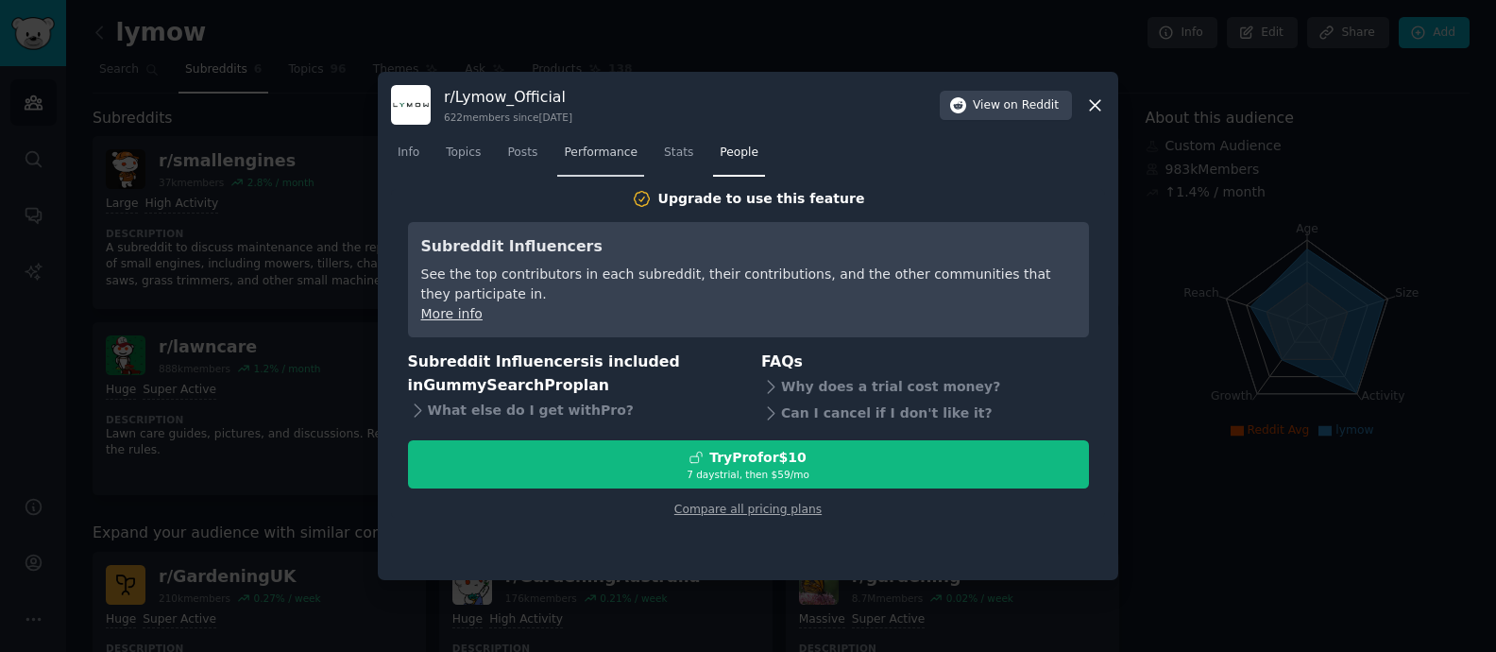
click at [620, 154] on span "Performance" at bounding box center [601, 152] width 74 height 17
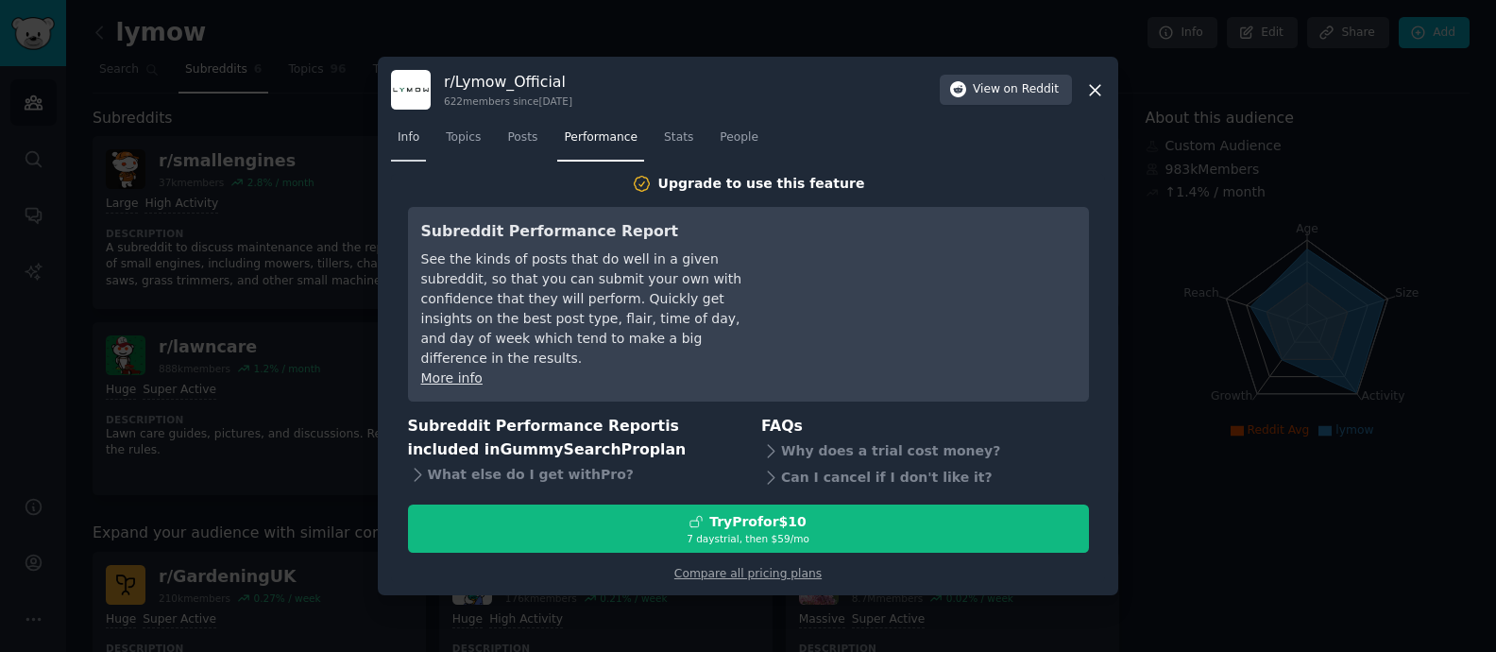
click at [424, 152] on link "Info" at bounding box center [408, 142] width 35 height 39
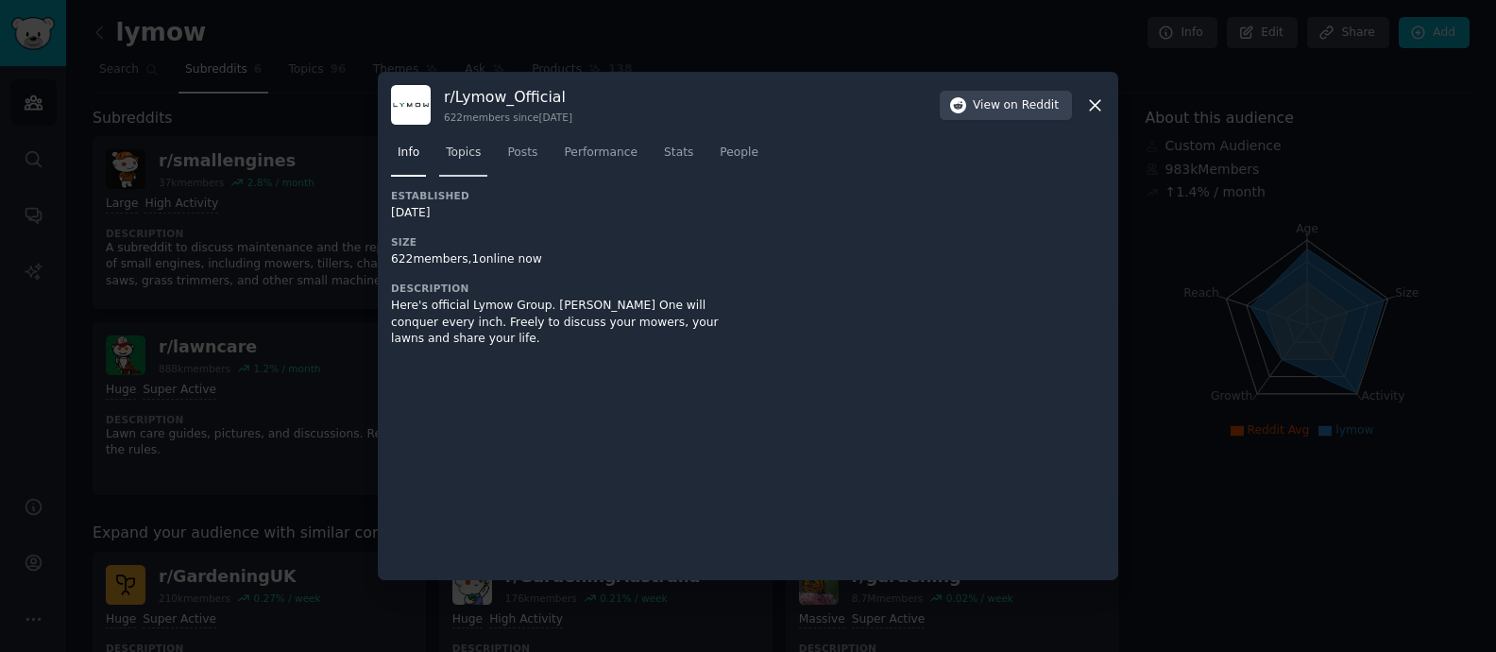
click at [479, 159] on span "Topics" at bounding box center [463, 152] width 35 height 17
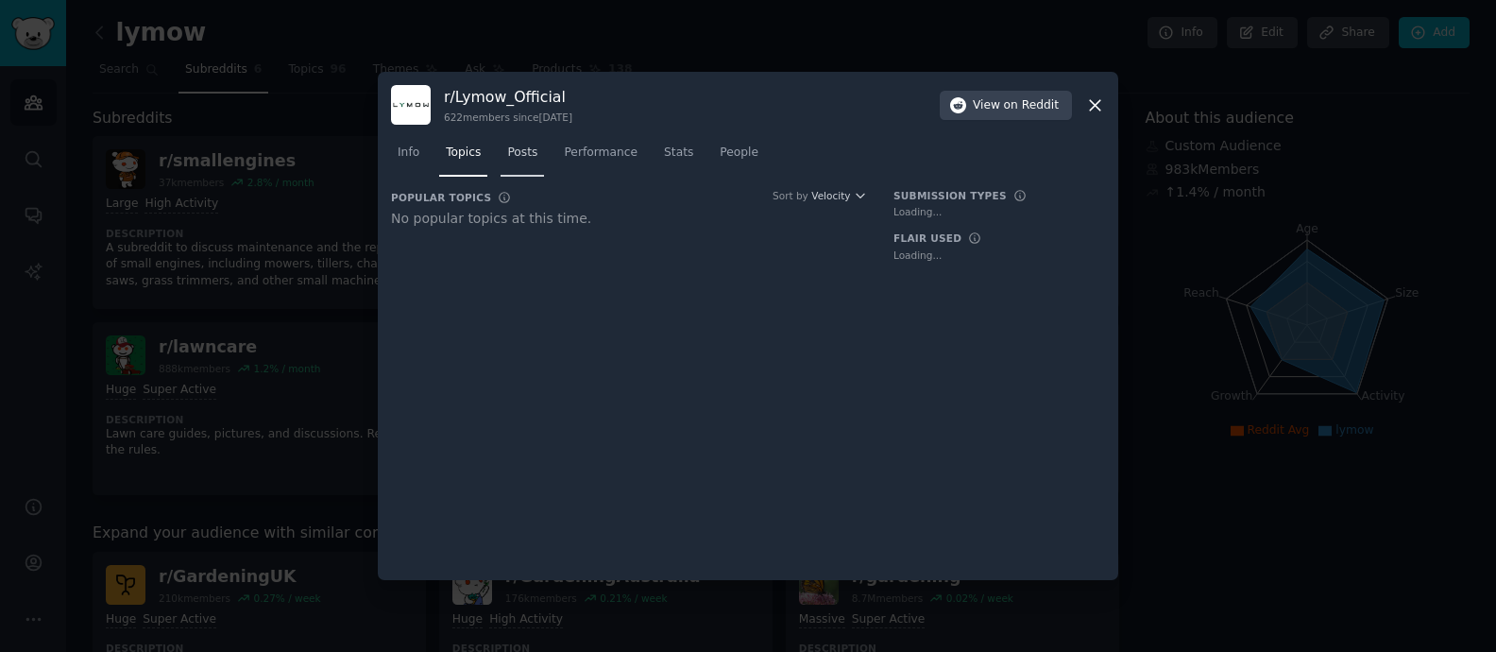
click at [534, 155] on span "Posts" at bounding box center [522, 152] width 30 height 17
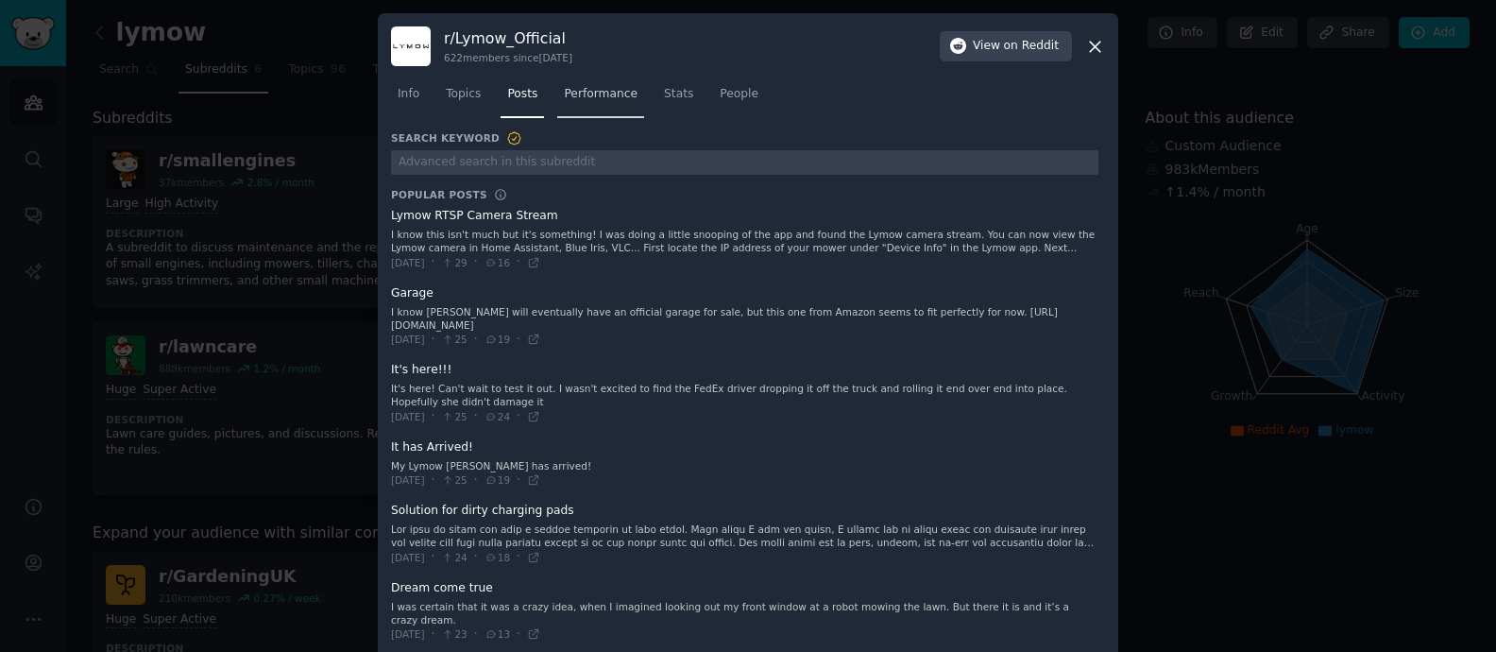
click at [615, 93] on span "Performance" at bounding box center [601, 94] width 74 height 17
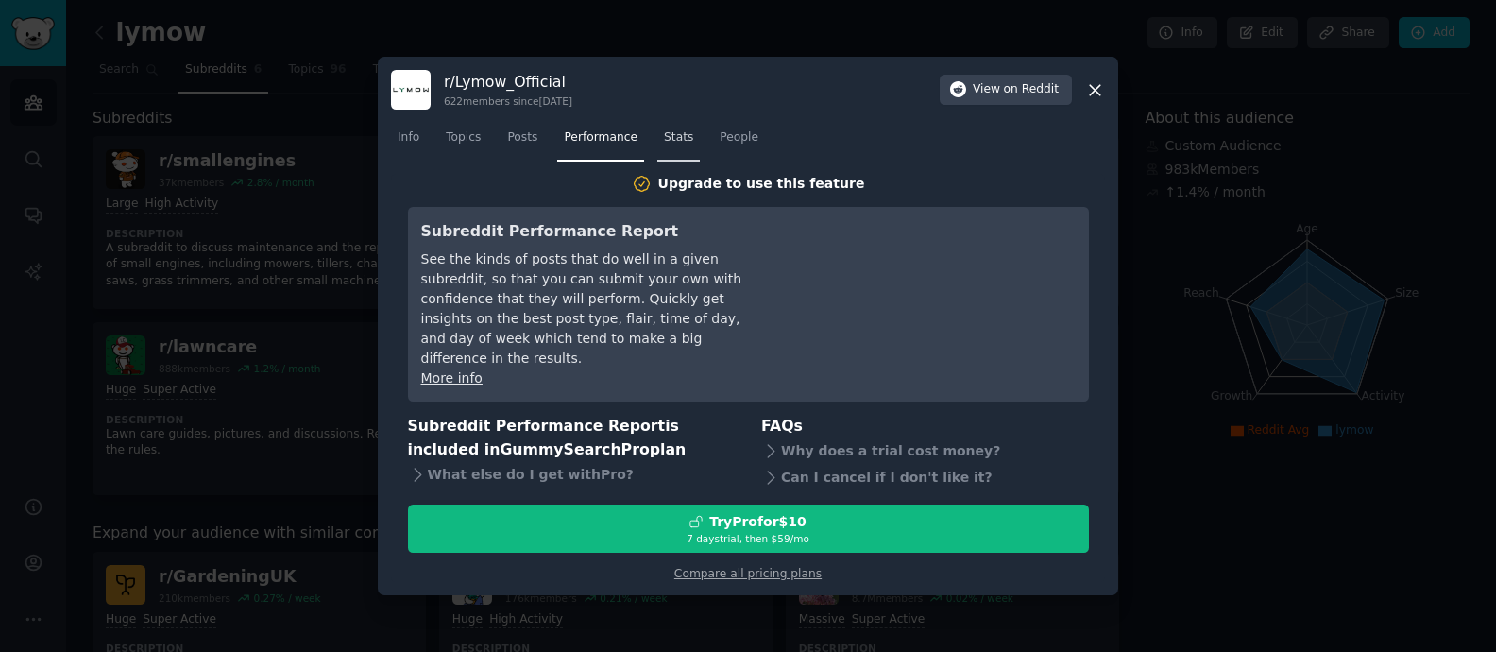
click at [677, 140] on span "Stats" at bounding box center [678, 137] width 29 height 17
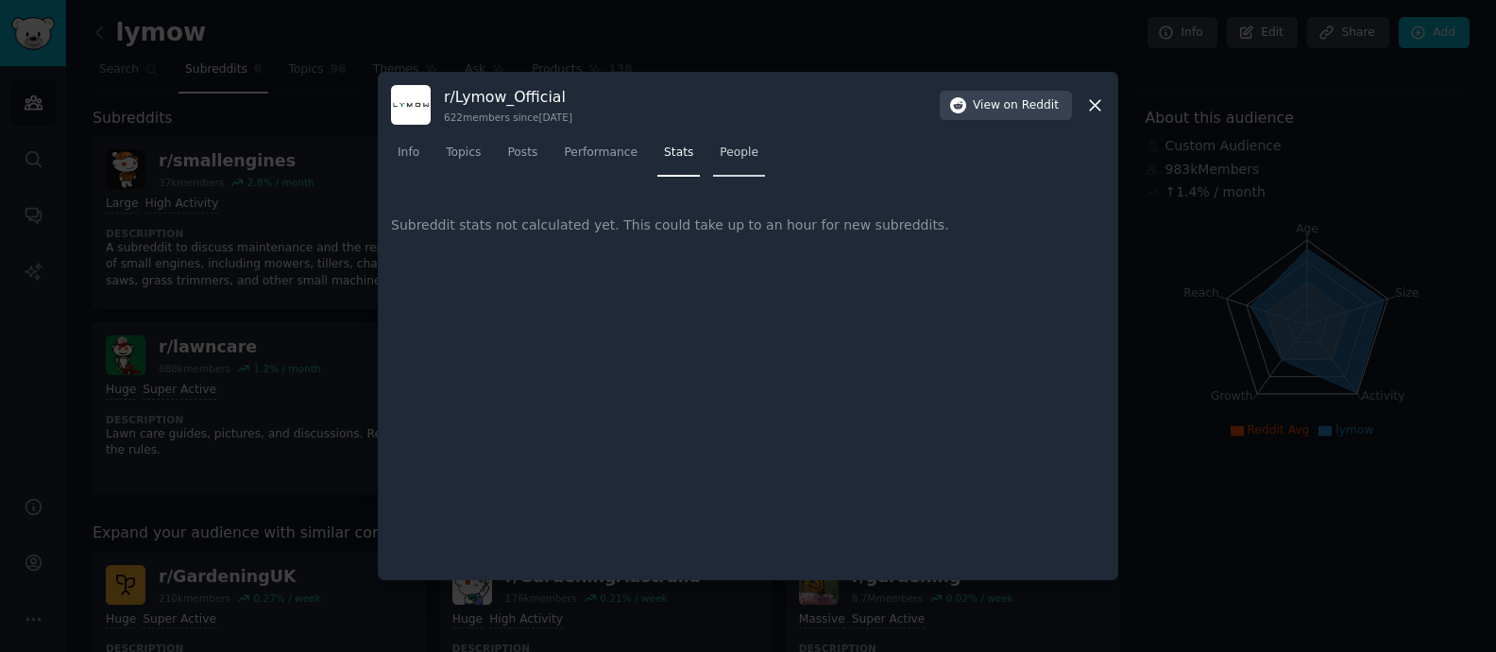
click at [755, 144] on span "People" at bounding box center [739, 152] width 39 height 17
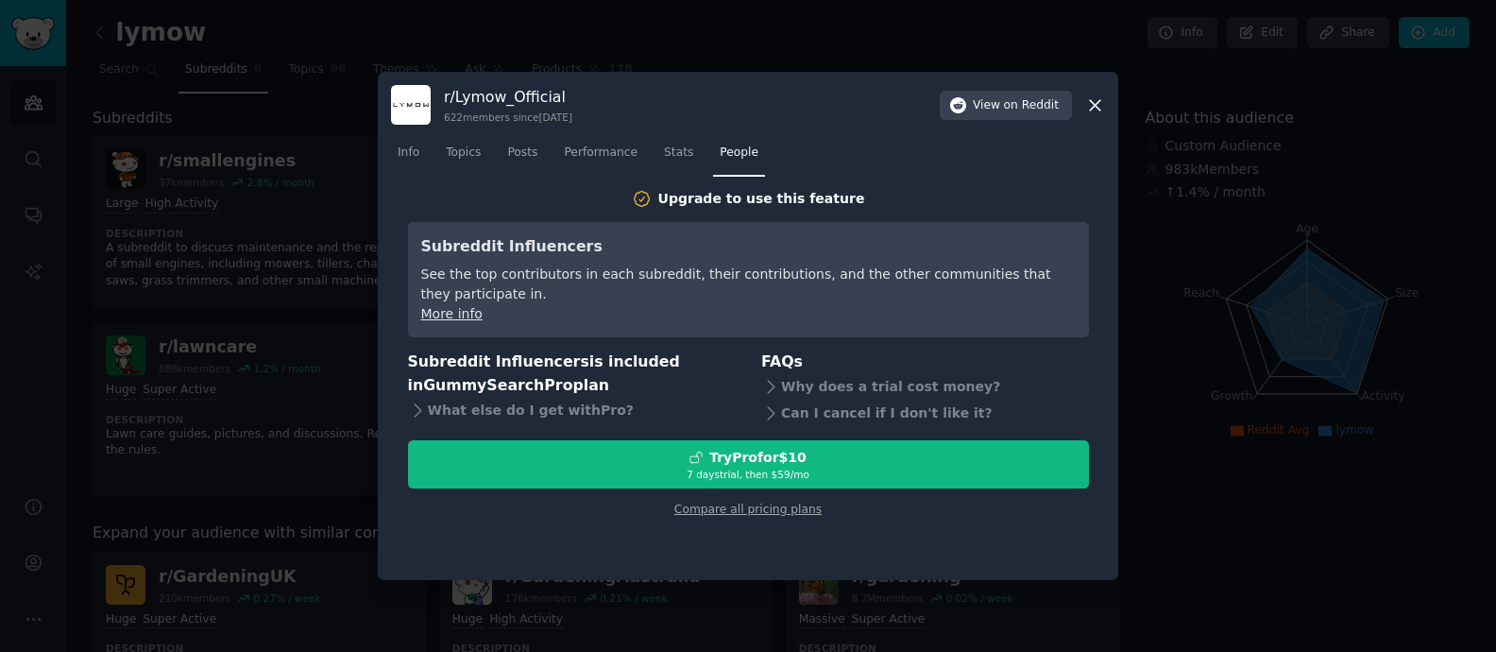
click at [1103, 106] on icon at bounding box center [1095, 105] width 20 height 20
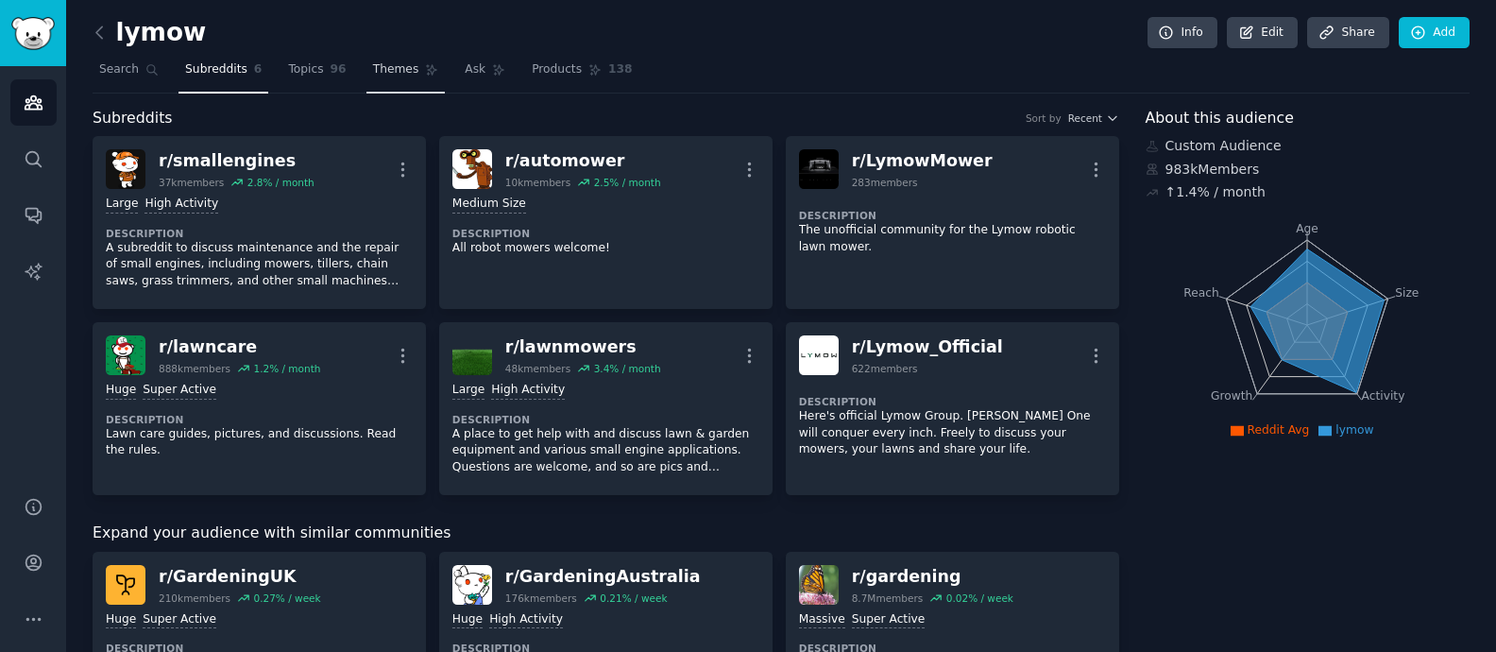
click at [438, 73] on link "Themes" at bounding box center [405, 74] width 79 height 39
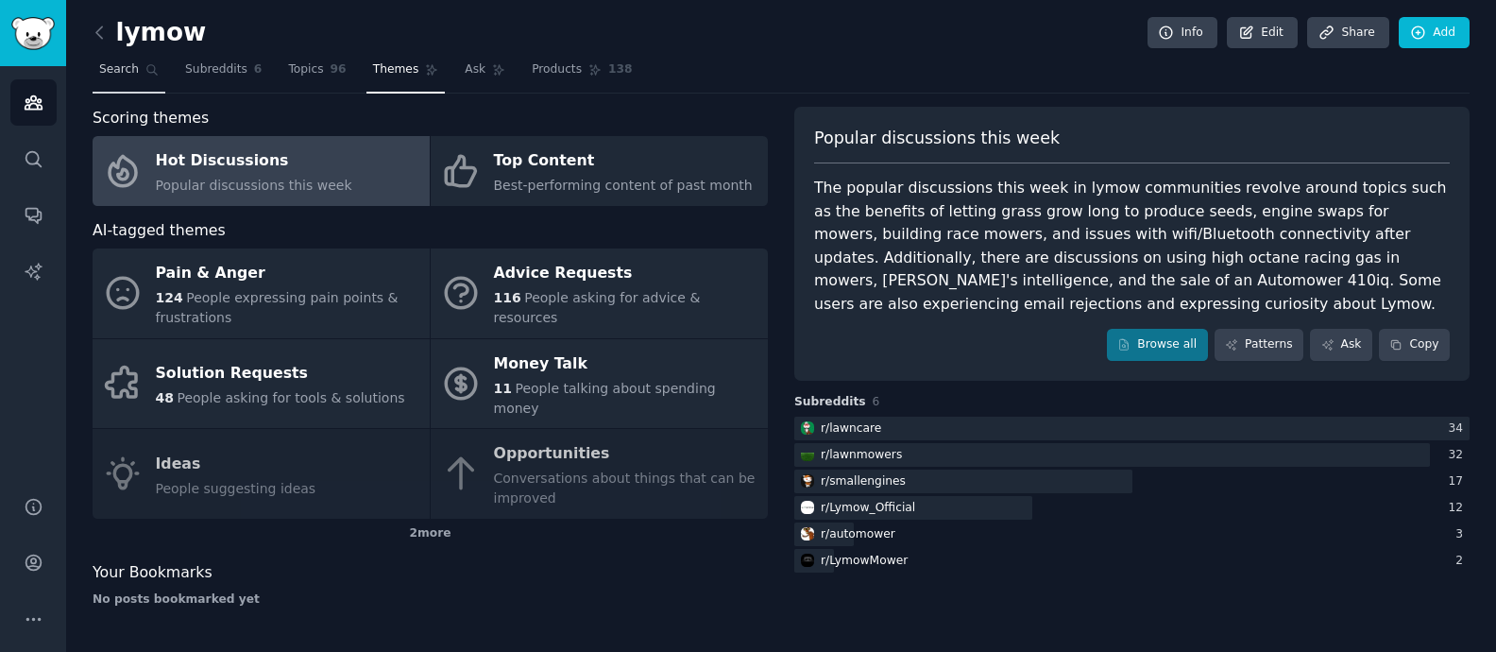
click at [139, 60] on link "Search" at bounding box center [129, 74] width 73 height 39
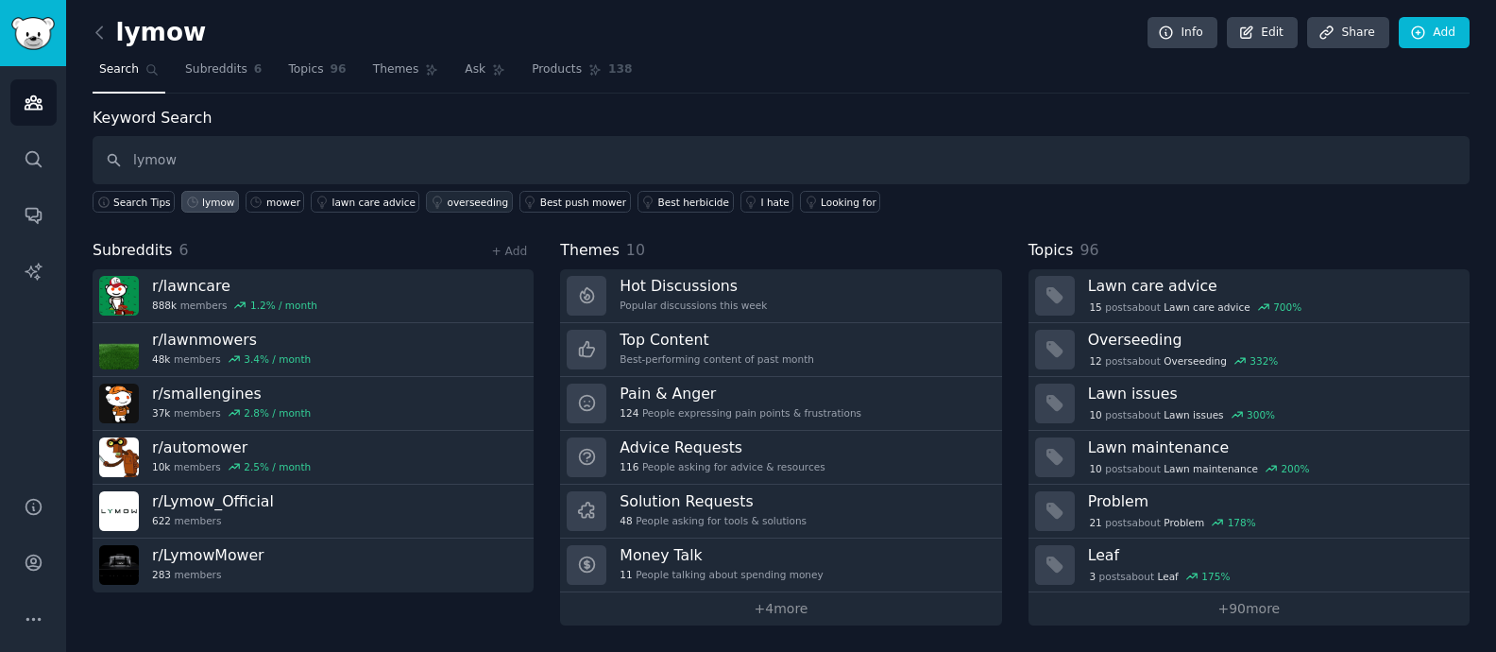
type input "lymow"
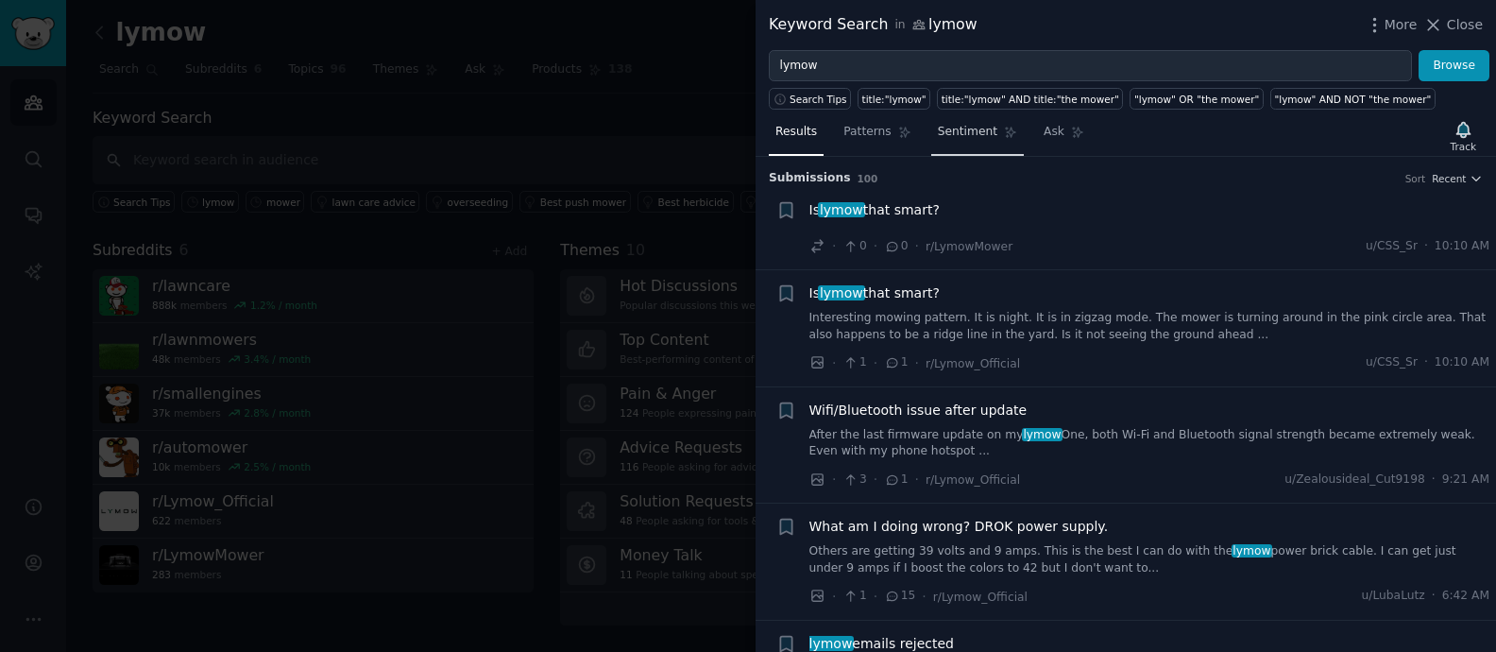
click at [985, 140] on link "Sentiment" at bounding box center [977, 136] width 93 height 39
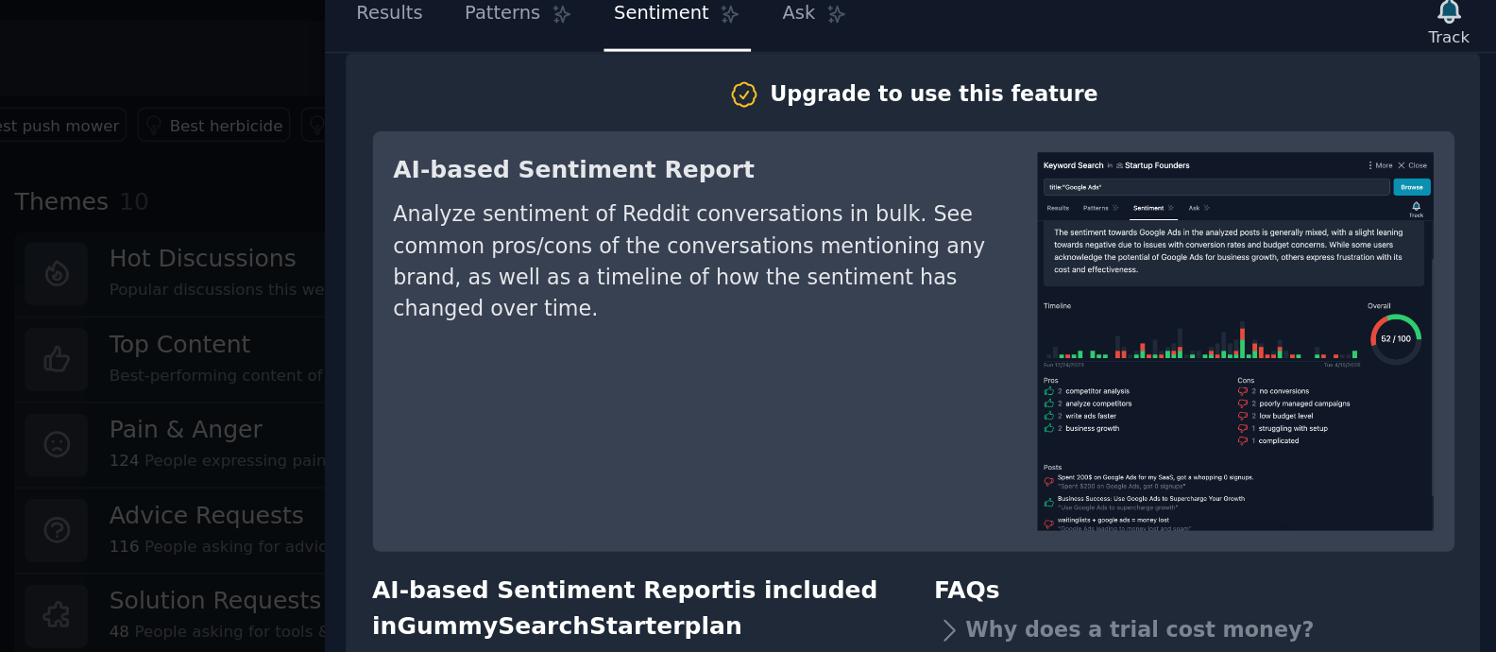
scroll to position [25, 0]
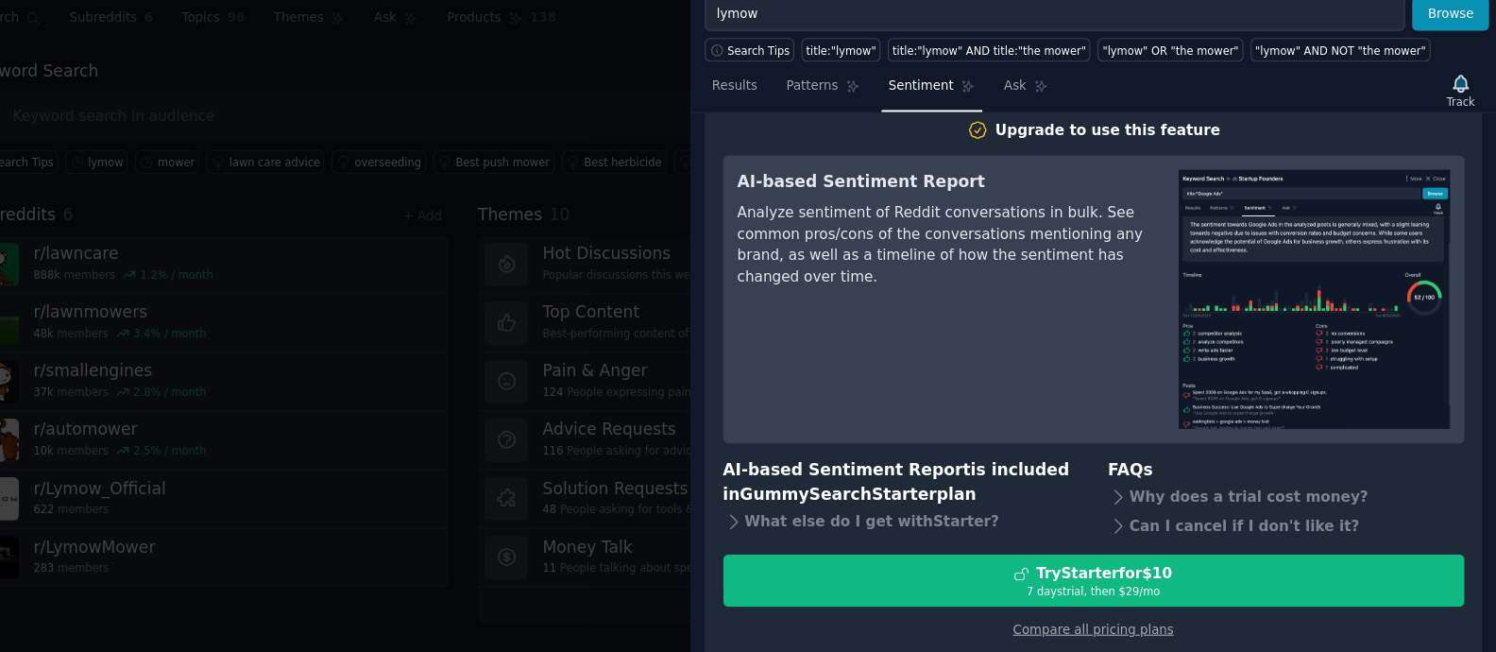
click at [635, 169] on div at bounding box center [748, 326] width 1496 height 652
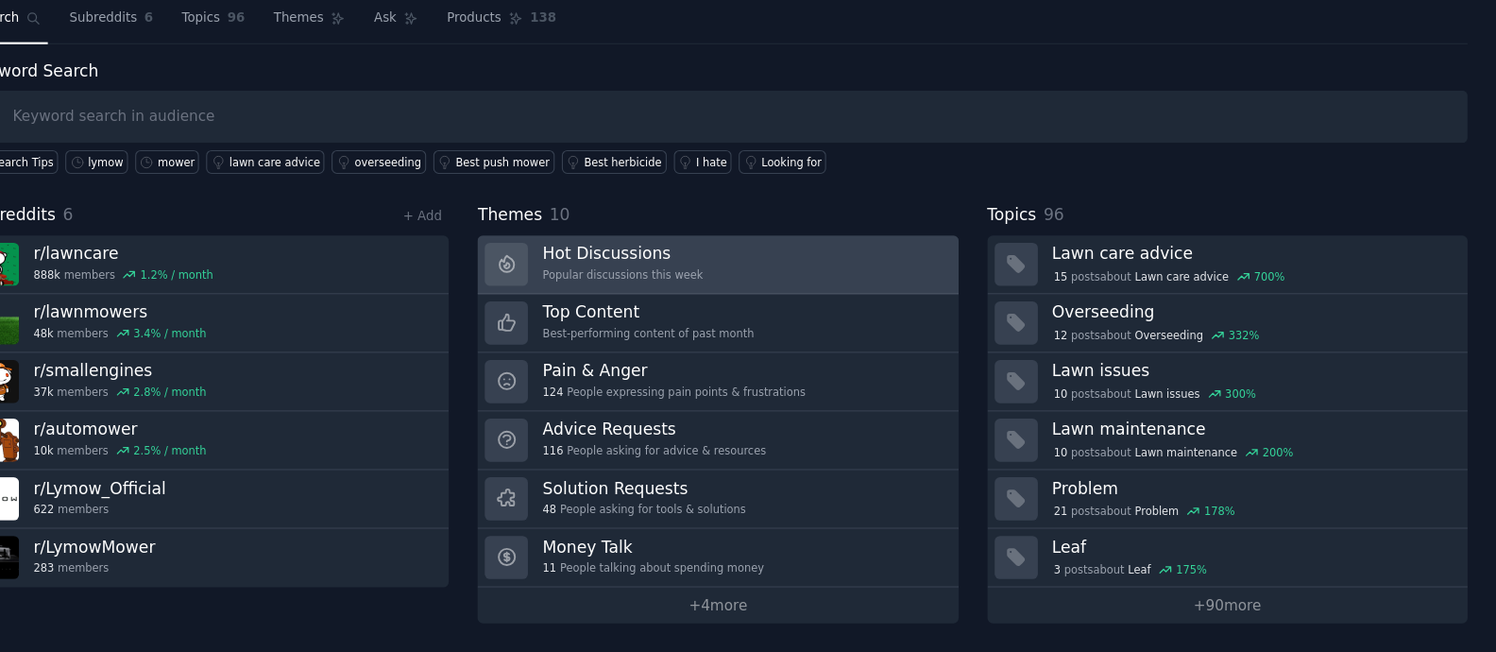
click at [778, 284] on link "Hot Discussions Popular discussions this week" at bounding box center [780, 296] width 441 height 54
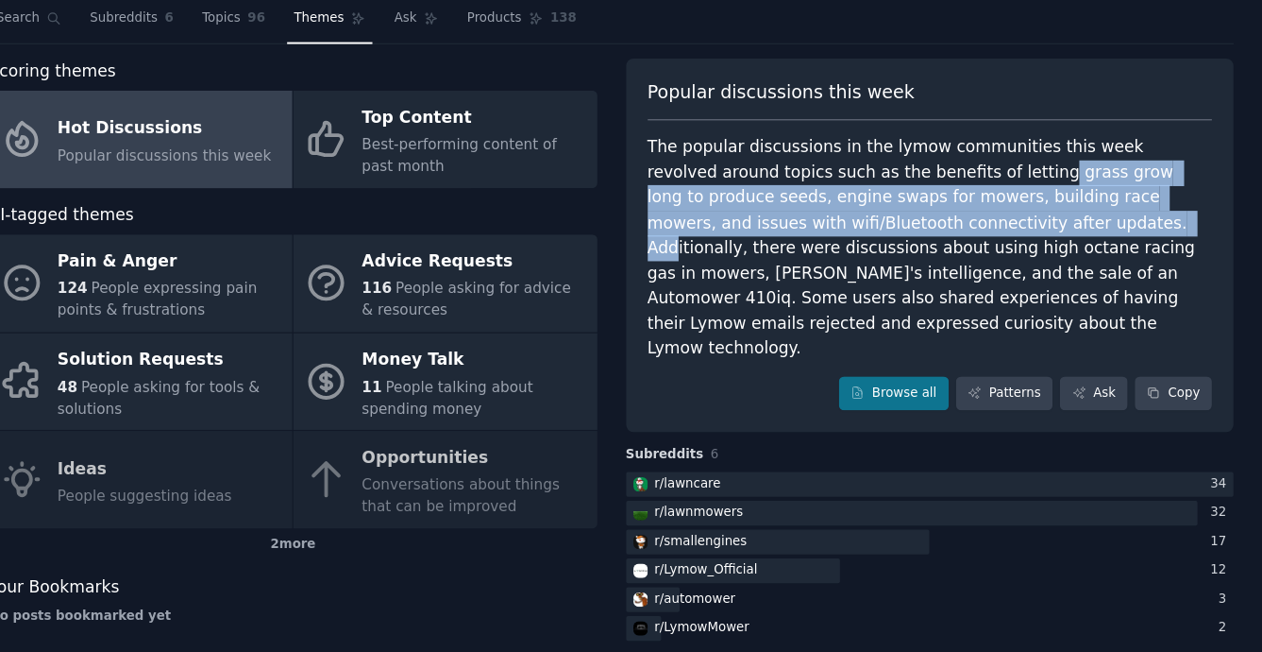
drag, startPoint x: 988, startPoint y: 200, endPoint x: 999, endPoint y: 248, distance: 49.5
click at [999, 248] on div "The popular discussions in the lymow communities this week revolved around topi…" at bounding box center [957, 281] width 519 height 209
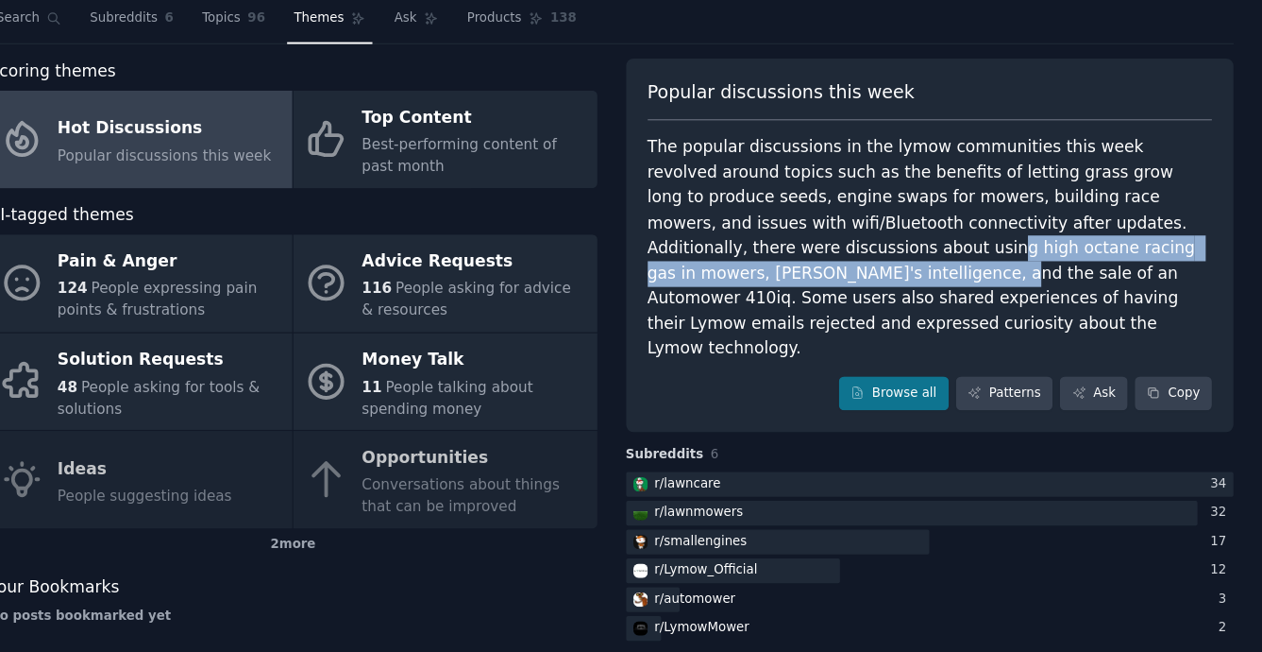
click at [846, 292] on div "The popular discussions in the lymow communities this week revolved around topi…" at bounding box center [957, 281] width 519 height 209
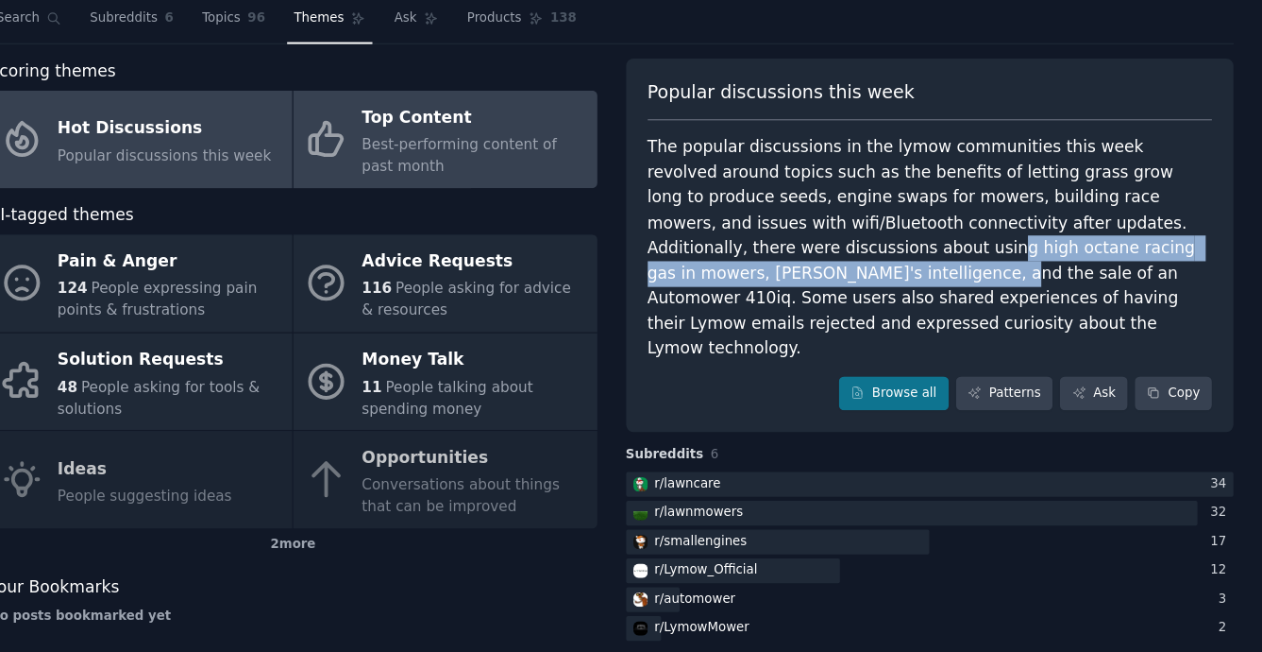
click at [576, 189] on span "Best-performing content of past month" at bounding box center [524, 195] width 179 height 35
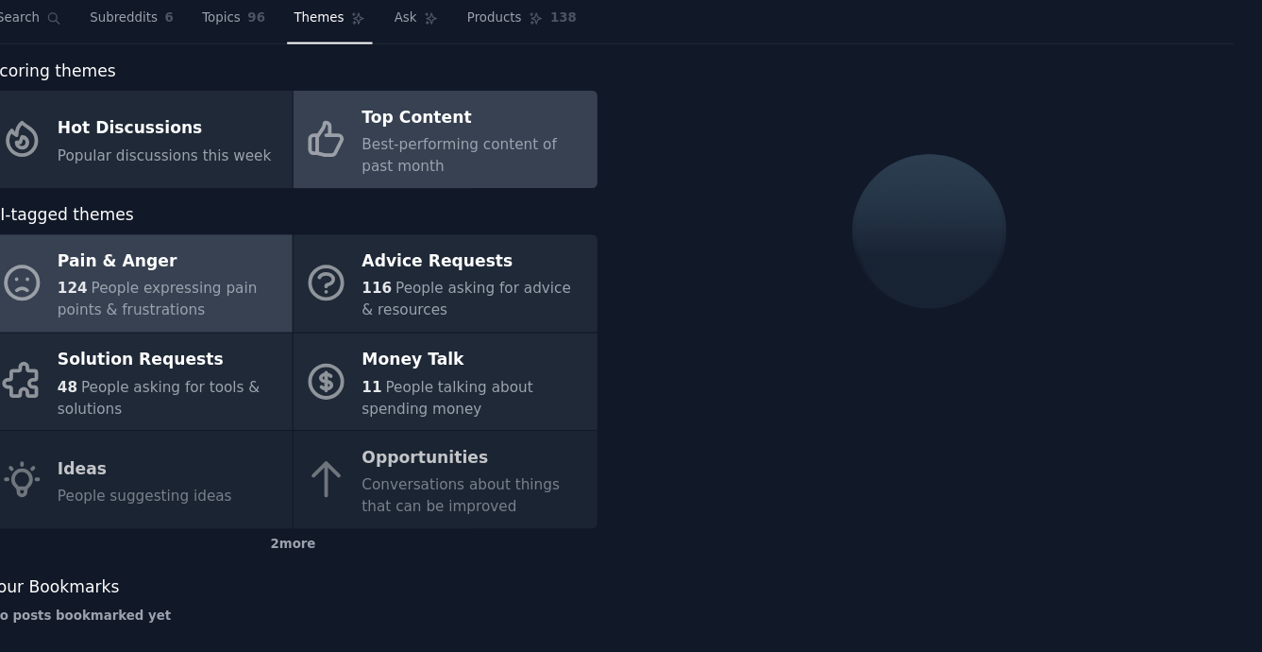
click at [304, 328] on div "124 People expressing pain points & frustrations" at bounding box center [259, 328] width 206 height 40
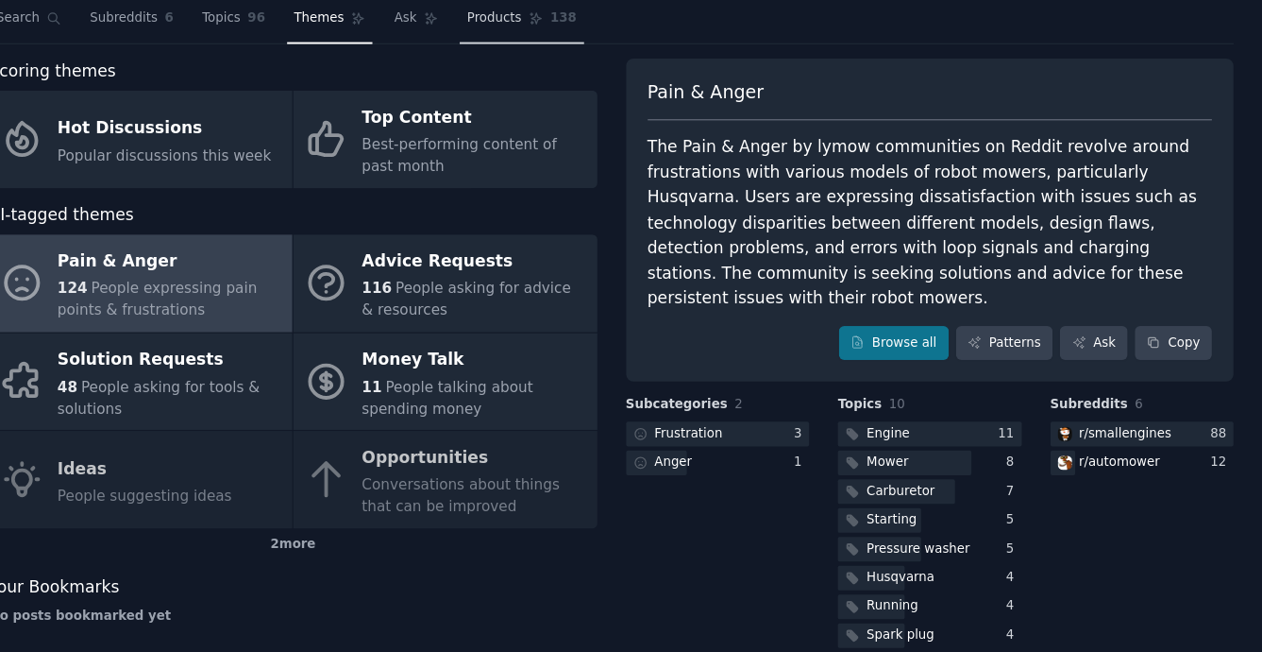
click at [568, 81] on link "Products 138" at bounding box center [581, 74] width 113 height 39
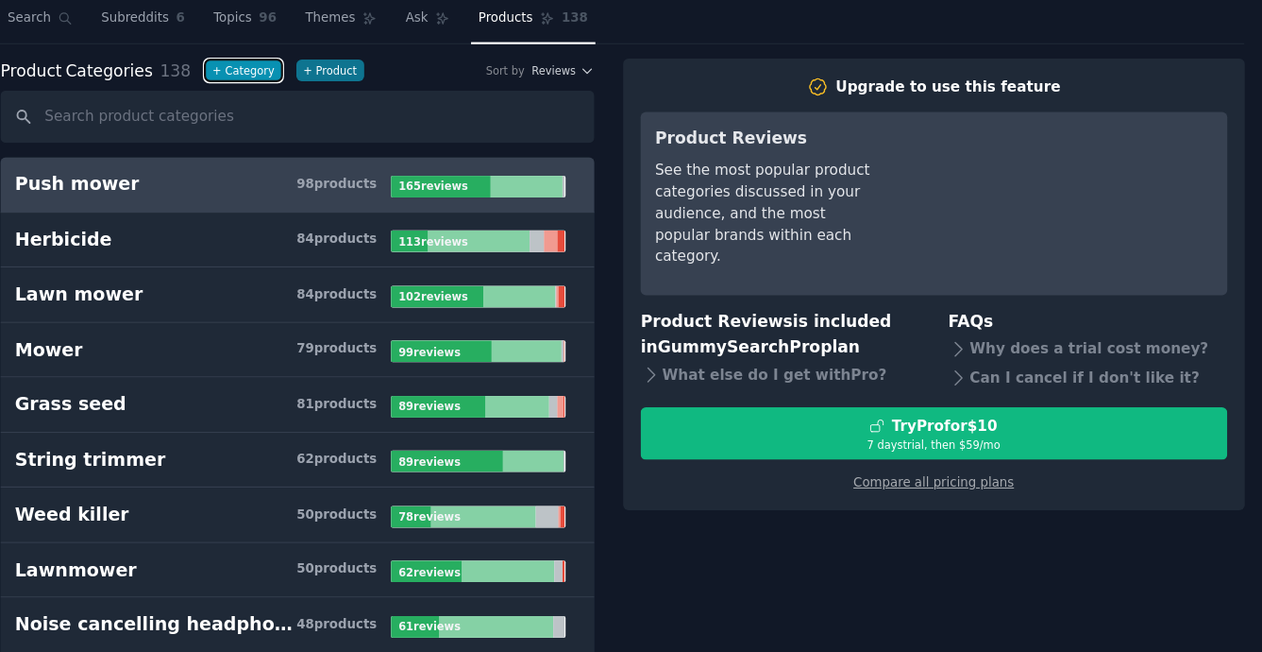
click at [317, 115] on button "+ Category" at bounding box center [315, 118] width 70 height 20
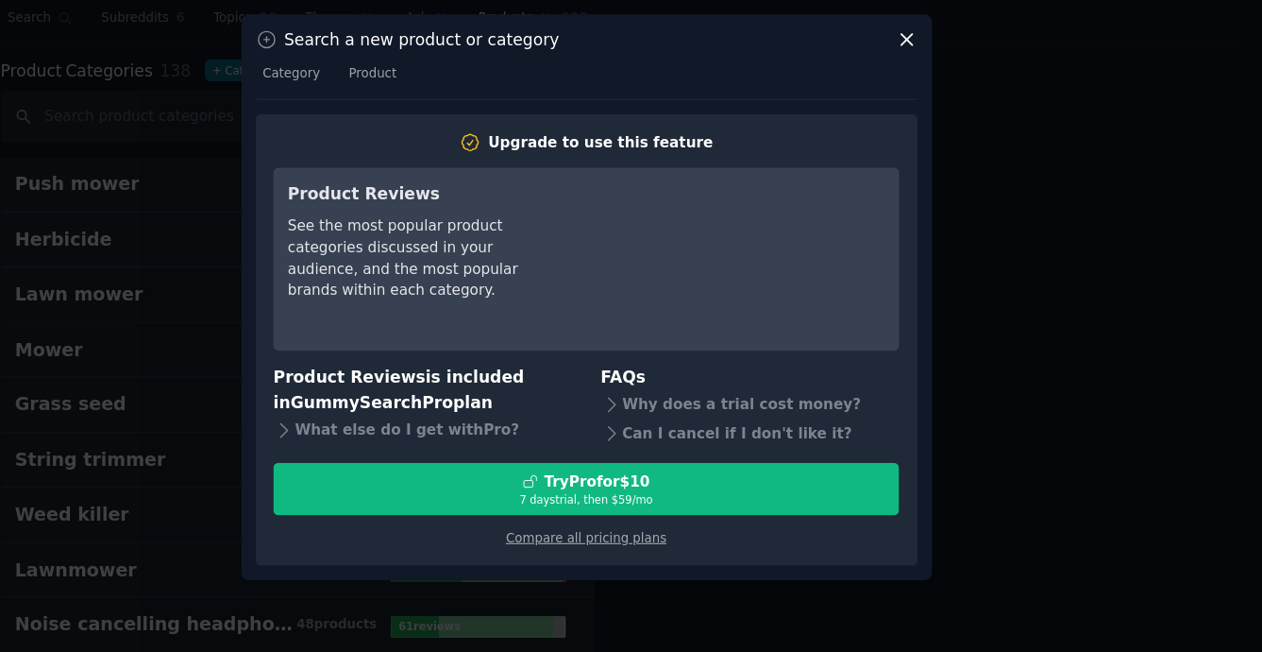
click at [938, 82] on div "Search a new product or category Category Product Upgrade to use this feature P…" at bounding box center [631, 325] width 635 height 519
click at [924, 90] on icon at bounding box center [926, 90] width 10 height 10
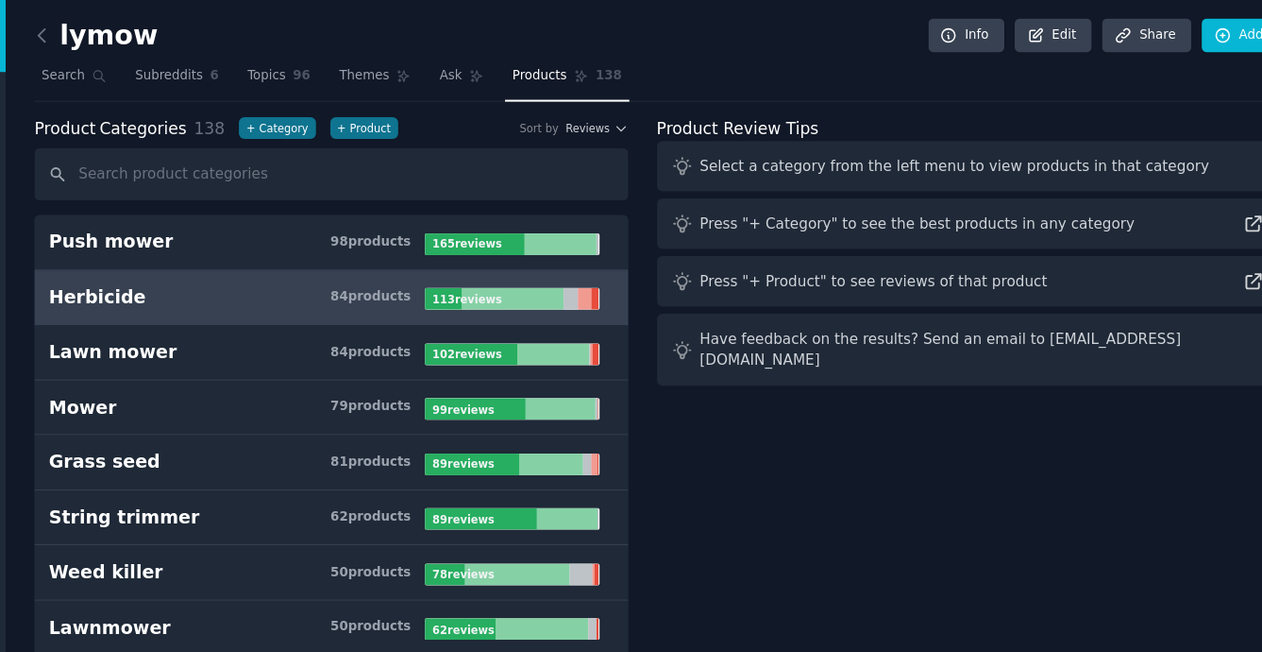
click at [567, 271] on div at bounding box center [531, 274] width 93 height 20
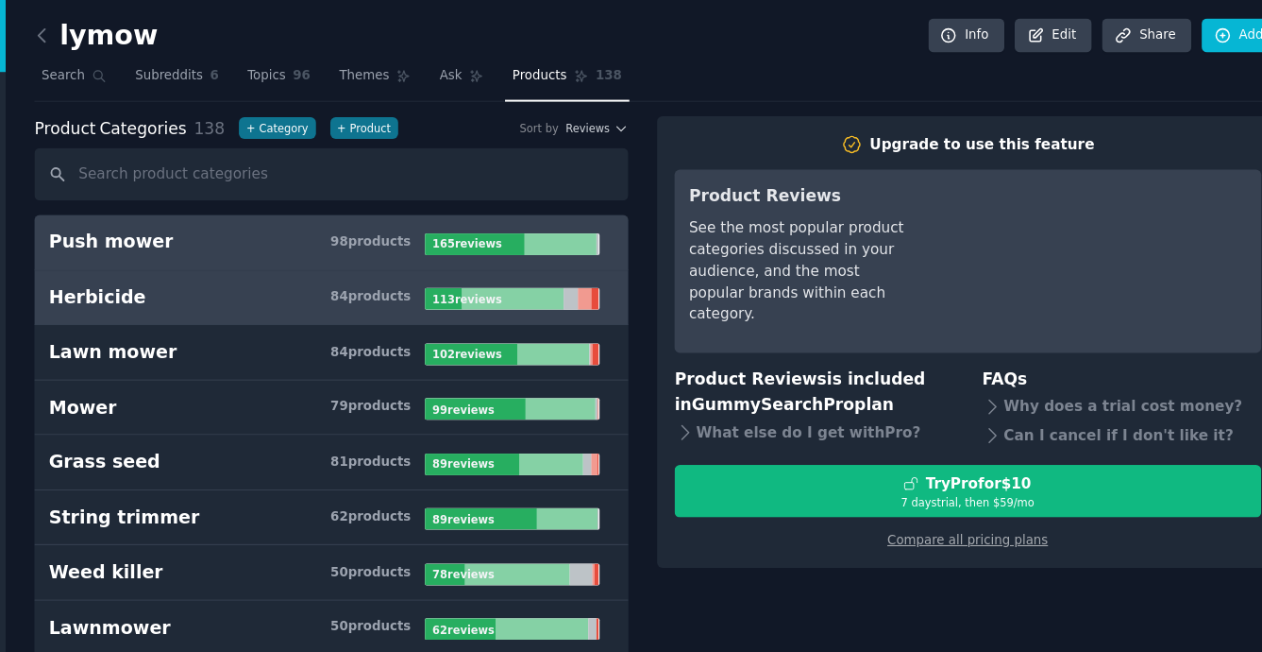
click at [495, 197] on link "Push mower 98 product s 165 review s" at bounding box center [366, 222] width 546 height 51
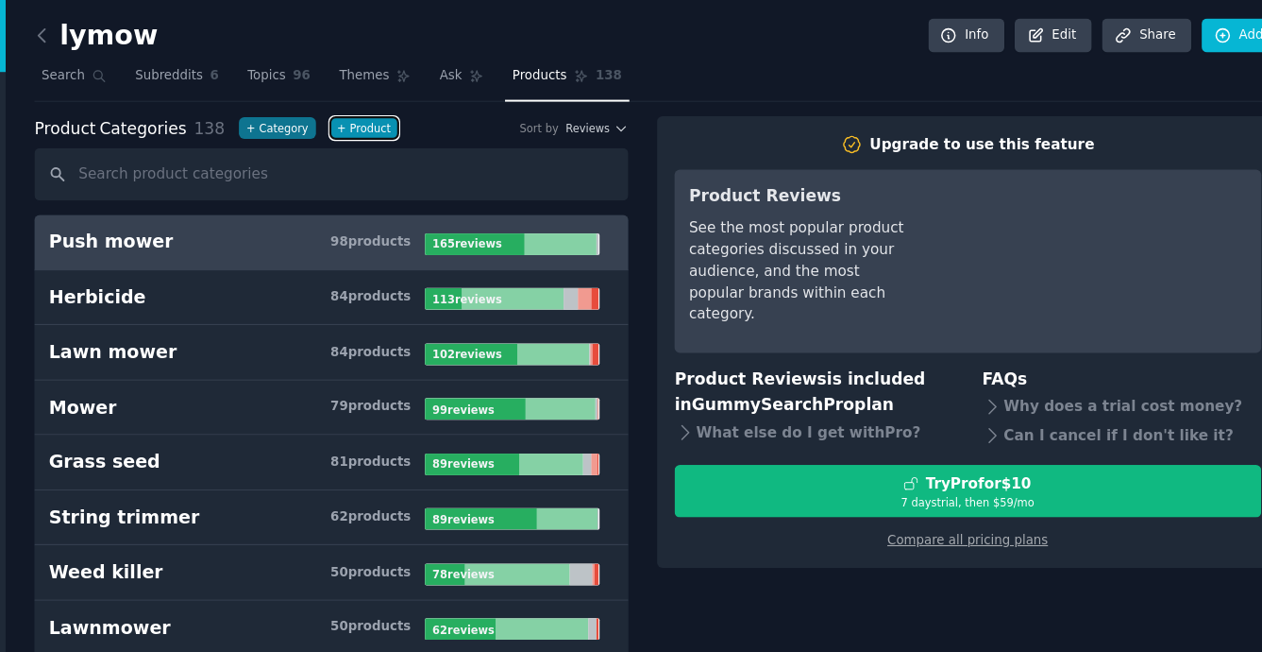
click at [398, 118] on button "+ Product" at bounding box center [395, 118] width 62 height 20
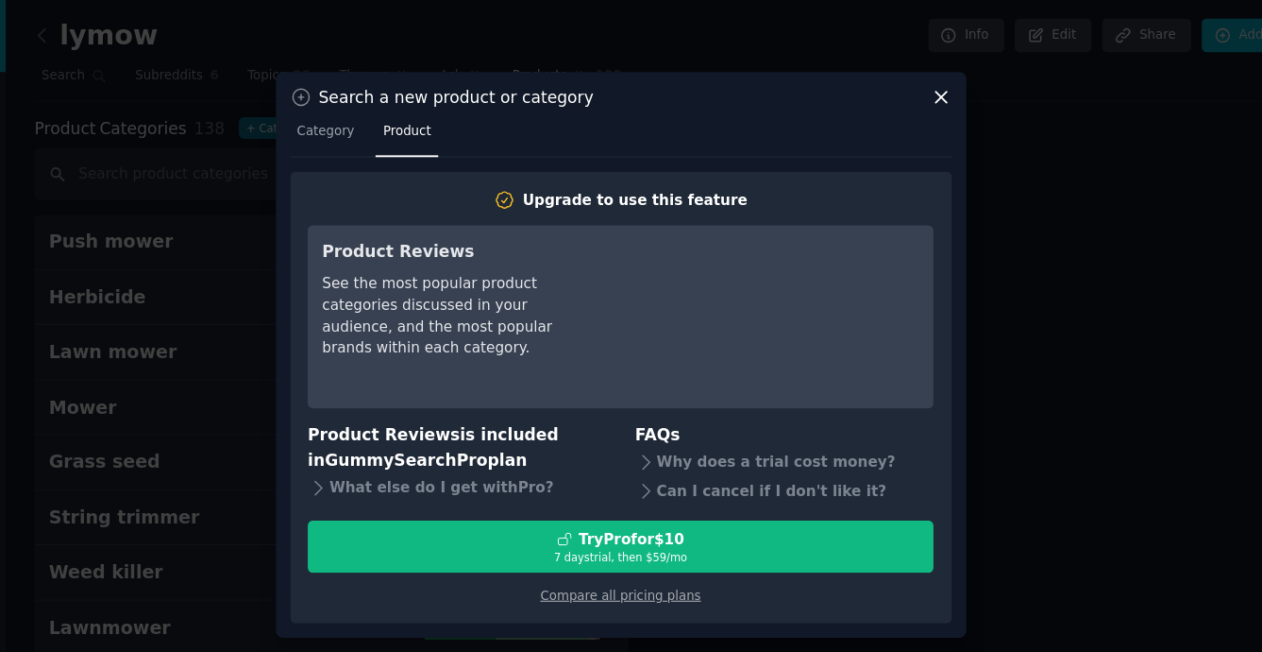
click at [923, 90] on icon at bounding box center [926, 89] width 20 height 20
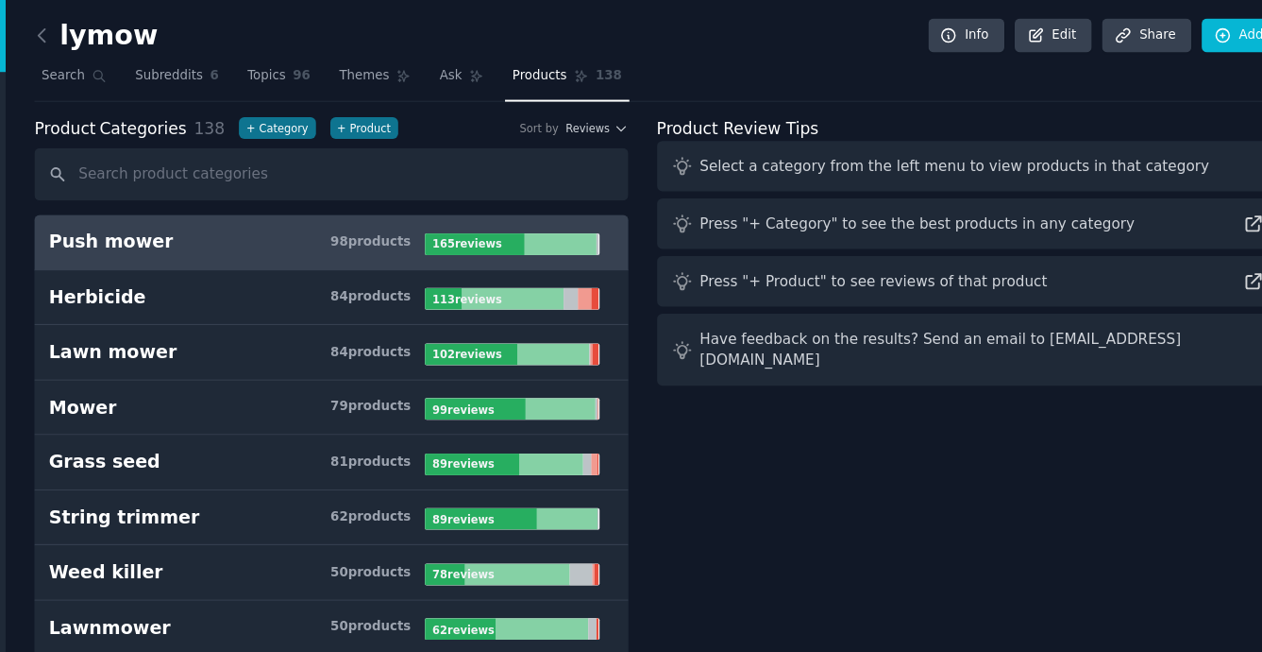
click at [283, 233] on link "Push mower 98 product s 165 review s" at bounding box center [366, 222] width 546 height 51
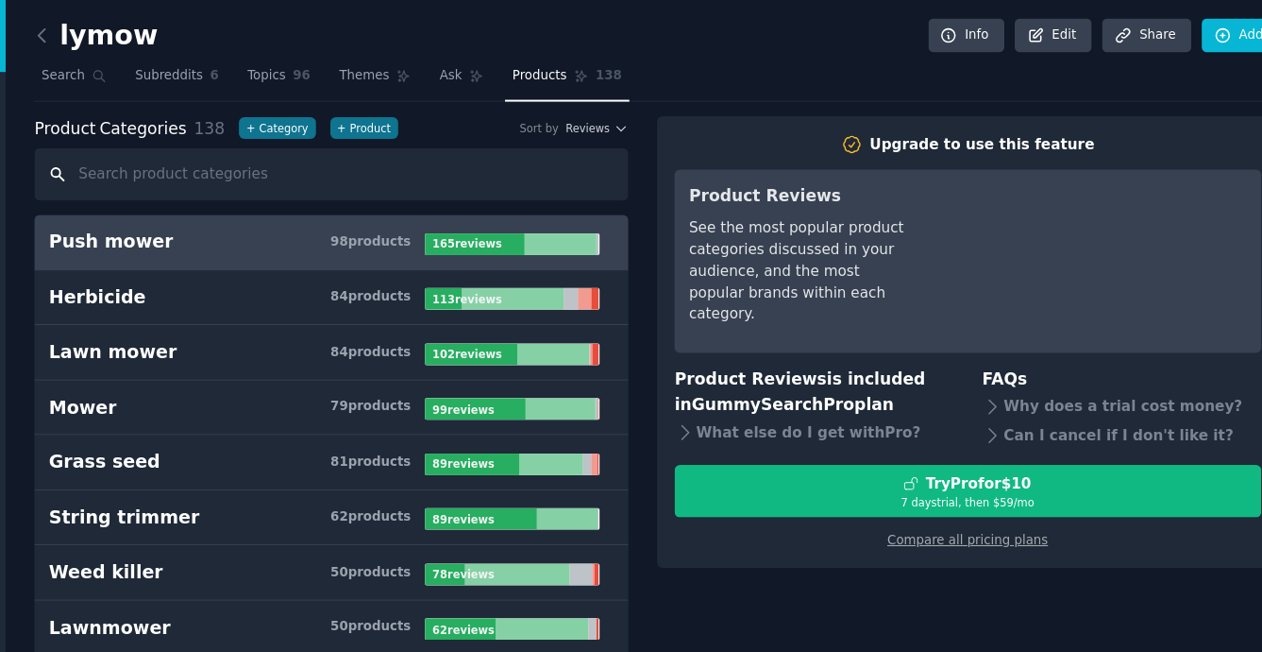
click at [222, 166] on input "text" at bounding box center [366, 160] width 546 height 48
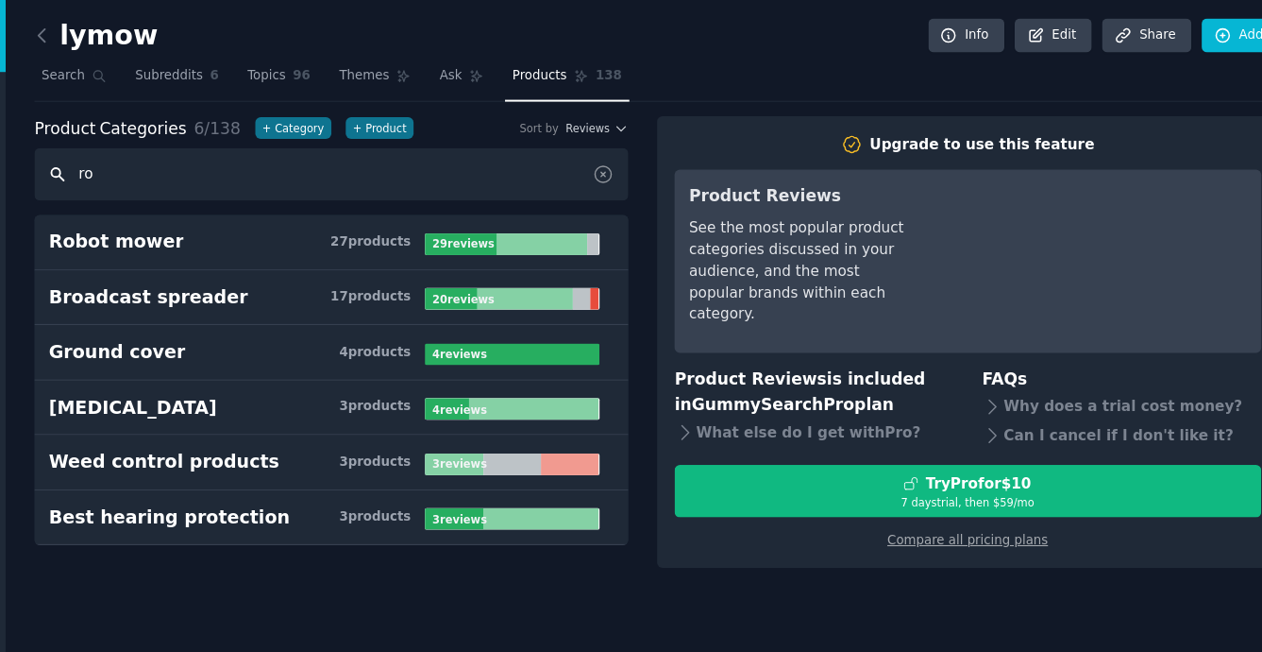
type input "肉"
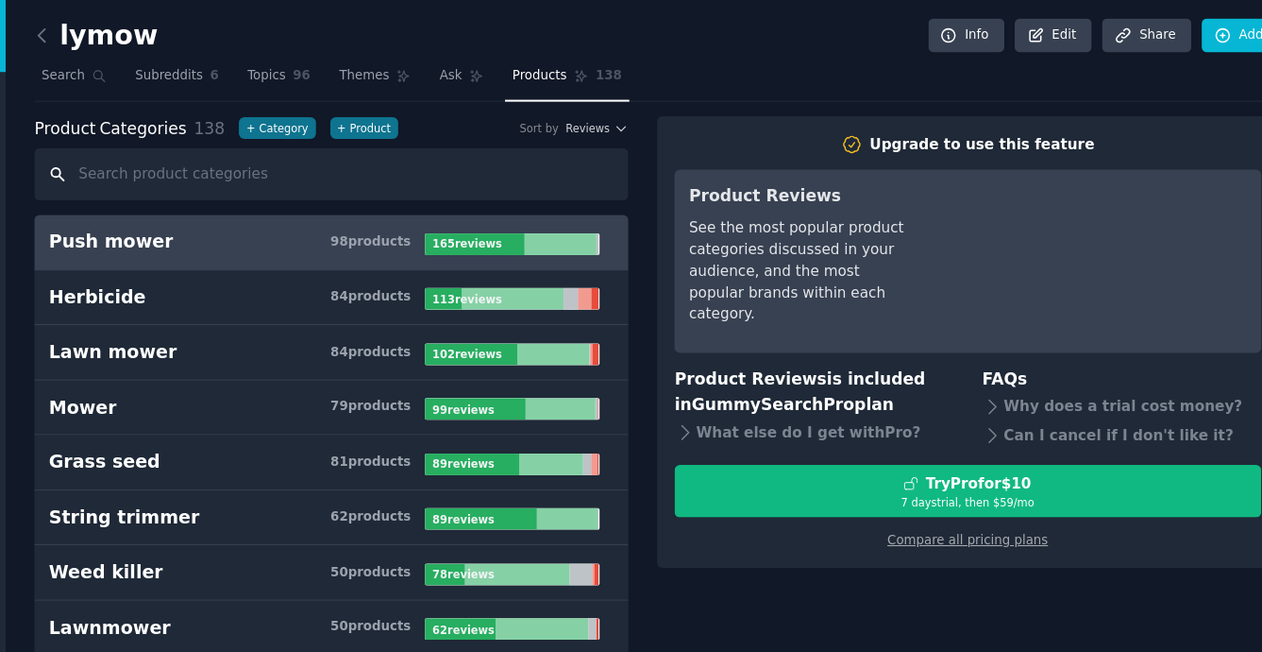
type input "t"
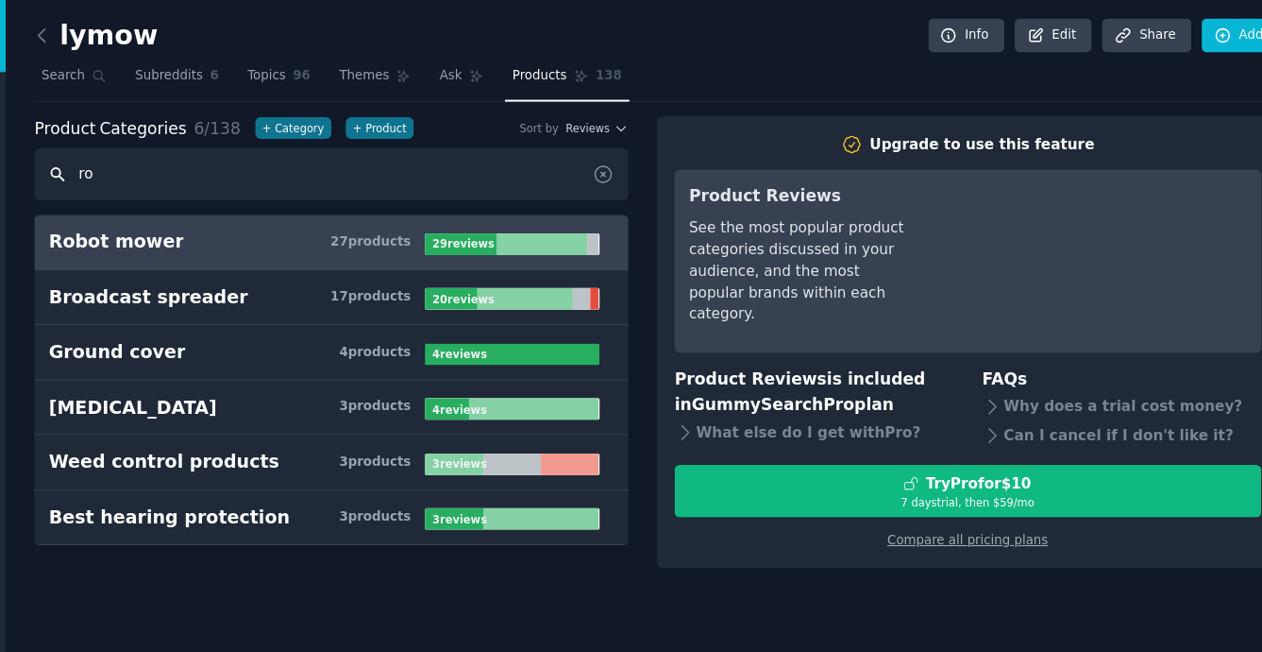
type input "ro"
click at [215, 228] on h3 "Robot mower 27 product s" at bounding box center [279, 223] width 346 height 24
click at [319, 229] on h3 "Robot mower 27 product s" at bounding box center [279, 223] width 346 height 24
click at [212, 85] on link "Subreddits 6" at bounding box center [223, 74] width 90 height 39
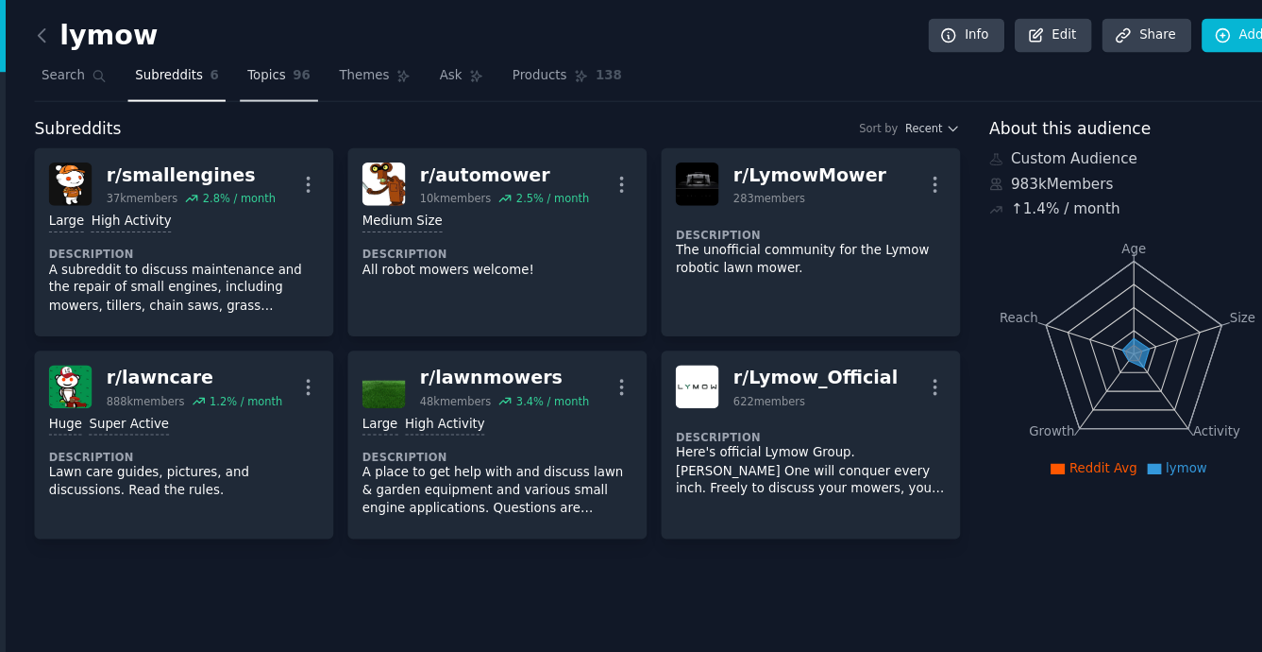
click at [341, 65] on span "96" at bounding box center [338, 69] width 16 height 17
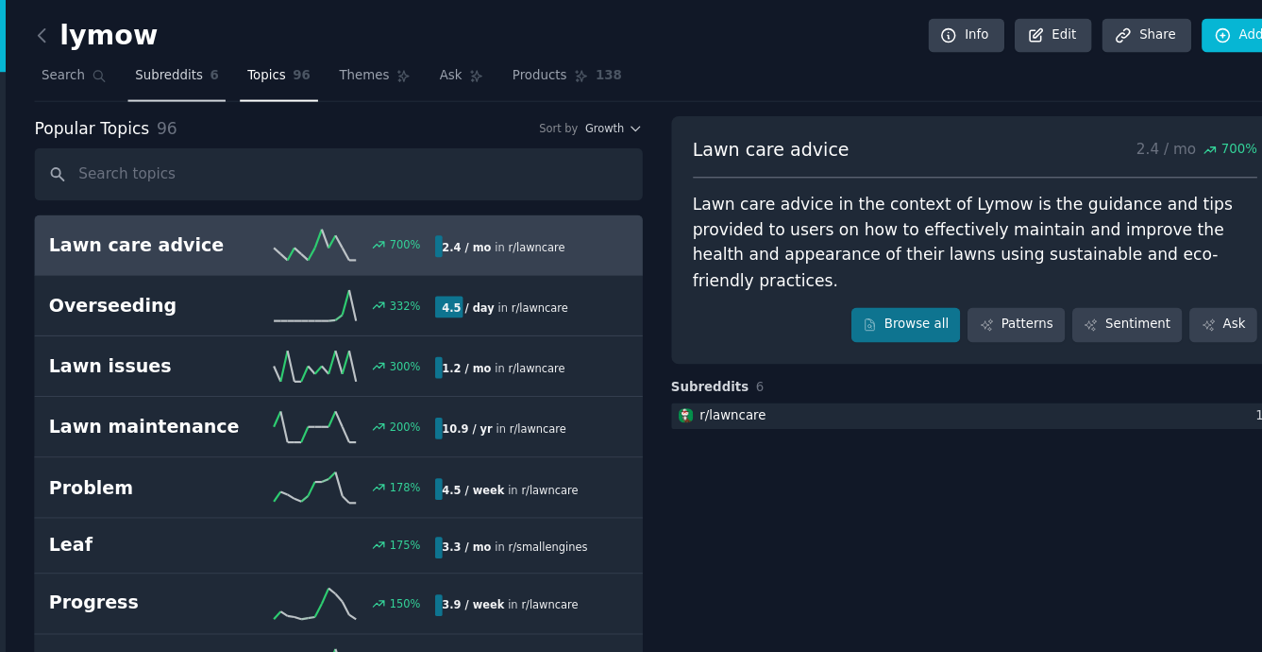
click at [229, 79] on link "Subreddits 6" at bounding box center [223, 74] width 90 height 39
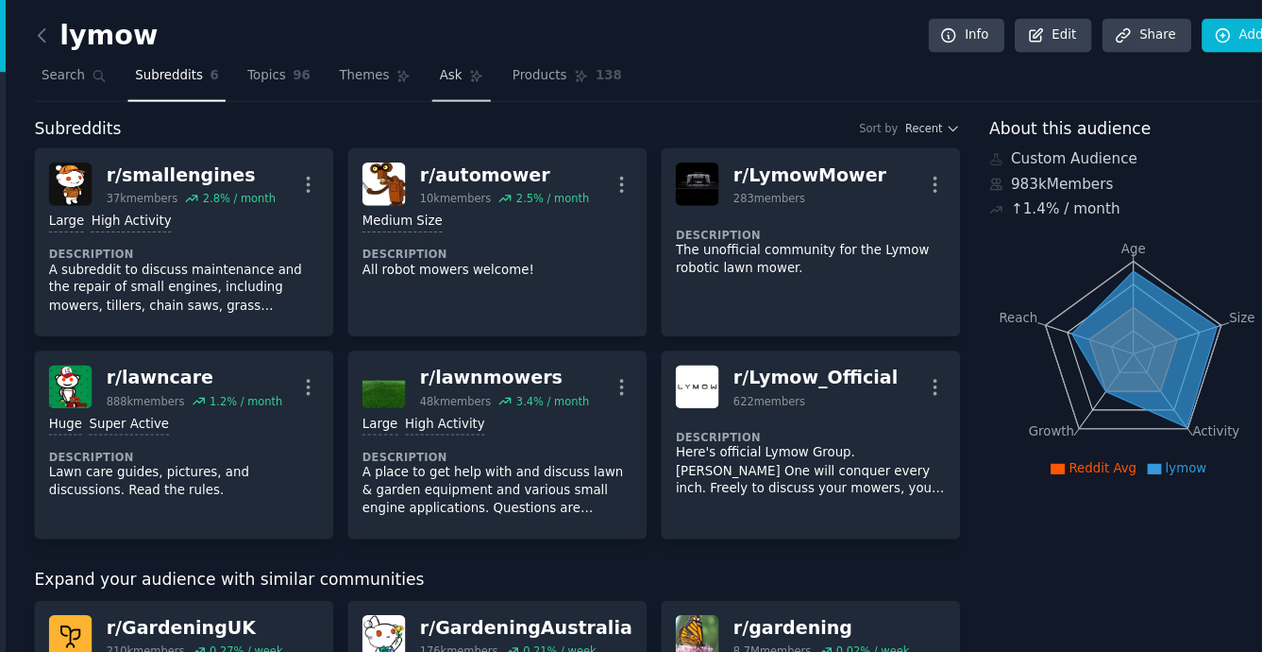
click at [466, 82] on link "Ask" at bounding box center [485, 74] width 54 height 39
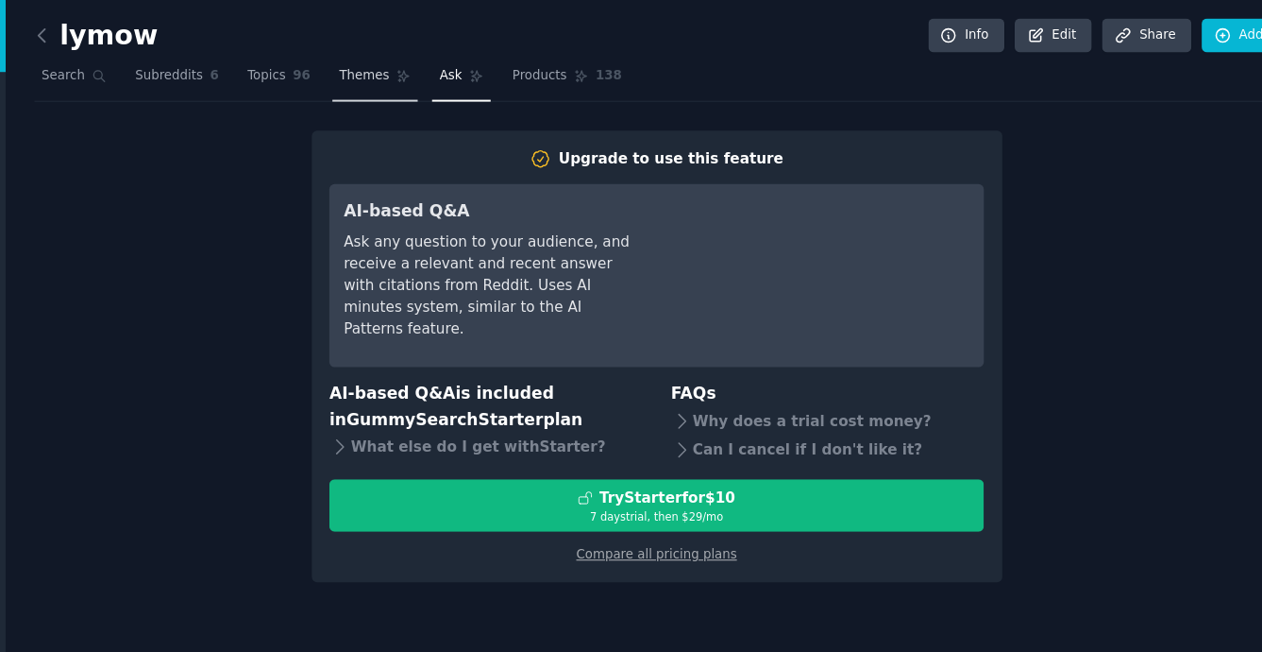
click at [376, 92] on link "Themes" at bounding box center [405, 74] width 79 height 39
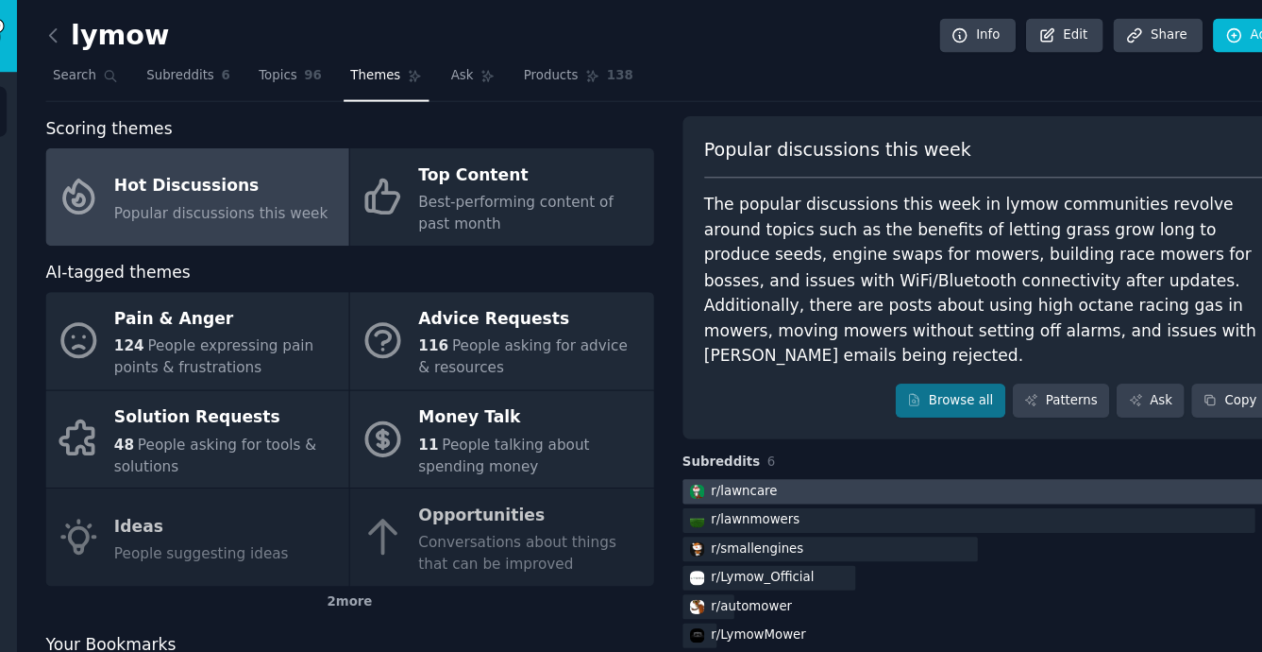
click at [730, 443] on div "r/ lawncare" at bounding box center [734, 451] width 60 height 17
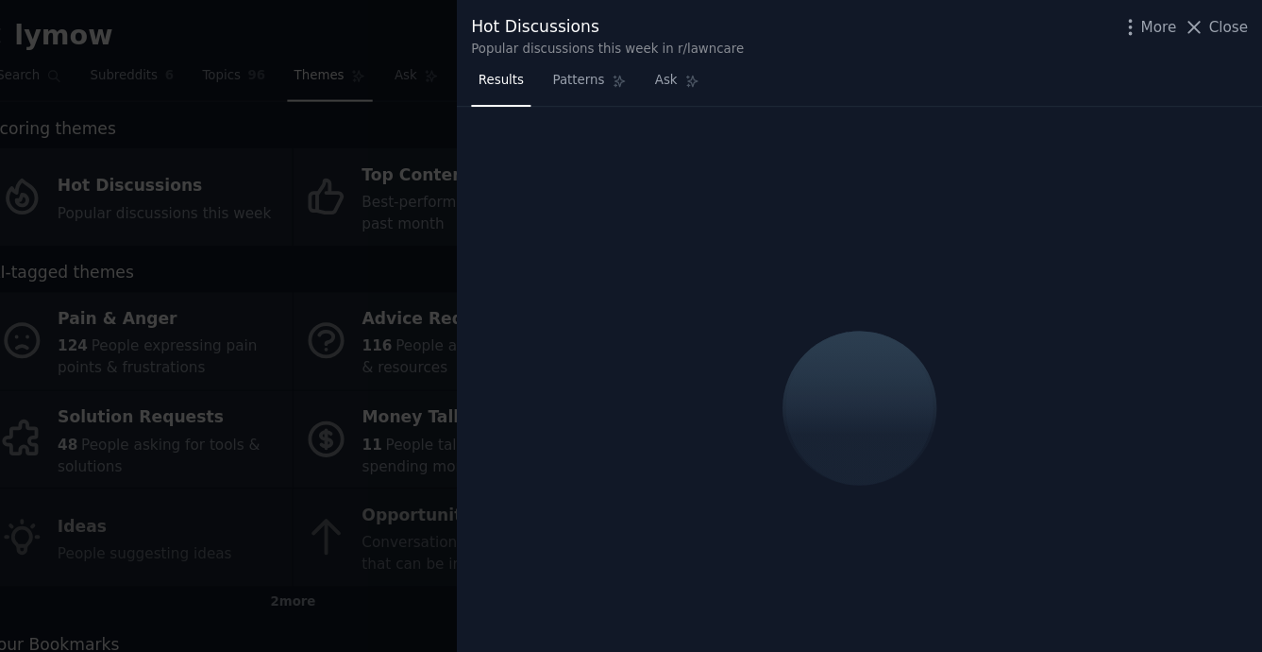
click at [474, 109] on div at bounding box center [631, 326] width 1262 height 652
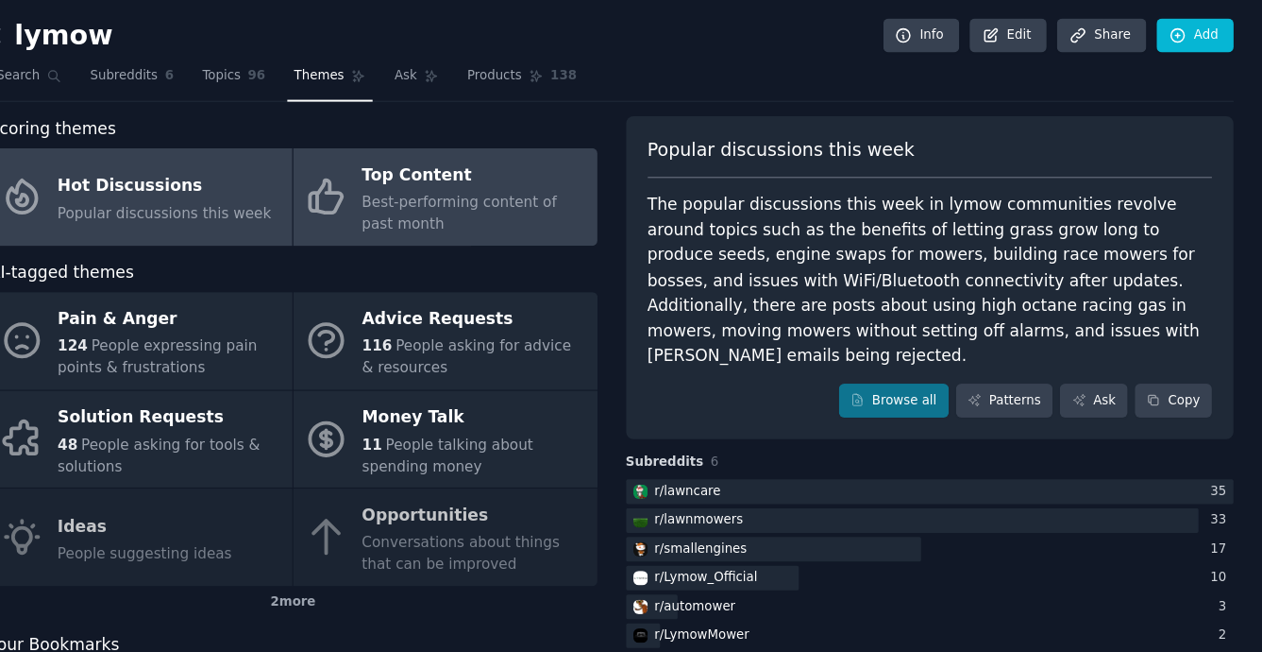
click at [479, 167] on div "Top Content" at bounding box center [538, 161] width 206 height 30
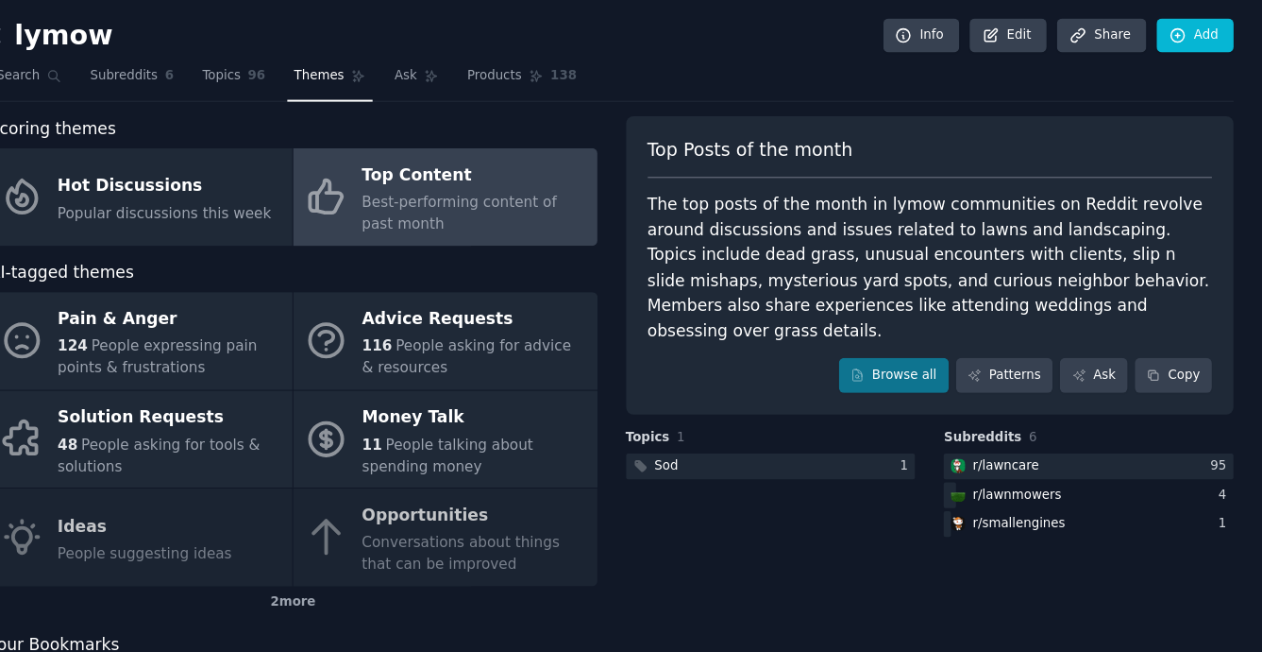
click at [542, 255] on div "AI-tagged themes" at bounding box center [372, 251] width 559 height 24
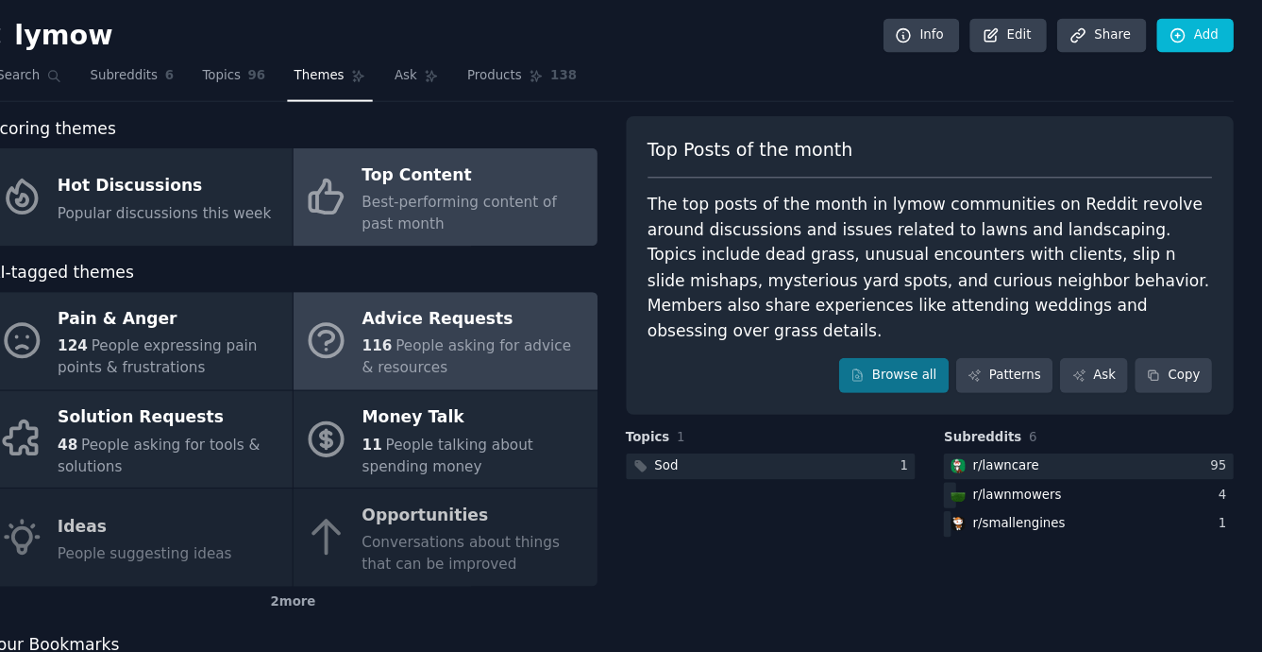
click at [481, 323] on span "People asking for advice & resources" at bounding box center [531, 327] width 192 height 35
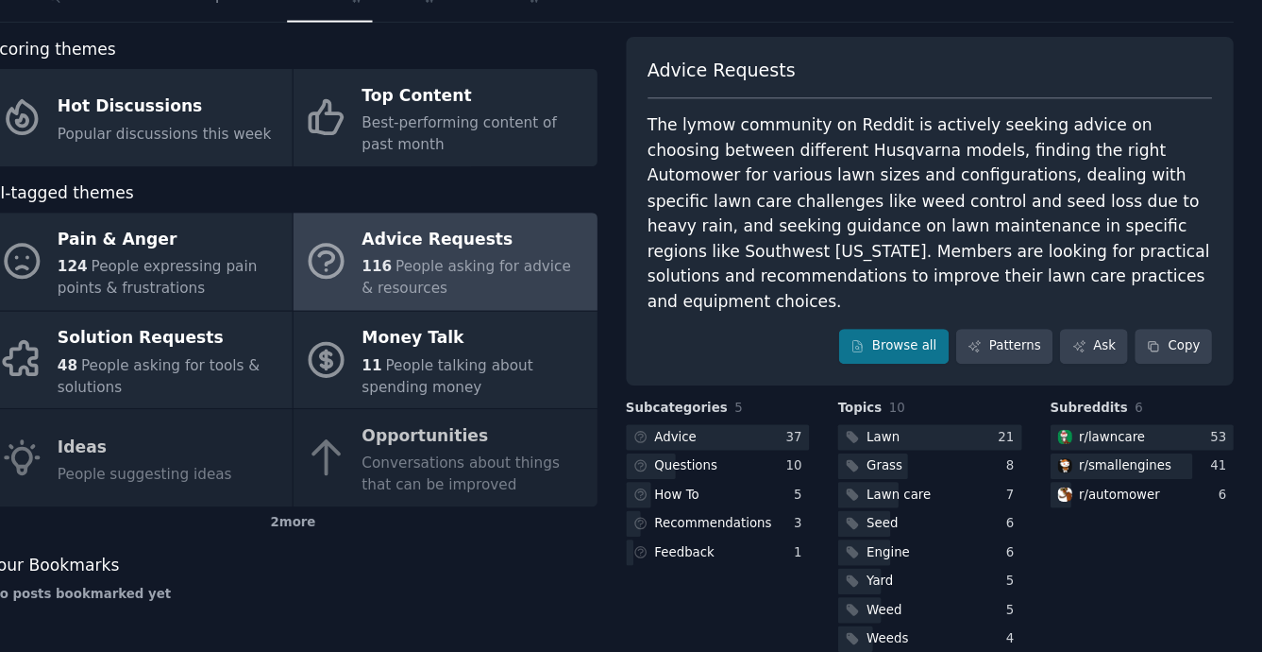
scroll to position [78, 0]
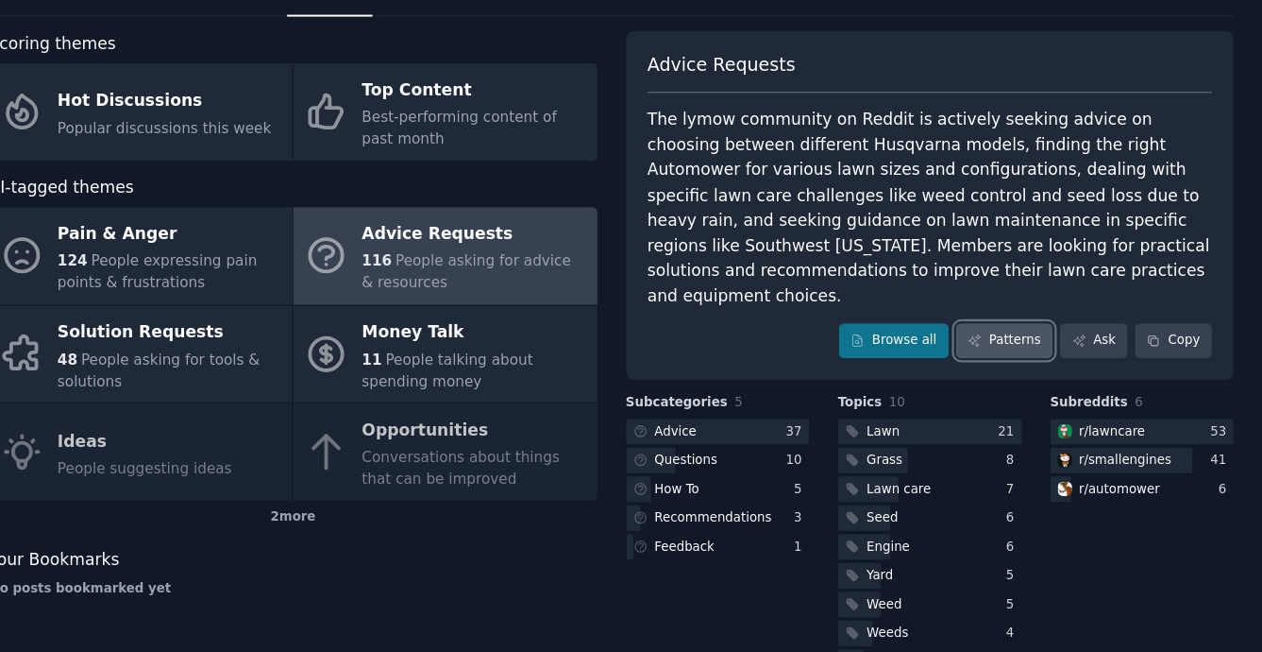
click at [1047, 296] on link "Patterns" at bounding box center [1025, 312] width 89 height 32
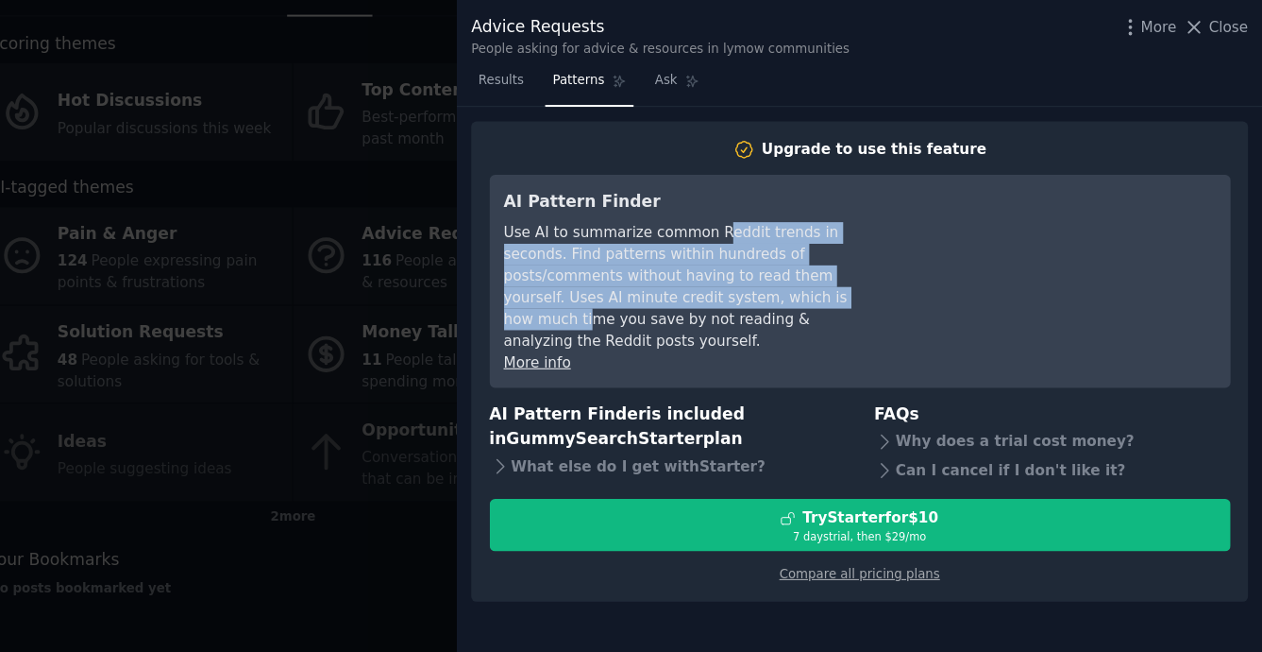
drag, startPoint x: 759, startPoint y: 212, endPoint x: 783, endPoint y: 281, distance: 72.9
click at [783, 281] on div "Use AI to summarize common Reddit trends in seconds. Find patterns within hundr…" at bounding box center [738, 263] width 345 height 119
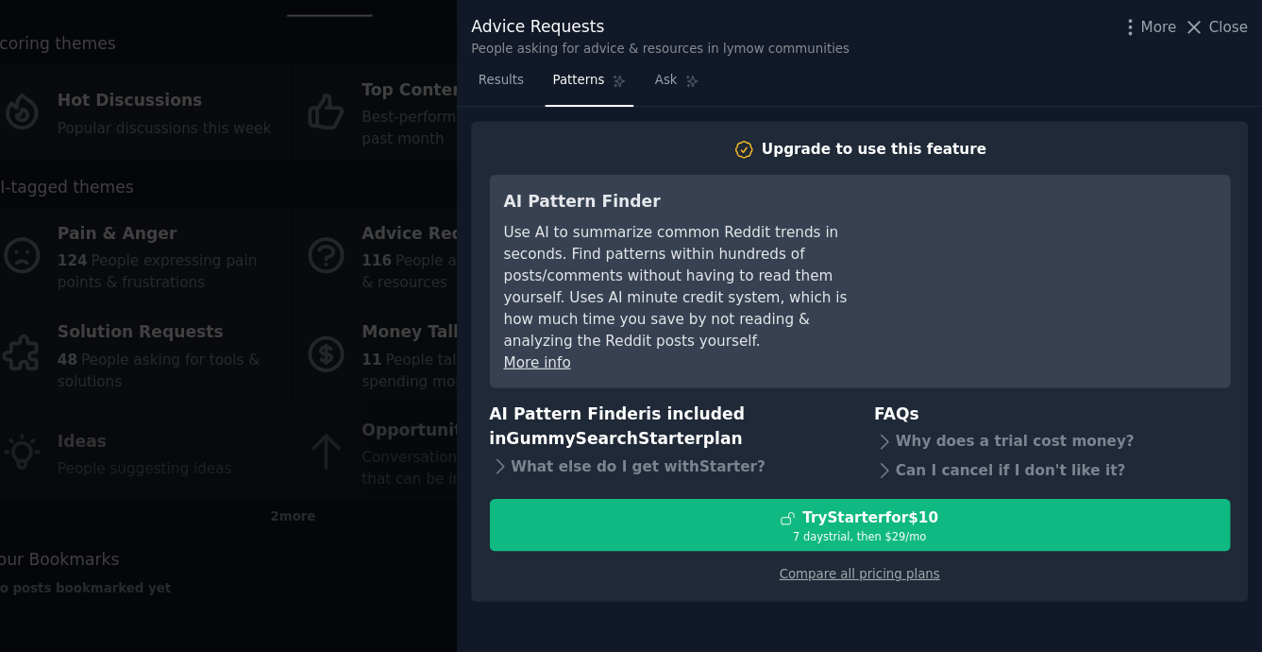
click at [740, 190] on h3 "AI Pattern Finder" at bounding box center [738, 186] width 345 height 24
click at [326, 440] on div at bounding box center [631, 326] width 1262 height 652
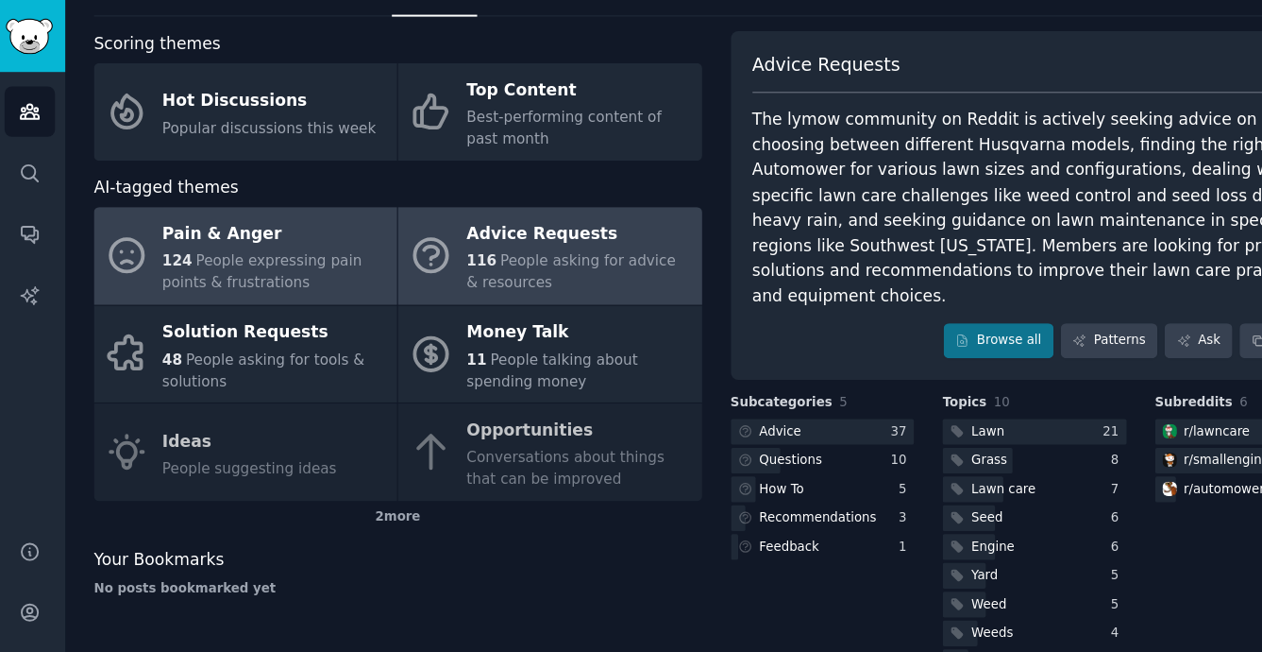
click at [277, 206] on div "Pain & Anger" at bounding box center [259, 215] width 206 height 30
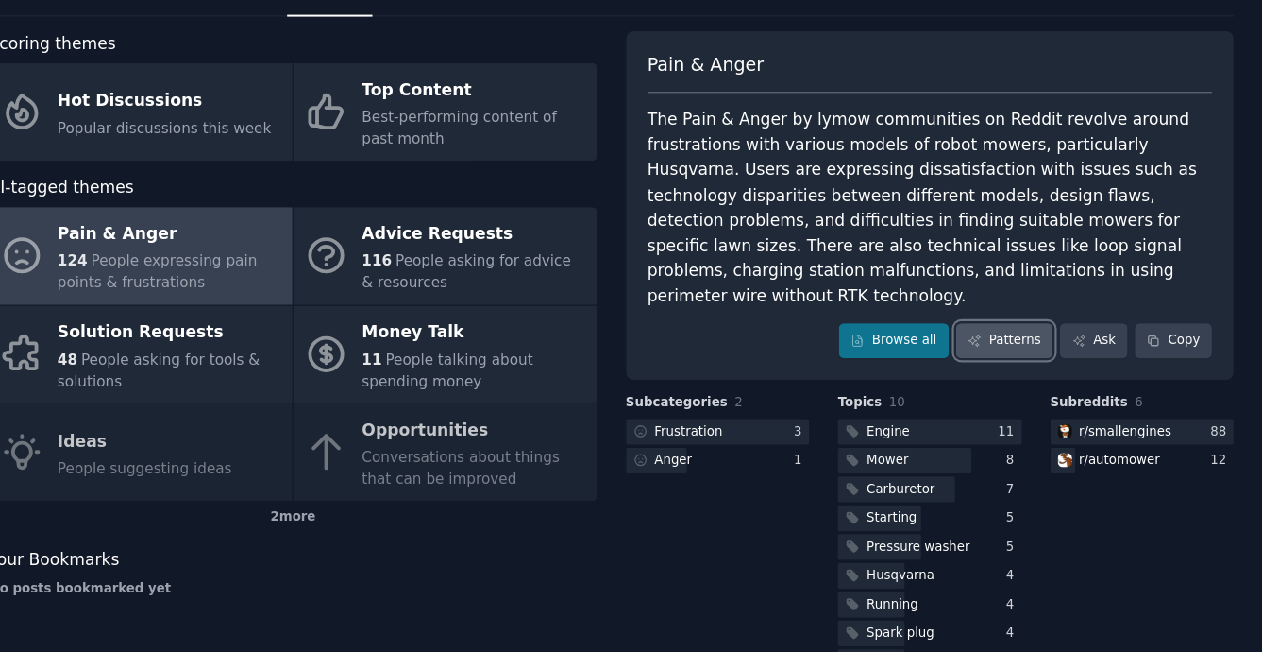
click at [998, 307] on icon at bounding box center [997, 312] width 10 height 10
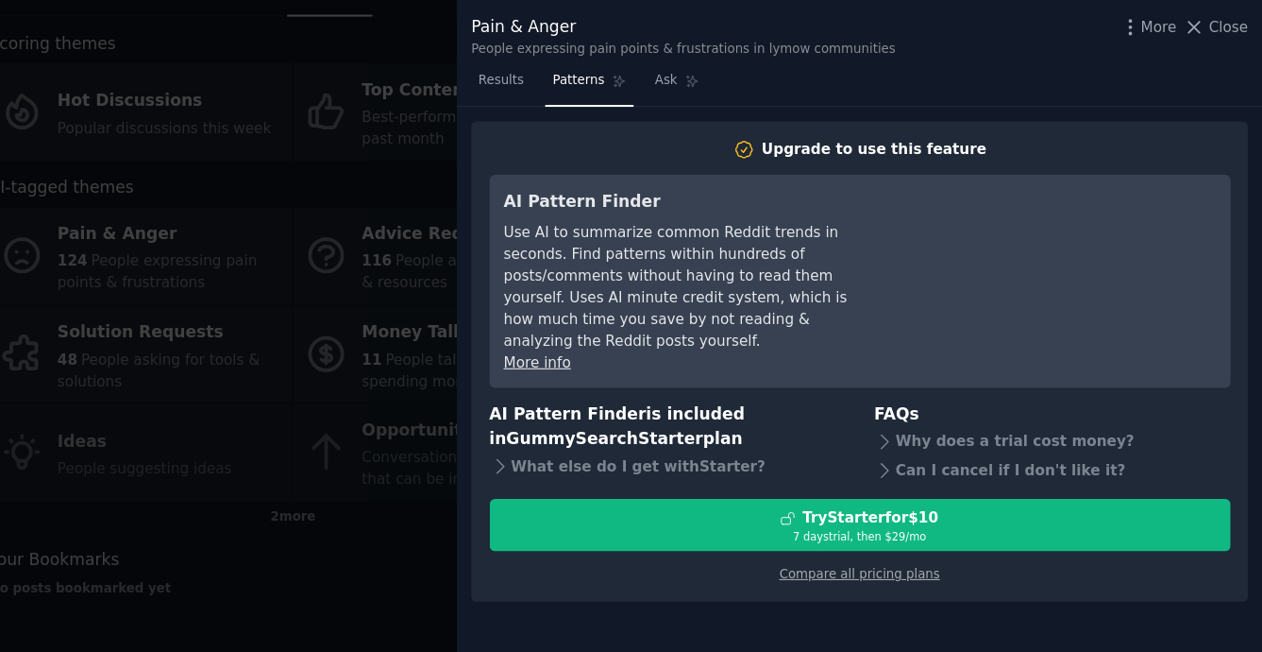
click at [449, 168] on div at bounding box center [631, 326] width 1262 height 652
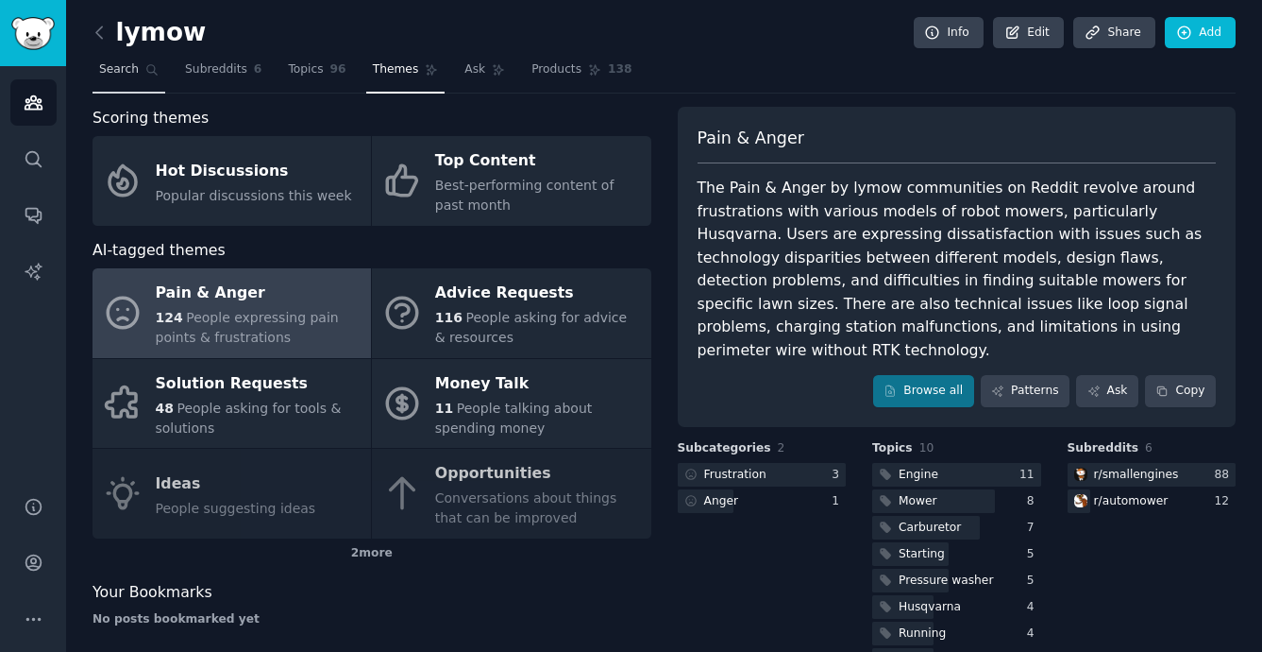
click at [131, 75] on span "Search" at bounding box center [119, 69] width 40 height 17
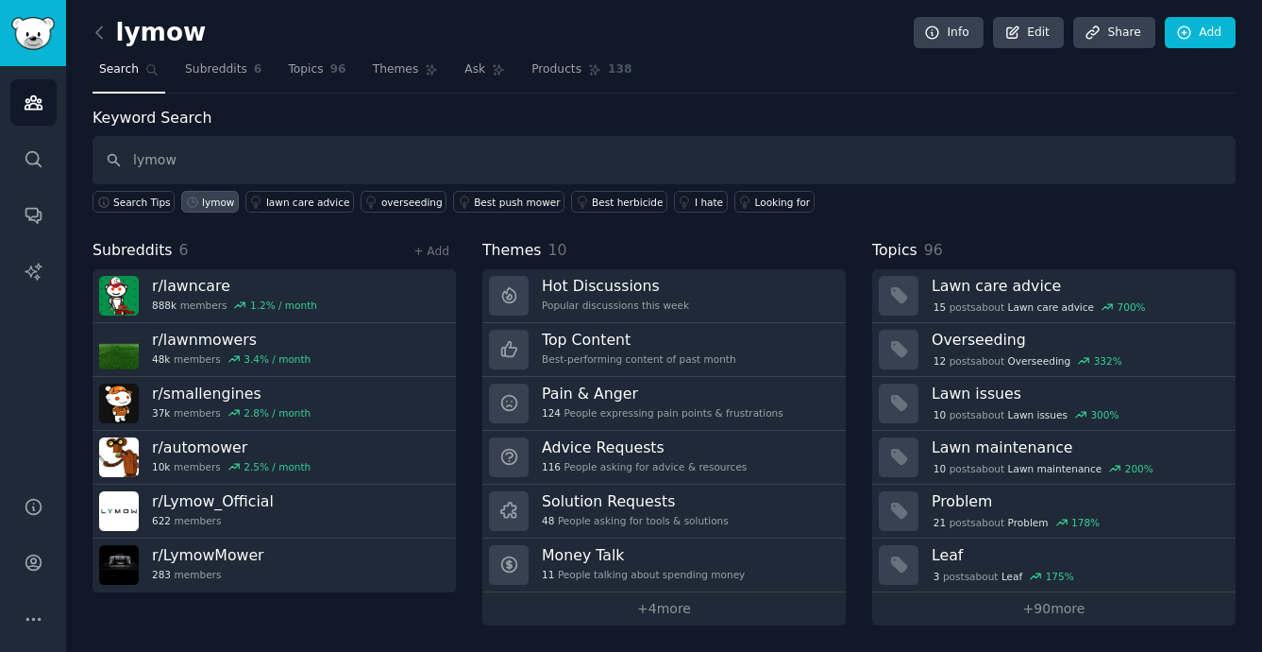
type input "lymow"
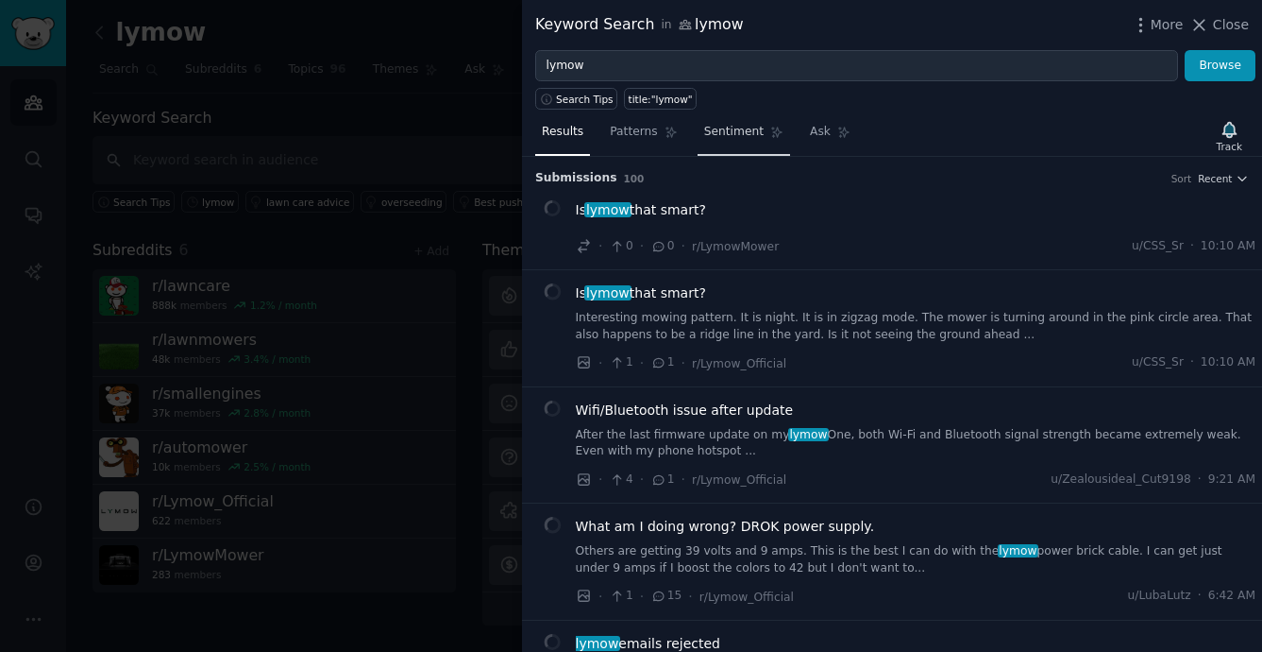
click at [735, 141] on link "Sentiment" at bounding box center [744, 136] width 93 height 39
